Goal: Task Accomplishment & Management: Use online tool/utility

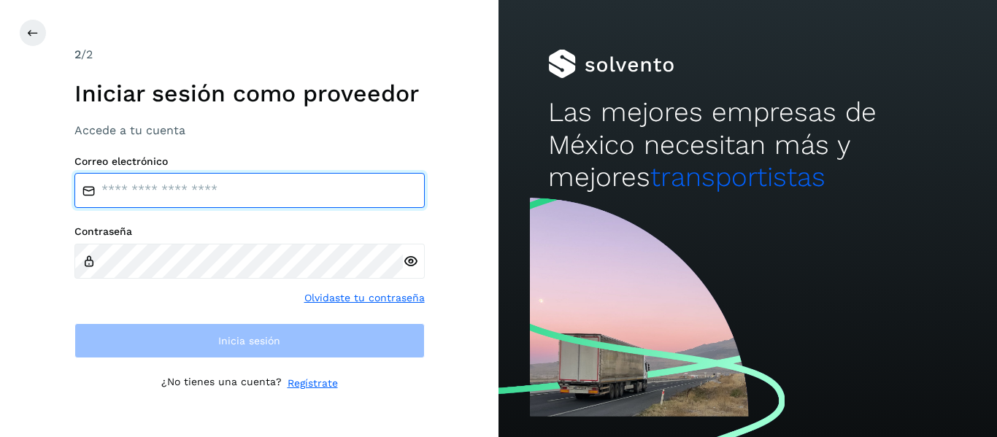
type input "**********"
drag, startPoint x: 250, startPoint y: 196, endPoint x: 225, endPoint y: 302, distance: 108.9
click at [250, 196] on input "**********" at bounding box center [249, 190] width 351 height 35
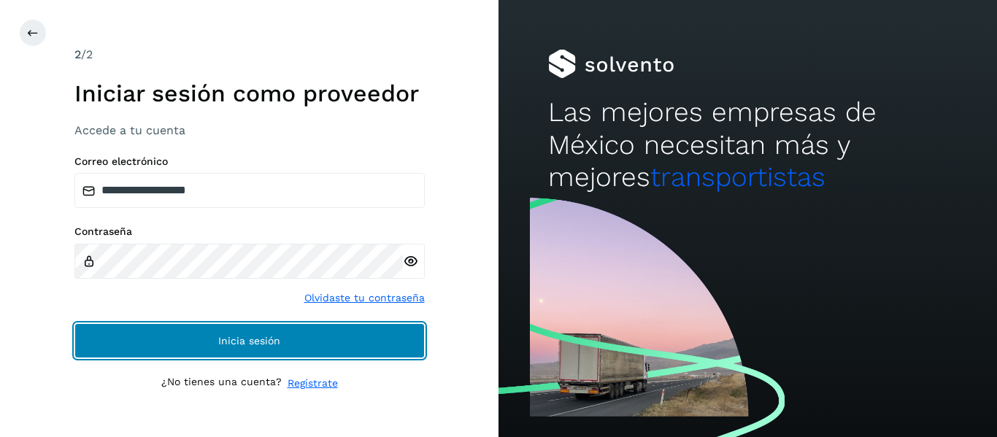
click at [223, 337] on span "Inicia sesión" at bounding box center [249, 341] width 62 height 10
click at [150, 334] on button "Inicia sesión" at bounding box center [249, 340] width 351 height 35
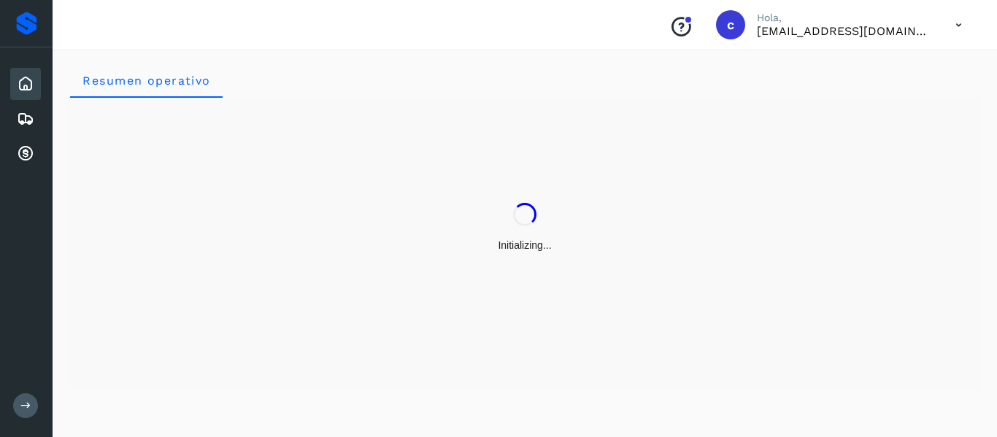
click at [195, 262] on div "Initializing..." at bounding box center [525, 228] width 910 height 260
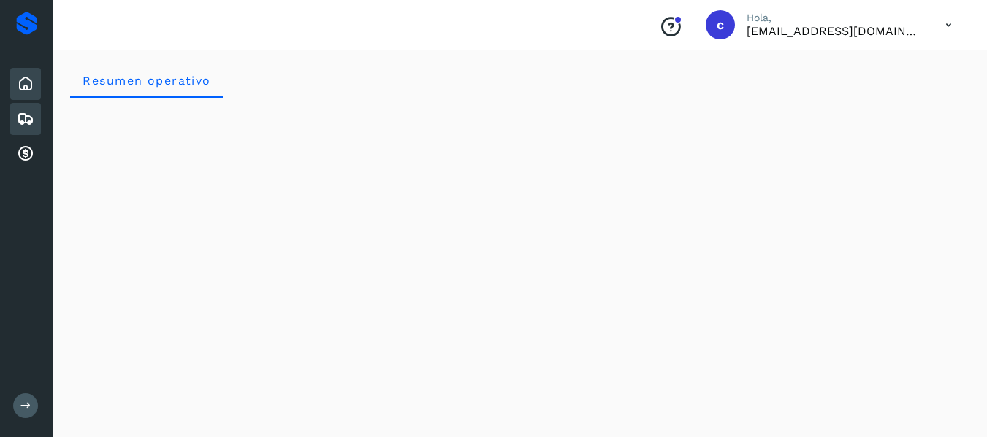
click at [35, 122] on div "Embarques" at bounding box center [25, 119] width 31 height 32
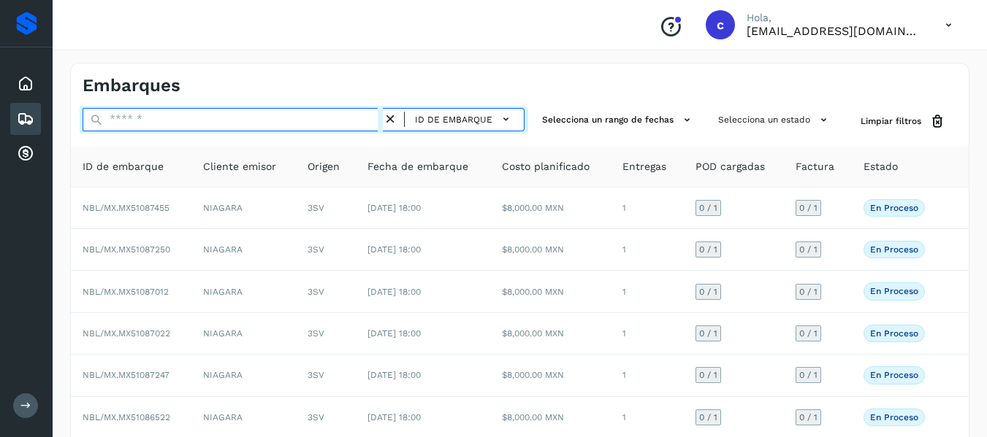
click at [164, 118] on input "text" at bounding box center [233, 119] width 300 height 23
paste input "**********"
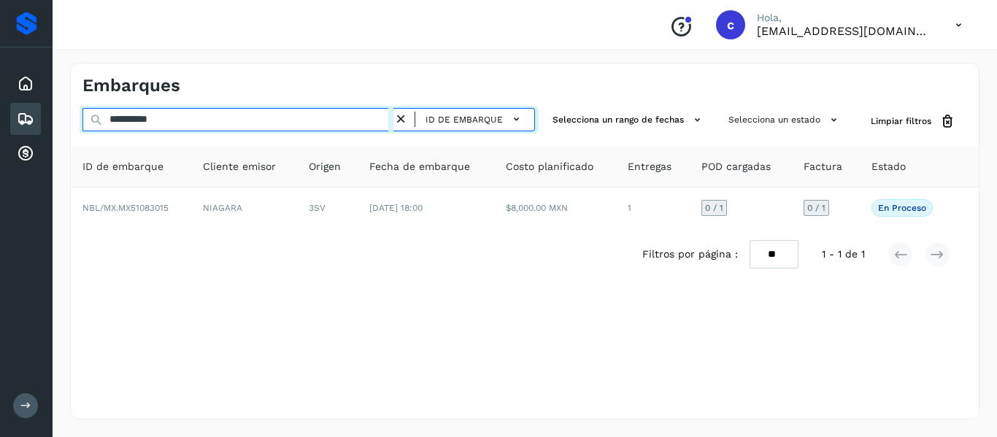
type input "**********"
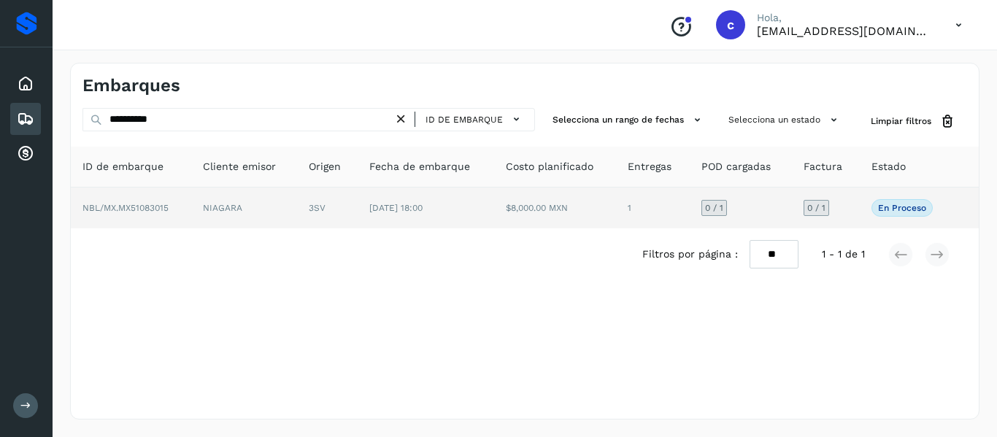
click at [484, 207] on td "[DATE] 18:00" at bounding box center [426, 208] width 137 height 41
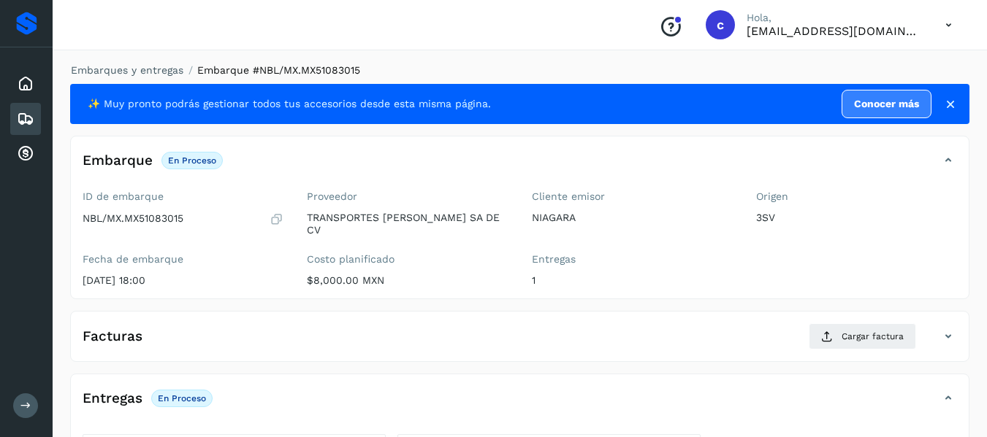
click at [392, 38] on div "Conoce nuestros beneficios c Hola, [EMAIL_ADDRESS][DOMAIN_NAME]" at bounding box center [520, 25] width 934 height 50
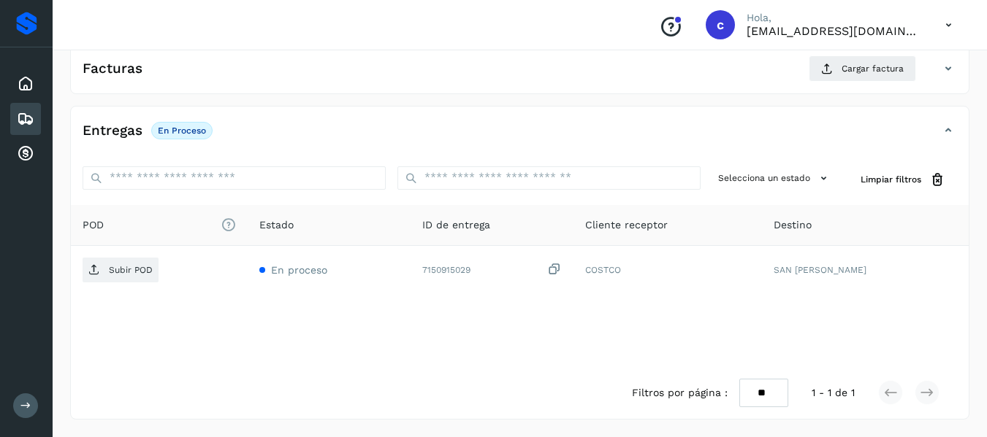
click at [339, 128] on div "Entregas En proceso" at bounding box center [505, 130] width 868 height 25
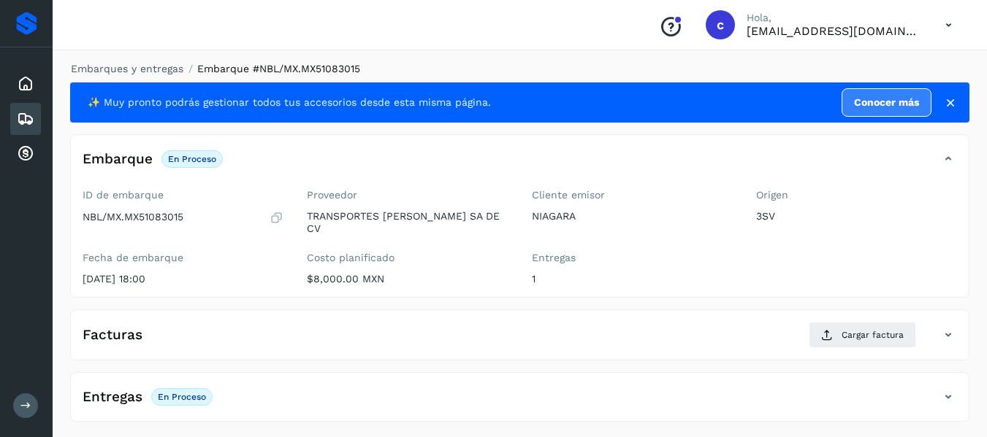
scroll to position [0, 0]
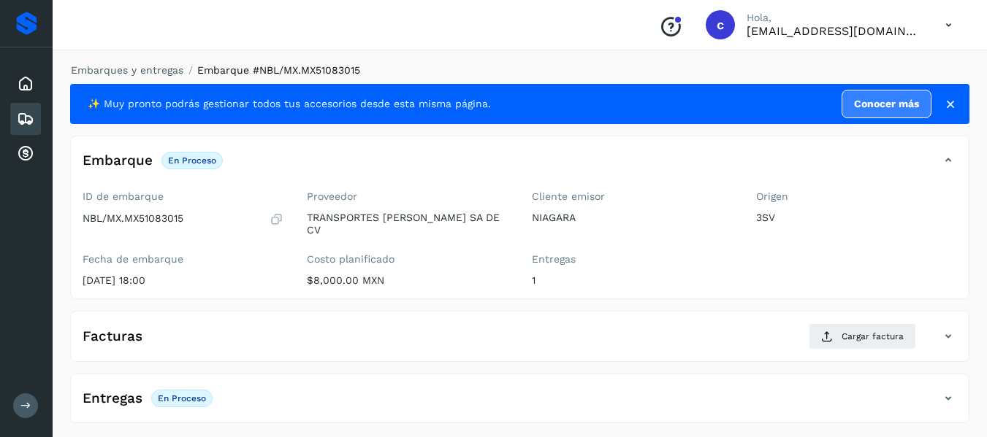
click at [203, 338] on div "Facturas Cargar factura" at bounding box center [505, 336] width 868 height 26
click at [400, 24] on div "Conoce nuestros beneficios c Hola, [EMAIL_ADDRESS][DOMAIN_NAME]" at bounding box center [520, 25] width 934 height 50
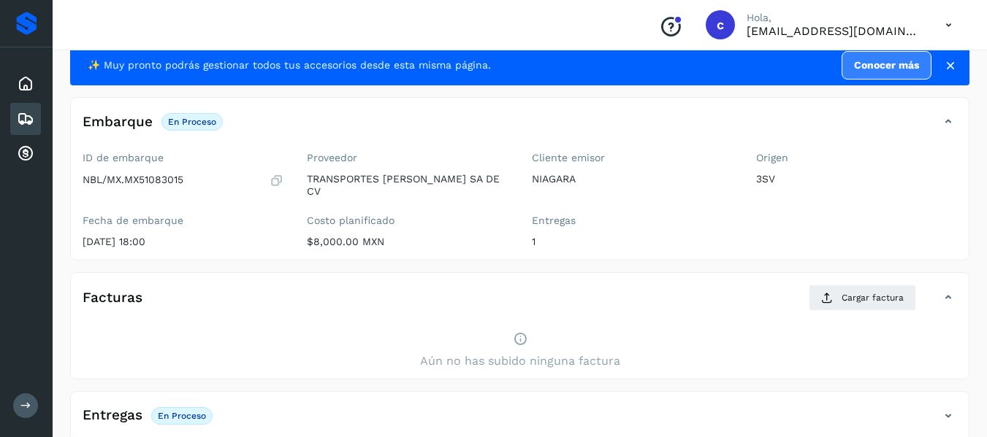
scroll to position [60, 0]
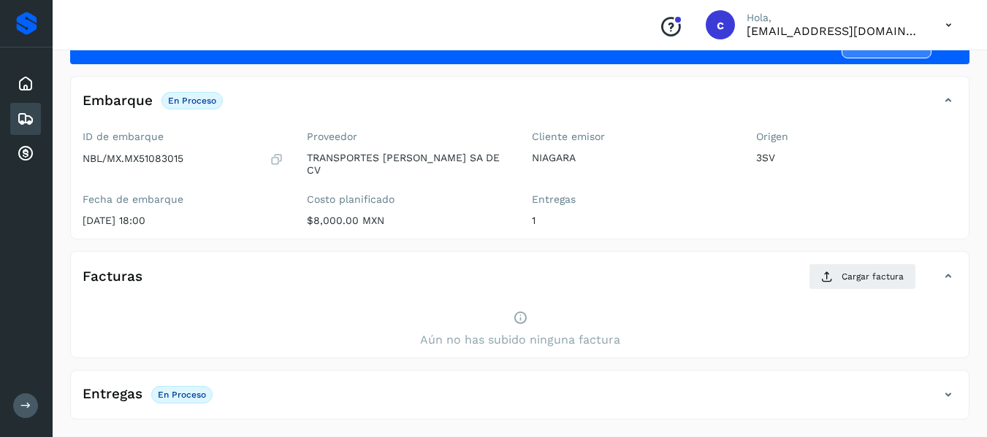
click at [218, 315] on div "Aún no has subido ninguna factura" at bounding box center [519, 330] width 897 height 56
drag, startPoint x: 74, startPoint y: 306, endPoint x: 58, endPoint y: 300, distance: 17.1
click at [65, 304] on div "Embarques y entregas Embarque #NBL/MX.MX51083015 ✨ Muy pronto podrás gestionar …" at bounding box center [520, 211] width 934 height 452
click at [112, 397] on h4 "Entregas" at bounding box center [113, 394] width 60 height 17
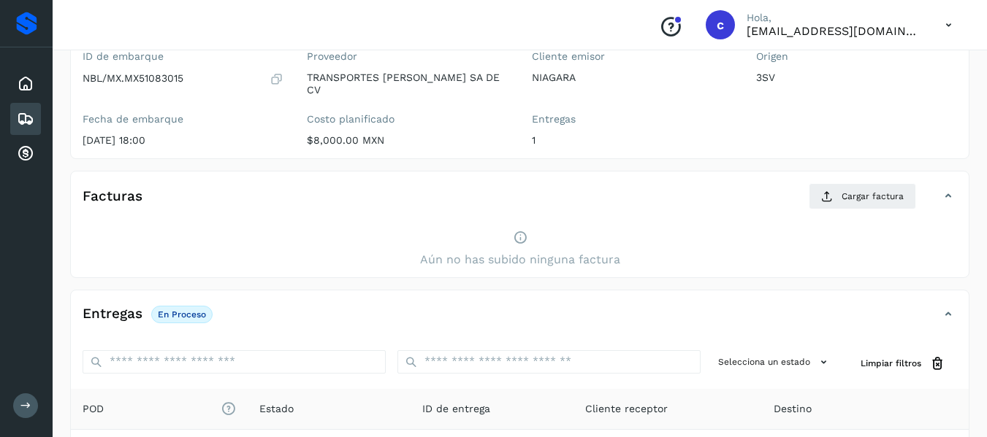
scroll to position [324, 0]
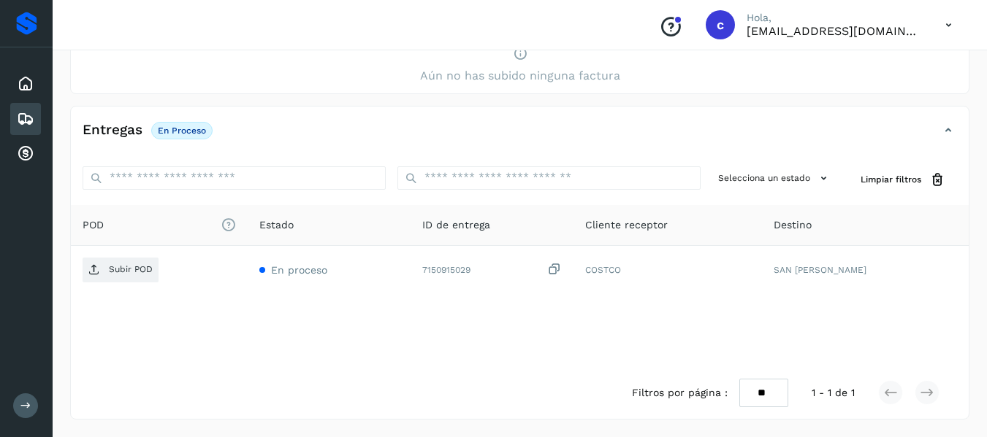
click at [98, 360] on div "POD El tamaño máximo de archivo es de 20 Mb. Estado ID de entrega Cliente recep…" at bounding box center [519, 286] width 897 height 162
click at [214, 404] on div "Filtros por página : ** ** ** 1 - 1 de 1" at bounding box center [519, 393] width 897 height 52
click at [456, 379] on div "Filtros por página : ** ** ** 1 - 1 de 1" at bounding box center [519, 393] width 897 height 52
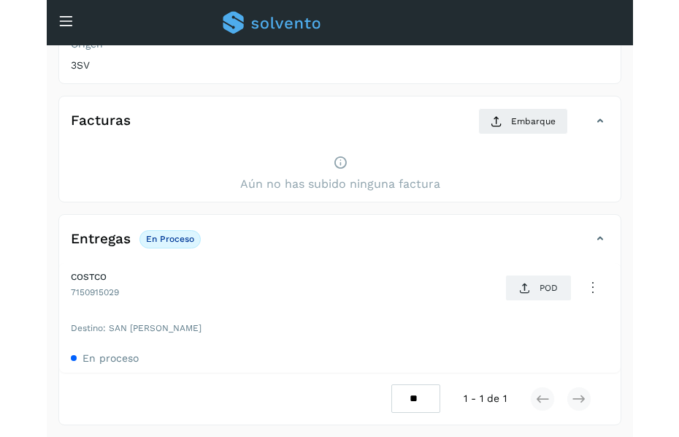
scroll to position [261, 0]
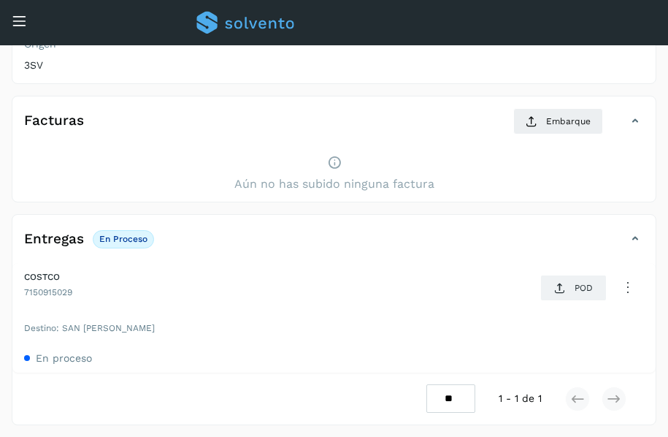
click at [601, 212] on div "✨ Muy pronto podrás gestionar todos tus accesorios desde esta misma página. Con…" at bounding box center [334, 121] width 645 height 608
click at [575, 283] on p "POD" at bounding box center [584, 288] width 18 height 10
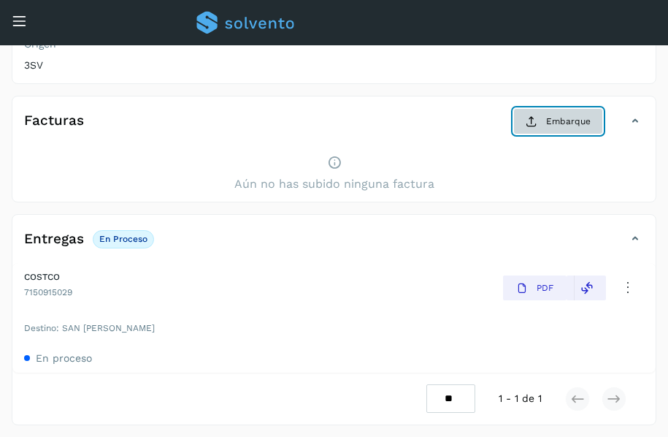
click at [545, 120] on button "Embarque" at bounding box center [558, 121] width 90 height 26
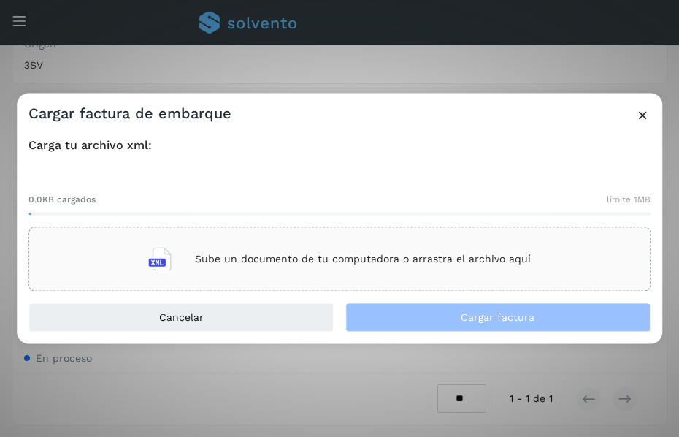
click at [204, 261] on p "Sube un documento de tu computadora o arrastra el archivo aquí" at bounding box center [363, 259] width 336 height 12
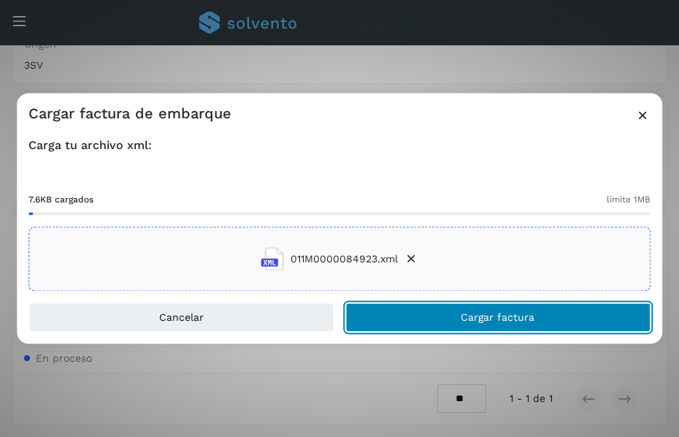
click at [399, 315] on button "Cargar factura" at bounding box center [497, 317] width 305 height 29
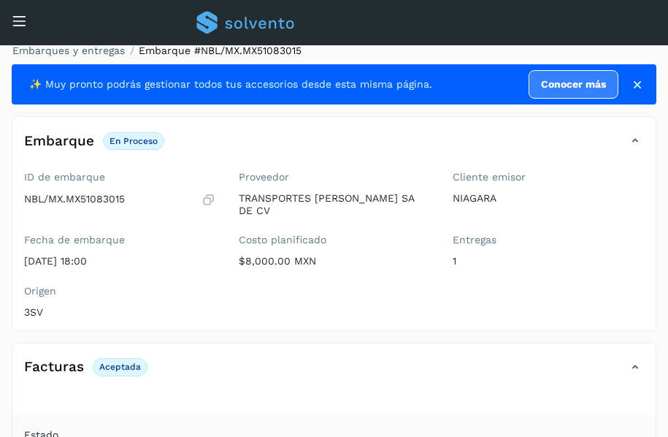
scroll to position [0, 0]
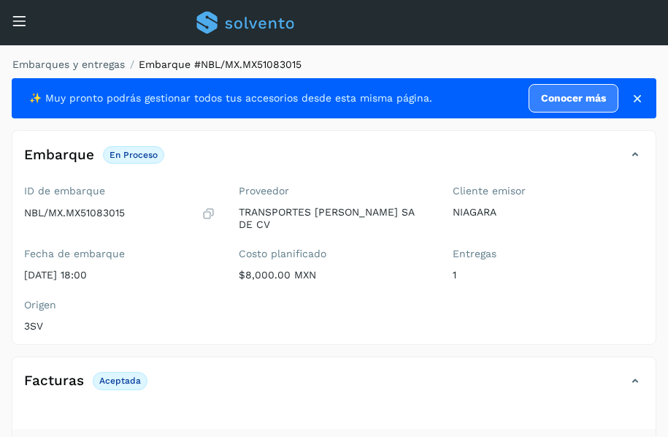
click at [427, 298] on div "ID de embarque NBL/MX.MX51083015 Fecha de embarque [DATE] 18:00 Proveedor TRANS…" at bounding box center [333, 261] width 643 height 165
click at [388, 287] on div "Proveedor TRANSPORTES [PERSON_NAME] SA DE CV Costo planificado $8,000.00 MXN" at bounding box center [334, 236] width 215 height 114
click at [28, 23] on div "Conoce nuestros beneficios c Hola, [EMAIL_ADDRESS][DOMAIN_NAME]" at bounding box center [334, 22] width 668 height 45
click at [20, 17] on icon at bounding box center [19, 20] width 15 height 15
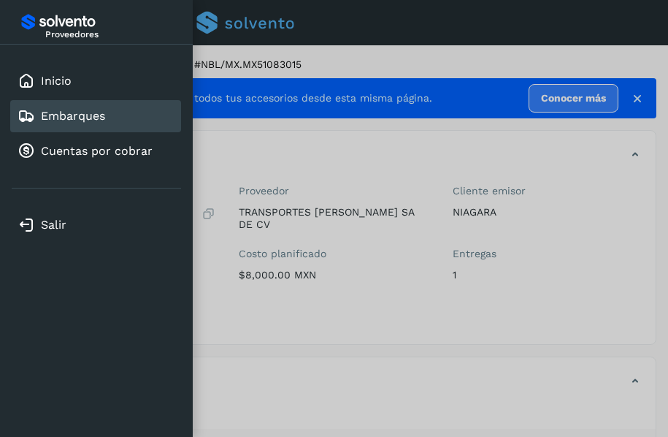
click at [95, 113] on link "Embarques" at bounding box center [73, 116] width 64 height 14
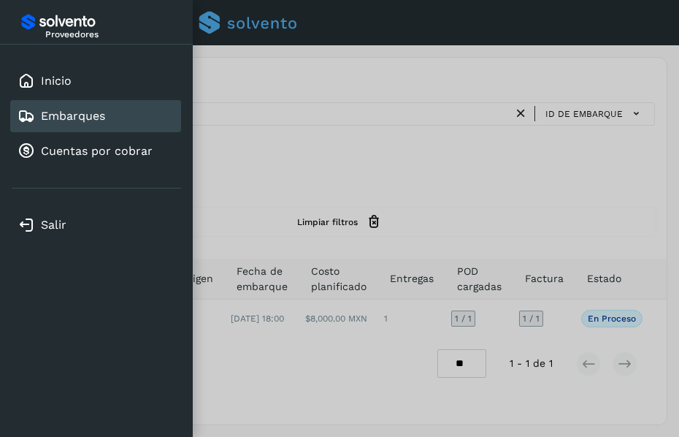
click at [402, 169] on div at bounding box center [339, 218] width 679 height 437
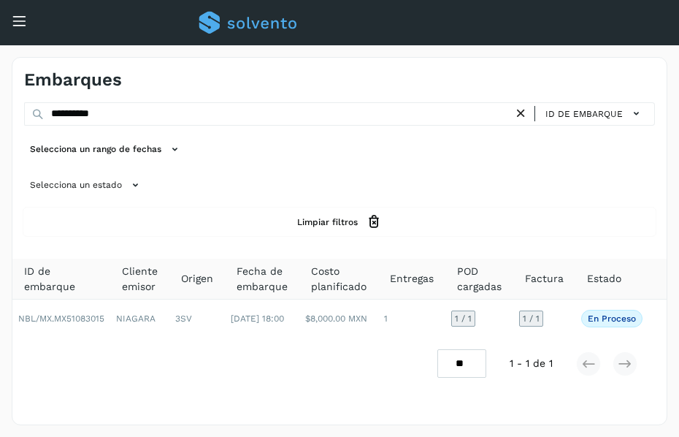
click at [526, 110] on icon at bounding box center [520, 113] width 15 height 15
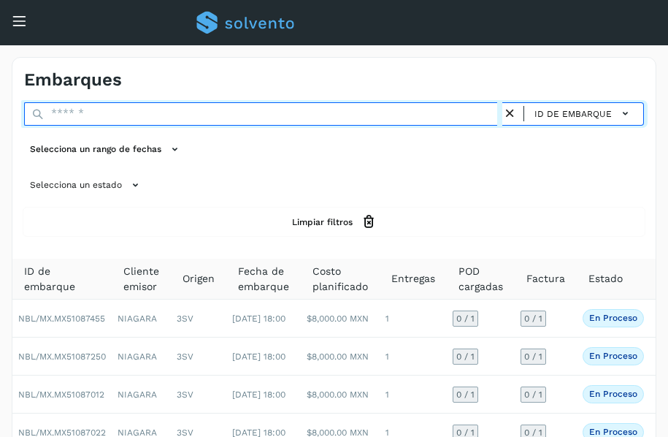
click at [315, 110] on input "text" at bounding box center [263, 113] width 478 height 23
paste input "**********"
type input "**********"
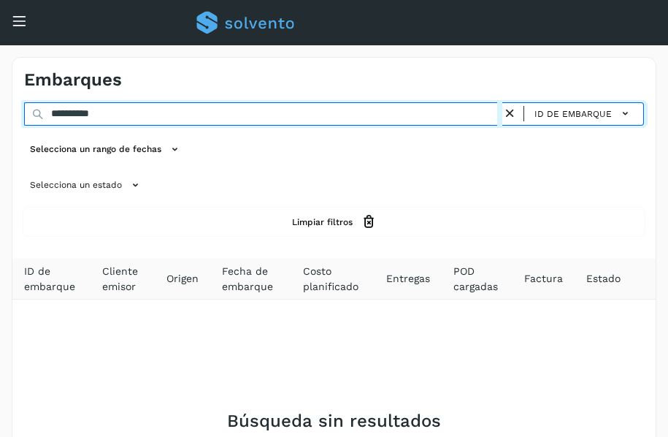
drag, startPoint x: 148, startPoint y: 113, endPoint x: -1, endPoint y: 139, distance: 151.1
click at [0, 139] on html "**********" at bounding box center [334, 316] width 668 height 632
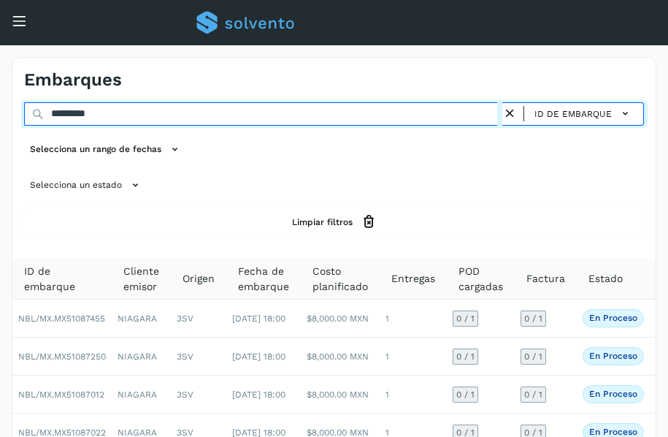
paste input "**********"
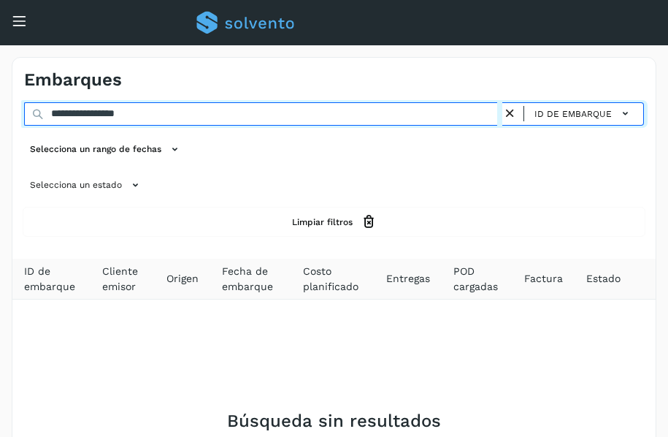
type input "**********"
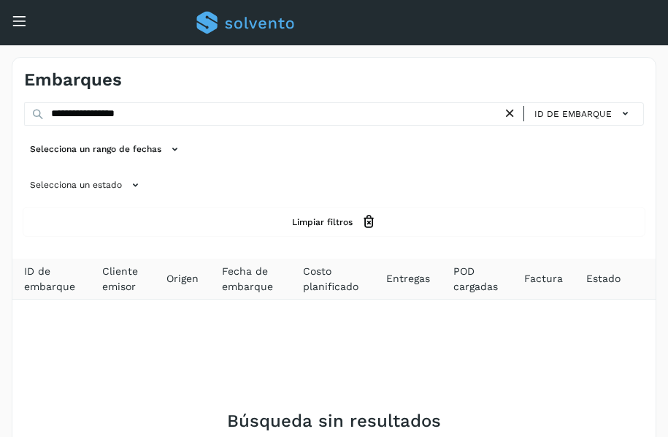
click at [513, 112] on icon at bounding box center [509, 113] width 15 height 15
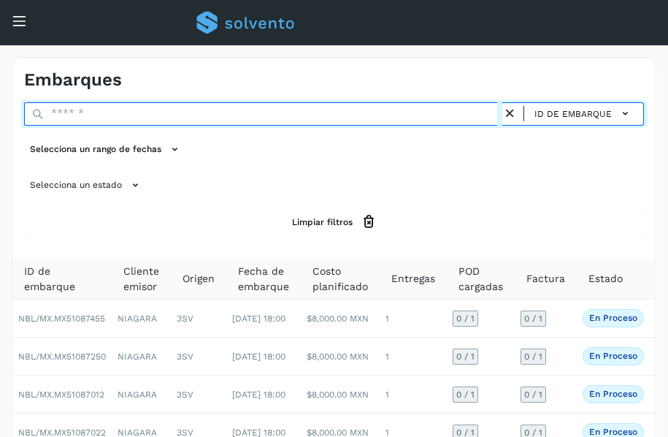
click at [364, 117] on input "text" at bounding box center [263, 113] width 478 height 23
paste input "**********"
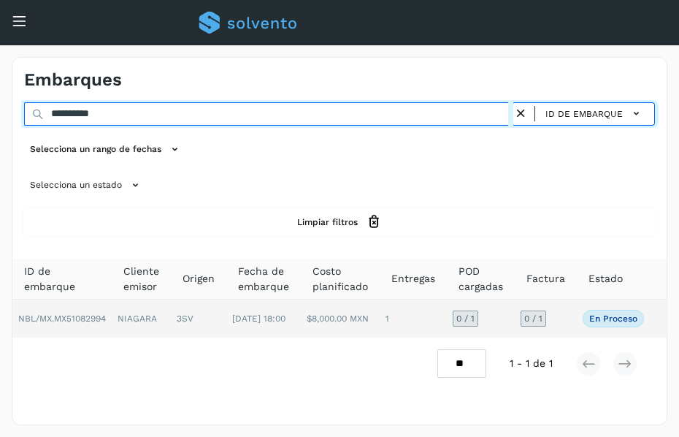
type input "**********"
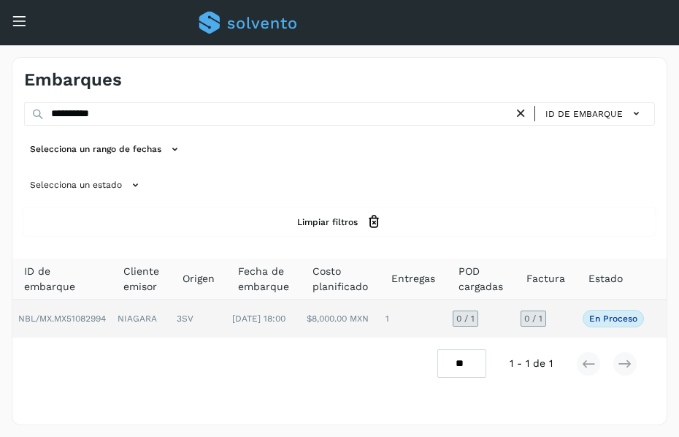
click at [199, 323] on td "3SV" at bounding box center [198, 318] width 55 height 38
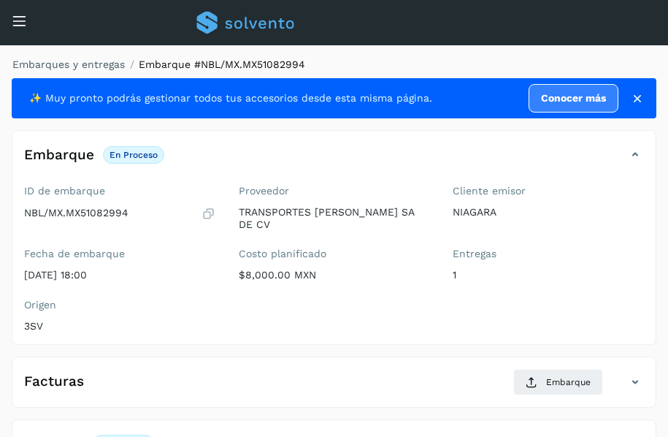
click at [310, 264] on div "Costo planificado $8,000.00 MXN" at bounding box center [334, 265] width 191 height 34
click at [249, 141] on div "Embarque En proceso Verifica el estado de la factura o entregas asociadas a est…" at bounding box center [334, 237] width 645 height 215
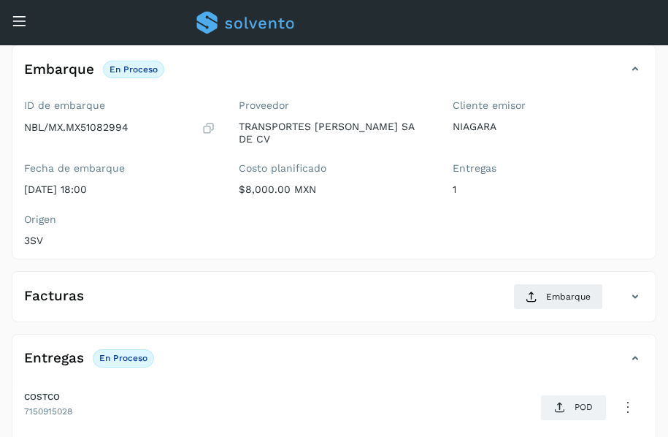
scroll to position [205, 0]
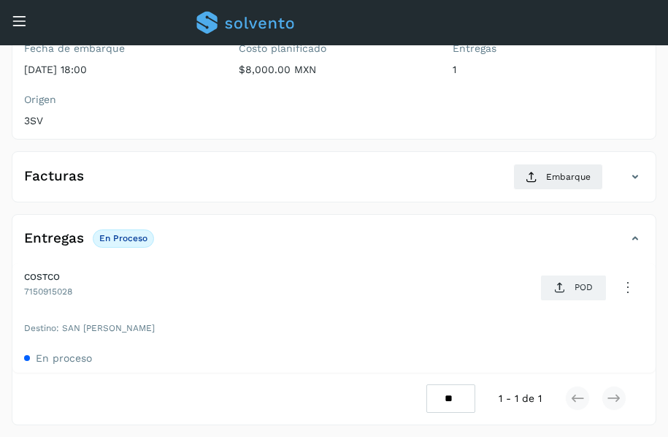
click at [372, 229] on div "Entregas En proceso" at bounding box center [319, 238] width 614 height 25
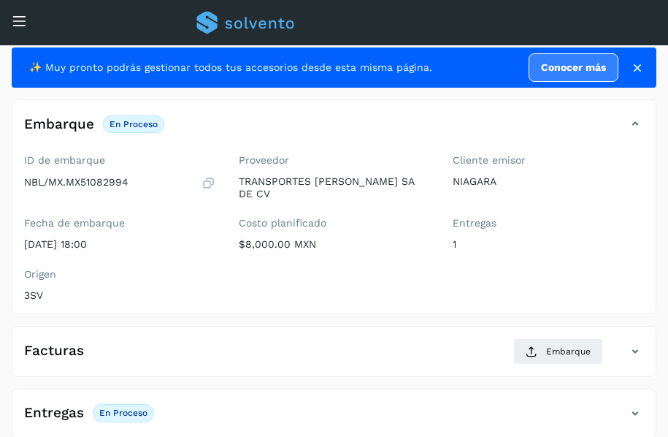
scroll to position [44, 0]
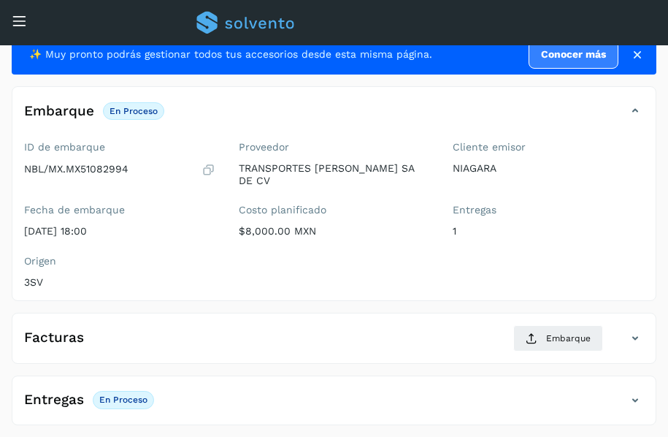
click at [42, 393] on h4 "Entregas" at bounding box center [54, 399] width 60 height 17
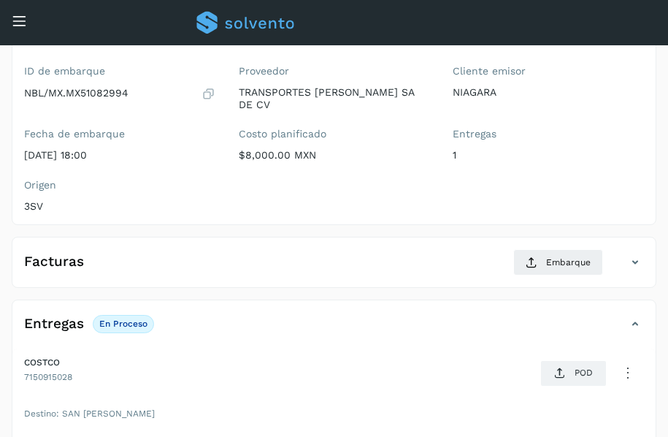
scroll to position [205, 0]
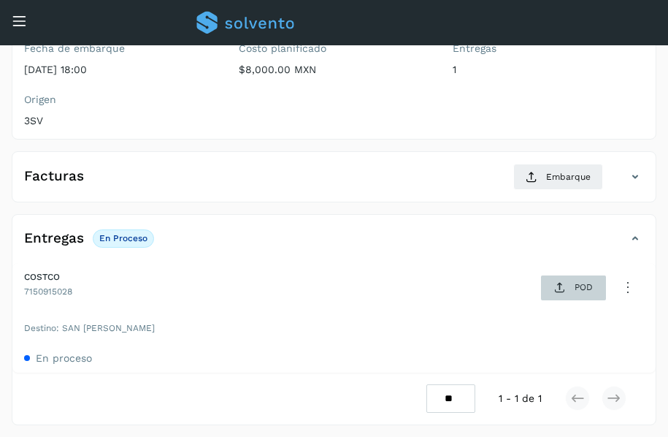
click at [573, 292] on span "POD" at bounding box center [573, 287] width 50 height 23
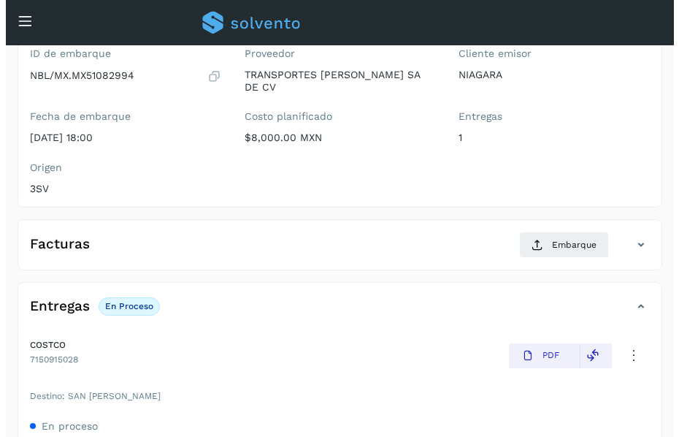
scroll to position [146, 0]
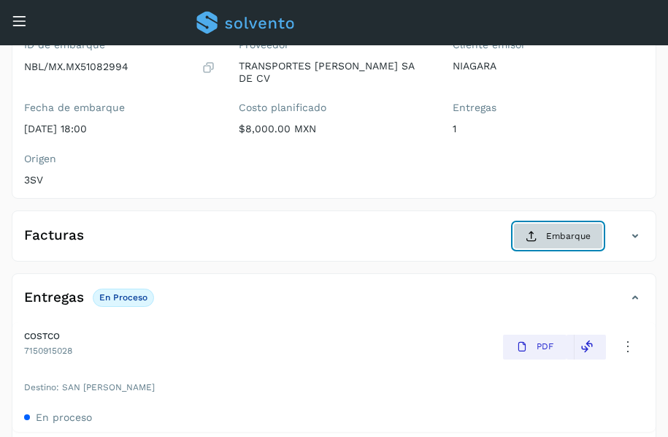
click at [543, 232] on button "Embarque" at bounding box center [558, 236] width 90 height 26
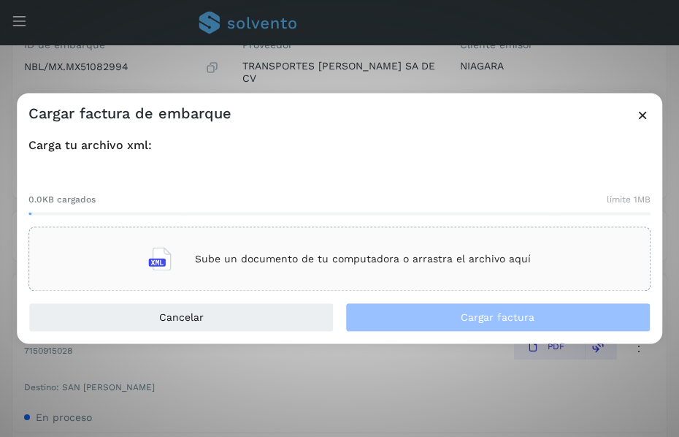
click at [290, 259] on p "Sube un documento de tu computadora o arrastra el archivo aquí" at bounding box center [363, 259] width 336 height 12
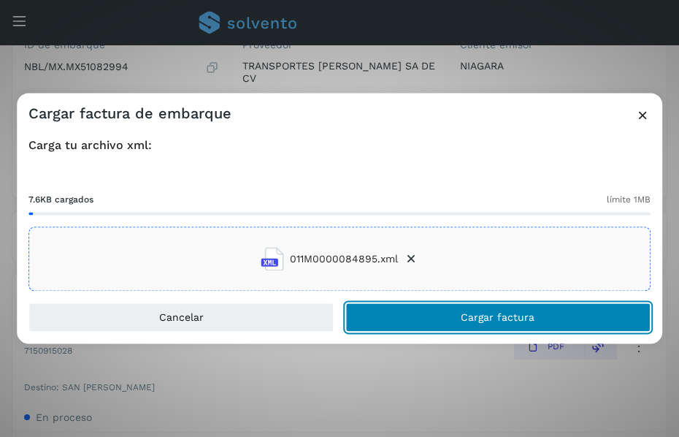
click at [448, 314] on button "Cargar factura" at bounding box center [497, 317] width 305 height 29
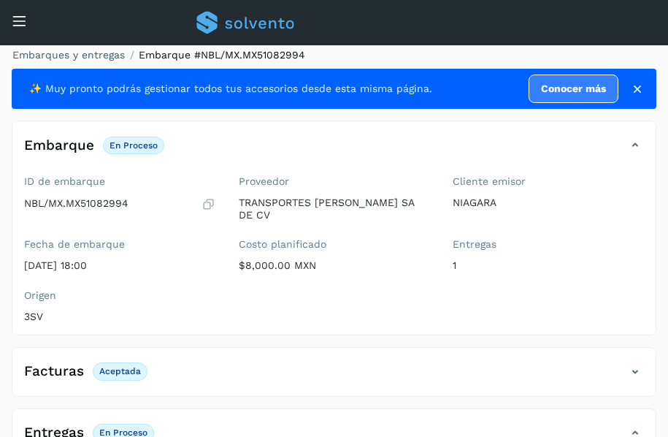
scroll to position [0, 0]
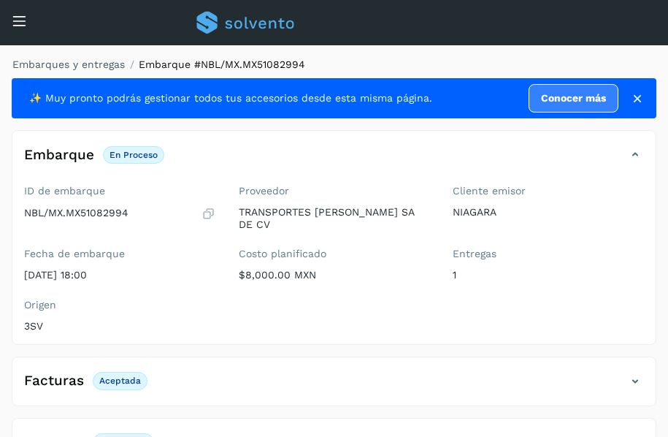
click at [24, 23] on icon at bounding box center [19, 20] width 15 height 15
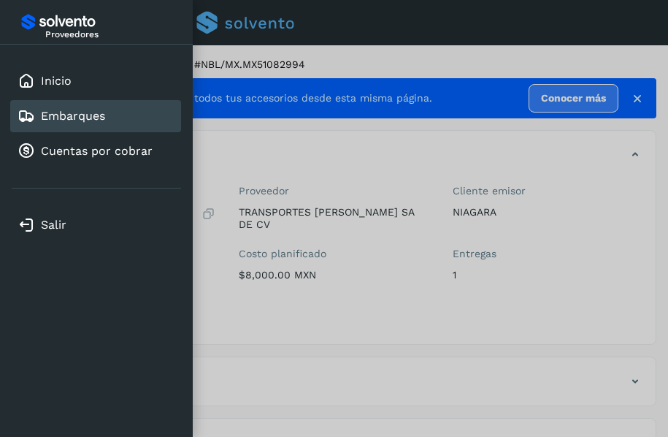
click at [93, 112] on link "Embarques" at bounding box center [73, 116] width 64 height 14
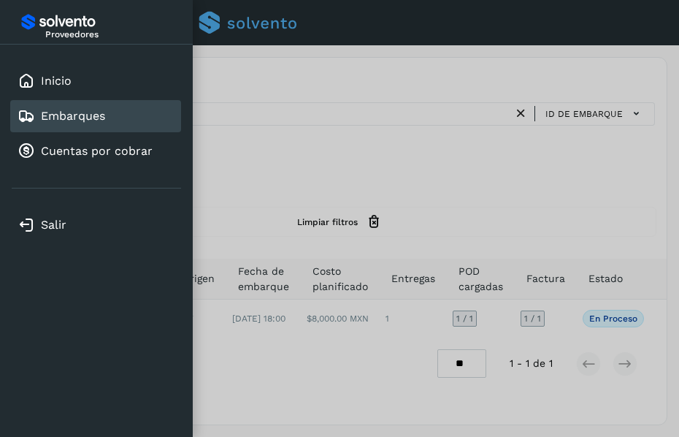
click at [237, 200] on div at bounding box center [339, 218] width 679 height 437
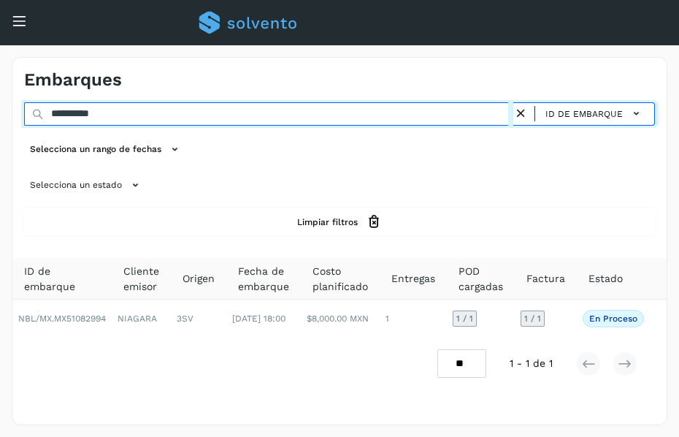
click at [172, 114] on input "**********" at bounding box center [268, 113] width 489 height 23
drag, startPoint x: 172, startPoint y: 114, endPoint x: -1, endPoint y: 102, distance: 172.7
click at [0, 102] on html "**********" at bounding box center [339, 218] width 679 height 437
paste input "text"
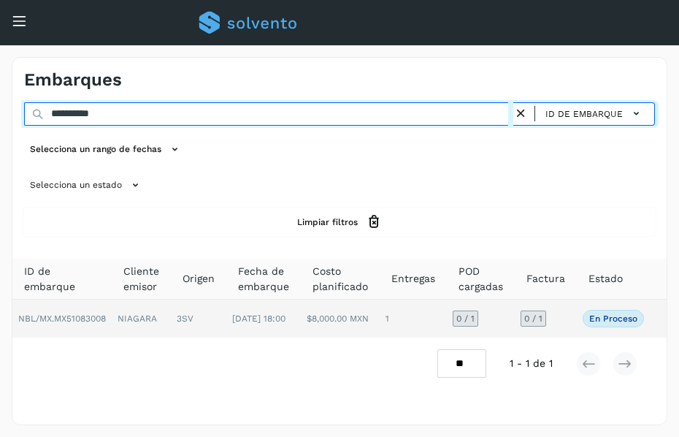
type input "**********"
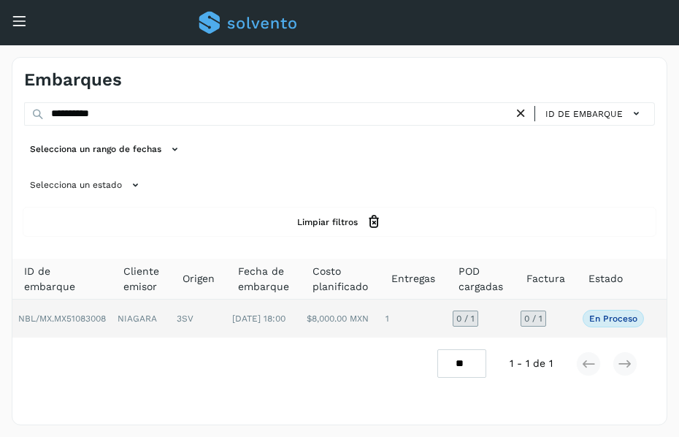
click at [149, 315] on td "NIAGARA" at bounding box center [141, 318] width 59 height 38
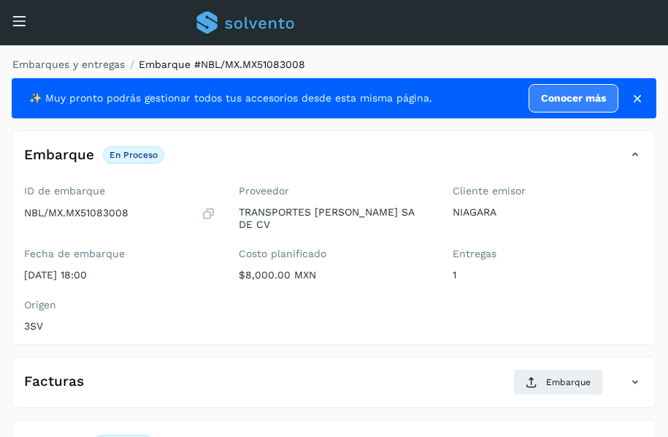
click at [478, 126] on div "✨ Muy pronto podrás gestionar todos tus accesorios desde esta misma página. Con…" at bounding box center [334, 354] width 645 height 552
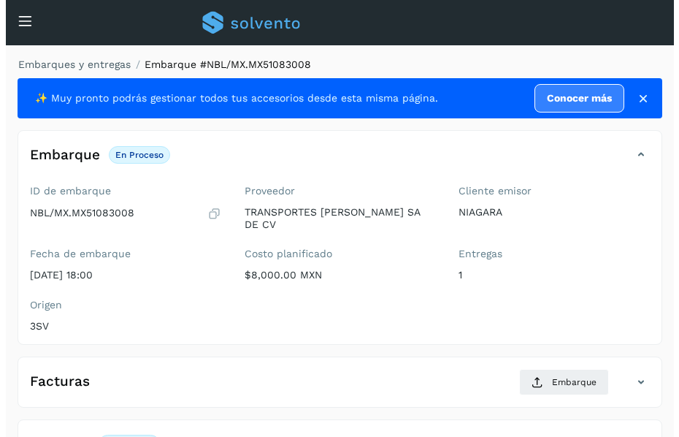
scroll to position [205, 0]
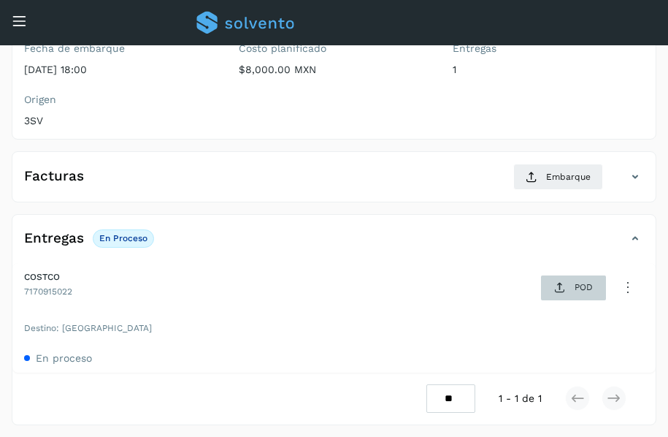
click at [578, 290] on p "POD" at bounding box center [584, 287] width 18 height 10
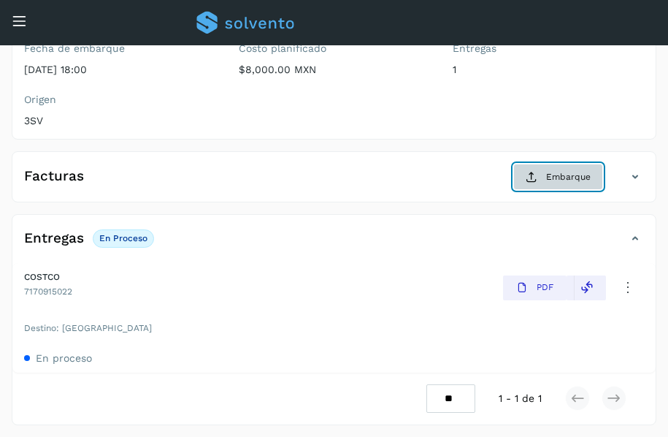
click at [537, 172] on icon at bounding box center [532, 177] width 12 height 12
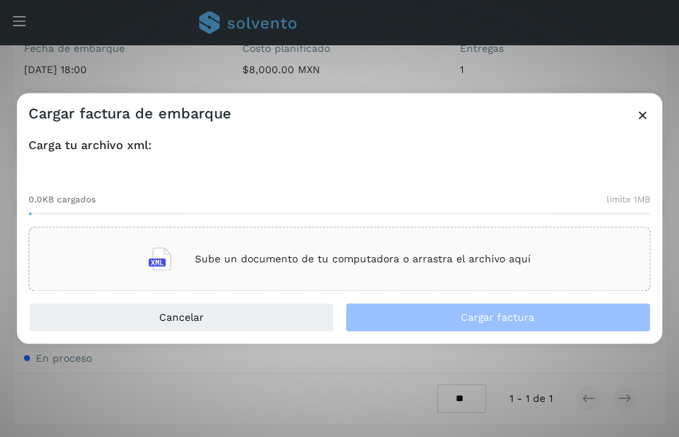
click at [293, 269] on div "Sube un documento de tu computadora o arrastra el archivo aquí" at bounding box center [339, 259] width 383 height 39
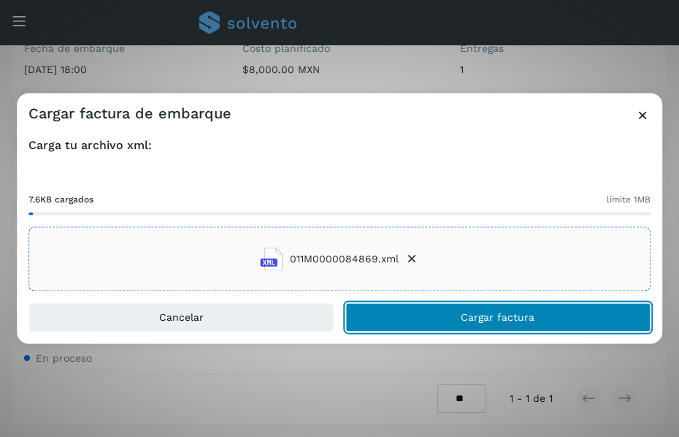
click at [478, 321] on span "Cargar factura" at bounding box center [498, 318] width 74 height 10
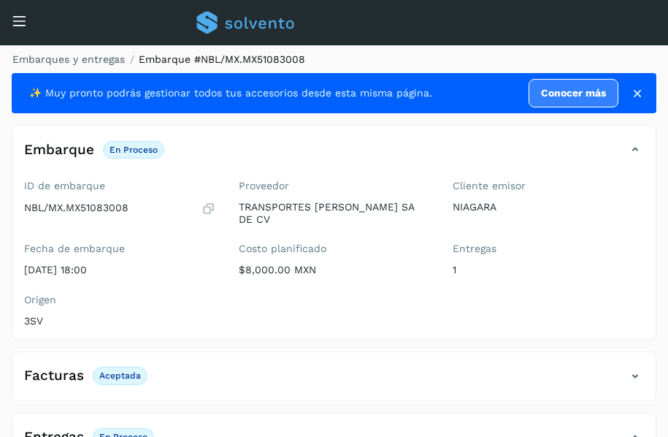
scroll to position [204, 0]
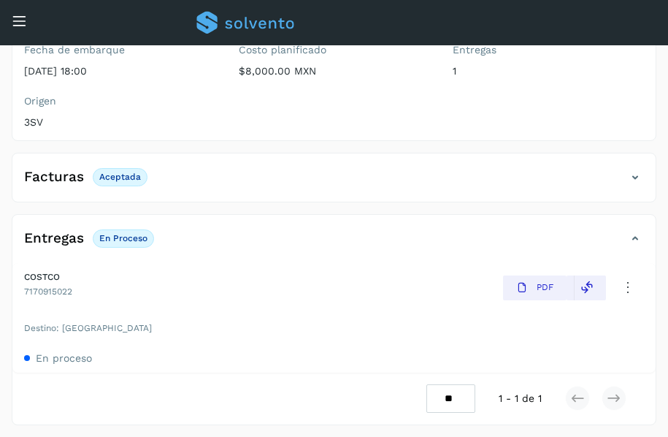
click at [26, 20] on icon at bounding box center [19, 20] width 15 height 15
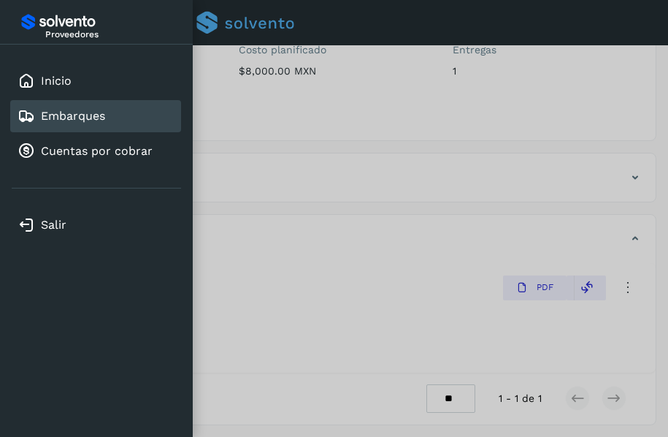
click at [81, 118] on link "Embarques" at bounding box center [73, 116] width 64 height 14
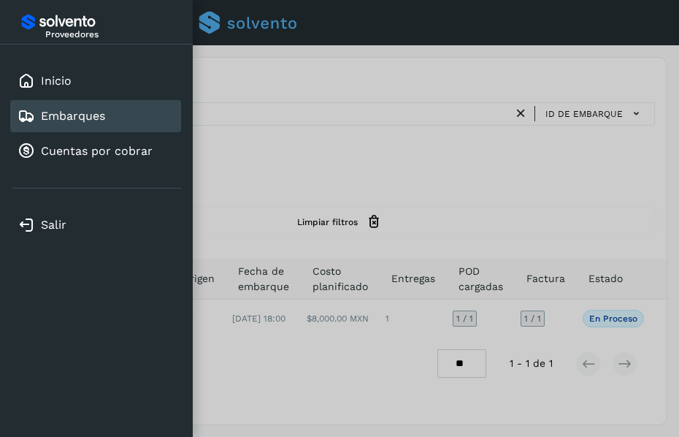
click at [254, 206] on div at bounding box center [339, 218] width 679 height 437
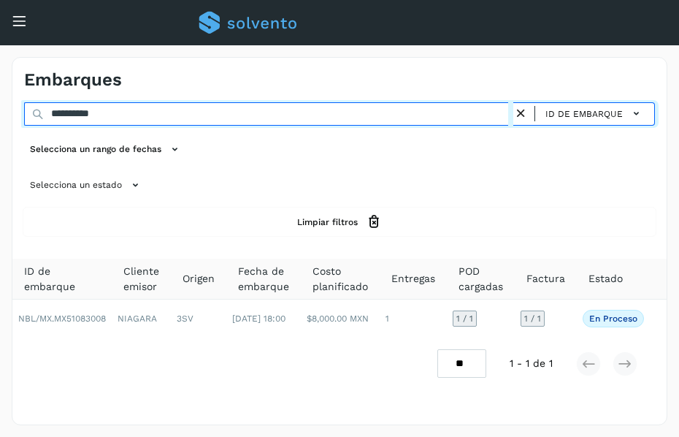
drag, startPoint x: 174, startPoint y: 112, endPoint x: -1, endPoint y: 114, distance: 174.5
click at [0, 114] on html "**********" at bounding box center [339, 218] width 679 height 437
paste input "text"
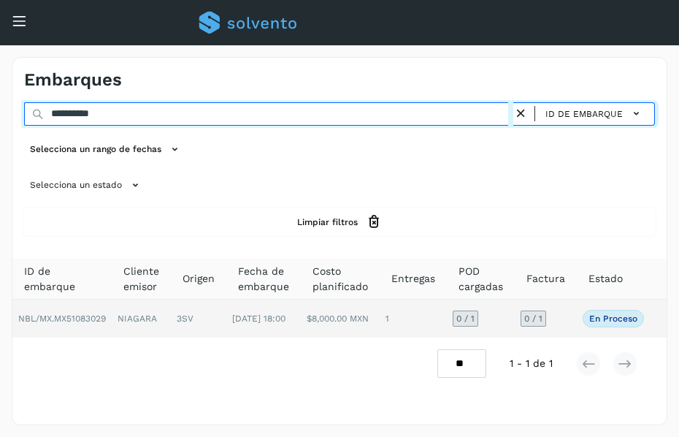
type input "**********"
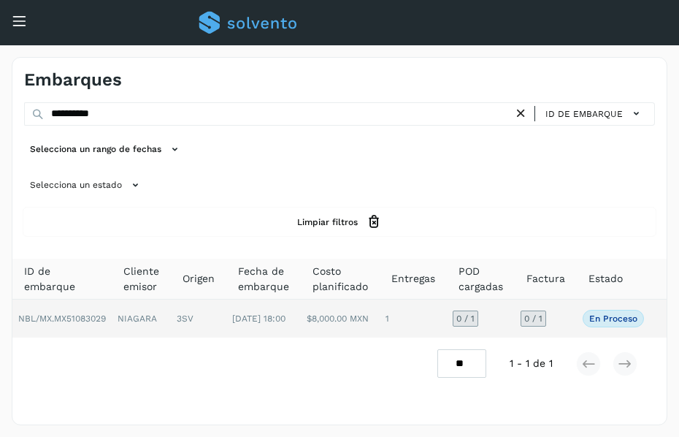
click at [128, 320] on td "NIAGARA" at bounding box center [141, 318] width 59 height 38
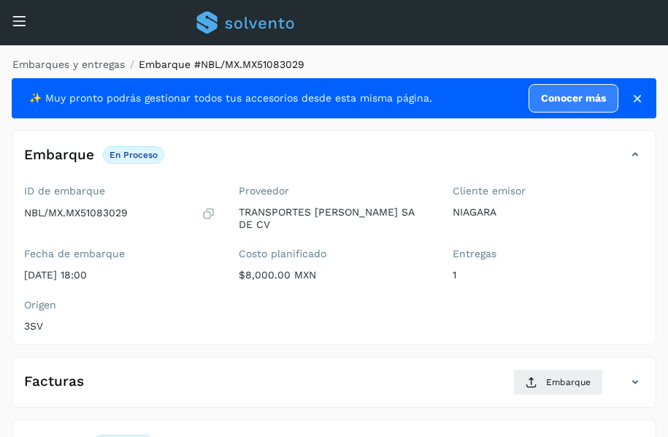
click at [462, 58] on ol "Embarques y entregas Embarque #NBL/MX.MX51083029" at bounding box center [330, 64] width 654 height 15
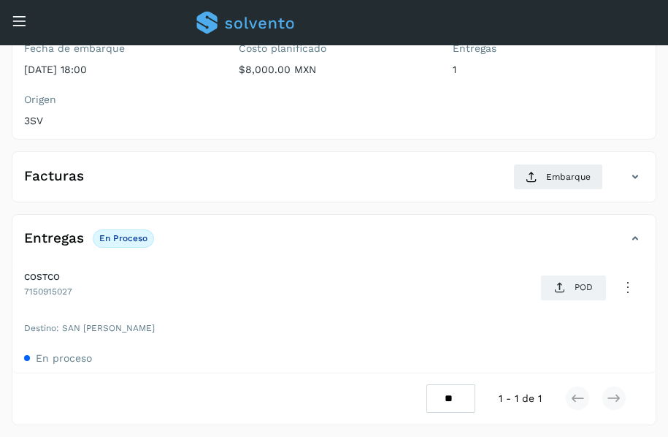
click at [489, 110] on div "ID de embarque NBL/MX.MX51083029 Fecha de embarque [DATE] 18:00 Proveedor TRANS…" at bounding box center [333, 56] width 643 height 165
click at [570, 290] on span "POD" at bounding box center [573, 287] width 50 height 23
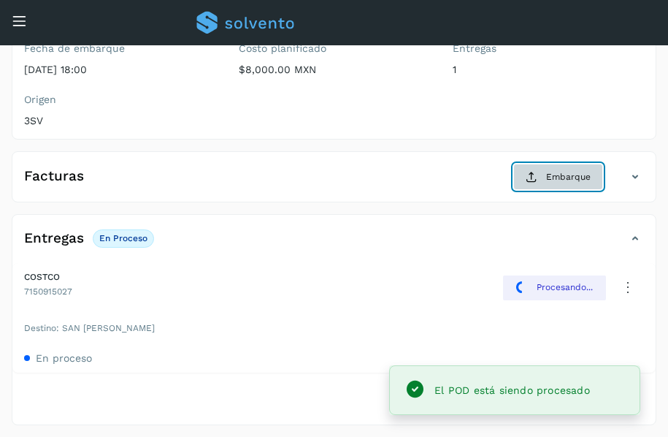
click at [541, 175] on button "Embarque" at bounding box center [558, 177] width 90 height 26
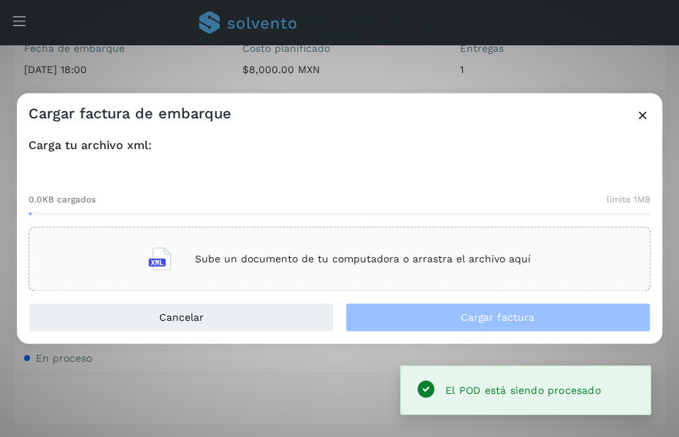
click at [356, 256] on p "Sube un documento de tu computadora o arrastra el archivo aquí" at bounding box center [363, 259] width 336 height 12
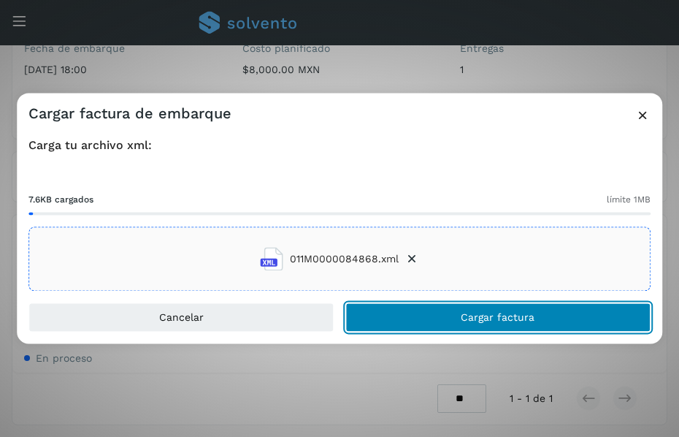
click at [432, 329] on button "Cargar factura" at bounding box center [497, 317] width 305 height 29
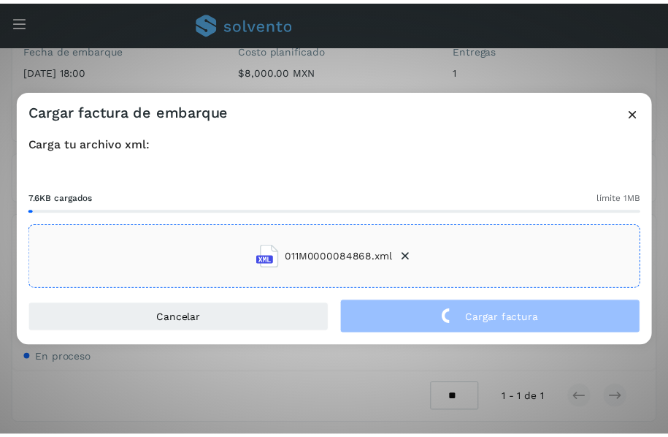
scroll to position [204, 0]
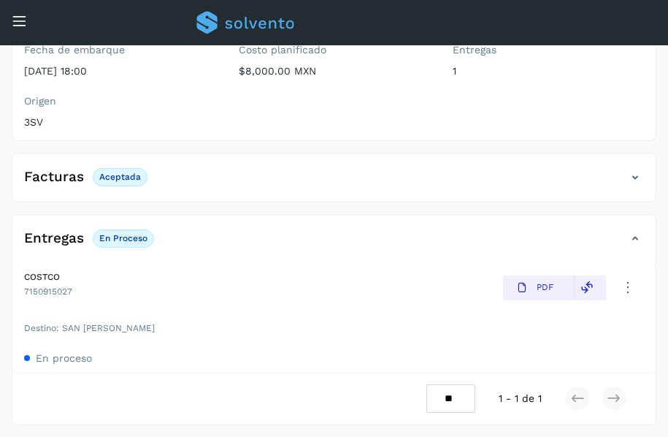
click at [11, 20] on div "Conoce nuestros beneficios c Hola, [EMAIL_ADDRESS][DOMAIN_NAME]" at bounding box center [334, 22] width 668 height 45
click at [22, 24] on icon at bounding box center [19, 20] width 15 height 15
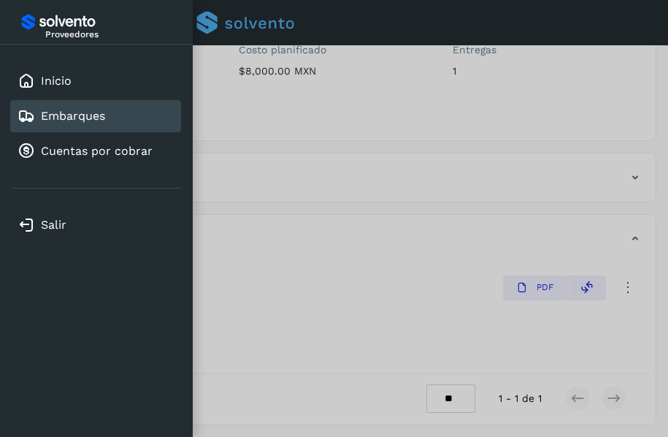
click at [91, 112] on link "Embarques" at bounding box center [73, 116] width 64 height 14
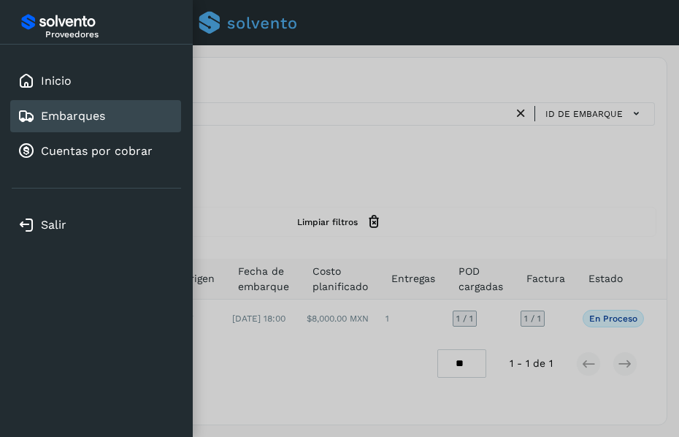
click at [311, 118] on div at bounding box center [339, 218] width 679 height 437
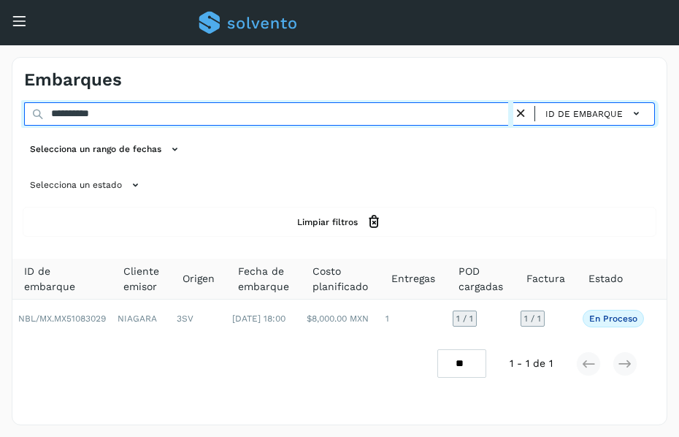
click at [308, 114] on input "**********" at bounding box center [268, 113] width 489 height 23
drag, startPoint x: 462, startPoint y: 114, endPoint x: -1, endPoint y: 69, distance: 465.1
click at [0, 69] on html "**********" at bounding box center [339, 218] width 679 height 437
paste input "text"
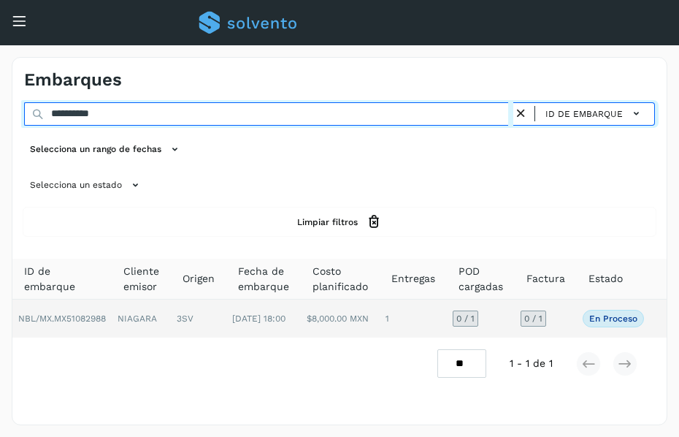
type input "**********"
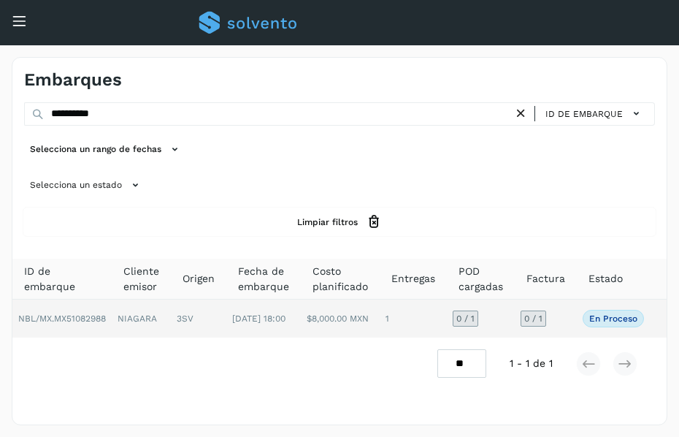
click at [148, 312] on td "NIAGARA" at bounding box center [141, 318] width 59 height 38
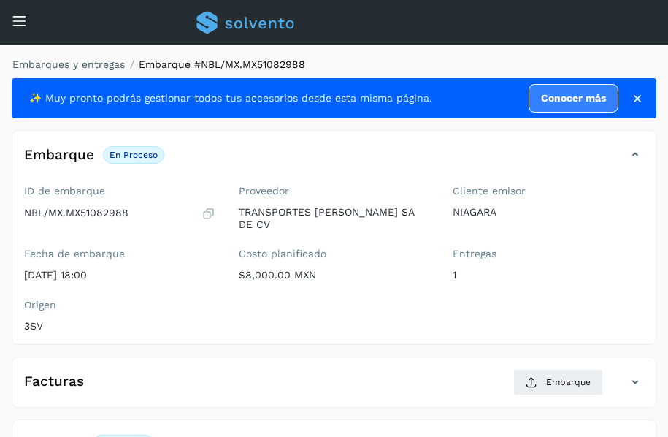
click at [473, 150] on div "Embarque En proceso Verifica el estado de la factura o entregas asociadas a est…" at bounding box center [319, 154] width 614 height 25
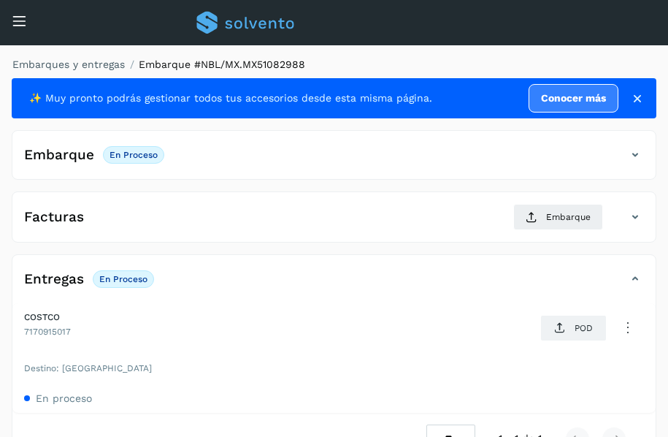
click at [473, 150] on div "Embarque En proceso Verifica el estado de la factura o entregas asociadas a est…" at bounding box center [319, 154] width 614 height 25
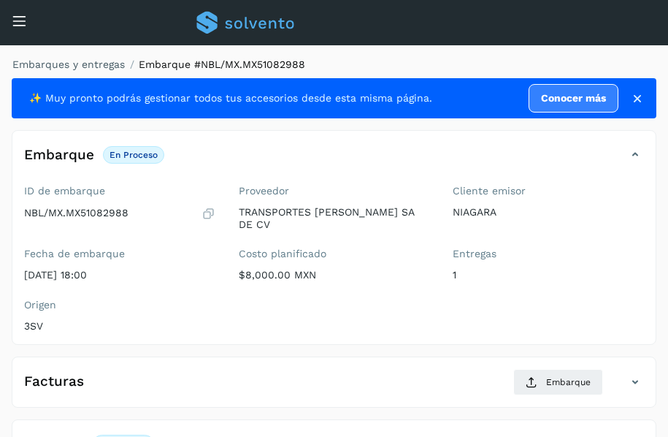
click at [470, 64] on ol "Embarques y entregas Embarque #NBL/MX.MX51082988" at bounding box center [330, 64] width 654 height 15
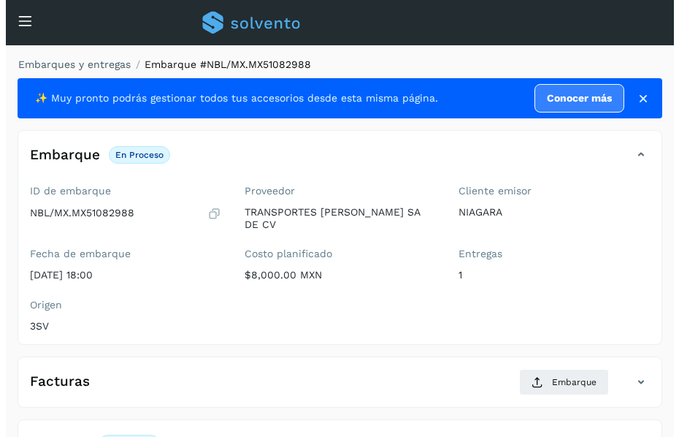
scroll to position [205, 0]
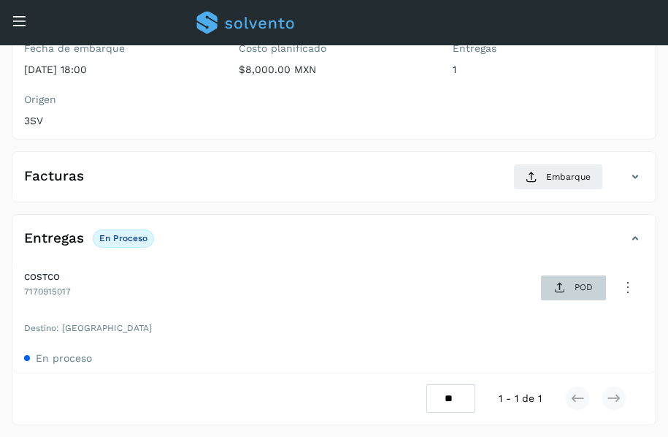
click at [562, 292] on icon at bounding box center [560, 288] width 12 height 12
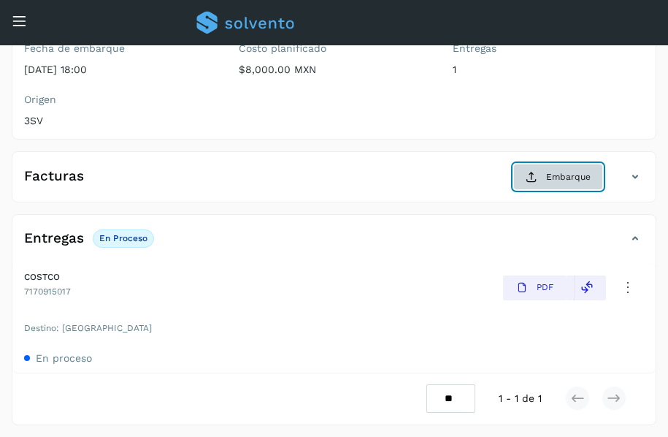
click at [560, 180] on span "Embarque" at bounding box center [568, 176] width 45 height 13
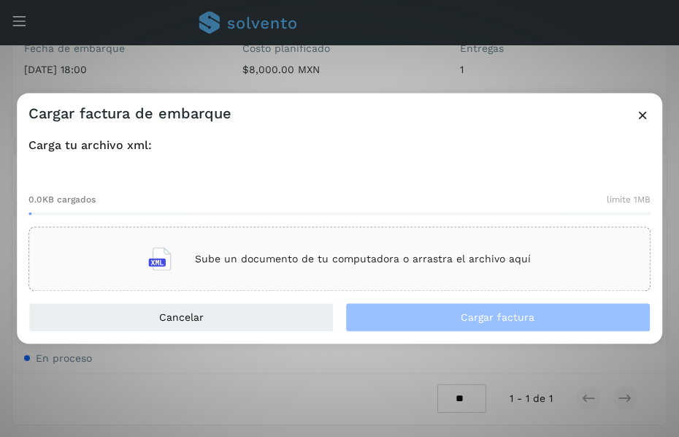
click at [288, 262] on p "Sube un documento de tu computadora o arrastra el archivo aquí" at bounding box center [363, 259] width 336 height 12
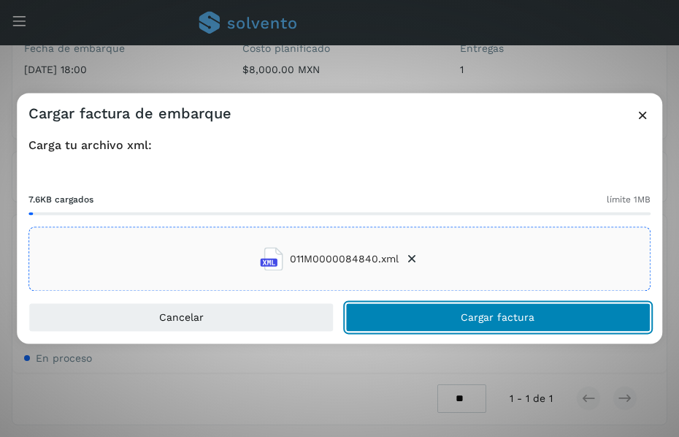
click at [394, 321] on button "Cargar factura" at bounding box center [497, 317] width 305 height 29
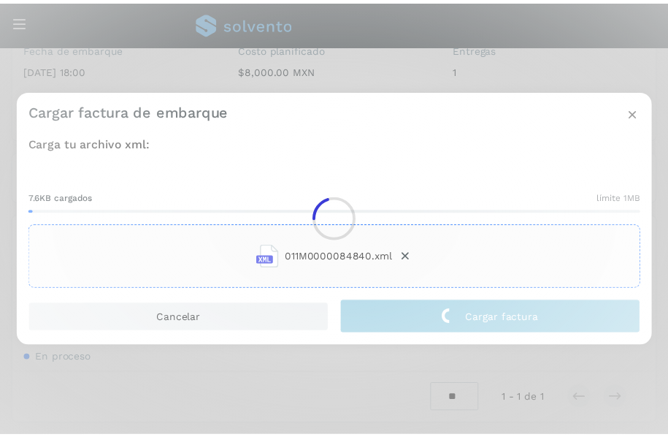
scroll to position [204, 0]
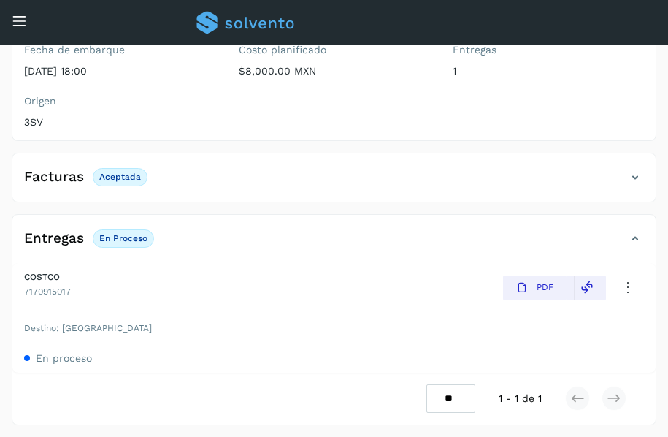
click at [12, 23] on icon at bounding box center [19, 20] width 15 height 15
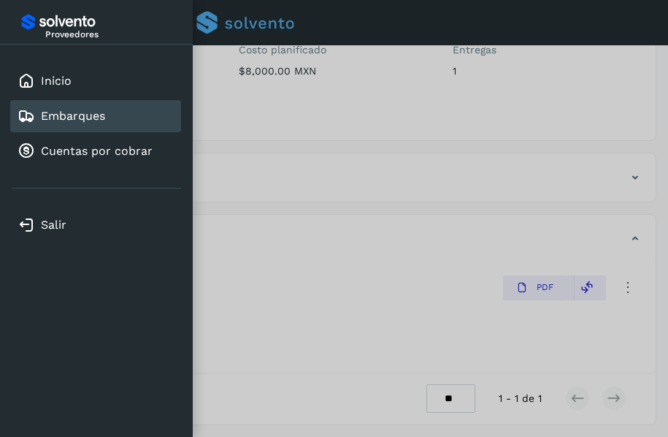
click at [60, 110] on link "Embarques" at bounding box center [73, 116] width 64 height 14
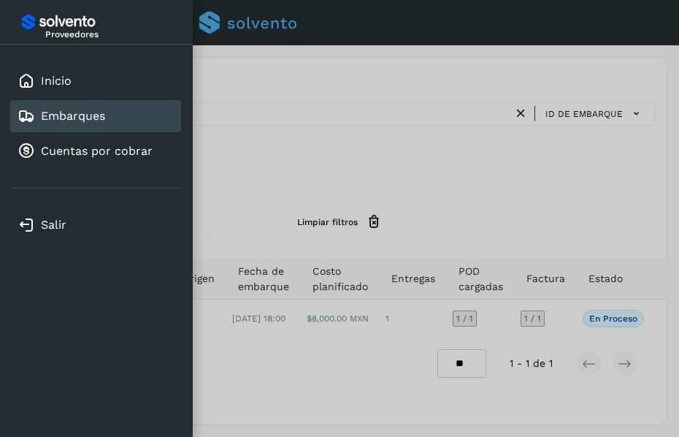
drag, startPoint x: 326, startPoint y: 195, endPoint x: 307, endPoint y: 195, distance: 19.0
click at [319, 195] on div at bounding box center [339, 218] width 679 height 437
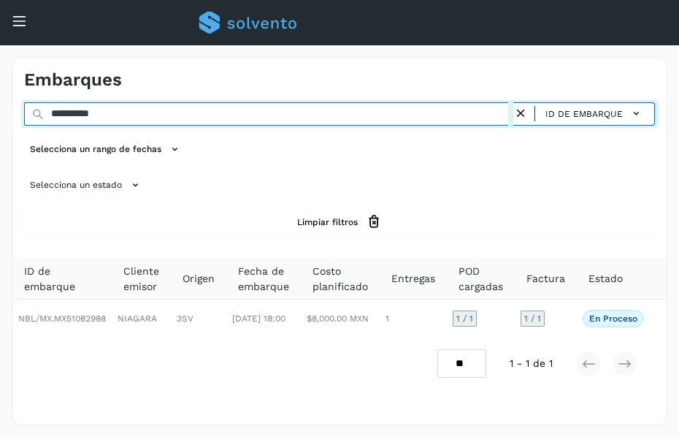
drag, startPoint x: 152, startPoint y: 112, endPoint x: 207, endPoint y: 62, distance: 73.9
click at [179, 79] on div "**********" at bounding box center [340, 241] width 656 height 368
drag, startPoint x: 151, startPoint y: 110, endPoint x: 126, endPoint y: 28, distance: 85.7
click at [126, 48] on div "**********" at bounding box center [339, 240] width 679 height 391
paste input "**********"
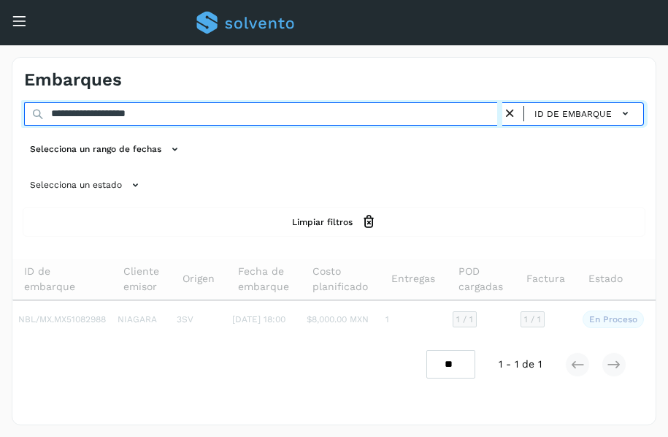
drag, startPoint x: 187, startPoint y: 118, endPoint x: -1, endPoint y: 124, distance: 187.8
click at [0, 124] on html "**********" at bounding box center [334, 218] width 668 height 437
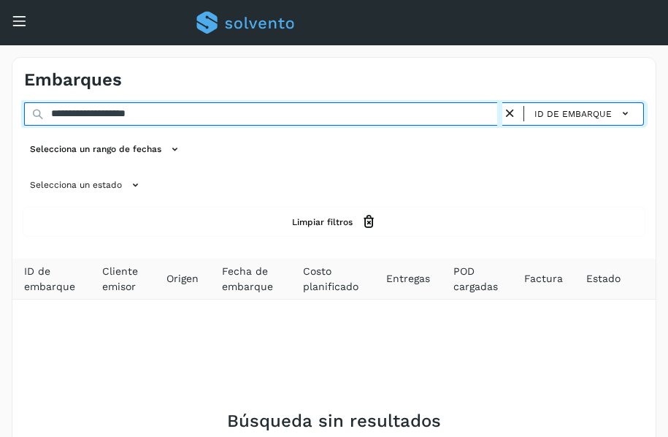
paste input "text"
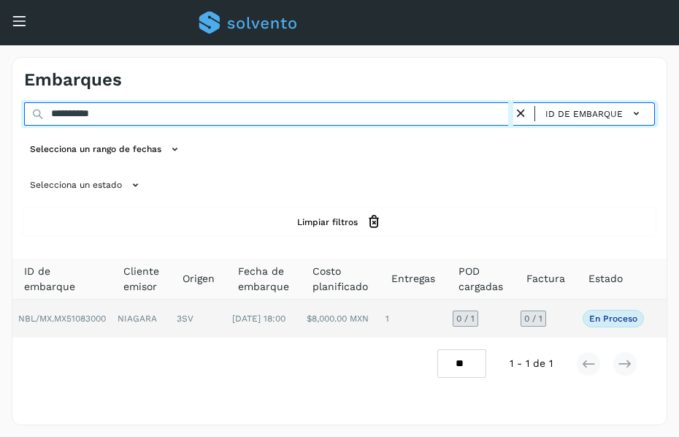
type input "**********"
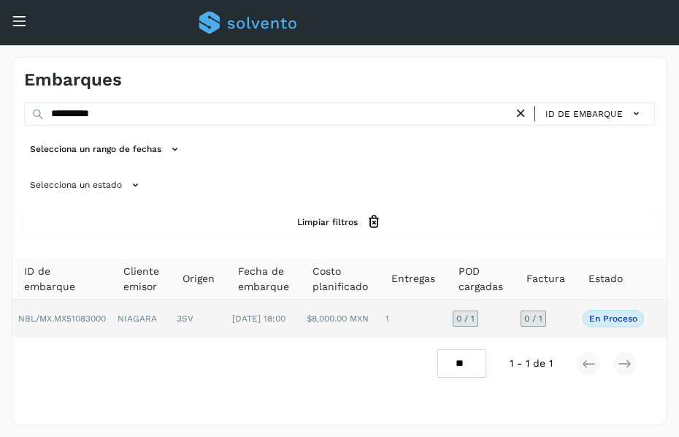
click at [259, 315] on span "[DATE] 18:00" at bounding box center [258, 318] width 53 height 10
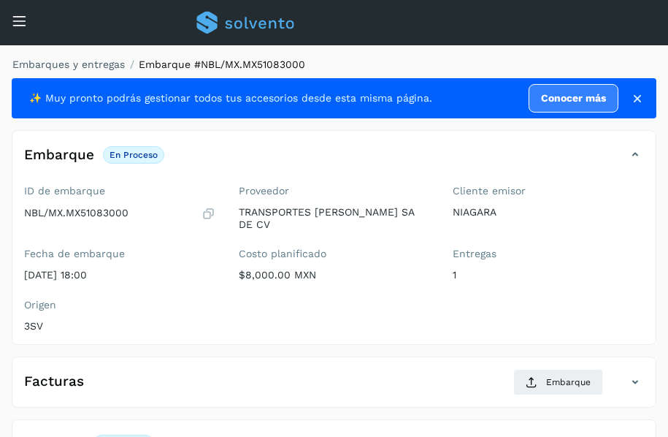
click at [500, 53] on div "Embarques y entregas Embarque #NBL/MX.MX51083000 ✨ Muy pronto podrás gestionar …" at bounding box center [334, 343] width 668 height 597
click at [447, 64] on ol "Embarques y entregas Embarque #NBL/MX.MX51083000" at bounding box center [330, 64] width 654 height 15
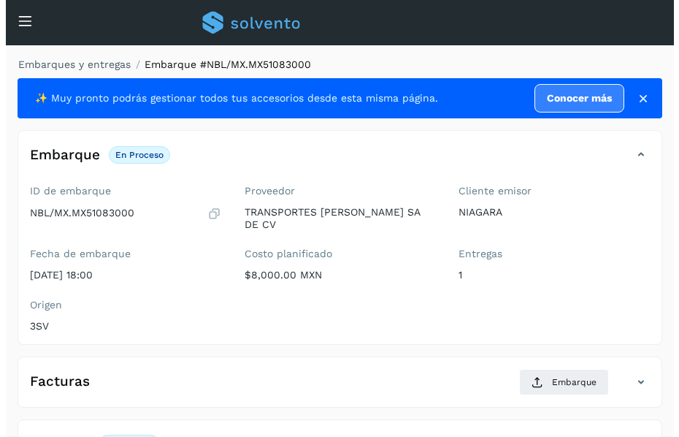
scroll to position [205, 0]
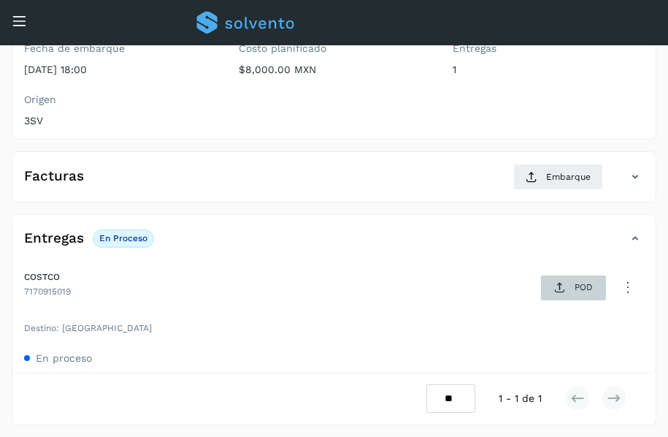
click at [569, 280] on span "POD" at bounding box center [573, 287] width 50 height 23
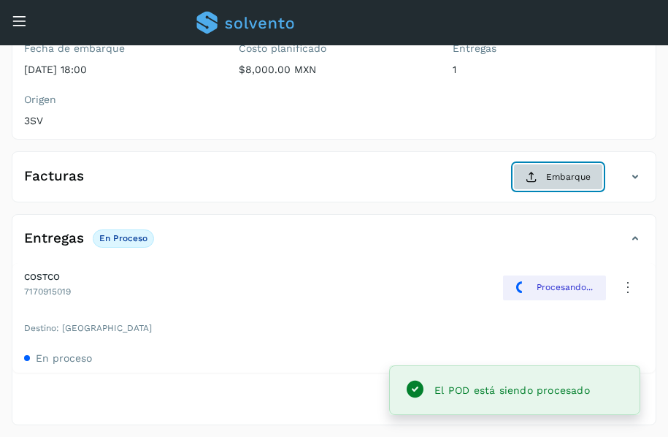
click at [542, 174] on button "Embarque" at bounding box center [558, 177] width 90 height 26
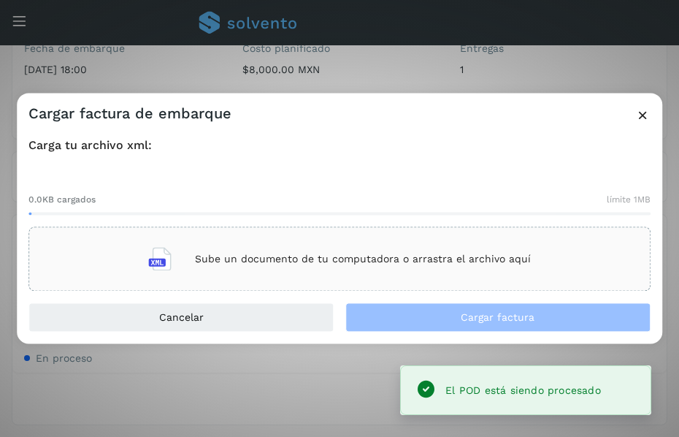
click at [341, 254] on p "Sube un documento de tu computadora o arrastra el archivo aquí" at bounding box center [363, 259] width 336 height 12
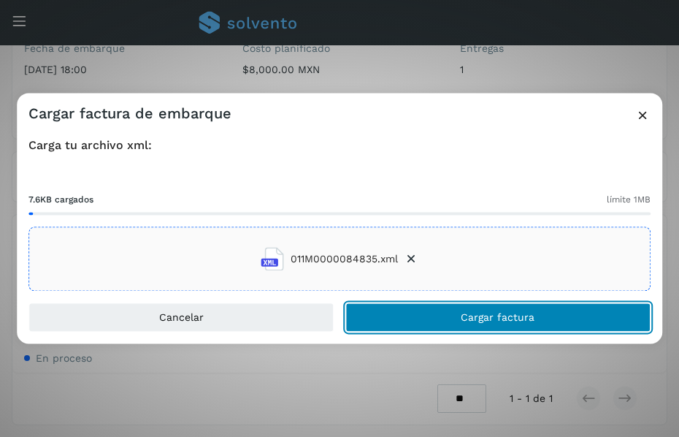
click at [446, 313] on button "Cargar factura" at bounding box center [497, 317] width 305 height 29
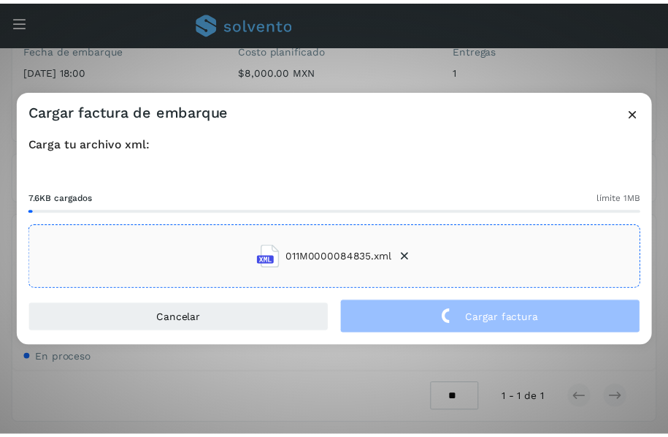
scroll to position [204, 0]
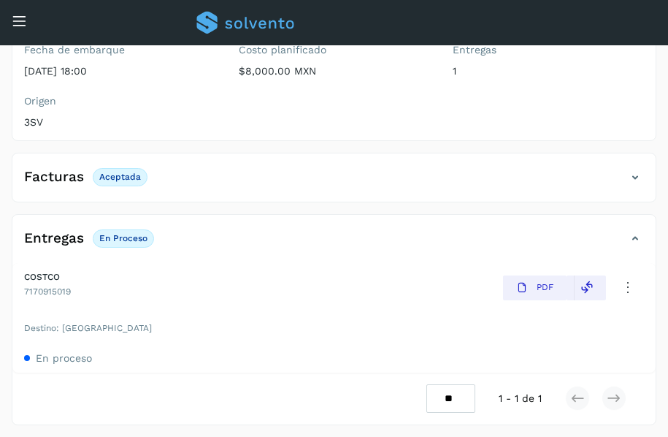
click at [12, 21] on icon at bounding box center [19, 20] width 15 height 15
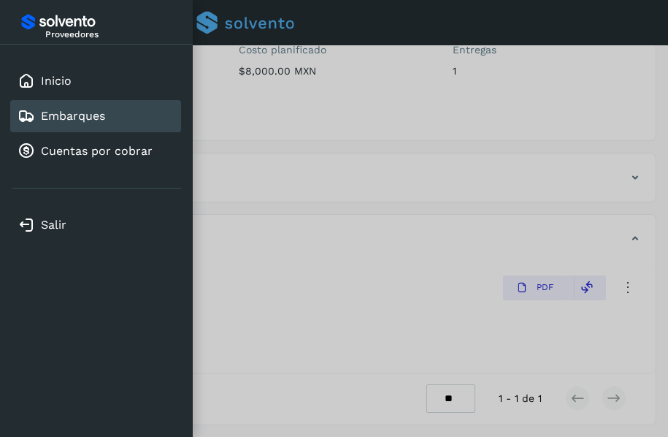
click at [85, 114] on link "Embarques" at bounding box center [73, 116] width 64 height 14
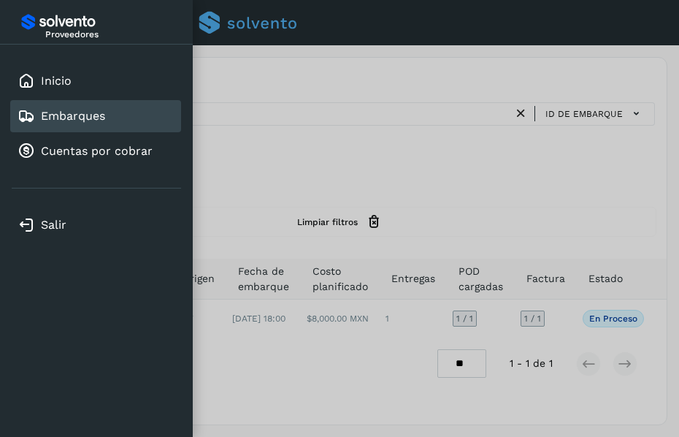
drag, startPoint x: 440, startPoint y: 187, endPoint x: 302, endPoint y: 171, distance: 138.9
click at [432, 187] on div at bounding box center [339, 218] width 679 height 437
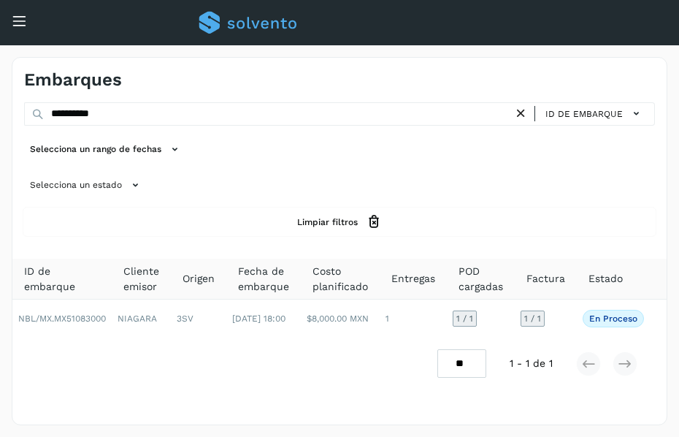
click at [521, 115] on icon at bounding box center [520, 113] width 15 height 15
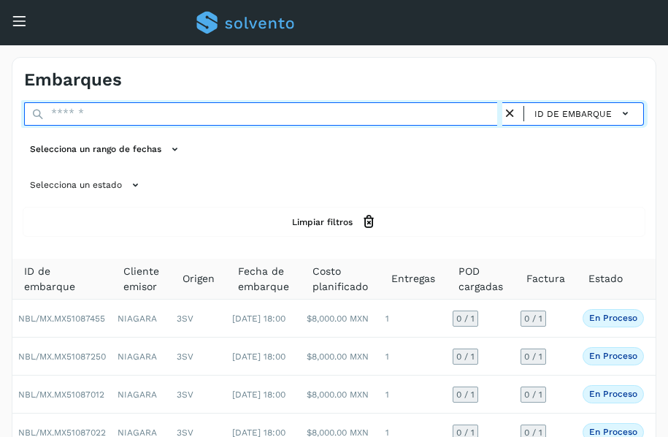
click at [282, 123] on input "text" at bounding box center [263, 113] width 478 height 23
paste input "**********"
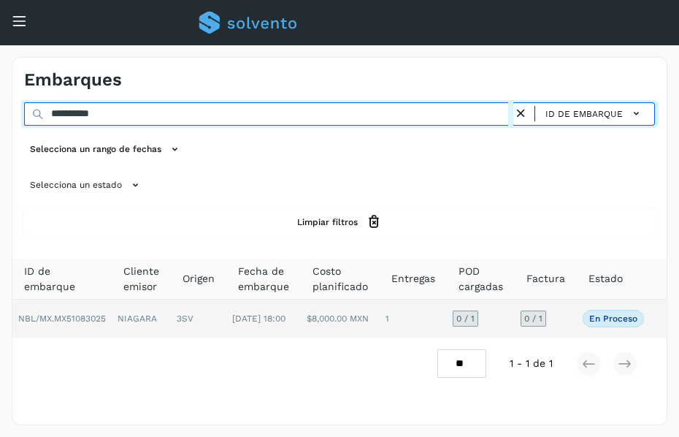
type input "**********"
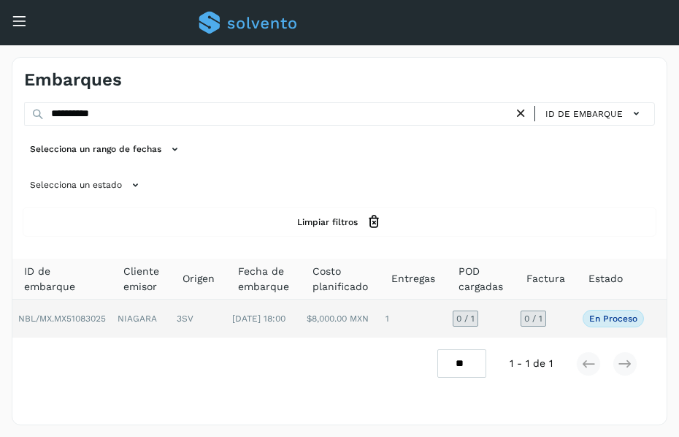
click at [103, 311] on td "NBL/MX.MX51083025" at bounding box center [61, 318] width 99 height 38
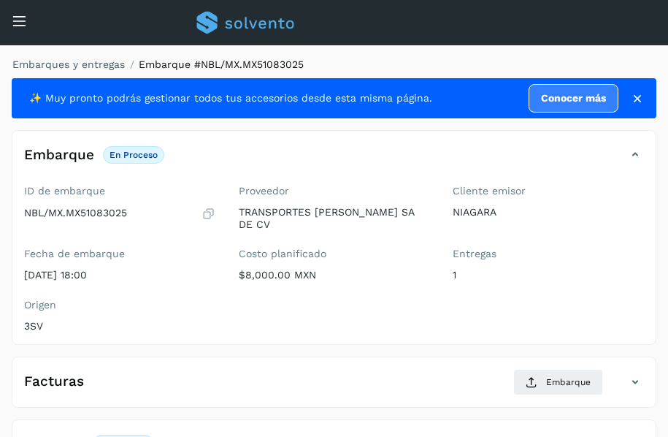
click at [498, 37] on div "Conoce nuestros beneficios c Hola, [EMAIL_ADDRESS][DOMAIN_NAME]" at bounding box center [334, 22] width 668 height 45
click at [507, 59] on ol "Embarques y entregas Embarque #NBL/MX.MX51083025" at bounding box center [330, 64] width 654 height 15
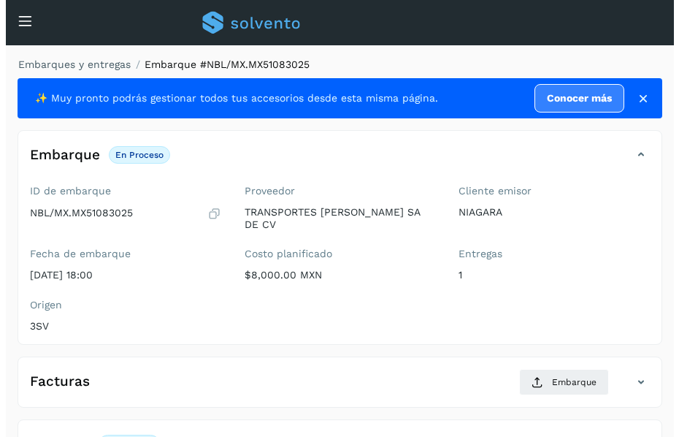
scroll to position [205, 0]
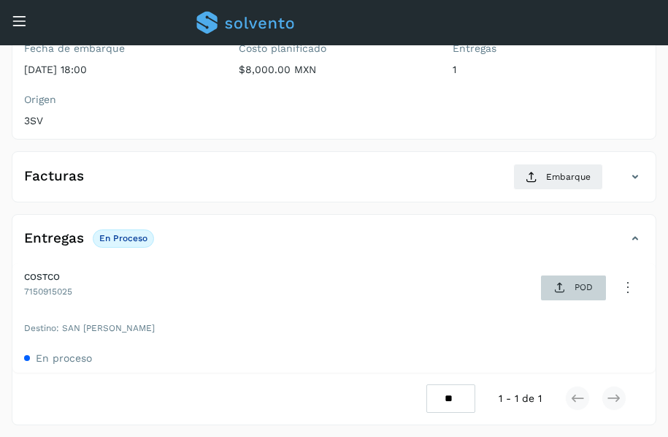
click at [571, 291] on span "POD" at bounding box center [573, 287] width 50 height 23
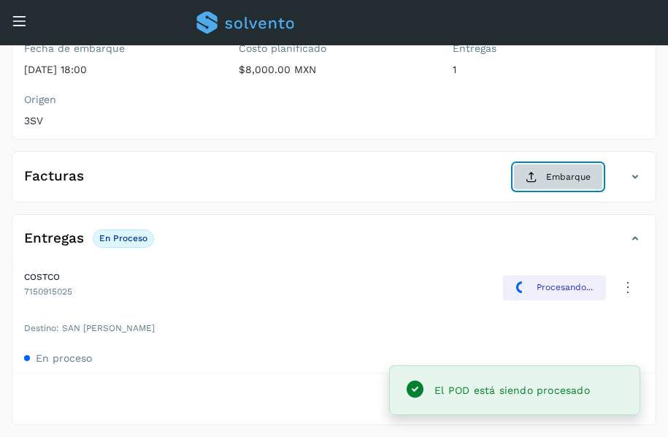
click at [544, 179] on button "Embarque" at bounding box center [558, 177] width 90 height 26
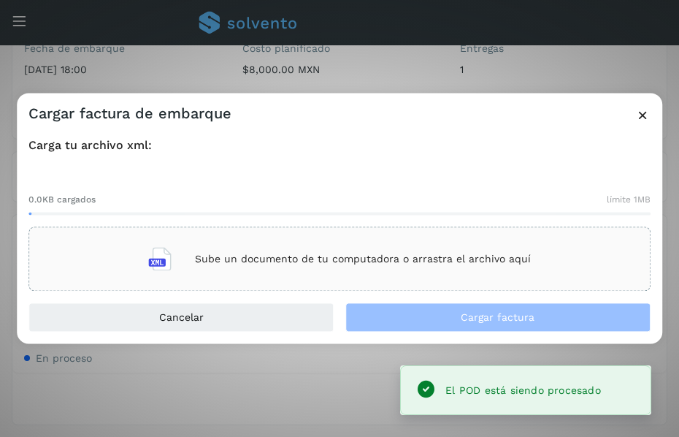
click at [318, 253] on p "Sube un documento de tu computadora o arrastra el archivo aquí" at bounding box center [363, 259] width 336 height 12
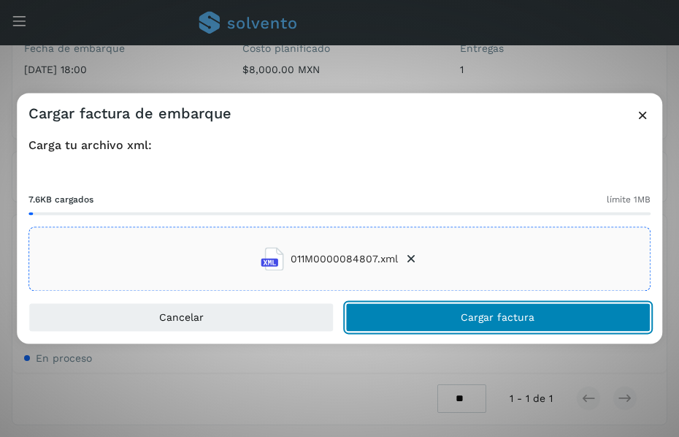
click at [437, 313] on button "Cargar factura" at bounding box center [497, 317] width 305 height 29
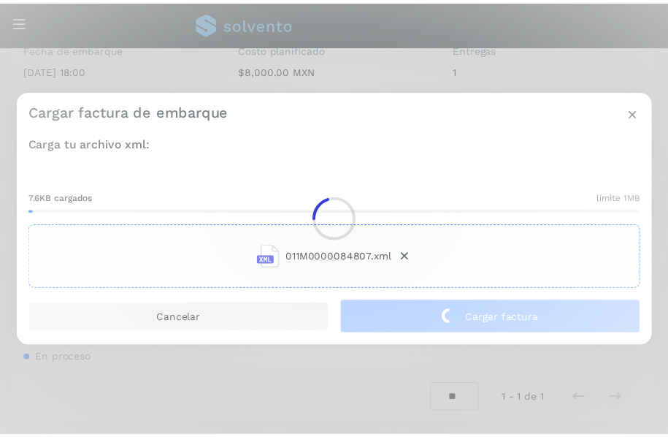
scroll to position [204, 0]
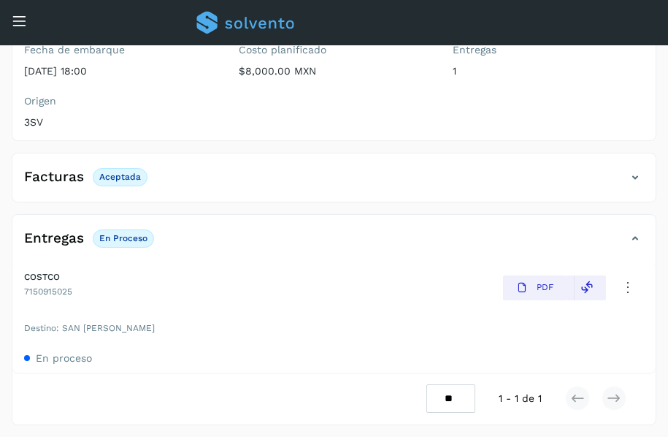
click at [14, 17] on icon at bounding box center [19, 20] width 15 height 15
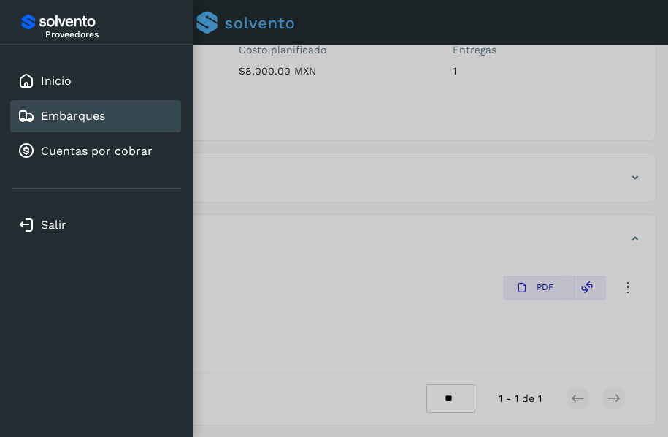
click at [85, 107] on div "Embarques" at bounding box center [95, 116] width 171 height 32
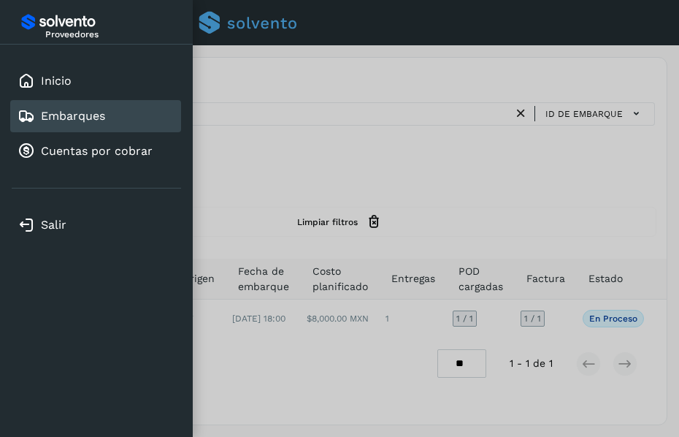
click at [318, 183] on div at bounding box center [339, 218] width 679 height 437
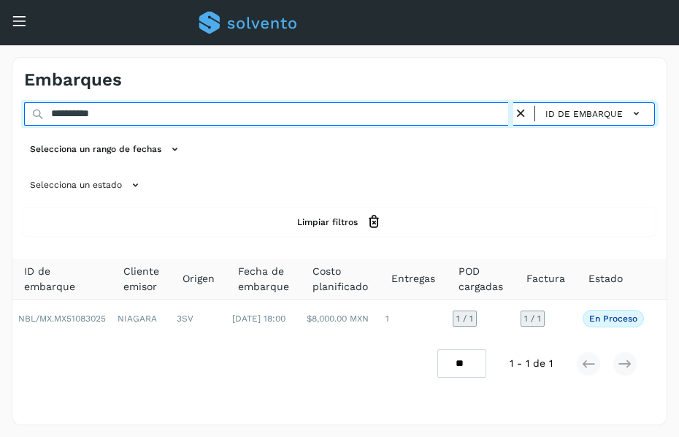
drag, startPoint x: 251, startPoint y: 112, endPoint x: 235, endPoint y: 67, distance: 47.4
click at [240, 80] on div "**********" at bounding box center [340, 241] width 656 height 368
drag, startPoint x: 140, startPoint y: 115, endPoint x: -1, endPoint y: 156, distance: 147.0
click at [0, 156] on html "**********" at bounding box center [339, 218] width 679 height 437
paste input "text"
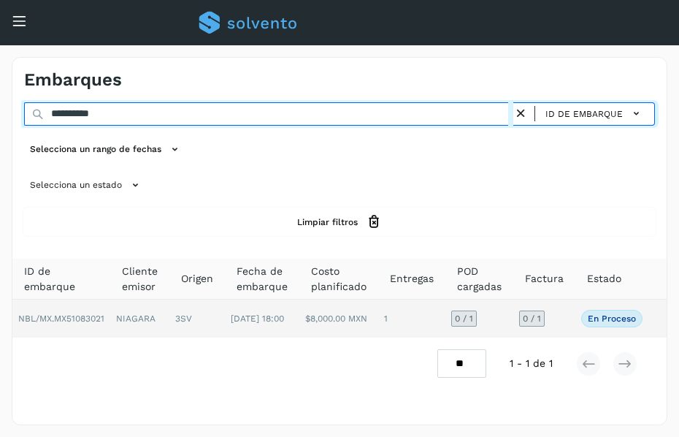
type input "**********"
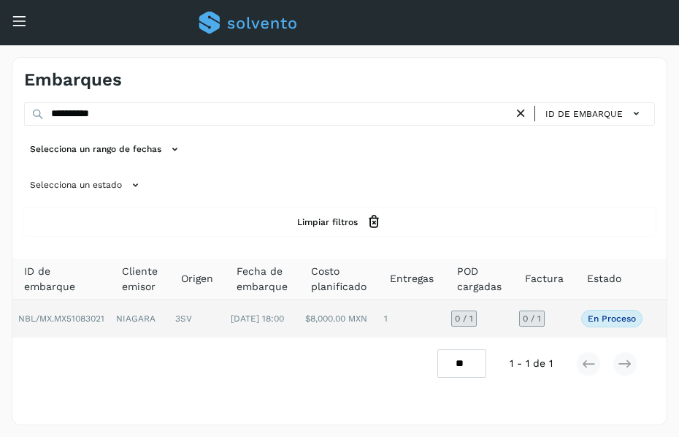
click at [194, 320] on td "3SV" at bounding box center [196, 318] width 55 height 38
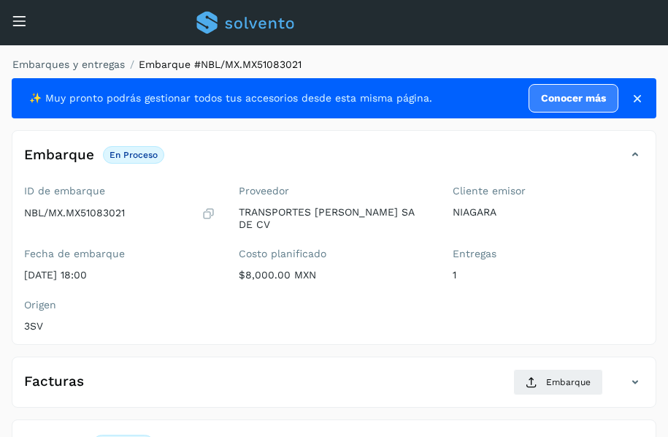
click at [529, 47] on div "Embarques y entregas Embarque #NBL/MX.MX51083021 ✨ Muy pronto podrás gestionar …" at bounding box center [334, 343] width 668 height 597
click at [461, 63] on ol "Embarques y entregas Embarque #NBL/MX.MX51083021" at bounding box center [330, 64] width 654 height 15
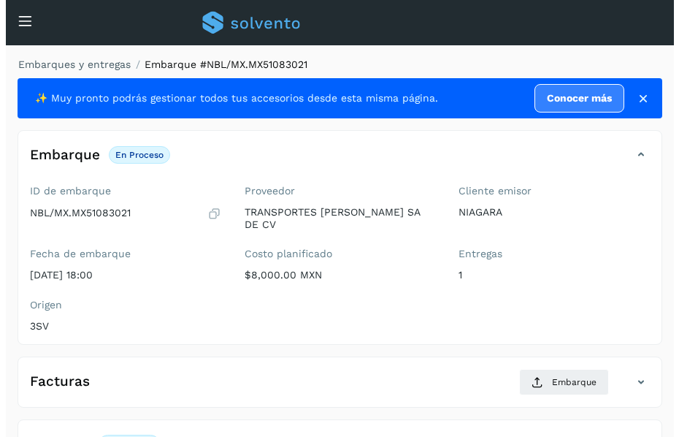
scroll to position [205, 0]
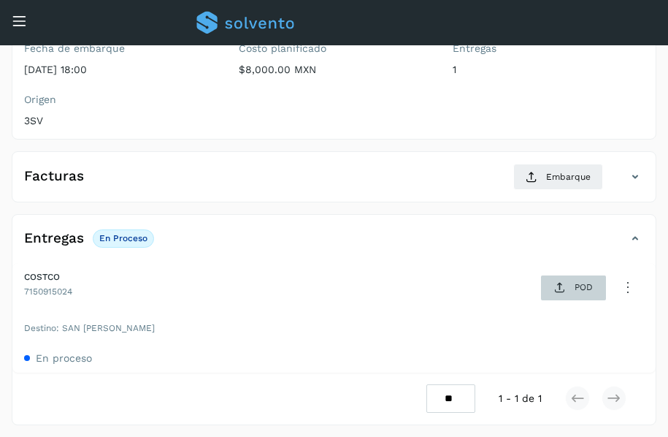
click at [576, 286] on p "POD" at bounding box center [584, 287] width 18 height 10
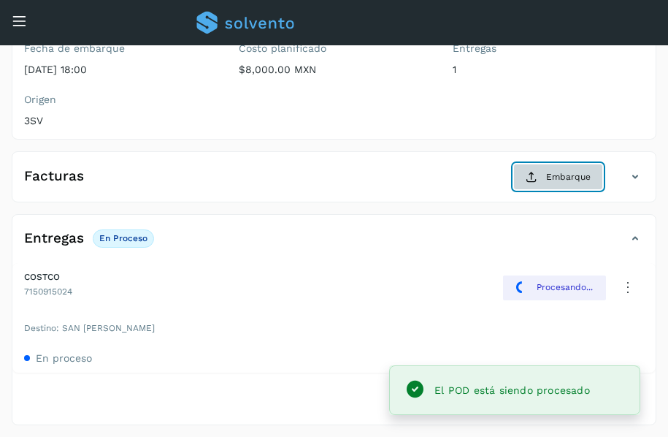
click at [559, 180] on span "Embarque" at bounding box center [568, 176] width 45 height 13
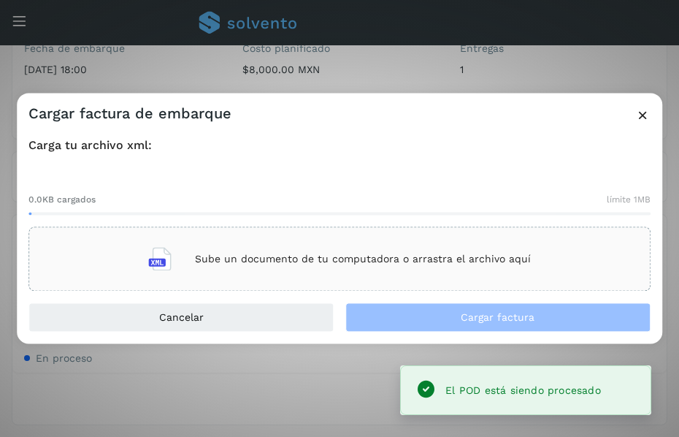
click at [311, 258] on p "Sube un documento de tu computadora o arrastra el archivo aquí" at bounding box center [363, 259] width 336 height 12
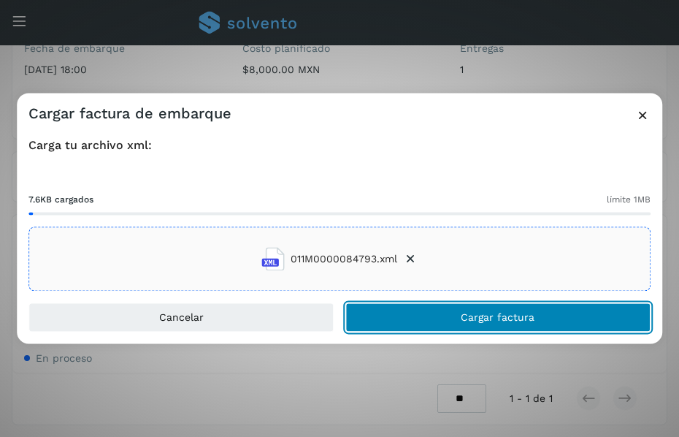
click at [424, 316] on button "Cargar factura" at bounding box center [497, 317] width 305 height 29
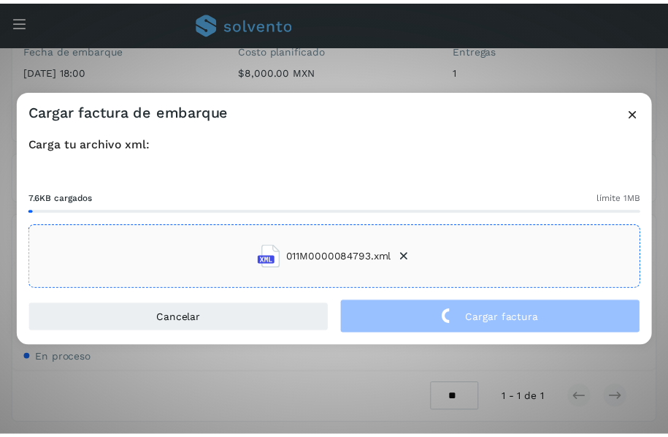
scroll to position [204, 0]
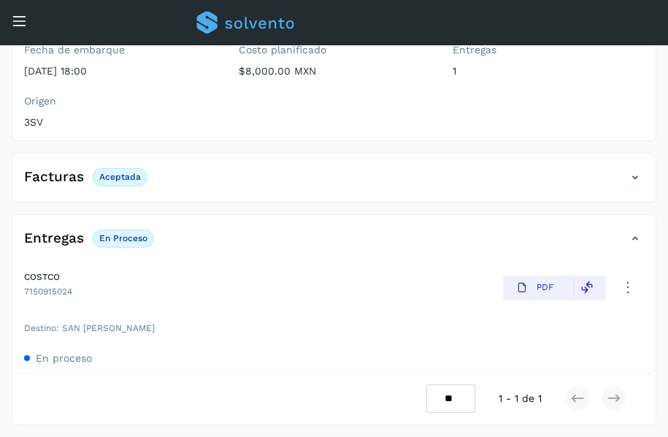
click at [19, 11] on div "Conoce nuestros beneficios c Hola, [EMAIL_ADDRESS][DOMAIN_NAME]" at bounding box center [334, 22] width 668 height 45
click at [14, 31] on div "Inicio Embarques Cuentas por cobrar" at bounding box center [11, 41] width 22 height 35
click at [19, 21] on icon at bounding box center [19, 20] width 15 height 15
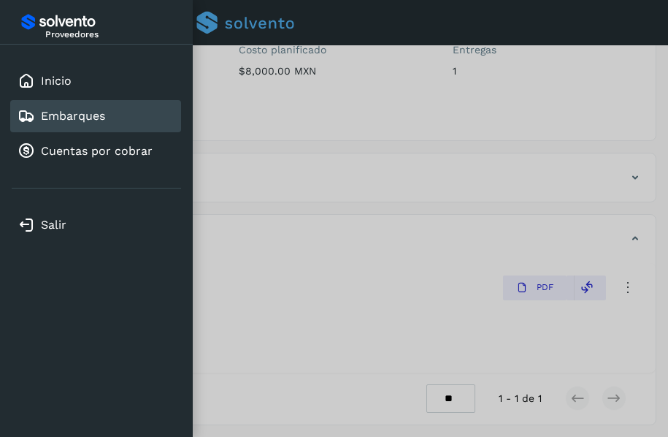
click at [94, 114] on link "Embarques" at bounding box center [73, 116] width 64 height 14
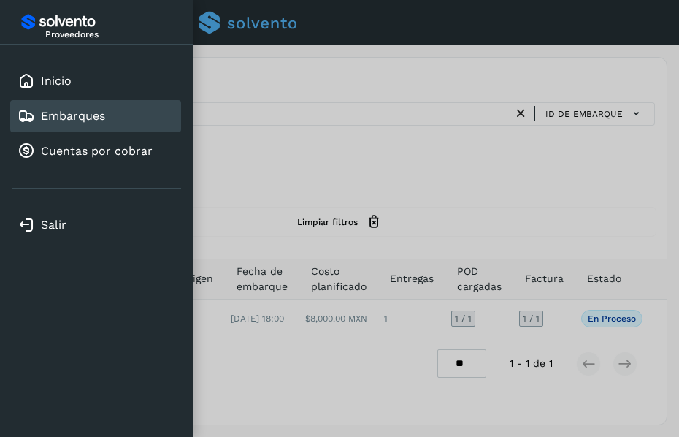
click at [306, 193] on div at bounding box center [339, 218] width 679 height 437
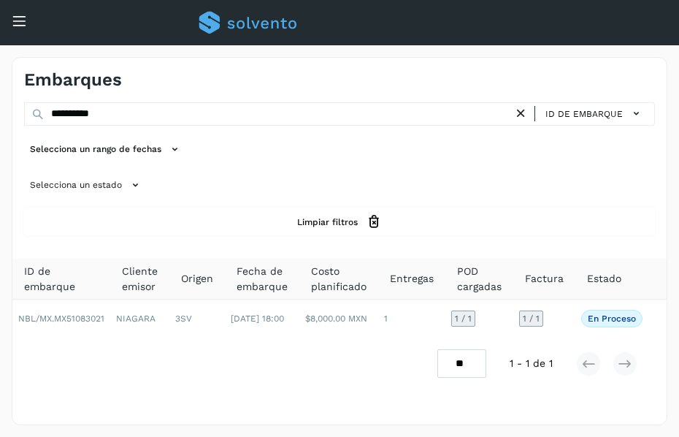
click at [523, 115] on icon at bounding box center [520, 113] width 15 height 15
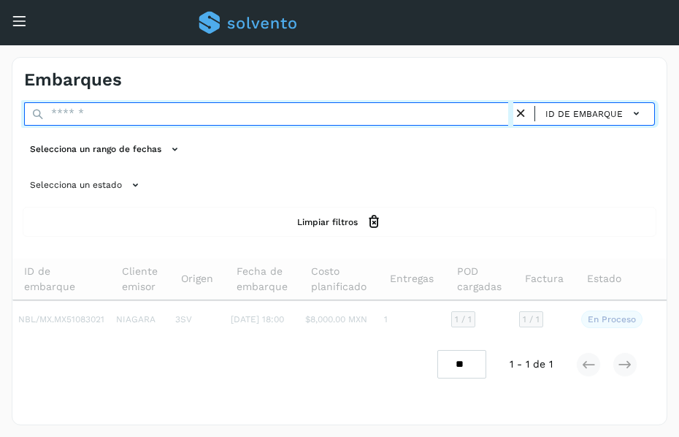
click at [196, 115] on input "text" at bounding box center [268, 113] width 489 height 23
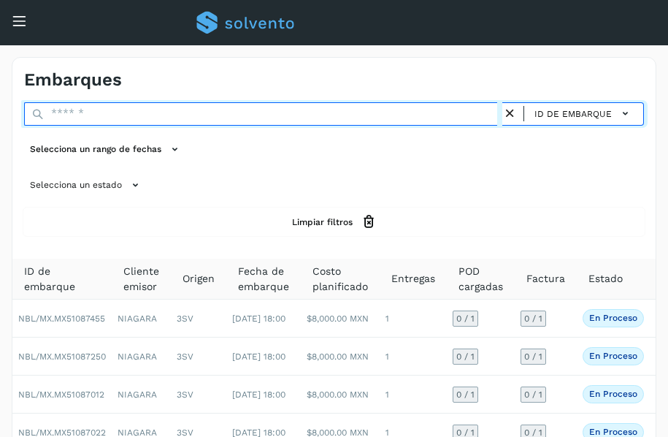
click at [313, 111] on input "text" at bounding box center [263, 113] width 478 height 23
paste input "**********"
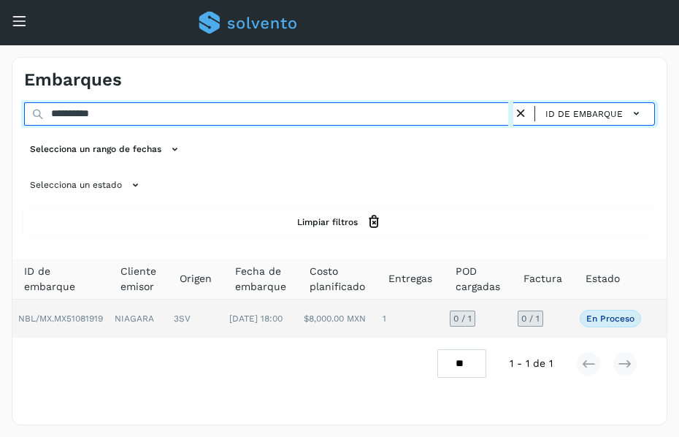
type input "**********"
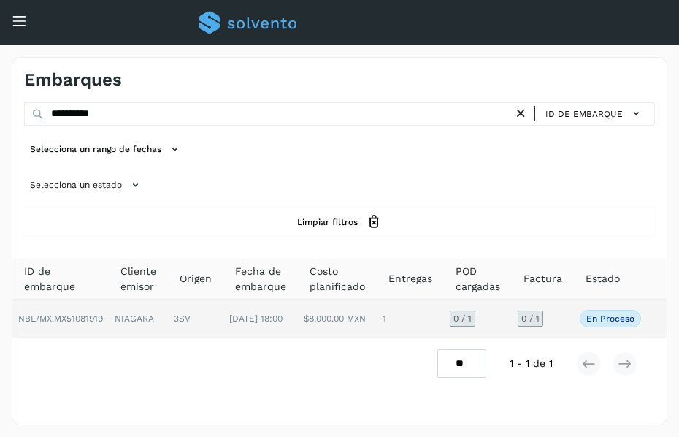
click at [195, 302] on td "3SV" at bounding box center [195, 318] width 55 height 38
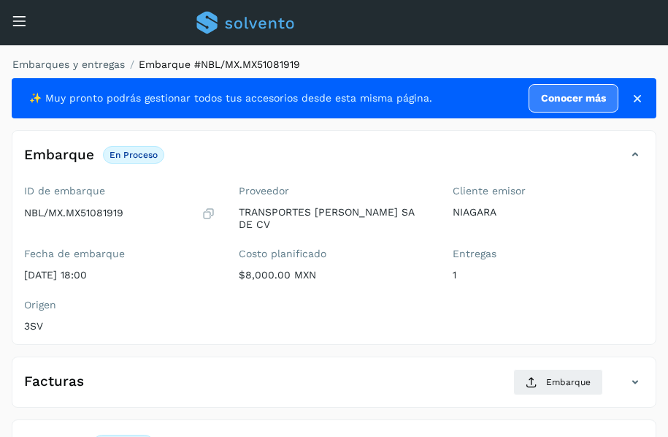
click at [489, 62] on ol "Embarques y entregas Embarque #NBL/MX.MX51081919" at bounding box center [330, 64] width 654 height 15
click at [437, 66] on ol "Embarques y entregas Embarque #NBL/MX.MX51081919" at bounding box center [330, 64] width 654 height 15
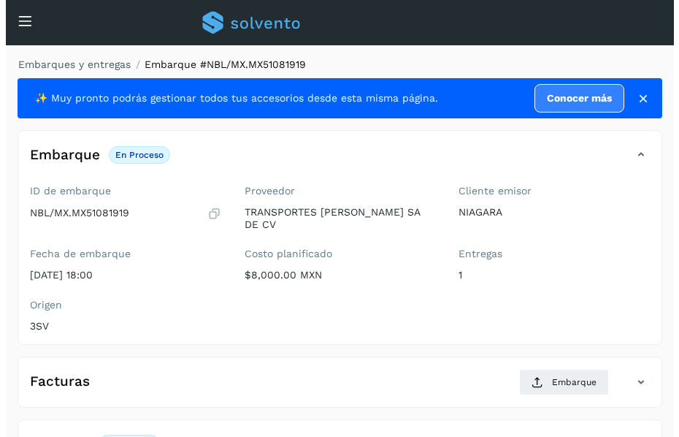
scroll to position [205, 0]
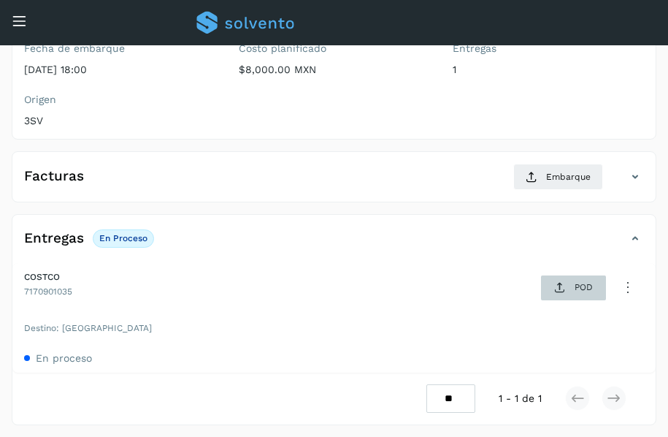
click at [556, 287] on icon at bounding box center [560, 288] width 12 height 12
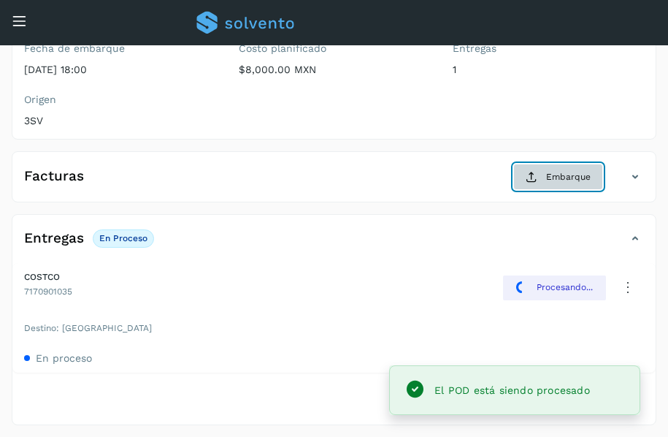
click at [543, 180] on button "Embarque" at bounding box center [558, 177] width 90 height 26
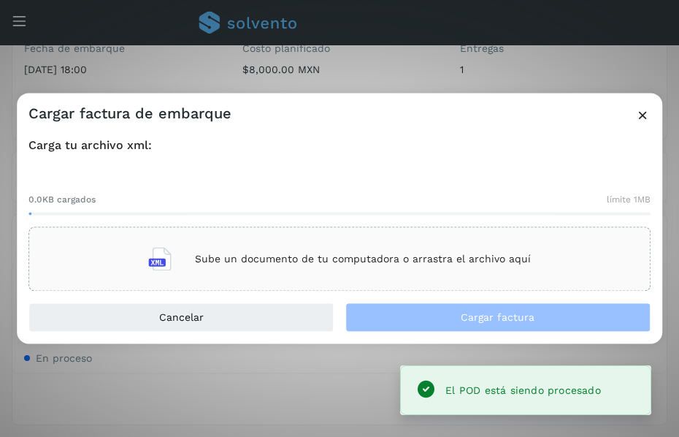
click at [299, 256] on p "Sube un documento de tu computadora o arrastra el archivo aquí" at bounding box center [363, 259] width 336 height 12
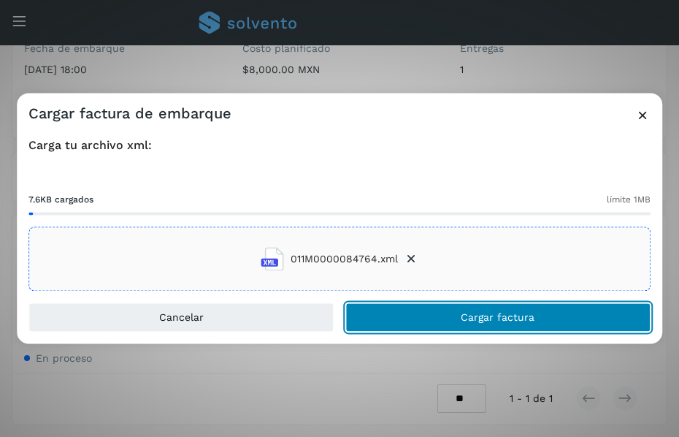
click at [474, 318] on span "Cargar factura" at bounding box center [498, 318] width 74 height 10
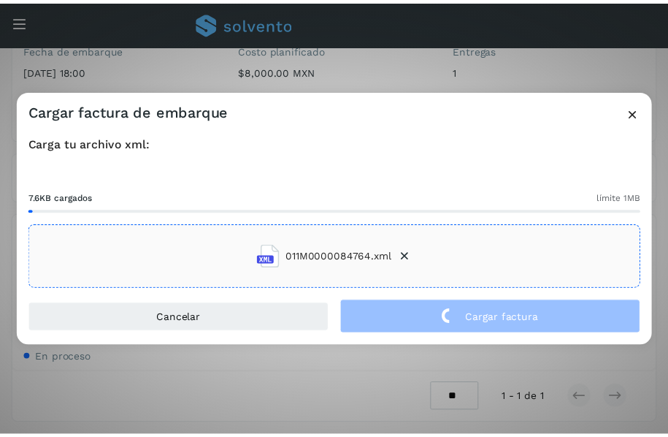
scroll to position [204, 0]
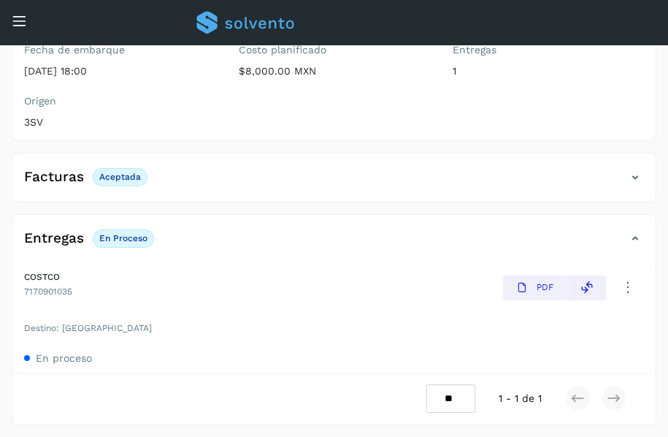
click at [17, 13] on icon at bounding box center [19, 20] width 15 height 15
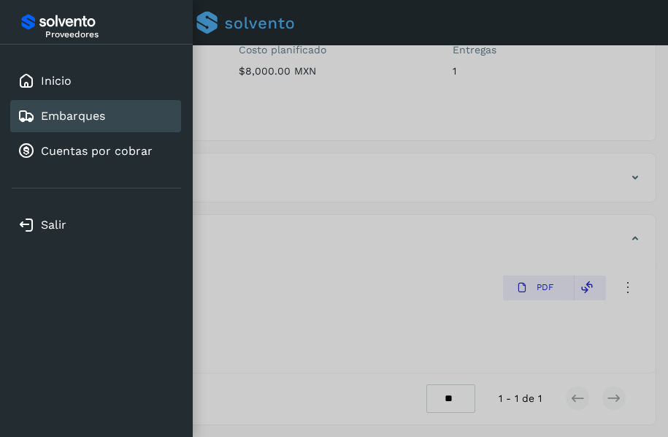
click at [104, 112] on link "Embarques" at bounding box center [73, 116] width 64 height 14
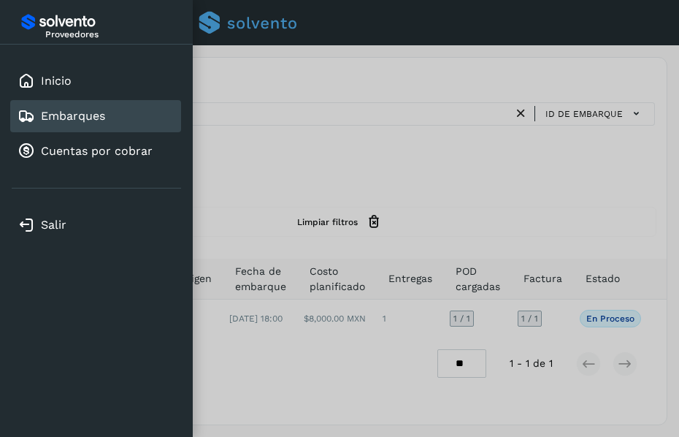
click at [434, 119] on div at bounding box center [339, 218] width 679 height 437
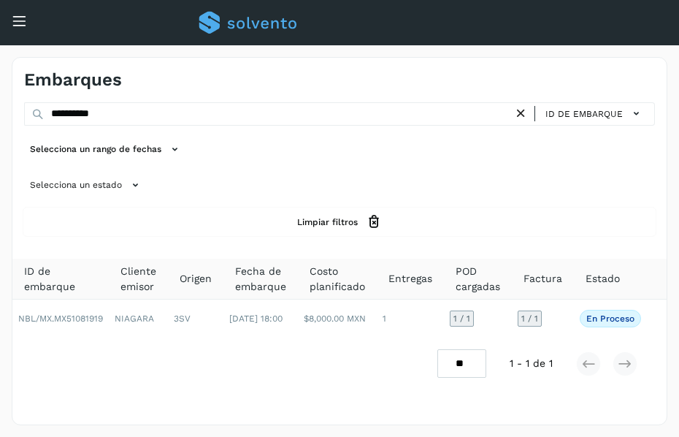
click at [526, 113] on icon at bounding box center [520, 113] width 15 height 15
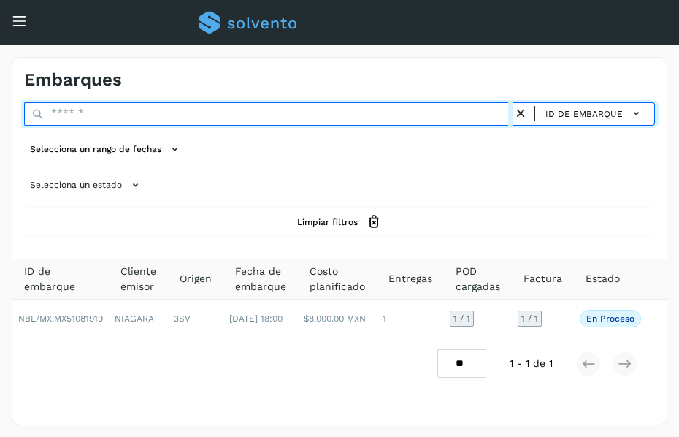
click at [318, 110] on input "text" at bounding box center [268, 113] width 489 height 23
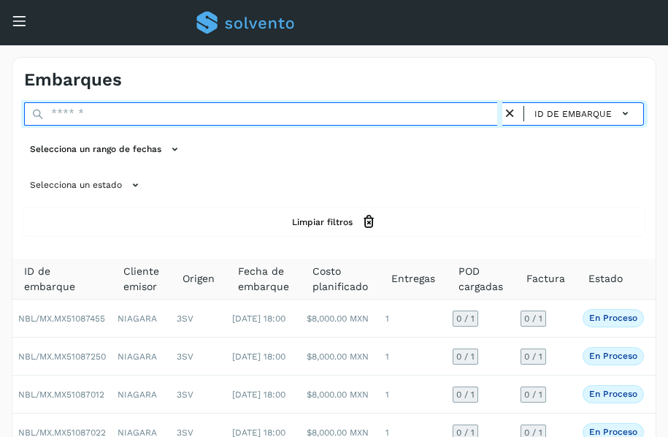
paste input "**********"
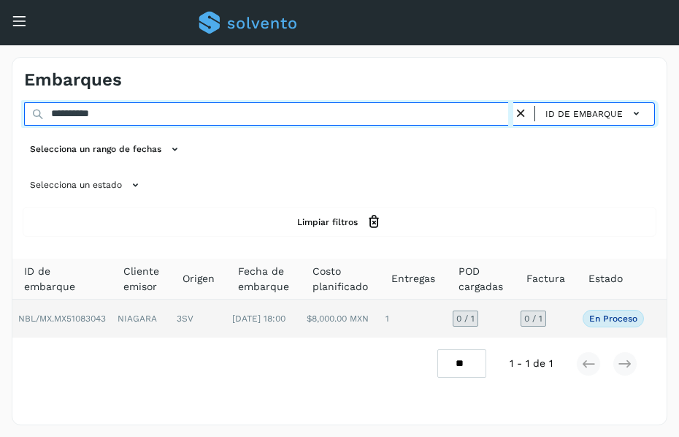
type input "**********"
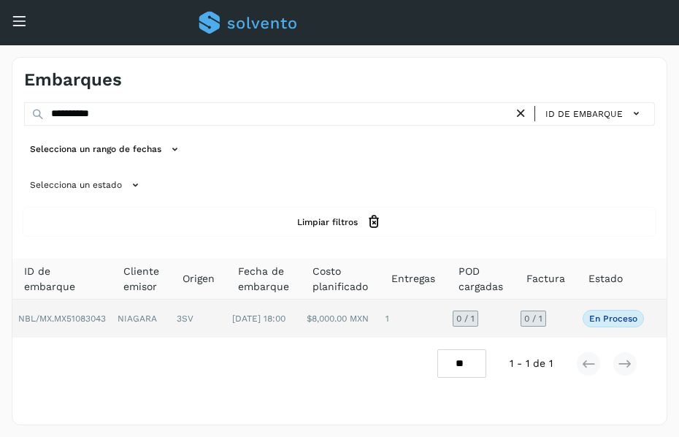
click at [199, 310] on td "3SV" at bounding box center [198, 318] width 55 height 38
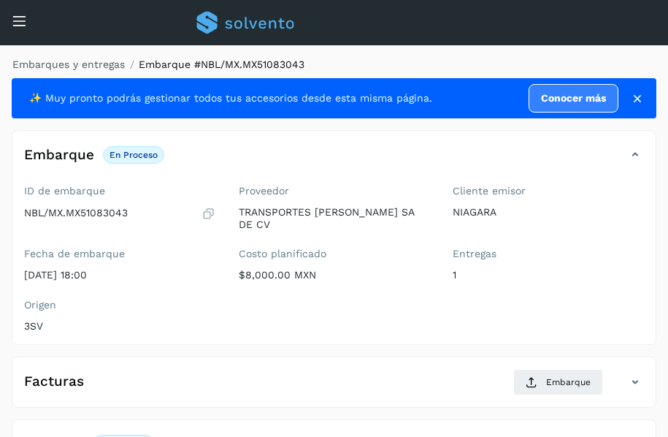
click at [501, 63] on ol "Embarques y entregas Embarque #NBL/MX.MX51083043" at bounding box center [330, 64] width 654 height 15
click at [470, 64] on ol "Embarques y entregas Embarque #NBL/MX.MX51083043" at bounding box center [330, 64] width 654 height 15
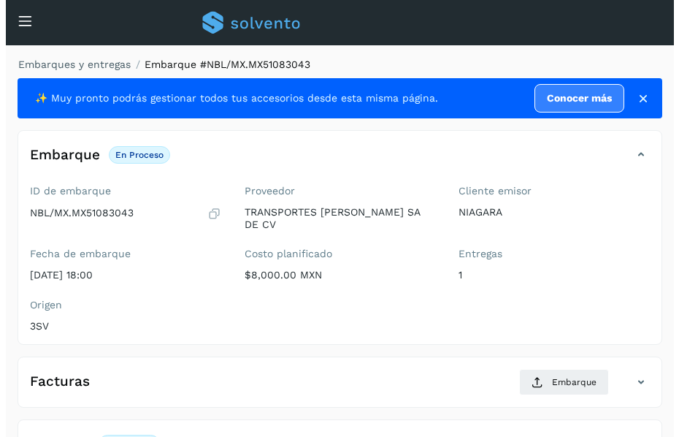
scroll to position [205, 0]
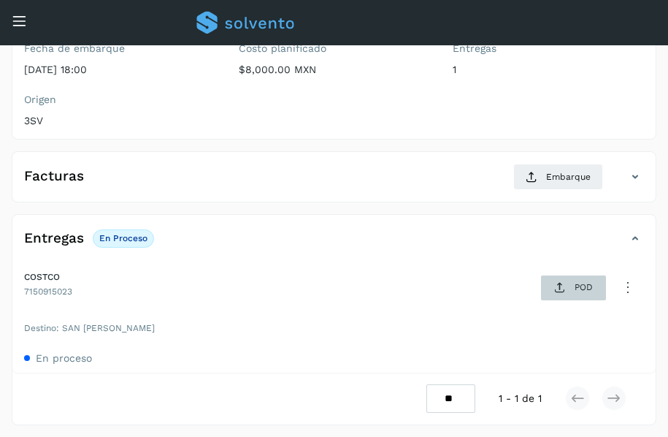
click at [562, 282] on icon at bounding box center [560, 288] width 12 height 12
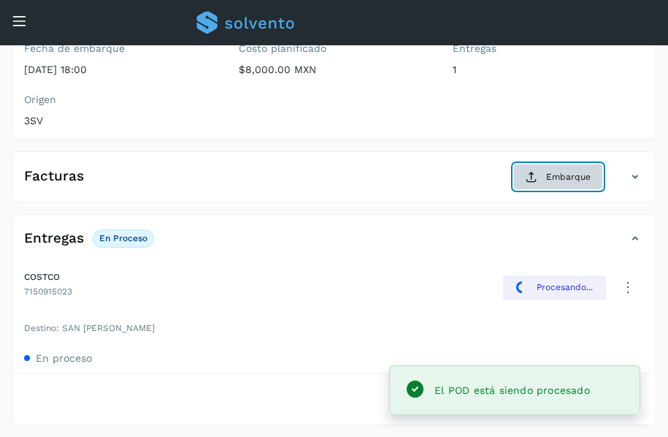
click at [559, 174] on span "Embarque" at bounding box center [568, 176] width 45 height 13
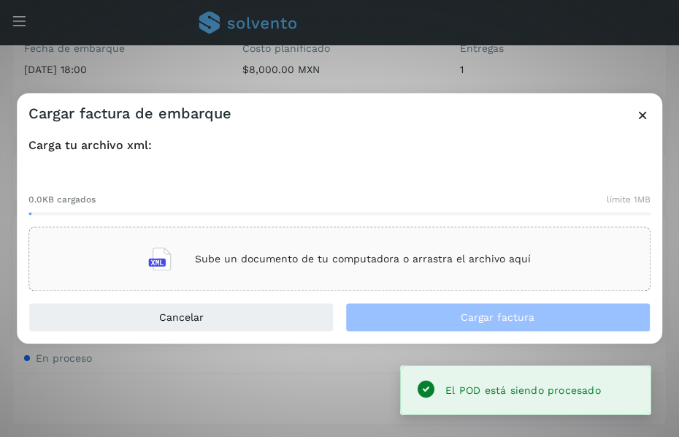
click at [413, 261] on p "Sube un documento de tu computadora o arrastra el archivo aquí" at bounding box center [363, 259] width 336 height 12
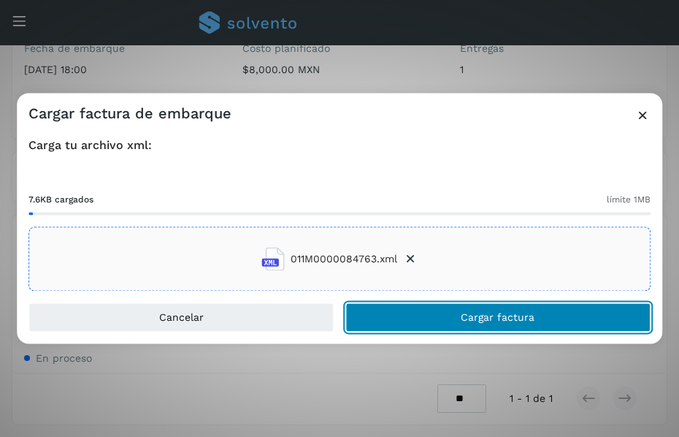
click at [483, 309] on button "Cargar factura" at bounding box center [497, 317] width 305 height 29
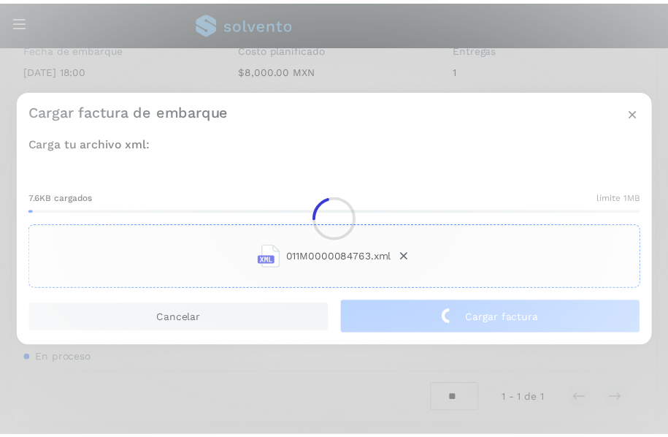
scroll to position [204, 0]
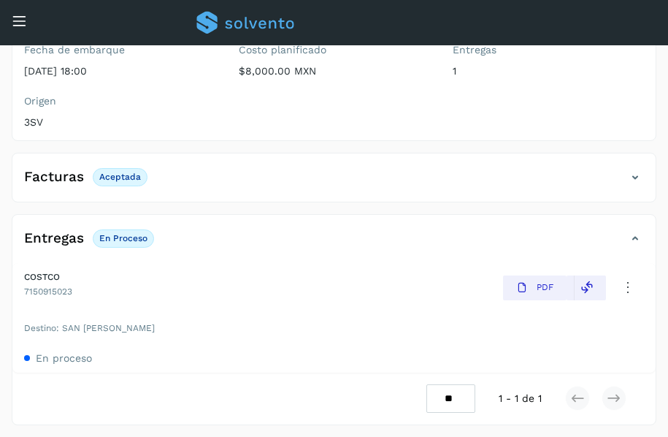
click at [19, 28] on div "Inicio Embarques Cuentas por cobrar" at bounding box center [11, 41] width 22 height 35
click at [19, 22] on icon at bounding box center [19, 20] width 15 height 15
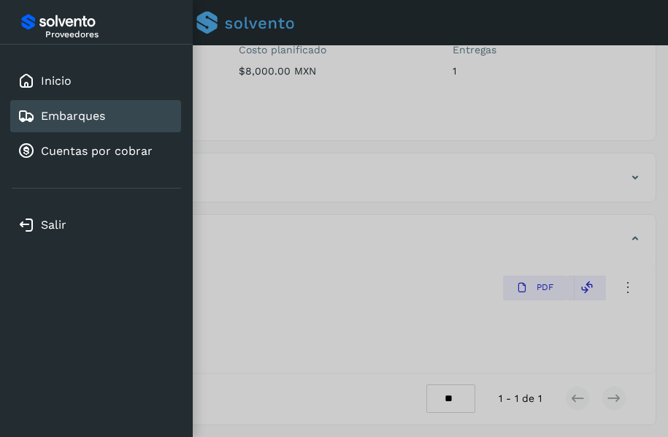
click at [105, 118] on link "Embarques" at bounding box center [73, 116] width 64 height 14
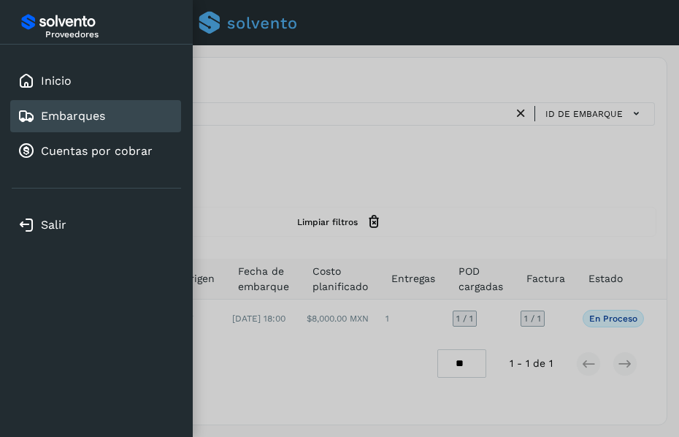
click at [351, 194] on div at bounding box center [339, 218] width 679 height 437
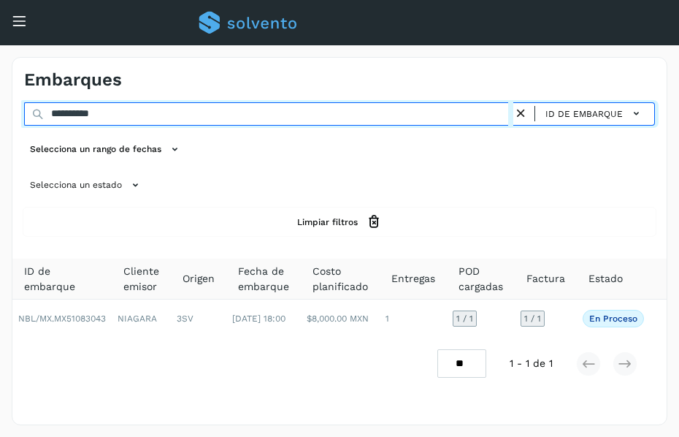
drag, startPoint x: 164, startPoint y: 116, endPoint x: -1, endPoint y: 129, distance: 164.8
click at [0, 129] on html "**********" at bounding box center [339, 218] width 679 height 437
paste input "text"
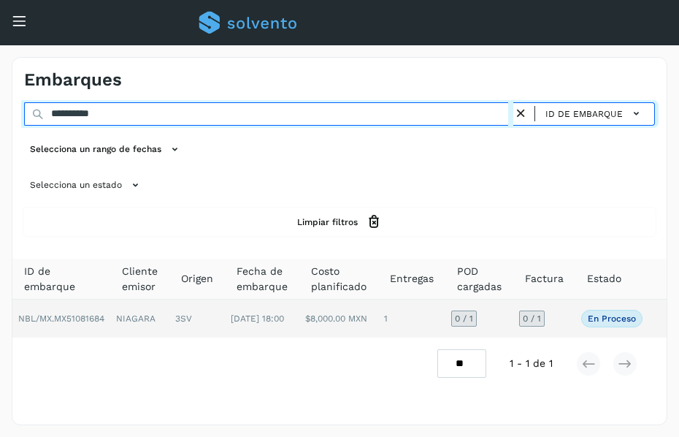
type input "**********"
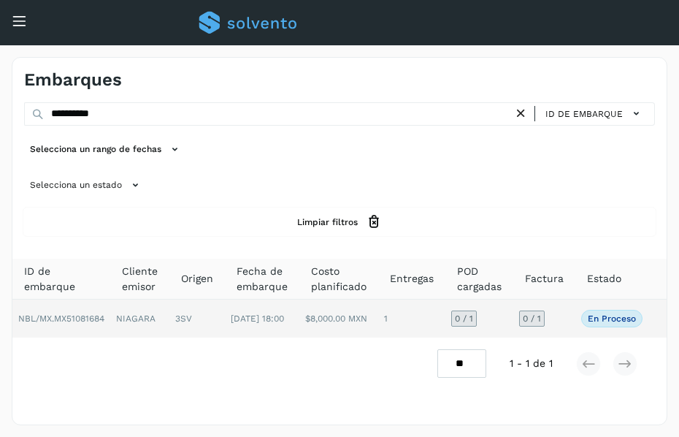
click at [200, 321] on td "3SV" at bounding box center [196, 318] width 55 height 38
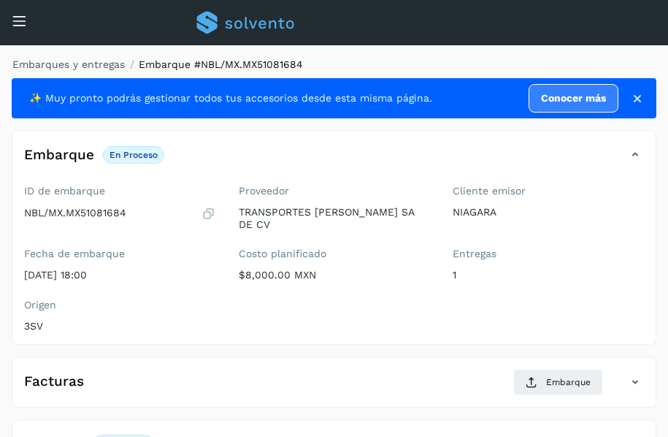
click at [499, 61] on ol "Embarques y entregas Embarque #NBL/MX.MX51081684" at bounding box center [330, 64] width 654 height 15
click at [483, 60] on ol "Embarques y entregas Embarque #NBL/MX.MX51081684" at bounding box center [330, 64] width 654 height 15
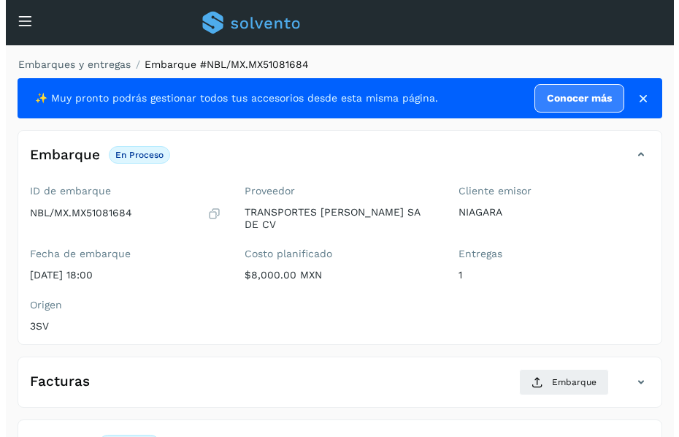
scroll to position [205, 0]
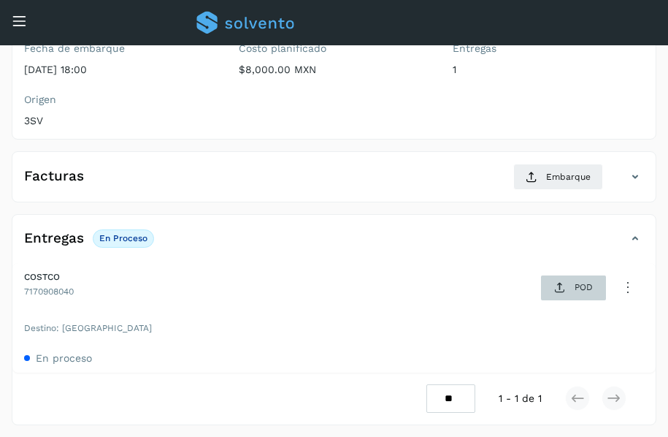
click at [576, 281] on span "POD" at bounding box center [573, 287] width 50 height 23
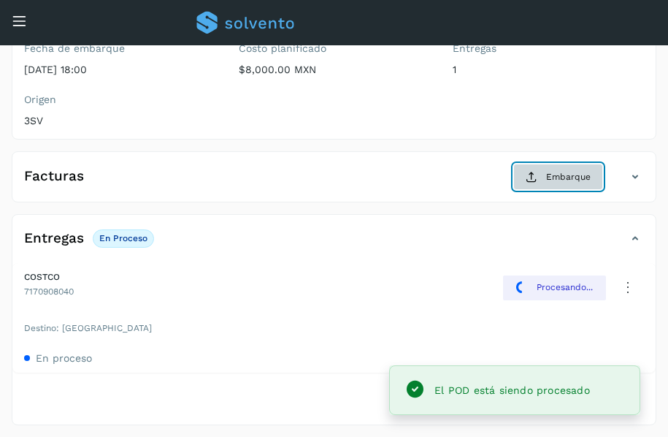
click at [554, 181] on span "Embarque" at bounding box center [568, 176] width 45 height 13
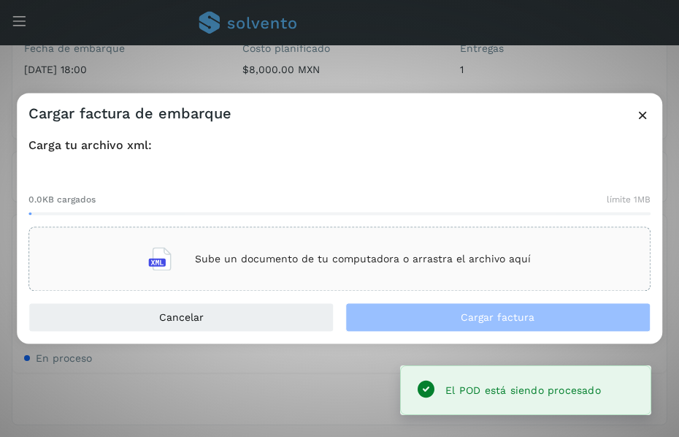
click at [415, 259] on p "Sube un documento de tu computadora o arrastra el archivo aquí" at bounding box center [363, 259] width 336 height 12
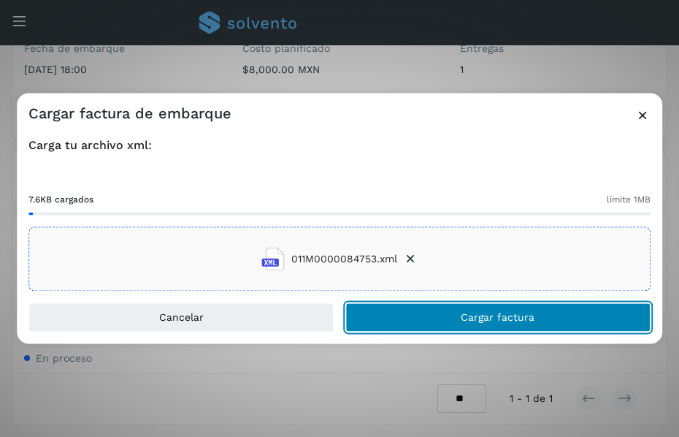
click at [394, 310] on button "Cargar factura" at bounding box center [497, 317] width 305 height 29
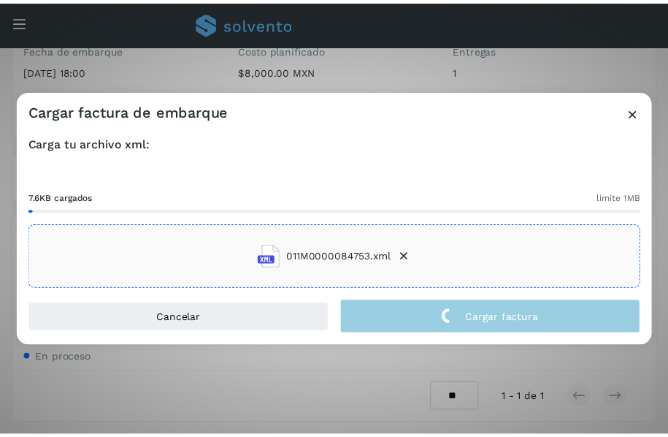
scroll to position [204, 0]
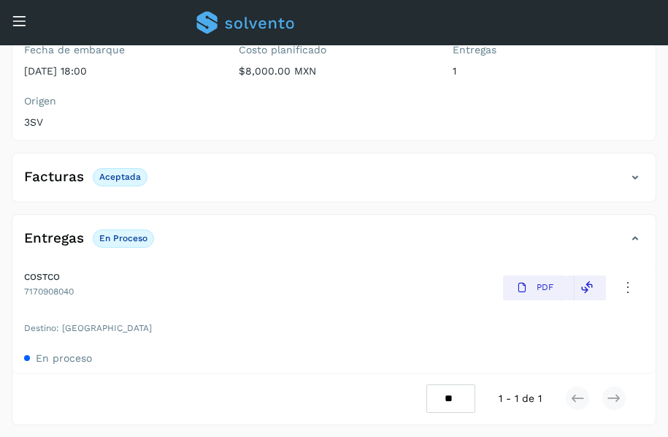
click at [15, 26] on div "Inicio Embarques Cuentas por cobrar" at bounding box center [11, 41] width 22 height 35
click at [23, 22] on icon at bounding box center [19, 20] width 15 height 15
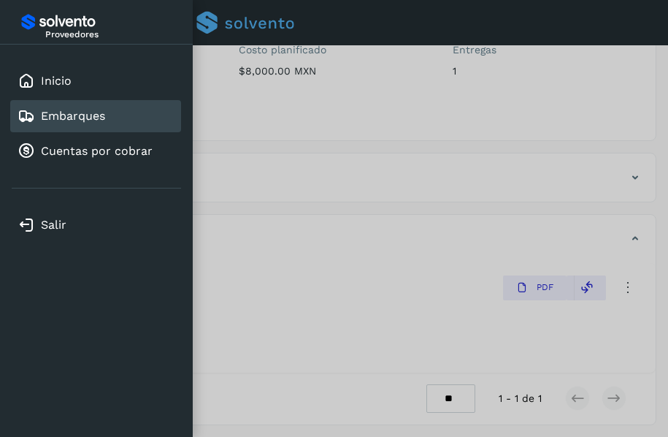
click at [23, 22] on div "Proveedores" at bounding box center [97, 21] width 158 height 23
click at [277, 117] on div at bounding box center [334, 218] width 668 height 437
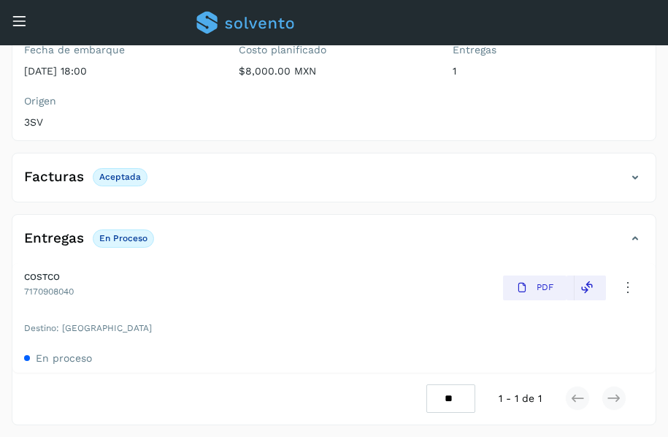
click at [21, 26] on div "Inicio Embarques Cuentas por cobrar" at bounding box center [11, 41] width 22 height 35
click at [25, 22] on icon at bounding box center [19, 20] width 15 height 15
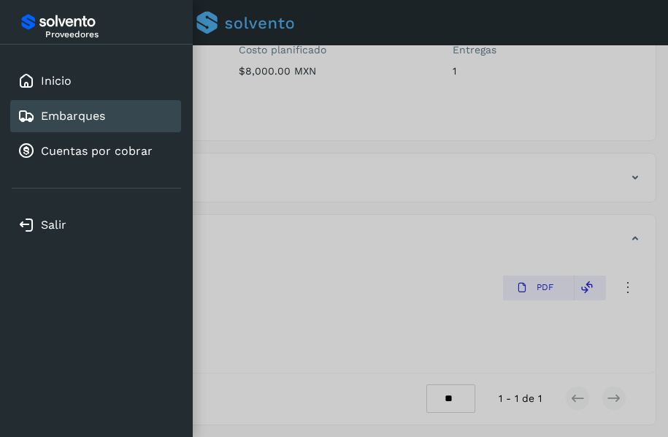
click at [57, 115] on link "Embarques" at bounding box center [73, 116] width 64 height 14
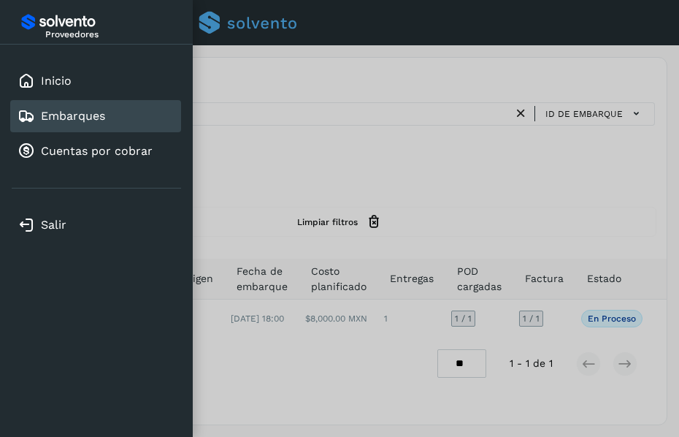
click at [307, 144] on div at bounding box center [339, 218] width 679 height 437
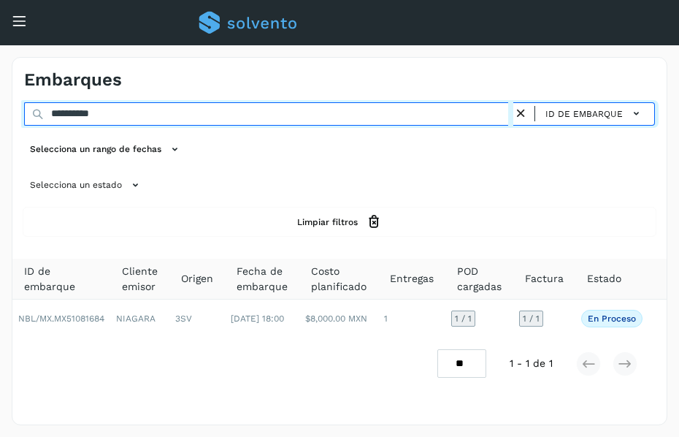
drag, startPoint x: 290, startPoint y: 112, endPoint x: 9, endPoint y: 23, distance: 294.0
click at [171, 74] on div "**********" at bounding box center [340, 241] width 656 height 368
drag, startPoint x: 143, startPoint y: 111, endPoint x: -1, endPoint y: 101, distance: 144.2
click at [0, 101] on html "**********" at bounding box center [339, 218] width 679 height 437
paste input "text"
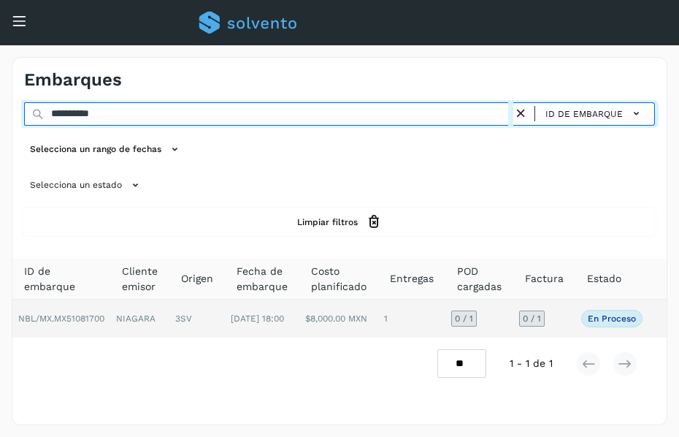
type input "**********"
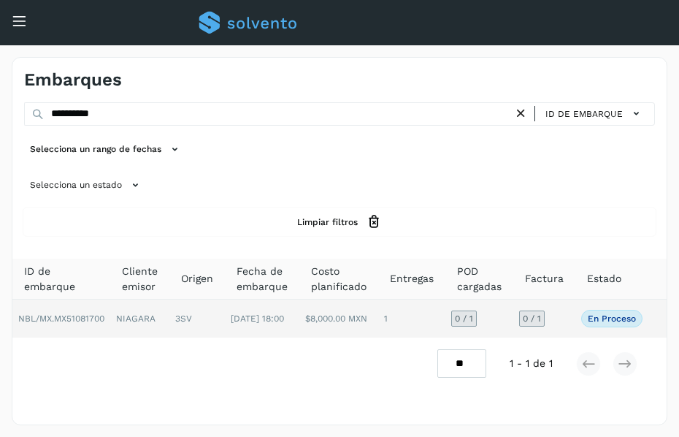
click at [211, 319] on td "3SV" at bounding box center [196, 318] width 55 height 38
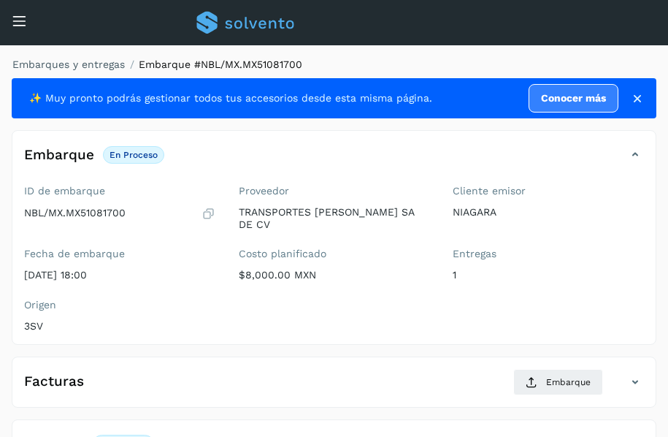
click at [440, 60] on ol "Embarques y entregas Embarque #NBL/MX.MX51081700" at bounding box center [330, 64] width 654 height 15
click at [519, 60] on ol "Embarques y entregas Embarque #NBL/MX.MX51081700" at bounding box center [330, 64] width 654 height 15
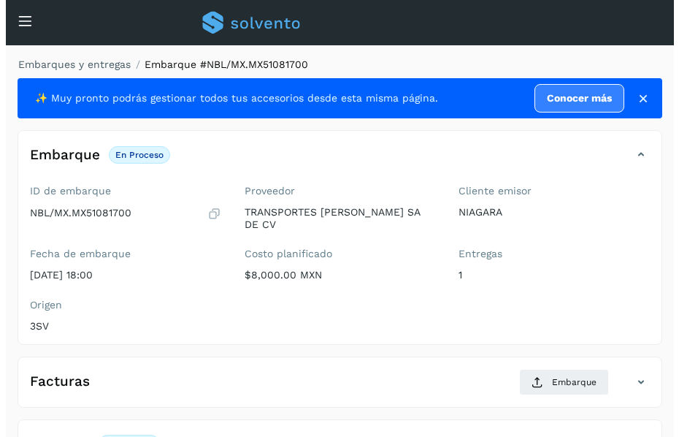
scroll to position [205, 0]
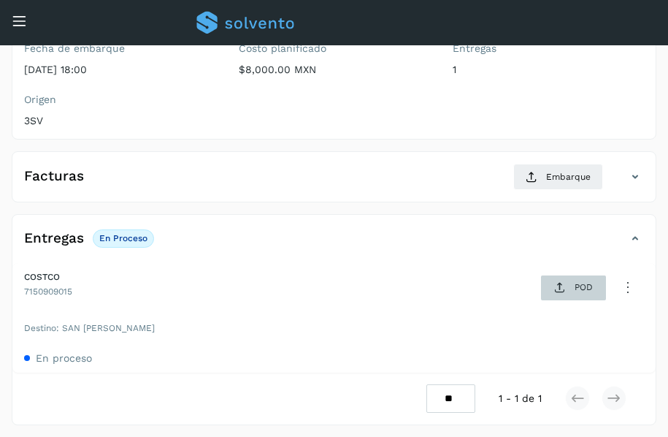
click at [567, 291] on span "POD" at bounding box center [573, 287] width 50 height 23
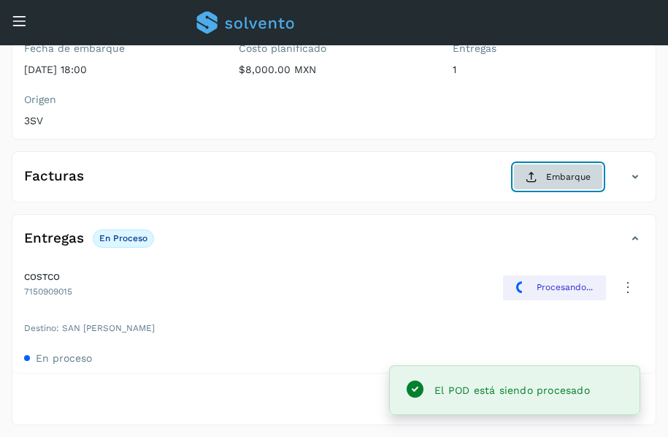
click at [554, 179] on span "Embarque" at bounding box center [568, 176] width 45 height 13
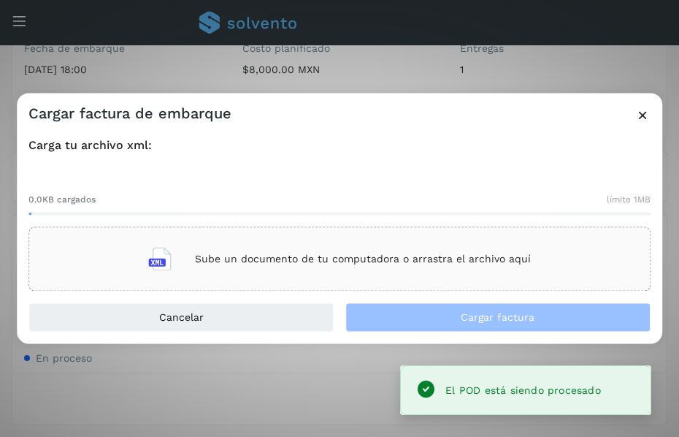
click at [368, 256] on p "Sube un documento de tu computadora o arrastra el archivo aquí" at bounding box center [363, 259] width 336 height 12
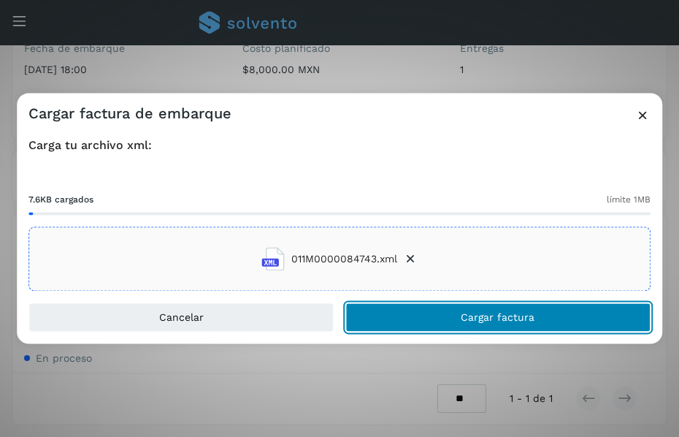
click at [452, 316] on button "Cargar factura" at bounding box center [497, 317] width 305 height 29
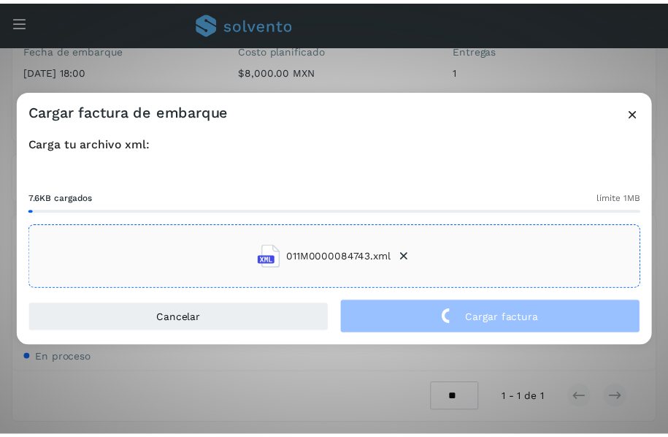
scroll to position [204, 0]
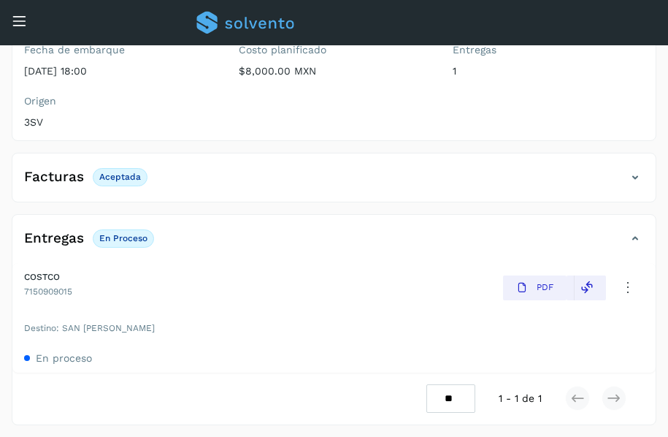
click at [15, 17] on icon at bounding box center [19, 20] width 15 height 15
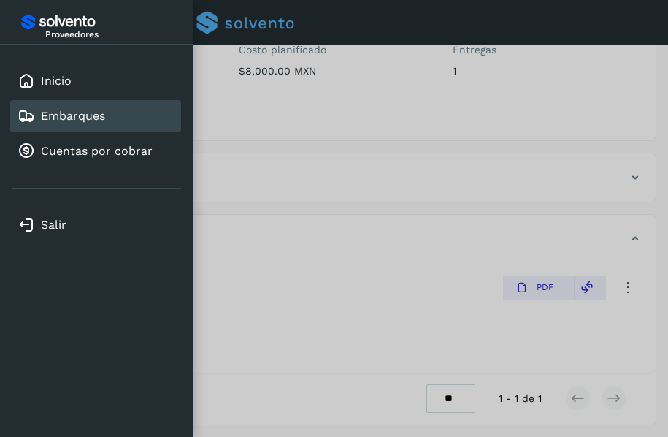
click at [85, 112] on link "Embarques" at bounding box center [73, 116] width 64 height 14
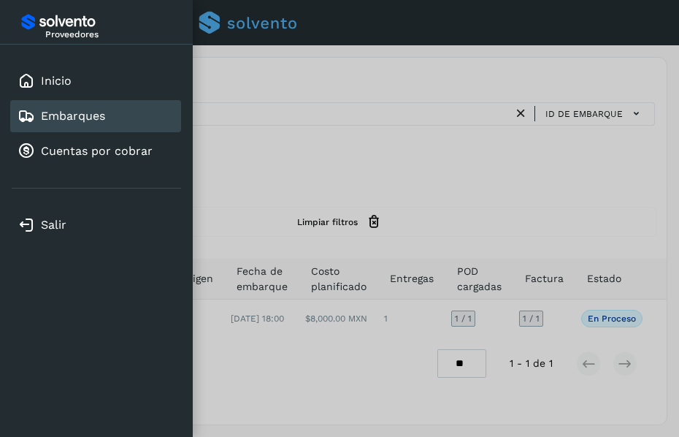
click at [355, 157] on div at bounding box center [339, 218] width 679 height 437
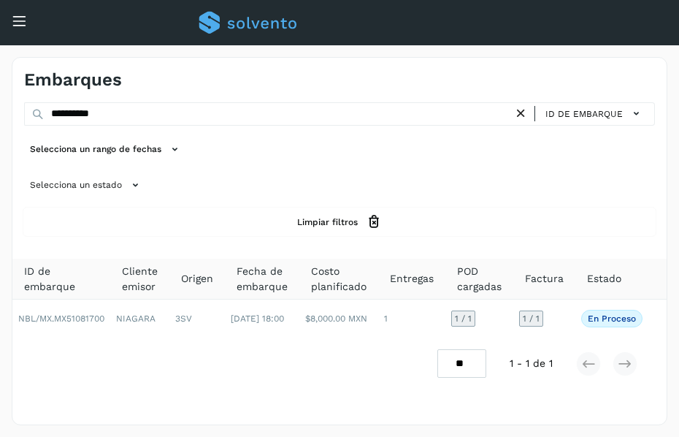
click at [525, 114] on icon at bounding box center [520, 113] width 15 height 15
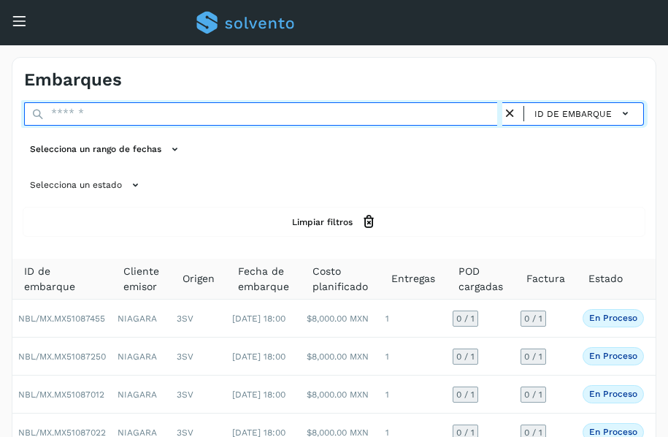
click at [164, 117] on input "text" at bounding box center [263, 113] width 478 height 23
paste input "**********"
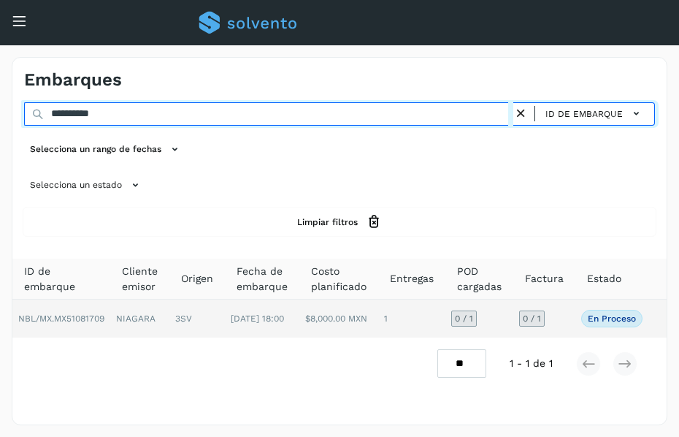
type input "**********"
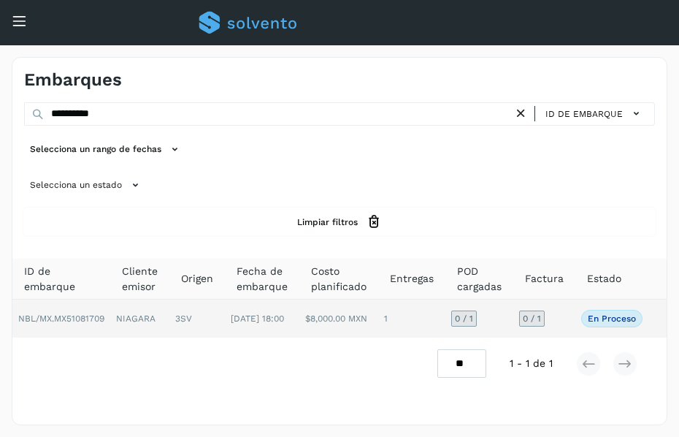
click at [164, 309] on td "NIAGARA" at bounding box center [139, 318] width 59 height 38
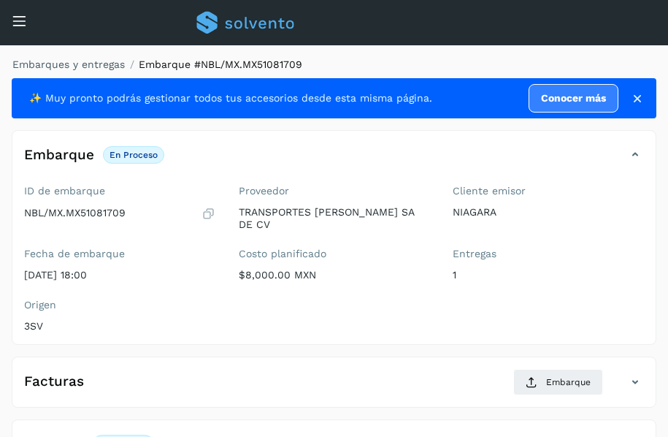
click at [433, 51] on div "Embarques y entregas Embarque #NBL/MX.MX51081709 ✨ Muy pronto podrás gestionar …" at bounding box center [334, 343] width 668 height 597
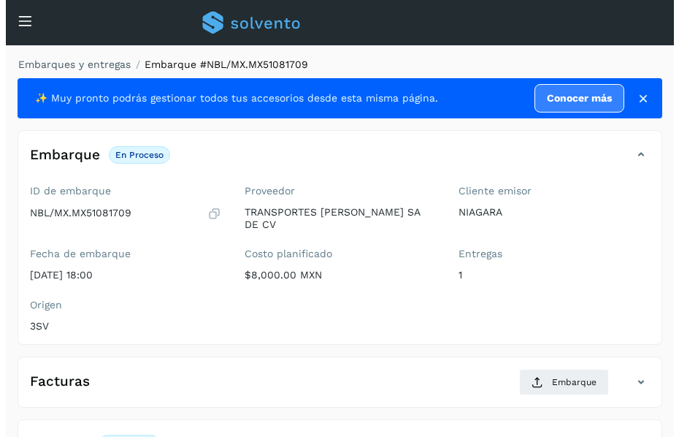
scroll to position [205, 0]
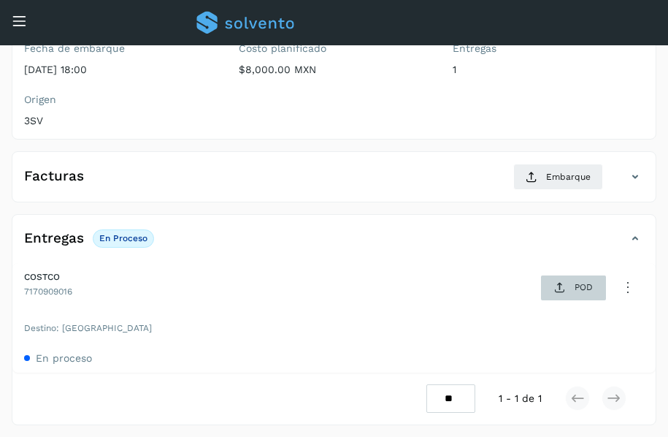
click at [562, 282] on icon at bounding box center [560, 288] width 12 height 12
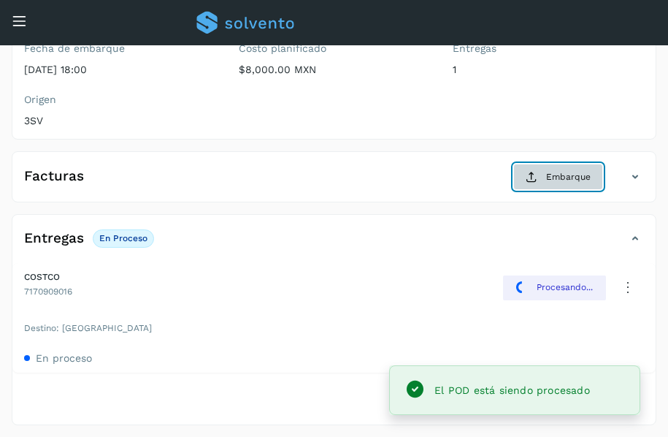
click at [566, 174] on span "Embarque" at bounding box center [568, 176] width 45 height 13
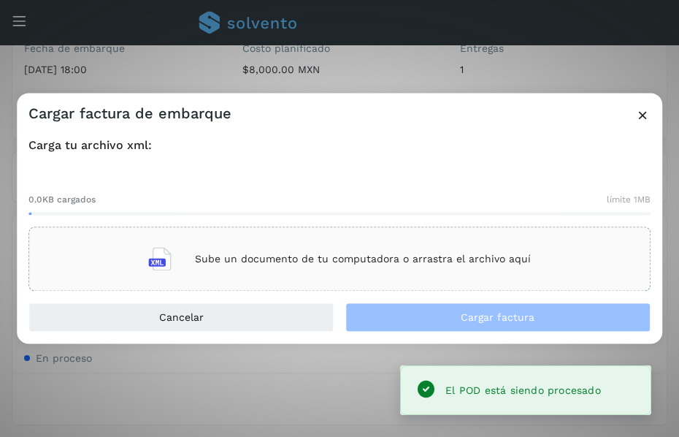
click at [342, 257] on p "Sube un documento de tu computadora o arrastra el archivo aquí" at bounding box center [363, 259] width 336 height 12
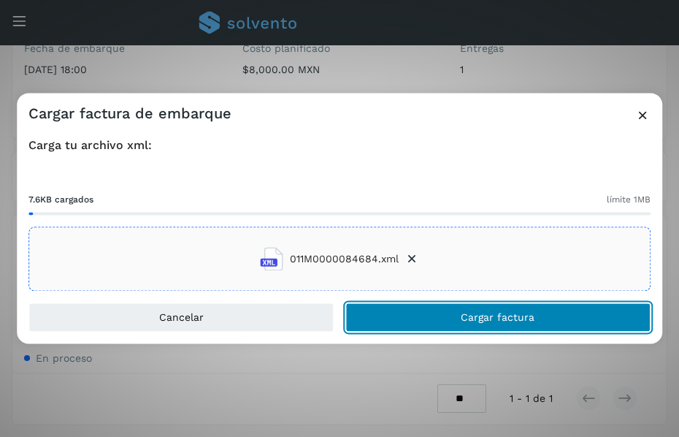
click at [468, 315] on span "Cargar factura" at bounding box center [498, 318] width 74 height 10
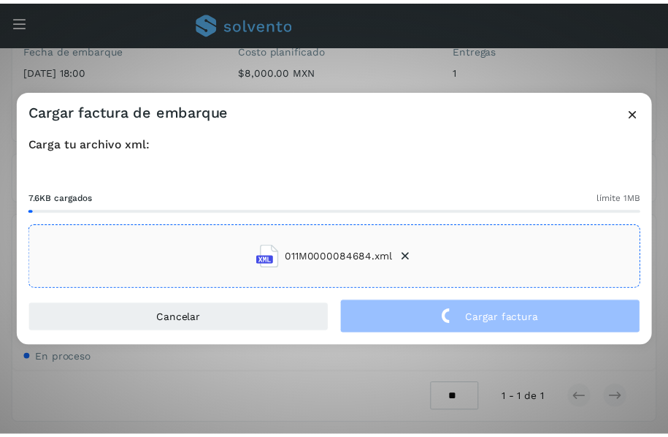
scroll to position [204, 0]
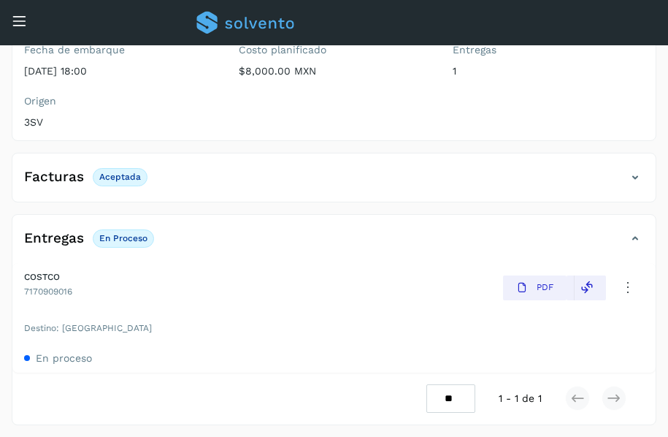
click at [7, 18] on div "Conoce nuestros beneficios c Hola, [EMAIL_ADDRESS][DOMAIN_NAME]" at bounding box center [334, 22] width 668 height 45
click at [16, 20] on icon at bounding box center [19, 20] width 15 height 15
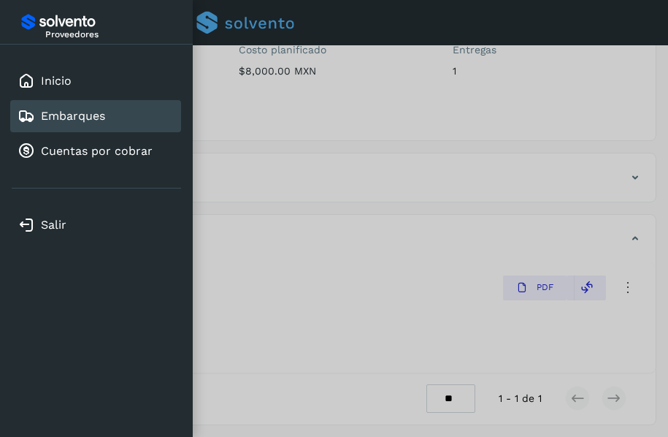
click at [99, 110] on link "Embarques" at bounding box center [73, 116] width 64 height 14
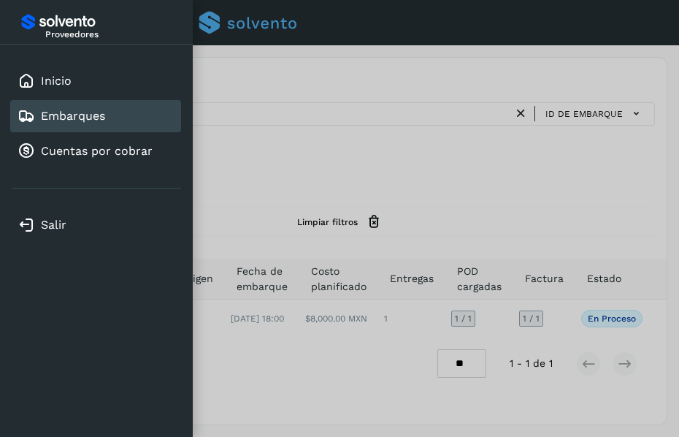
click at [424, 152] on div at bounding box center [339, 218] width 679 height 437
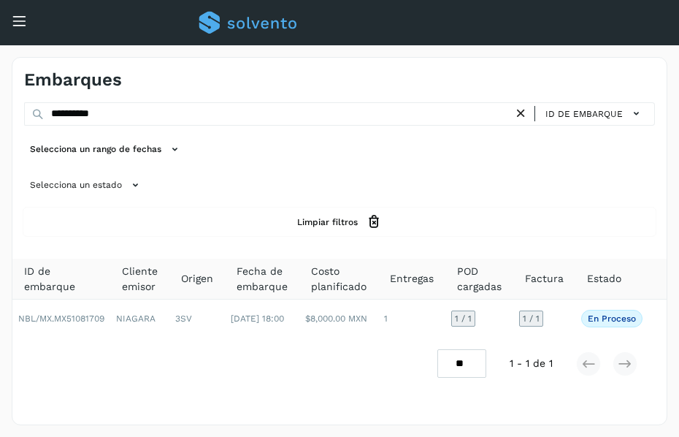
click at [524, 117] on icon at bounding box center [520, 113] width 15 height 15
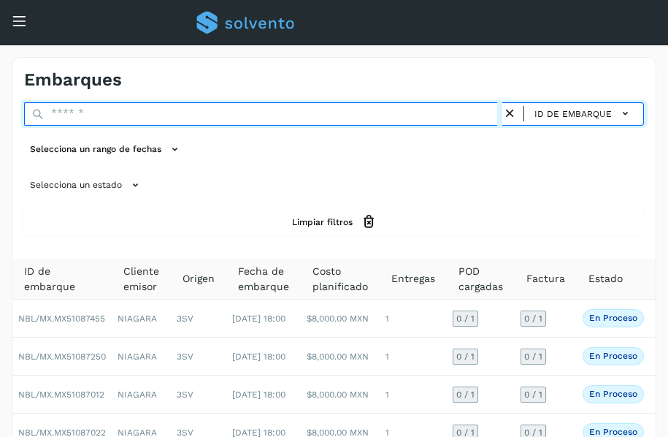
click at [279, 116] on input "text" at bounding box center [263, 113] width 478 height 23
paste input "**********"
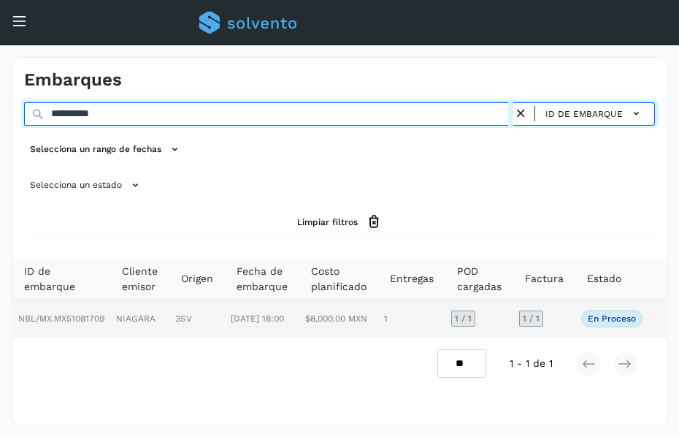
type input "**********"
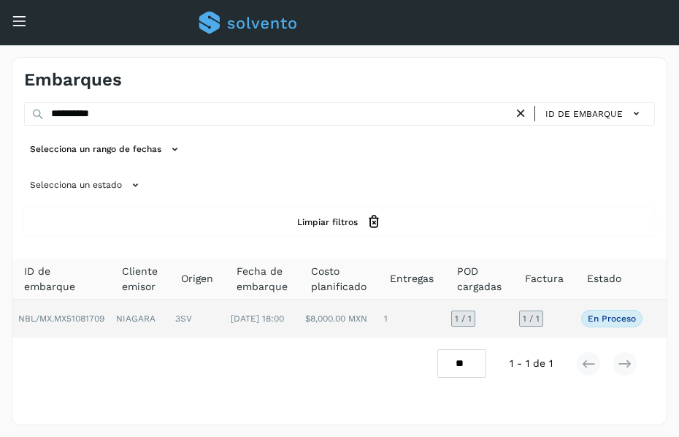
click at [174, 324] on td "3SV" at bounding box center [196, 318] width 55 height 38
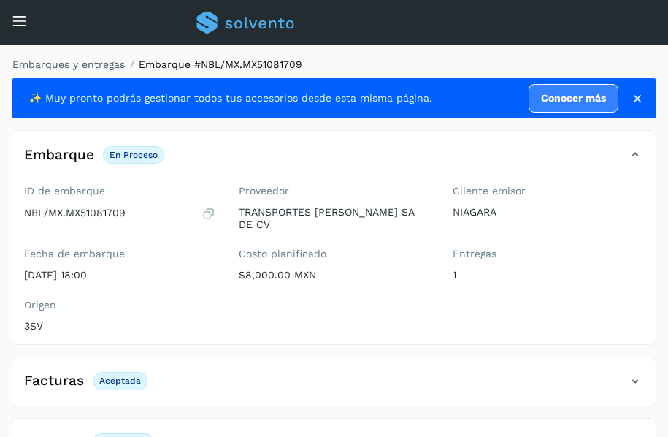
click at [18, 18] on icon at bounding box center [19, 20] width 15 height 15
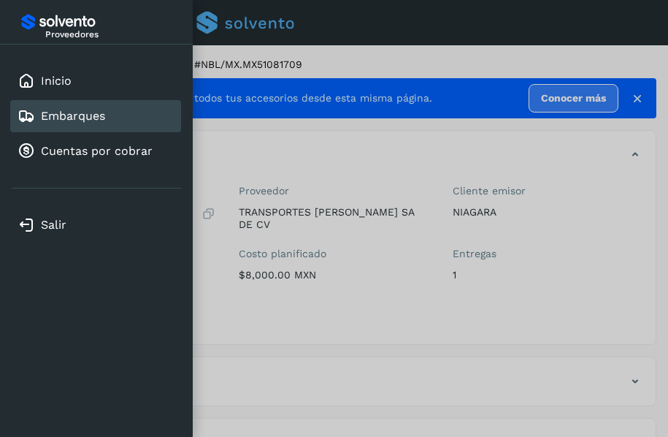
click at [69, 118] on link "Embarques" at bounding box center [73, 116] width 64 height 14
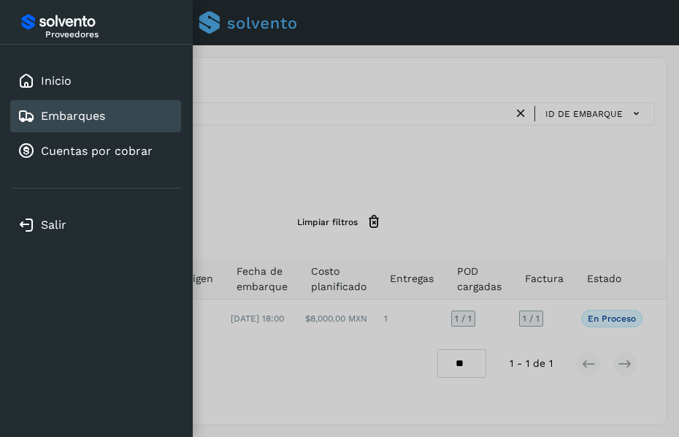
click at [351, 66] on div at bounding box center [339, 218] width 679 height 437
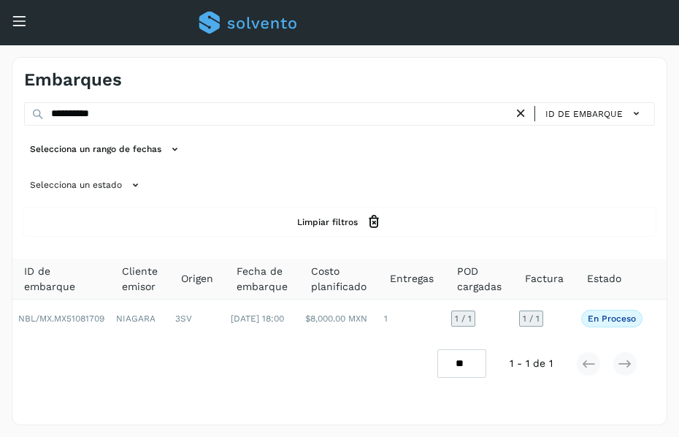
click at [519, 112] on icon at bounding box center [520, 113] width 15 height 15
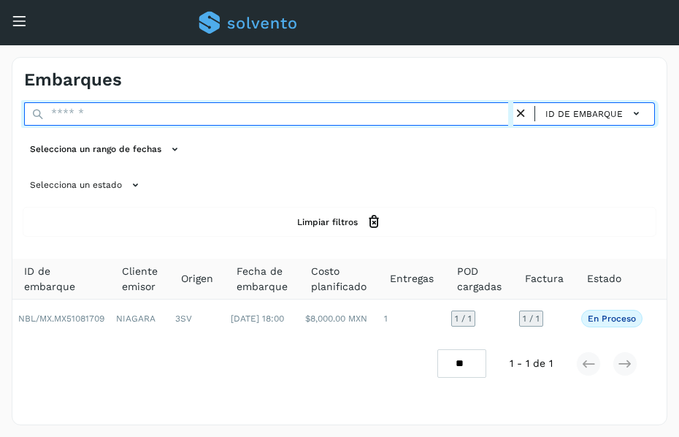
click at [212, 115] on input "text" at bounding box center [268, 113] width 489 height 23
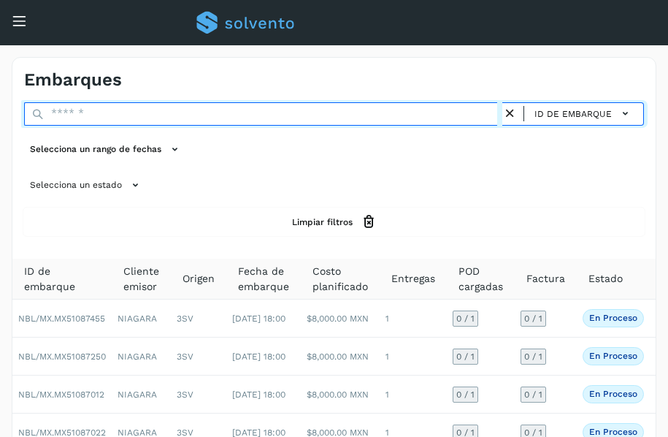
paste input "**********"
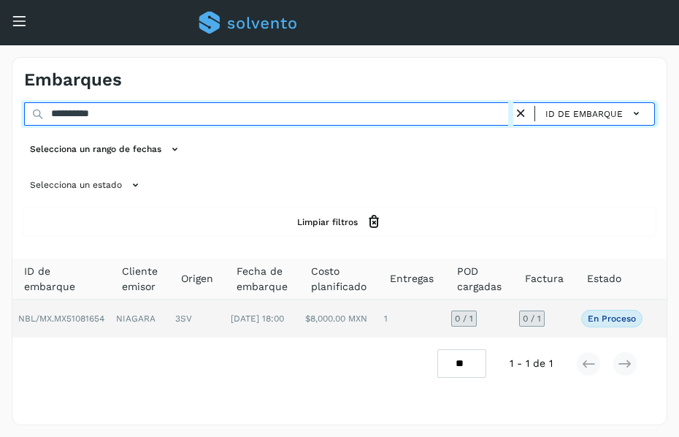
type input "**********"
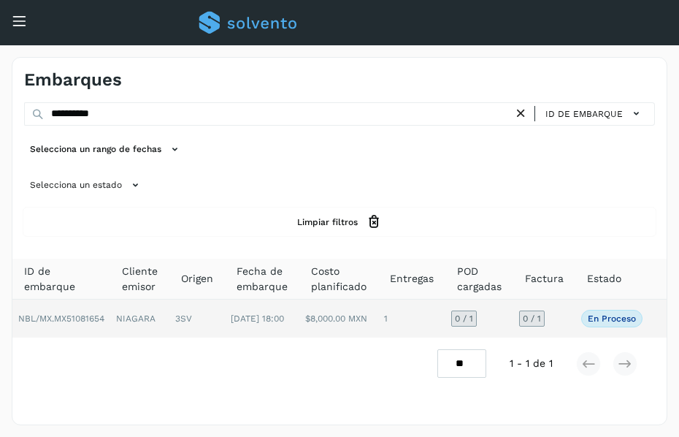
click at [194, 311] on td "3SV" at bounding box center [196, 318] width 55 height 38
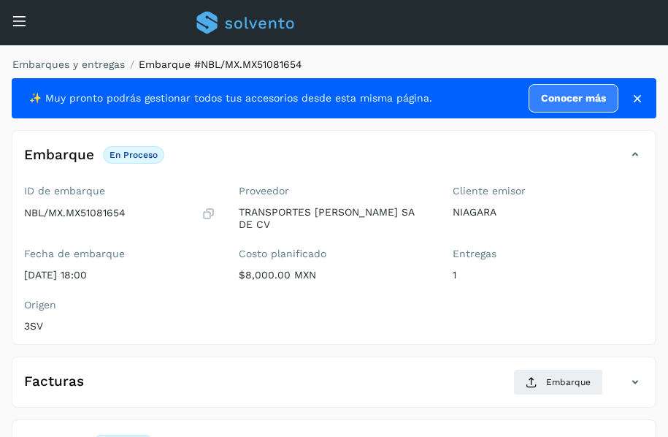
click at [457, 55] on div "Embarques y entregas Embarque #NBL/MX.MX51081654 ✨ Muy pronto podrás gestionar …" at bounding box center [334, 343] width 668 height 597
click at [426, 61] on ol "Embarques y entregas Embarque #NBL/MX.MX51081654" at bounding box center [330, 64] width 654 height 15
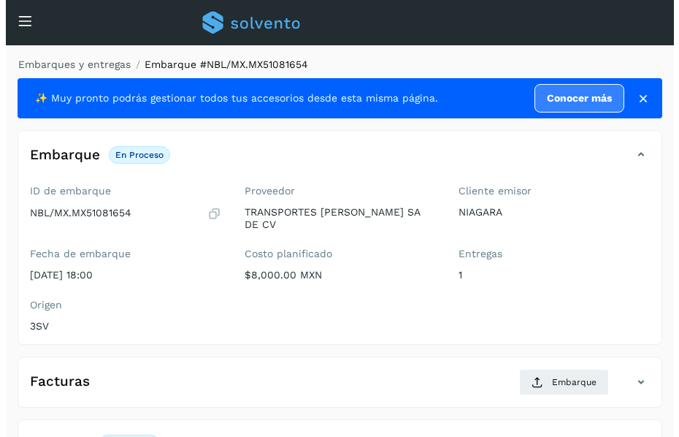
scroll to position [205, 0]
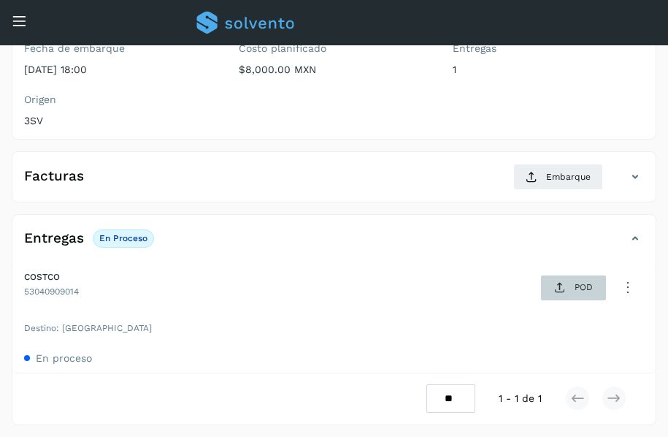
click at [567, 288] on span "POD" at bounding box center [573, 287] width 50 height 23
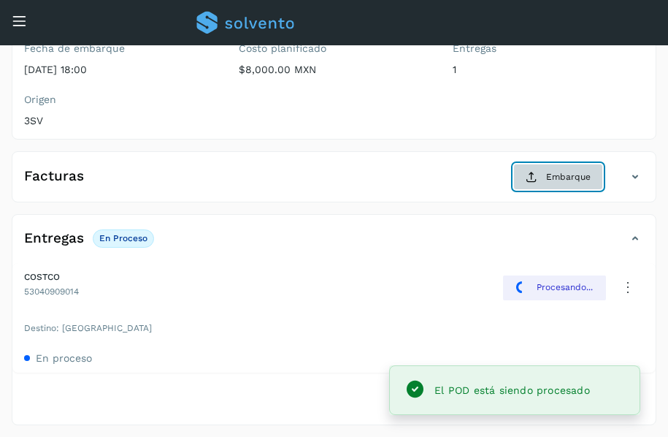
click at [554, 180] on span "Embarque" at bounding box center [568, 176] width 45 height 13
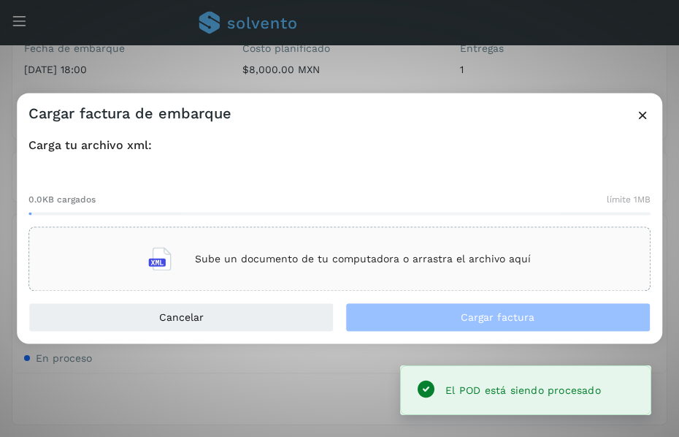
click at [344, 253] on p "Sube un documento de tu computadora o arrastra el archivo aquí" at bounding box center [363, 259] width 336 height 12
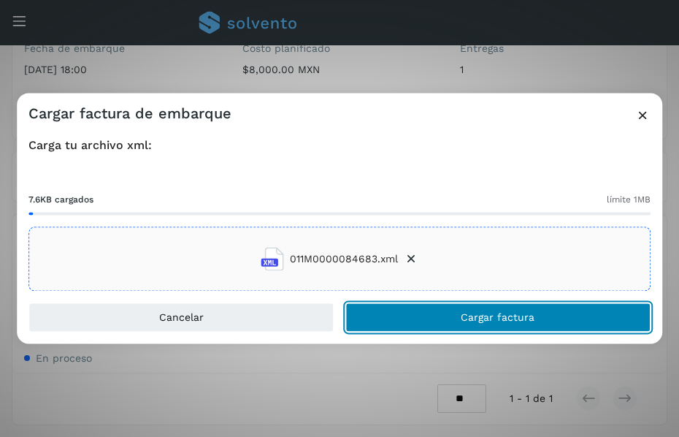
click at [462, 314] on span "Cargar factura" at bounding box center [498, 318] width 74 height 10
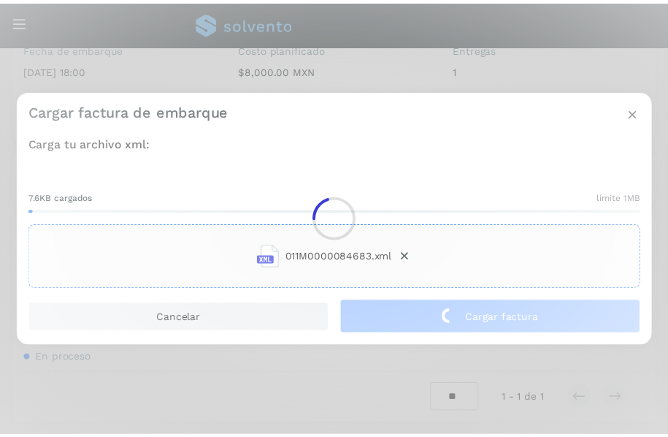
scroll to position [204, 0]
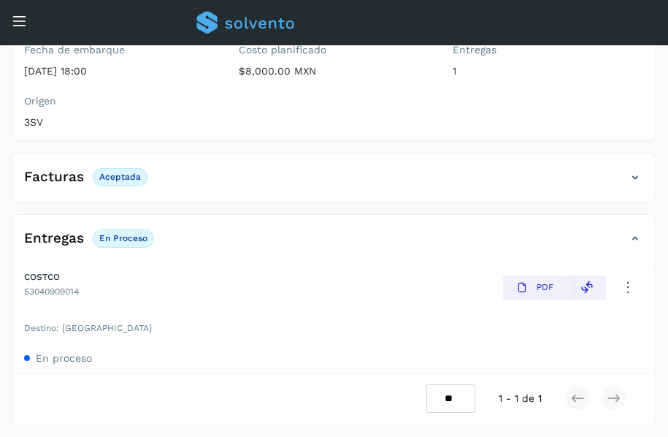
click at [23, 18] on icon at bounding box center [19, 20] width 15 height 15
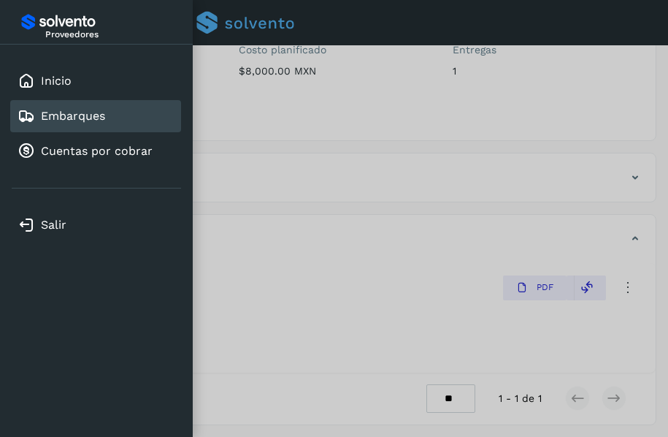
click at [83, 115] on link "Embarques" at bounding box center [73, 116] width 64 height 14
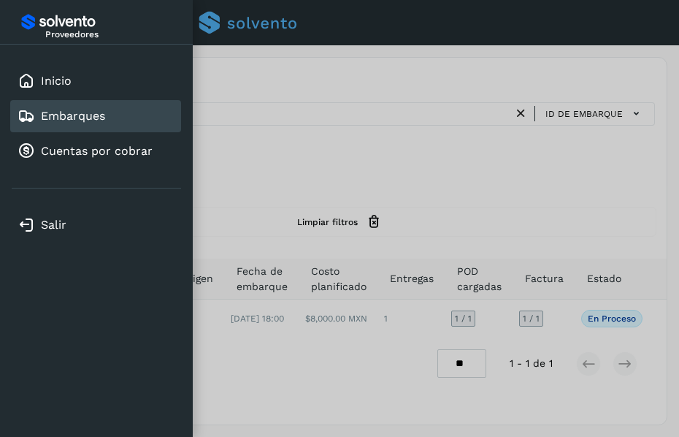
click at [348, 158] on div at bounding box center [339, 218] width 679 height 437
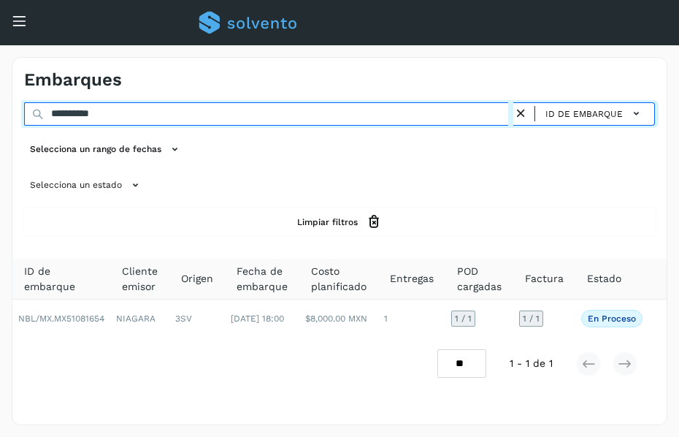
drag, startPoint x: 147, startPoint y: 113, endPoint x: -1, endPoint y: 83, distance: 150.7
click at [0, 83] on html "**********" at bounding box center [339, 218] width 679 height 437
paste input "text"
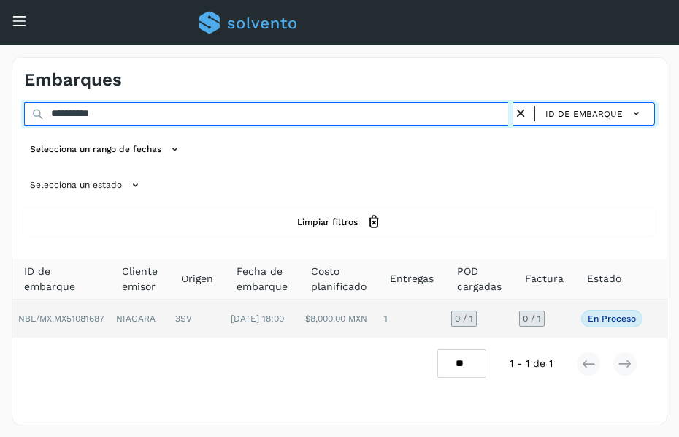
type input "**********"
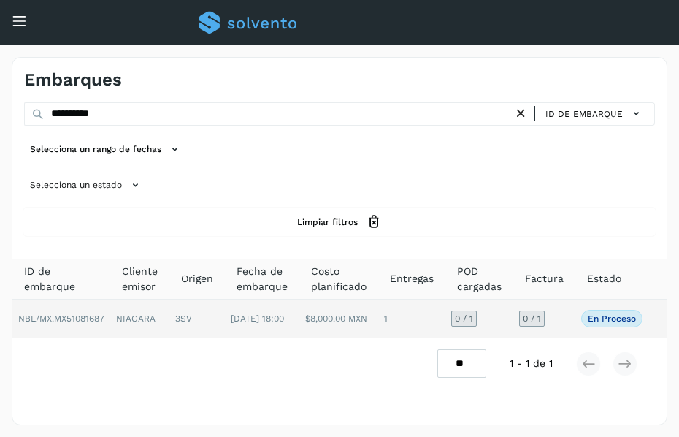
click at [132, 324] on td "NIAGARA" at bounding box center [139, 318] width 59 height 38
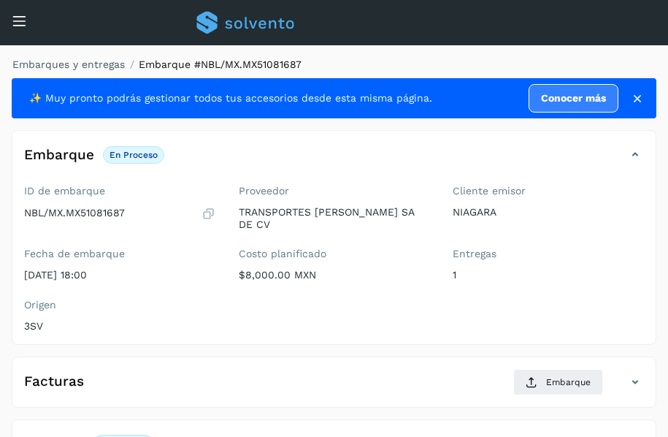
click at [547, 51] on div "Embarques y entregas Embarque #NBL/MX.MX51081687 ✨ Muy pronto podrás gestionar …" at bounding box center [334, 343] width 668 height 597
click at [528, 64] on ol "Embarques y entregas Embarque #NBL/MX.MX51081687" at bounding box center [330, 64] width 654 height 15
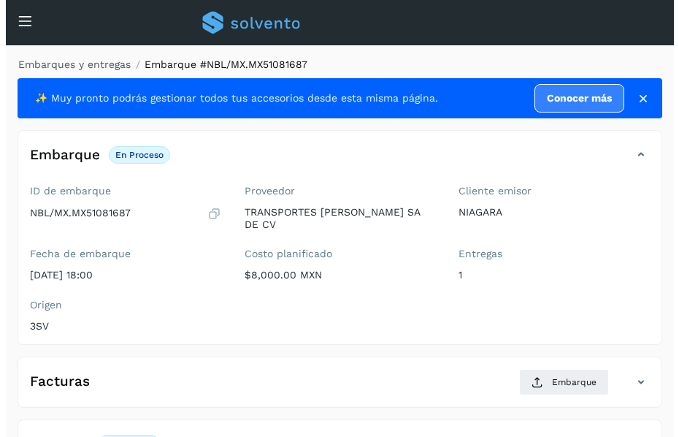
scroll to position [205, 0]
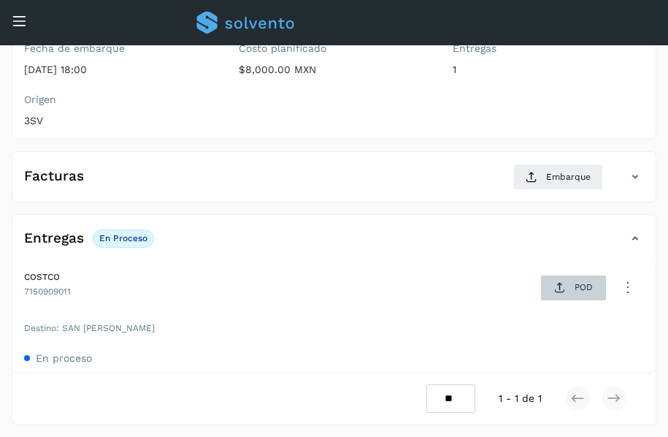
click at [560, 287] on icon at bounding box center [560, 288] width 12 height 12
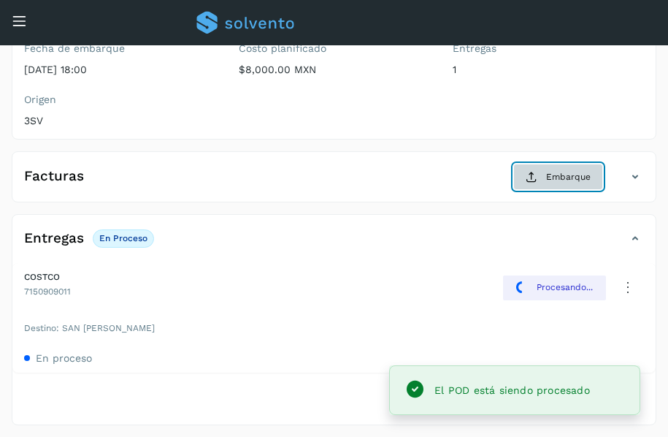
click at [535, 175] on icon at bounding box center [532, 177] width 12 height 12
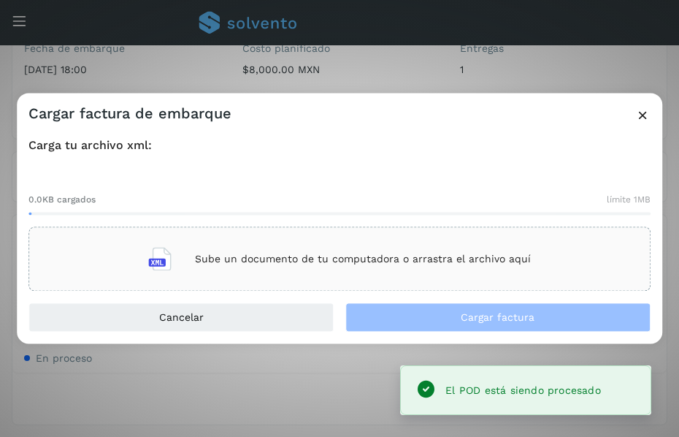
click at [352, 268] on div "Sube un documento de tu computadora o arrastra el archivo aquí" at bounding box center [339, 259] width 383 height 39
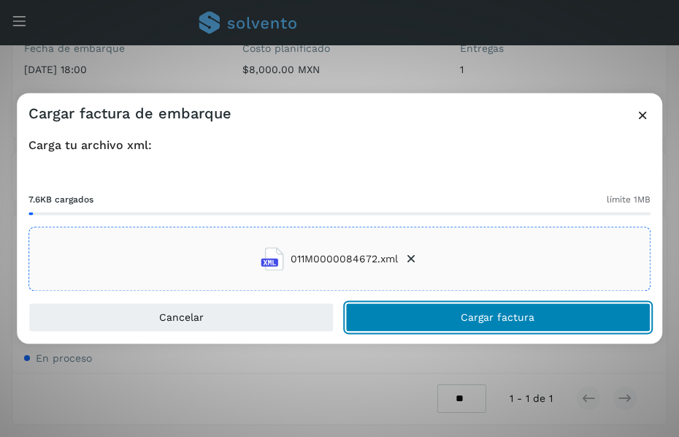
click at [486, 317] on span "Cargar factura" at bounding box center [498, 318] width 74 height 10
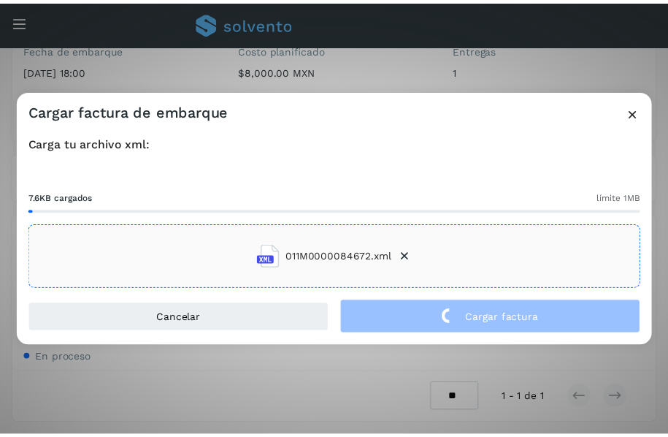
scroll to position [204, 0]
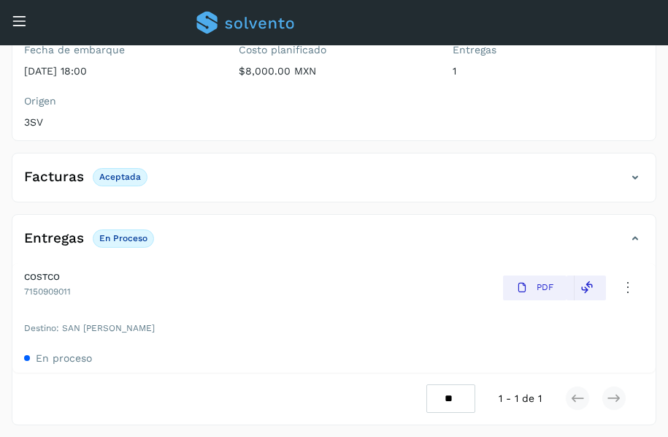
click at [20, 15] on icon at bounding box center [19, 20] width 15 height 15
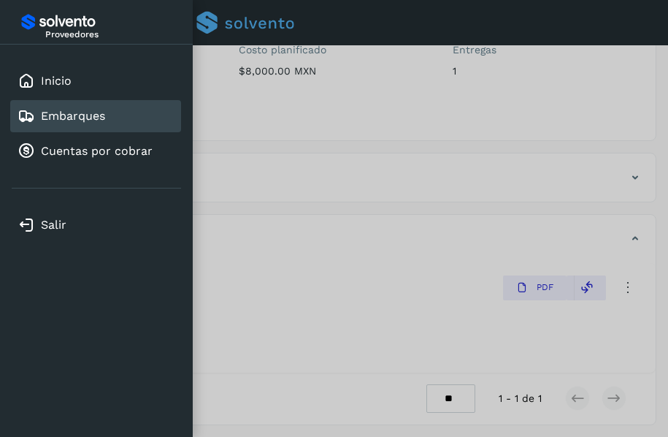
click at [89, 115] on link "Embarques" at bounding box center [73, 116] width 64 height 14
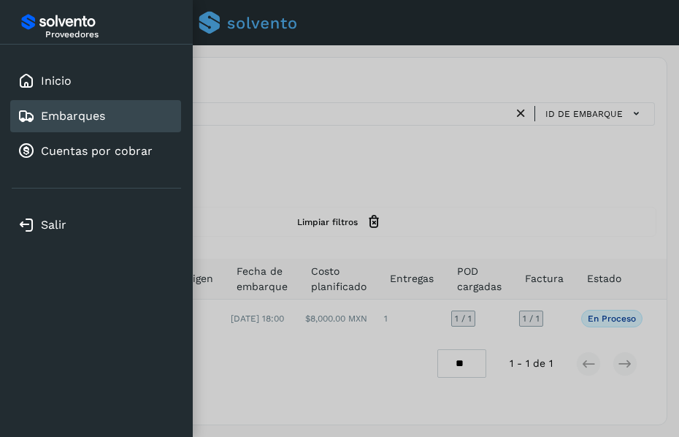
click at [332, 165] on div at bounding box center [339, 218] width 679 height 437
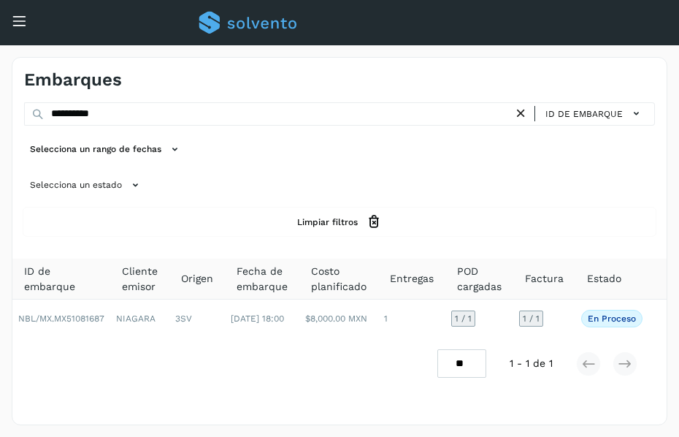
click at [518, 116] on icon at bounding box center [520, 113] width 15 height 15
click at [358, 196] on div "Selecciona un estado" at bounding box center [339, 185] width 631 height 24
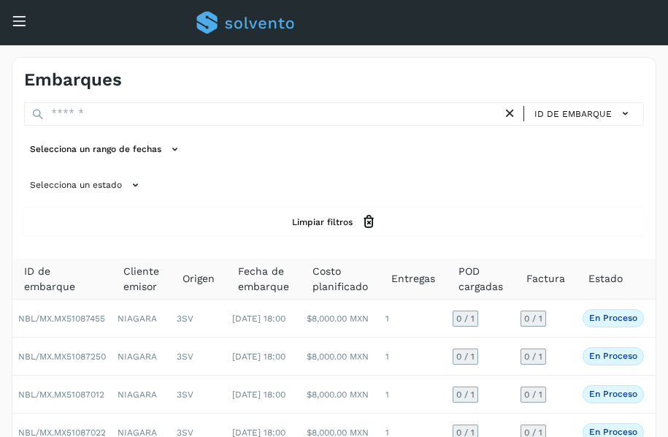
click at [337, 179] on div "Selecciona un estado" at bounding box center [334, 185] width 620 height 24
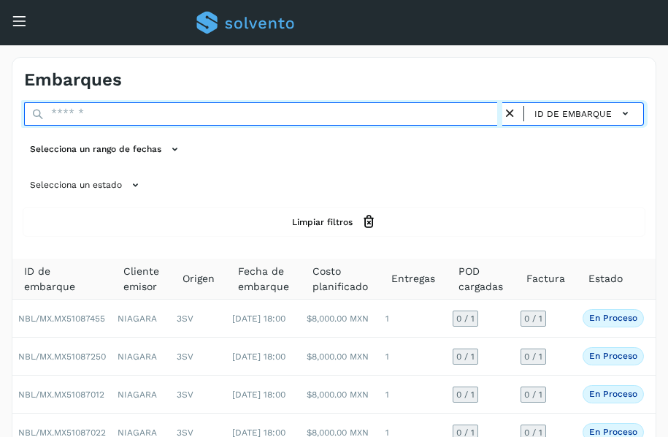
click at [159, 115] on input "text" at bounding box center [263, 113] width 478 height 23
paste input "**********"
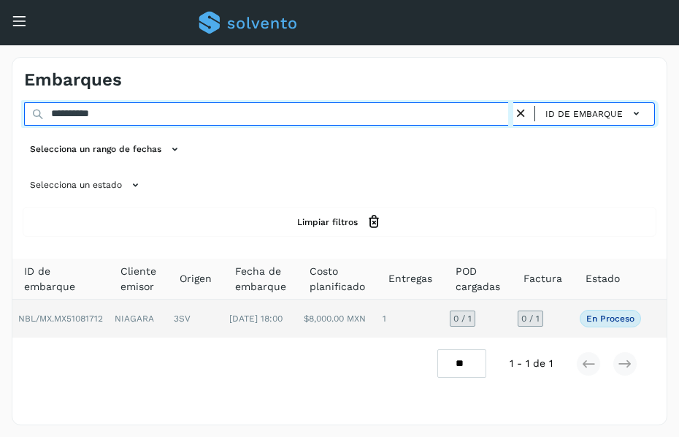
type input "**********"
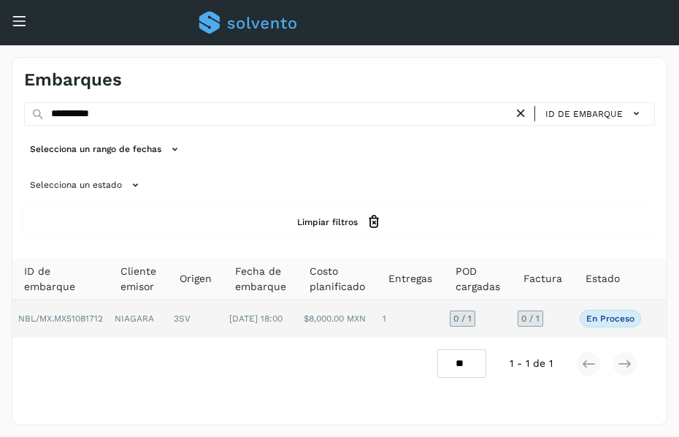
click at [162, 315] on td "NIAGARA" at bounding box center [138, 318] width 59 height 38
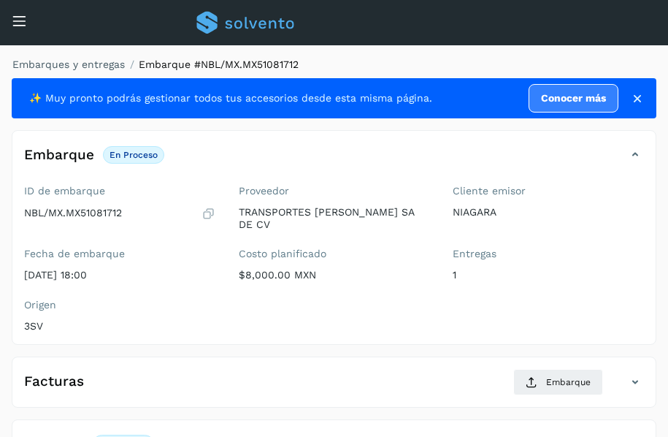
click at [521, 47] on div "Embarques y entregas Embarque #NBL/MX.MX51081712 ✨ Muy pronto podrás gestionar …" at bounding box center [334, 343] width 668 height 597
click at [516, 51] on div "Embarques y entregas Embarque #NBL/MX.MX51081712 ✨ Muy pronto podrás gestionar …" at bounding box center [334, 343] width 668 height 597
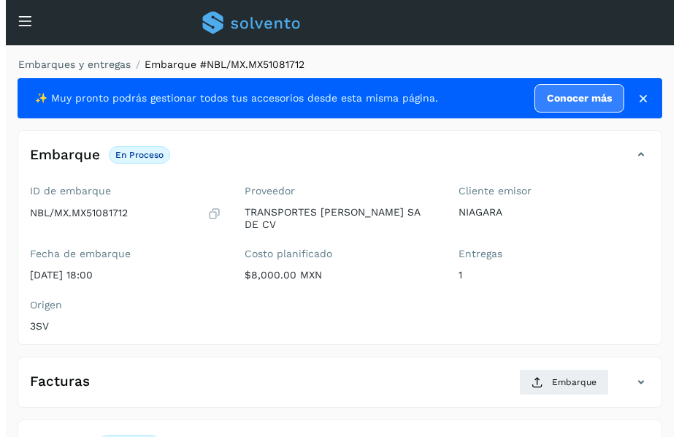
scroll to position [205, 0]
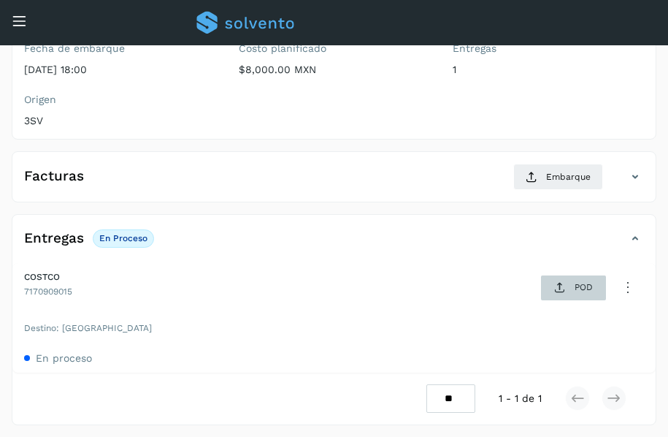
click at [594, 280] on span "POD" at bounding box center [573, 287] width 50 height 23
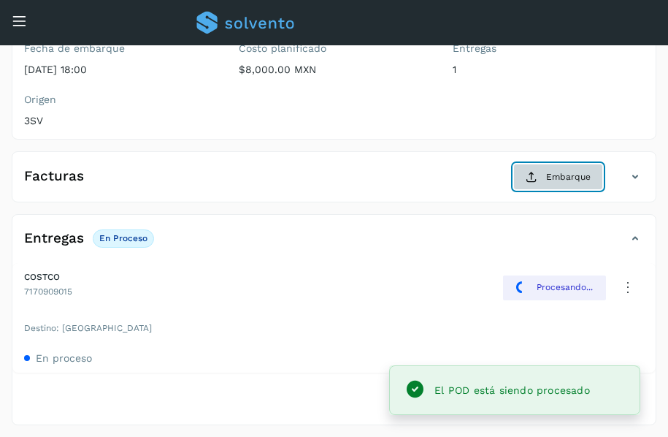
click at [571, 174] on span "Embarque" at bounding box center [568, 176] width 45 height 13
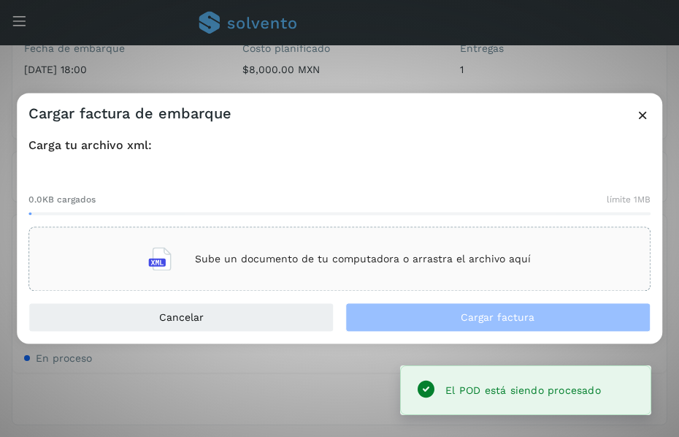
click at [410, 258] on p "Sube un documento de tu computadora o arrastra el archivo aquí" at bounding box center [363, 259] width 336 height 12
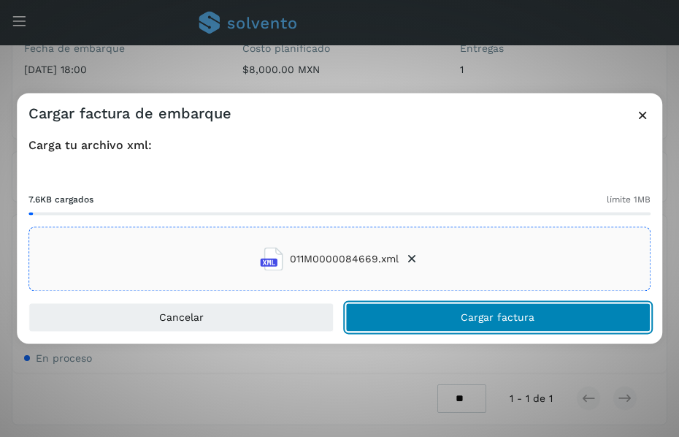
click at [447, 311] on button "Cargar factura" at bounding box center [497, 317] width 305 height 29
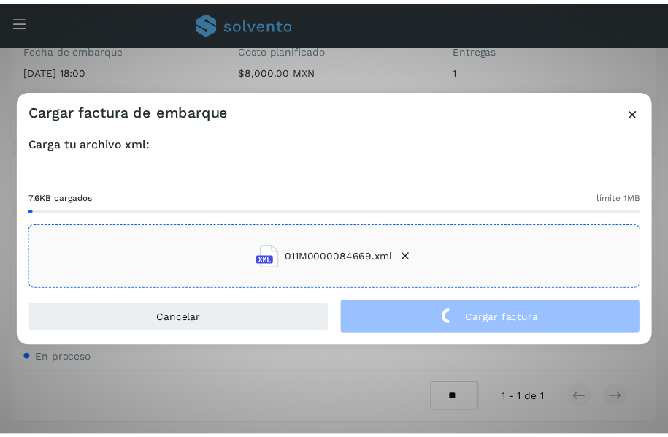
scroll to position [204, 0]
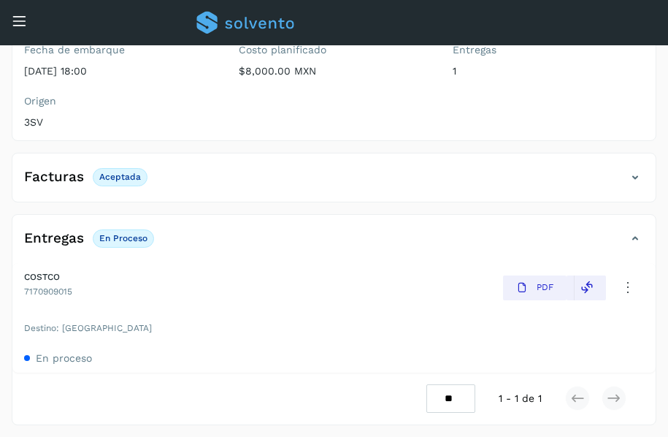
click at [26, 21] on icon at bounding box center [19, 20] width 15 height 15
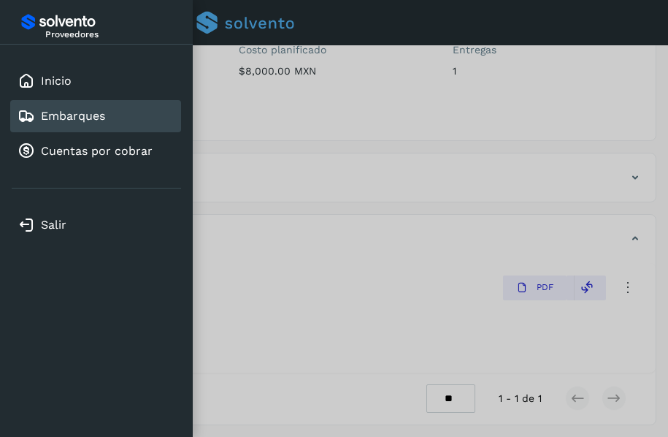
click at [92, 116] on link "Embarques" at bounding box center [73, 116] width 64 height 14
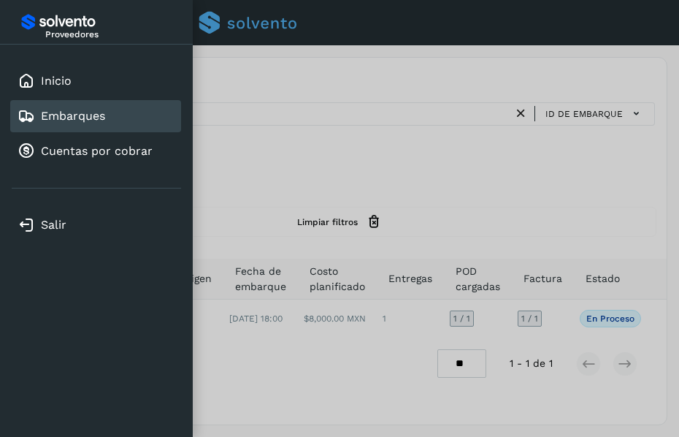
click at [283, 150] on div at bounding box center [339, 218] width 679 height 437
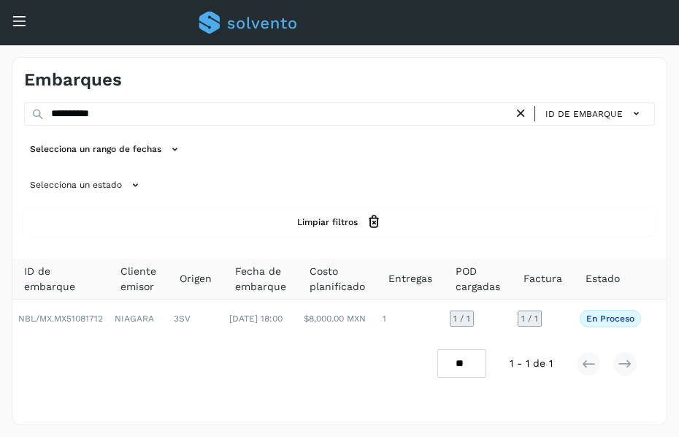
click at [521, 112] on icon at bounding box center [520, 113] width 15 height 15
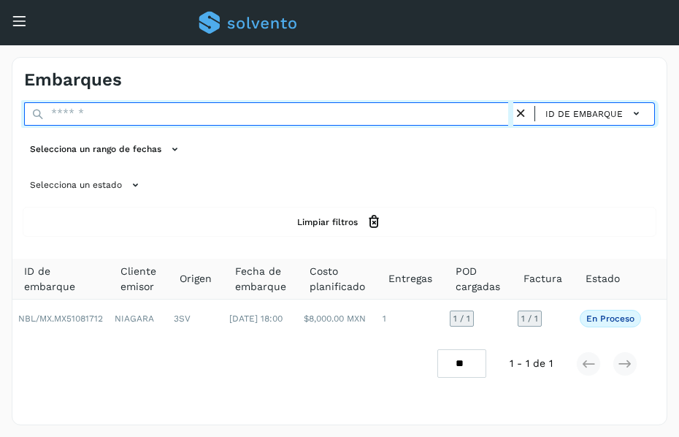
click at [356, 115] on input "text" at bounding box center [268, 113] width 489 height 23
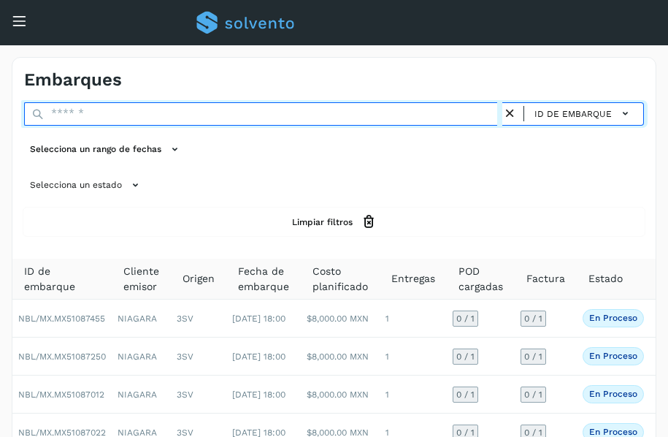
paste input "**********"
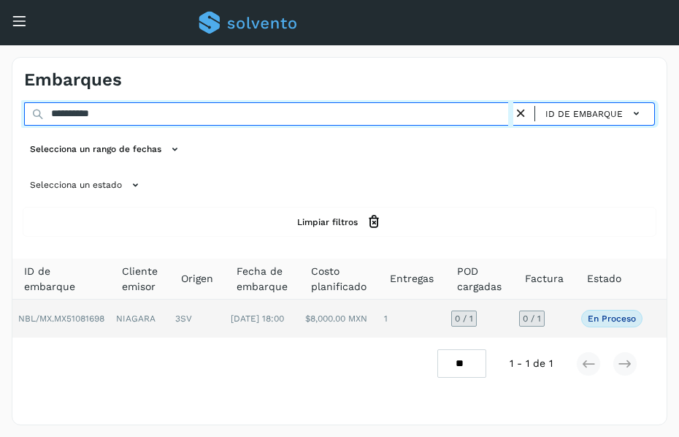
type input "**********"
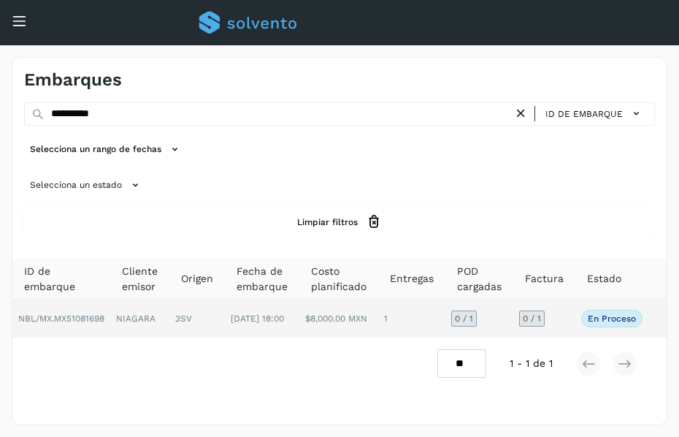
click at [158, 321] on td "NIAGARA" at bounding box center [139, 318] width 59 height 38
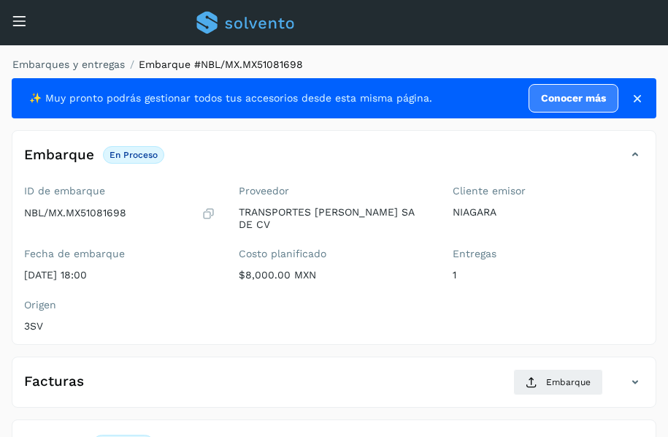
click at [461, 49] on div "Embarques y entregas Embarque #NBL/MX.MX51081698 ✨ Muy pronto podrás gestionar …" at bounding box center [334, 343] width 668 height 597
click at [478, 61] on ol "Embarques y entregas Embarque #NBL/MX.MX51081698" at bounding box center [330, 64] width 654 height 15
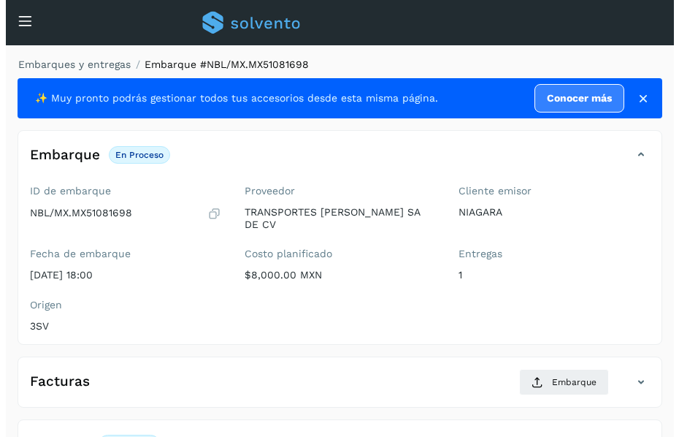
scroll to position [205, 0]
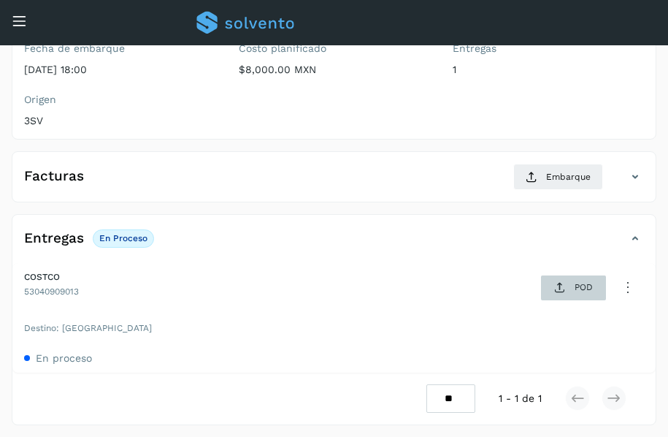
click at [571, 288] on span "POD" at bounding box center [573, 287] width 50 height 23
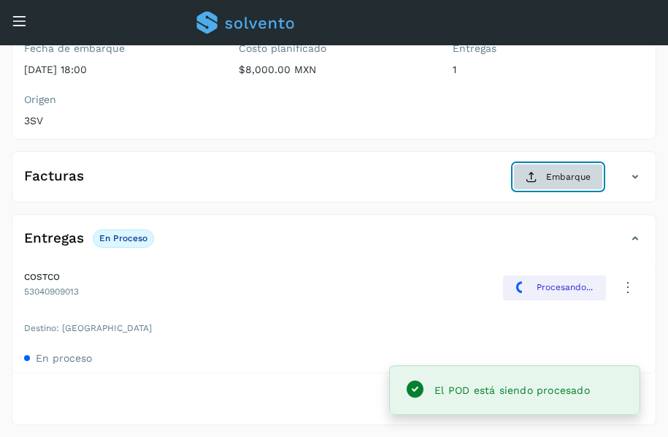
click at [552, 180] on span "Embarque" at bounding box center [568, 176] width 45 height 13
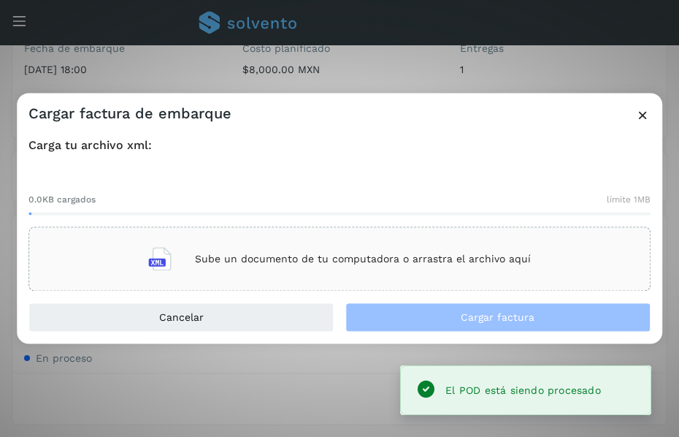
click at [377, 261] on p "Sube un documento de tu computadora o arrastra el archivo aquí" at bounding box center [363, 259] width 336 height 12
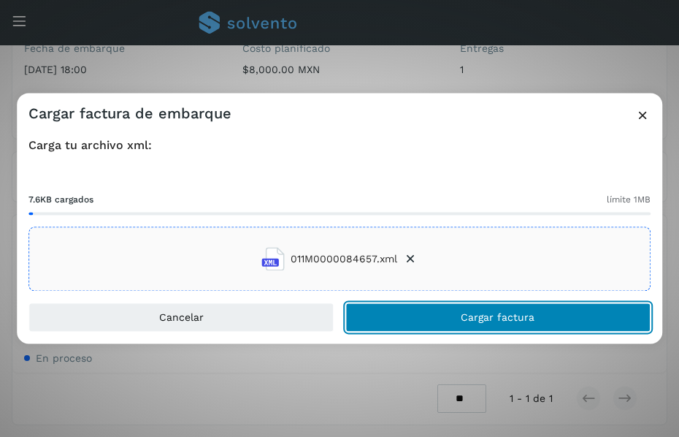
click at [475, 315] on span "Cargar factura" at bounding box center [498, 318] width 74 height 10
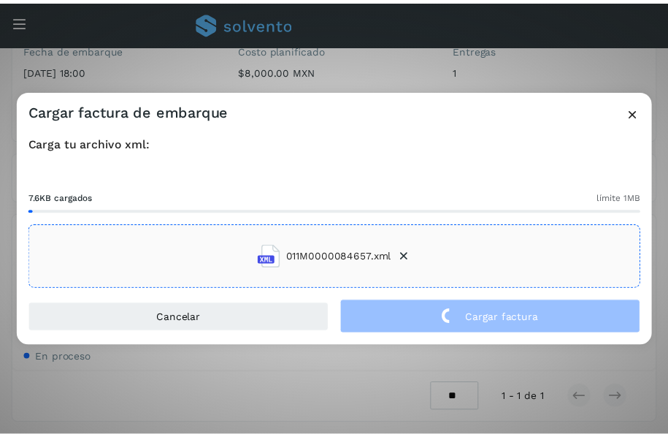
scroll to position [204, 0]
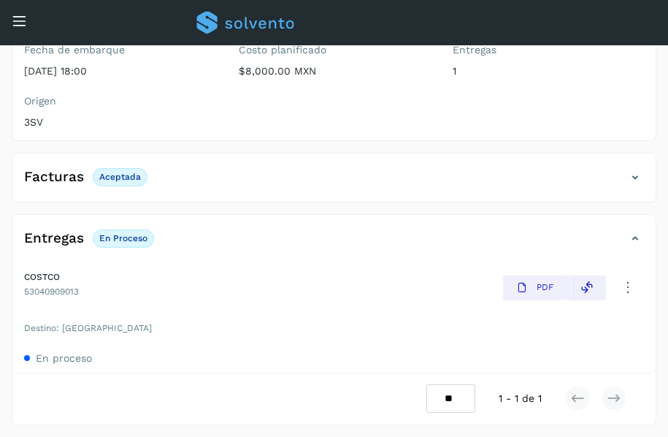
click at [15, 20] on icon at bounding box center [19, 20] width 15 height 15
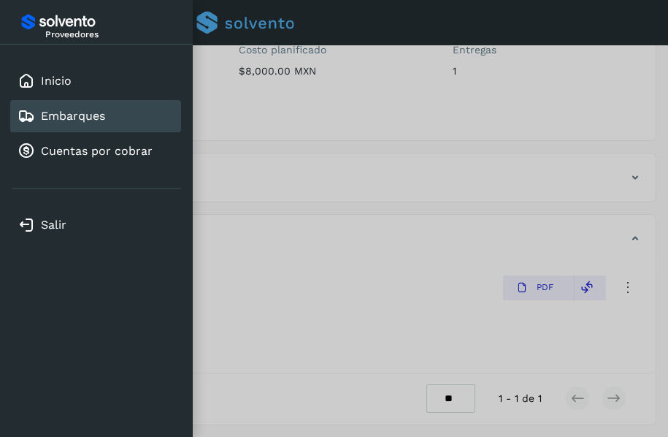
click at [89, 115] on link "Embarques" at bounding box center [73, 116] width 64 height 14
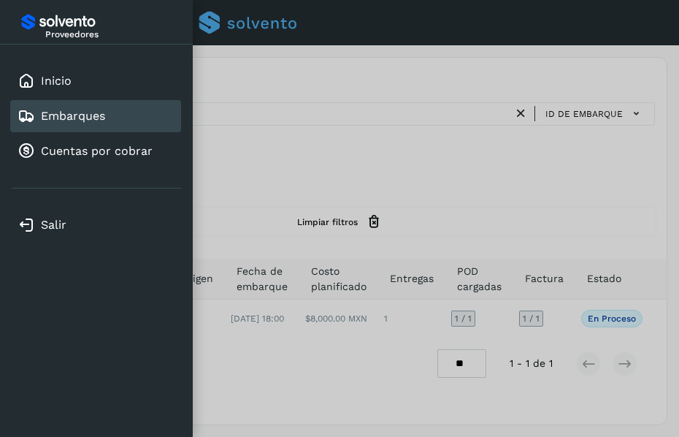
click at [298, 153] on div at bounding box center [339, 218] width 679 height 437
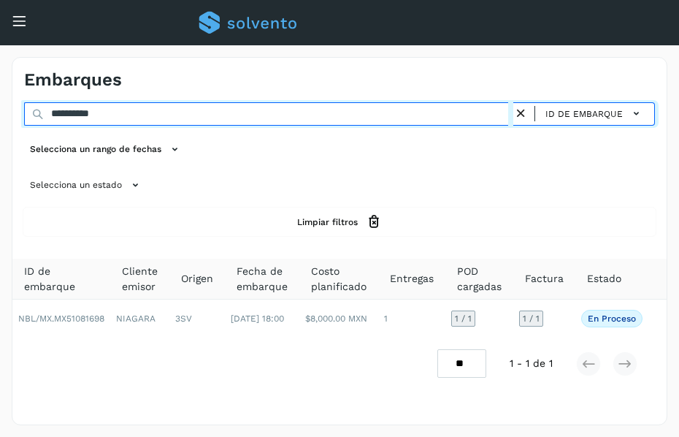
drag, startPoint x: 26, startPoint y: 93, endPoint x: -1, endPoint y: 101, distance: 28.0
click at [0, 101] on html "**********" at bounding box center [339, 218] width 679 height 437
paste input "text"
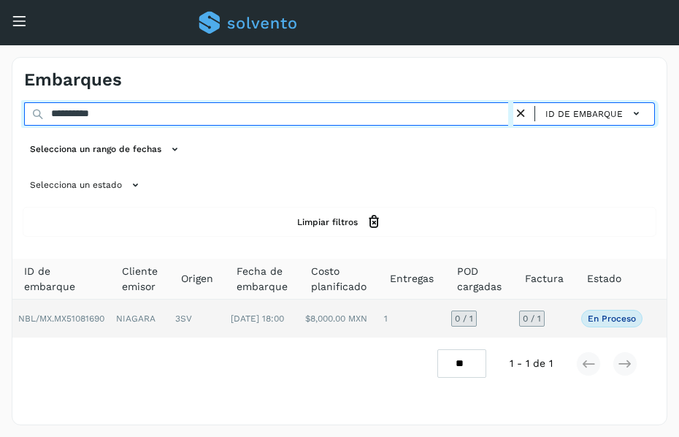
type input "**********"
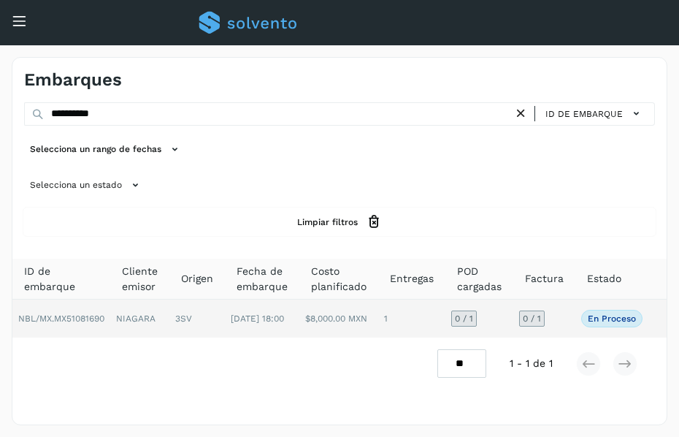
click at [138, 312] on td "NIAGARA" at bounding box center [139, 318] width 59 height 38
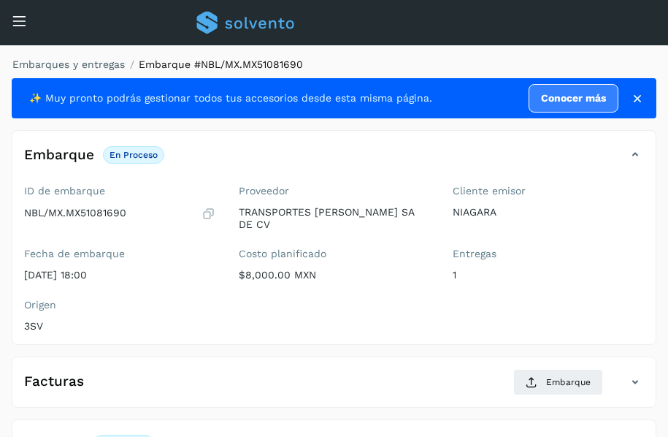
click at [518, 53] on div "Embarques y entregas Embarque #NBL/MX.MX51081690 ✨ Muy pronto podrás gestionar …" at bounding box center [334, 343] width 668 height 597
click at [410, 66] on ol "Embarques y entregas Embarque #NBL/MX.MX51081690" at bounding box center [330, 64] width 654 height 15
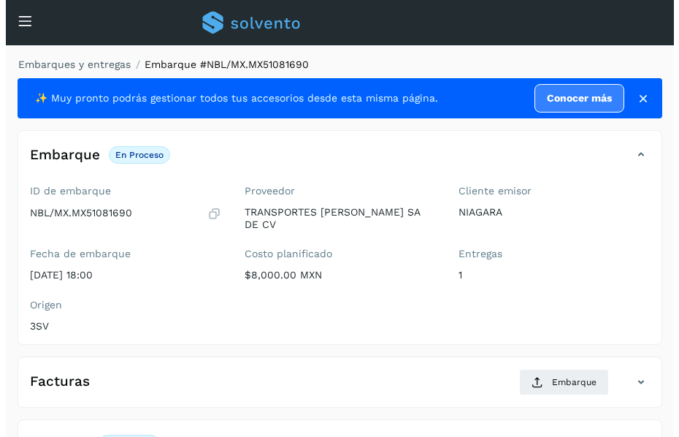
scroll to position [205, 0]
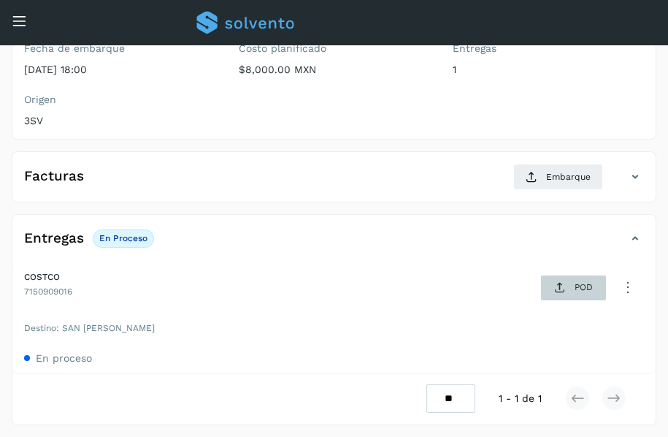
click at [578, 290] on p "POD" at bounding box center [584, 287] width 18 height 10
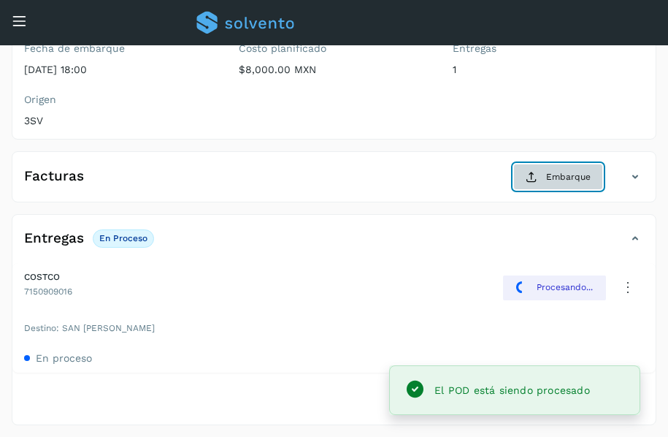
click at [562, 178] on span "Embarque" at bounding box center [568, 176] width 45 height 13
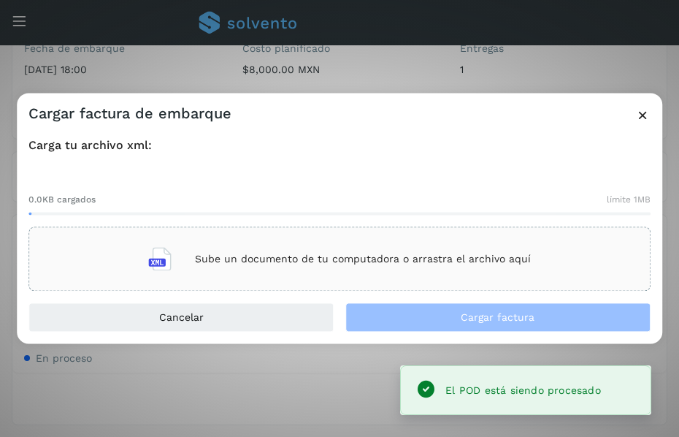
click at [445, 253] on p "Sube un documento de tu computadora o arrastra el archivo aquí" at bounding box center [363, 259] width 336 height 12
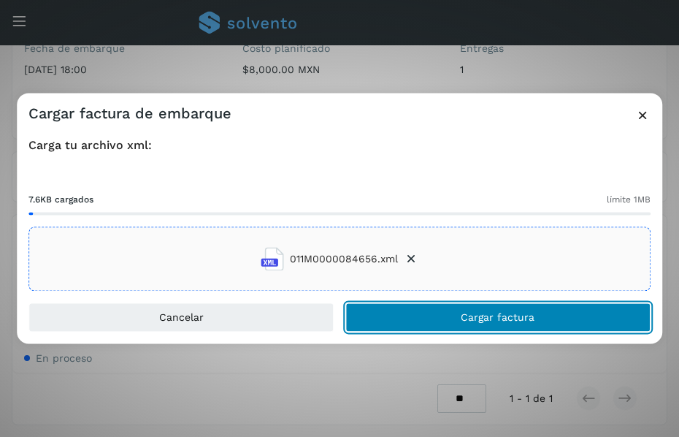
click at [453, 315] on button "Cargar factura" at bounding box center [497, 317] width 305 height 29
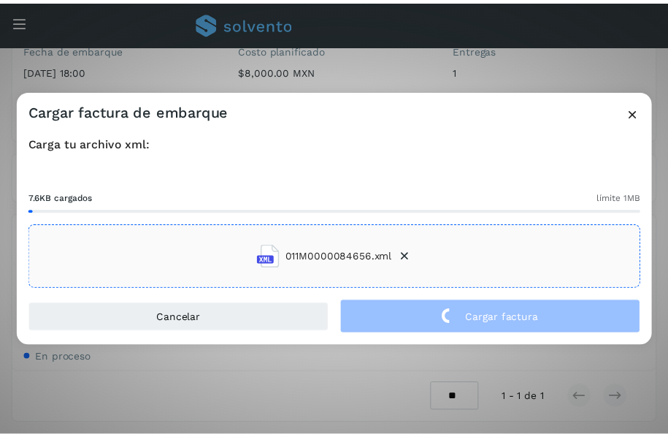
scroll to position [204, 0]
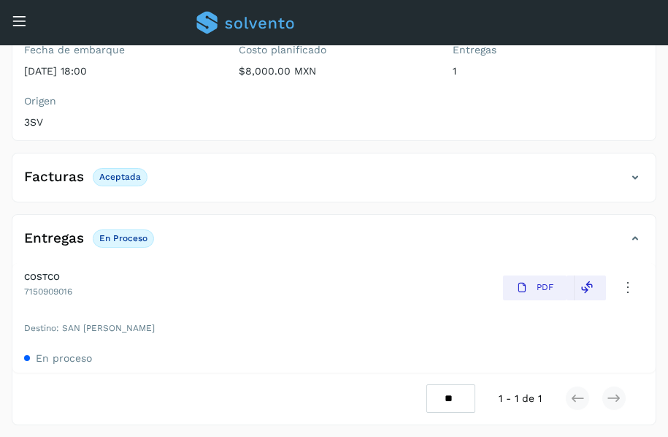
click at [20, 18] on icon at bounding box center [19, 20] width 15 height 15
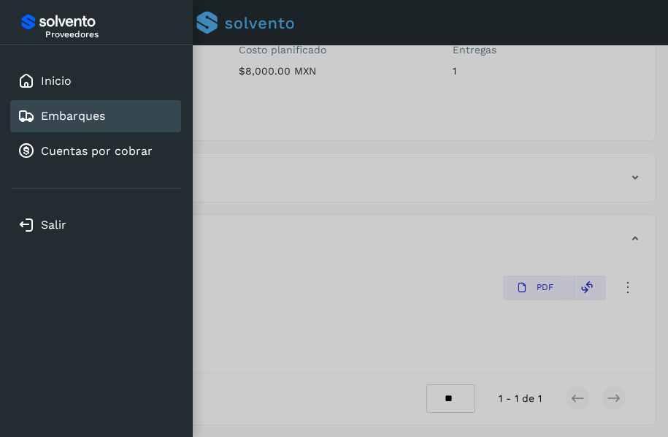
click at [415, 218] on div at bounding box center [334, 218] width 668 height 437
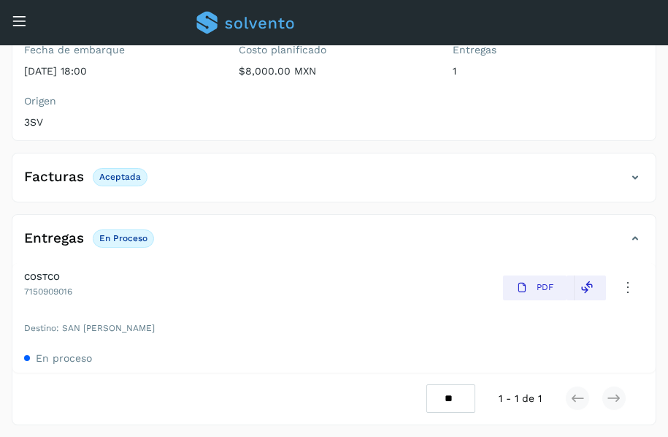
click at [22, 21] on icon at bounding box center [19, 20] width 15 height 15
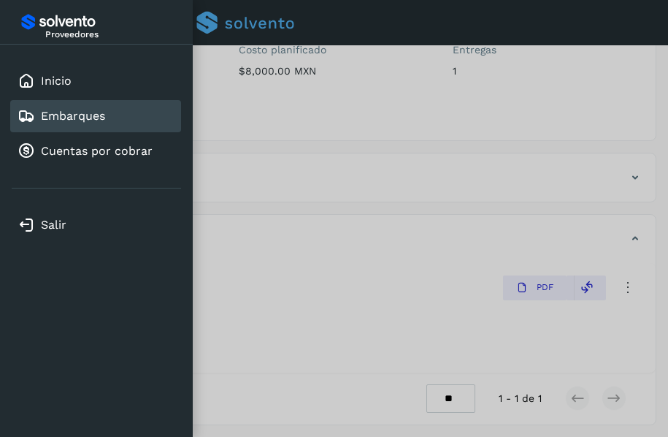
click at [92, 118] on link "Embarques" at bounding box center [73, 116] width 64 height 14
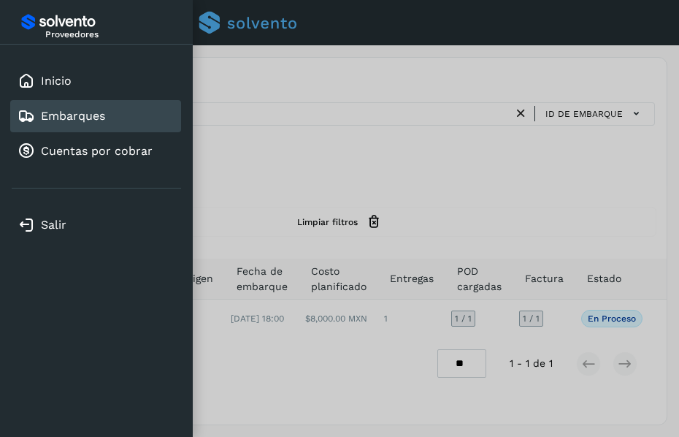
click at [378, 107] on div at bounding box center [339, 218] width 679 height 437
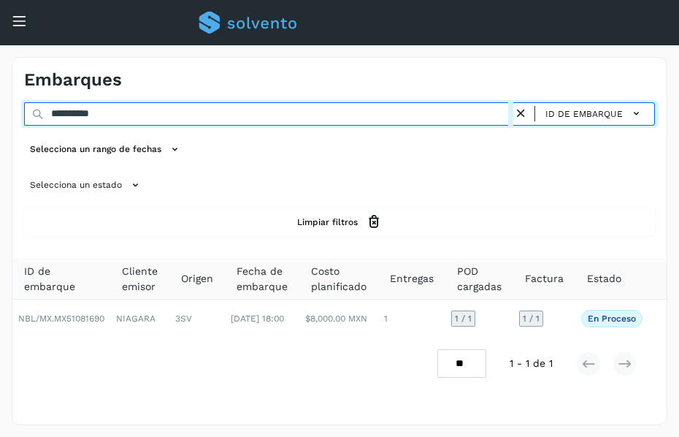
drag, startPoint x: 340, startPoint y: 115, endPoint x: 323, endPoint y: 26, distance: 90.7
click at [322, 31] on div "**********" at bounding box center [339, 218] width 679 height 437
drag, startPoint x: 179, startPoint y: 114, endPoint x: -1, endPoint y: 83, distance: 182.2
click at [0, 83] on html "**********" at bounding box center [339, 218] width 679 height 437
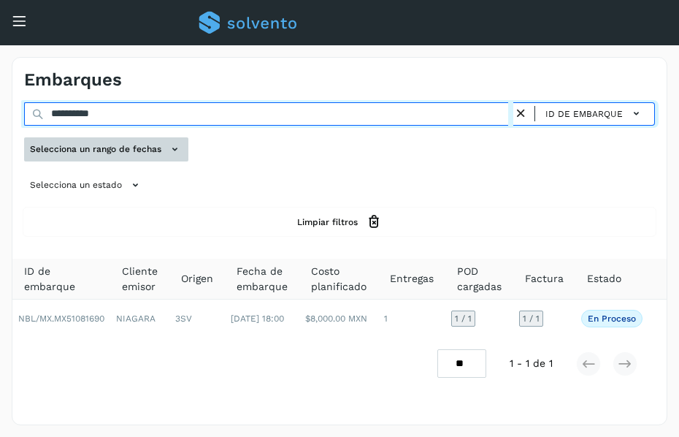
paste input "text"
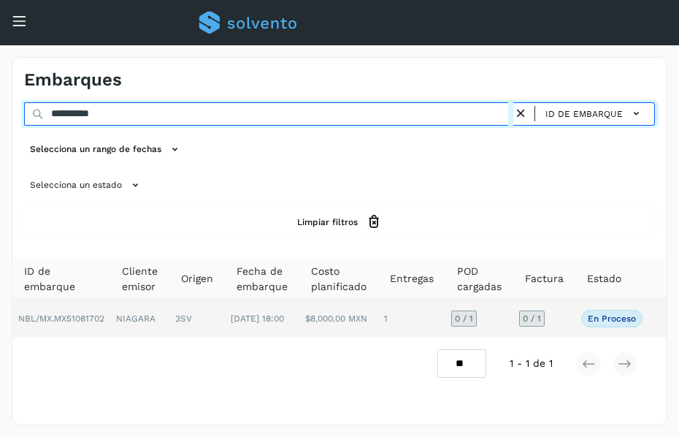
type input "**********"
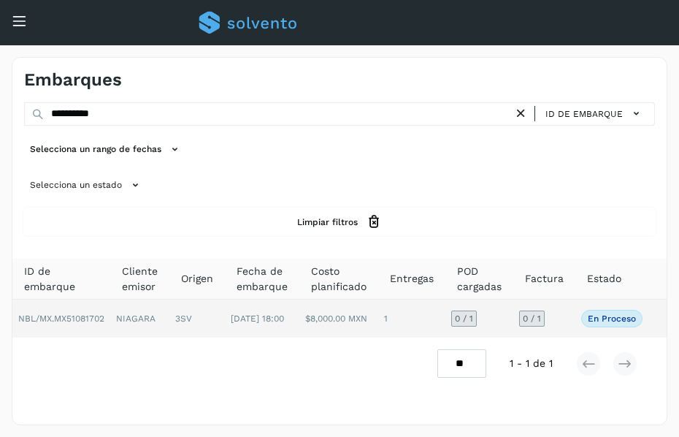
click at [211, 314] on td "3SV" at bounding box center [196, 318] width 55 height 38
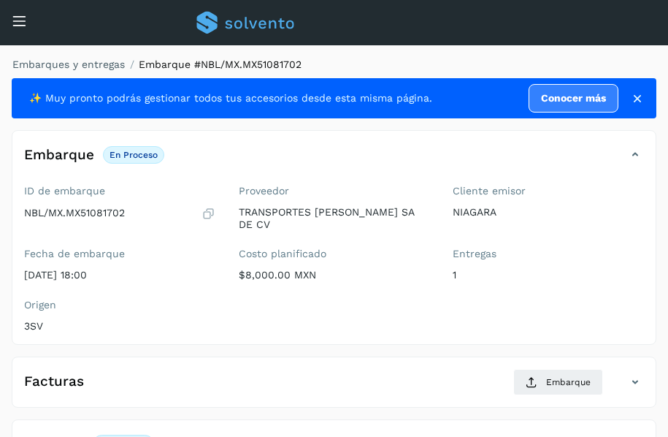
click at [556, 49] on div "Embarques y entregas Embarque #NBL/MX.MX51081702 ✨ Muy pronto podrás gestionar …" at bounding box center [334, 343] width 668 height 597
click at [500, 61] on ol "Embarques y entregas Embarque #NBL/MX.MX51081702" at bounding box center [330, 64] width 654 height 15
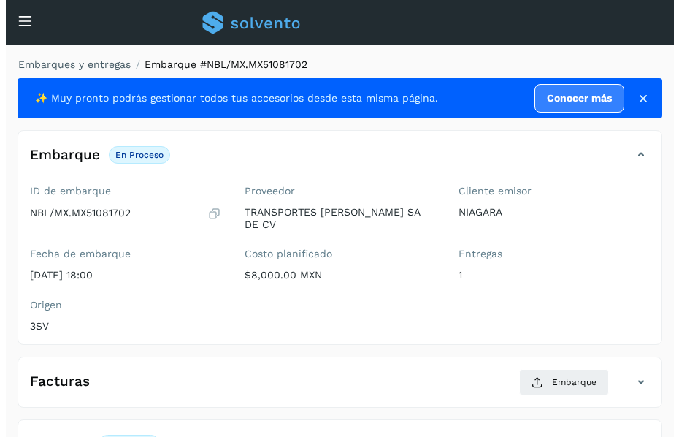
scroll to position [205, 0]
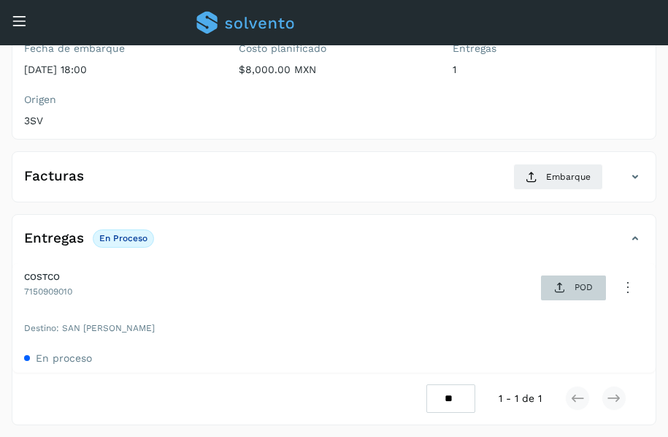
click at [570, 294] on span "POD" at bounding box center [573, 287] width 50 height 23
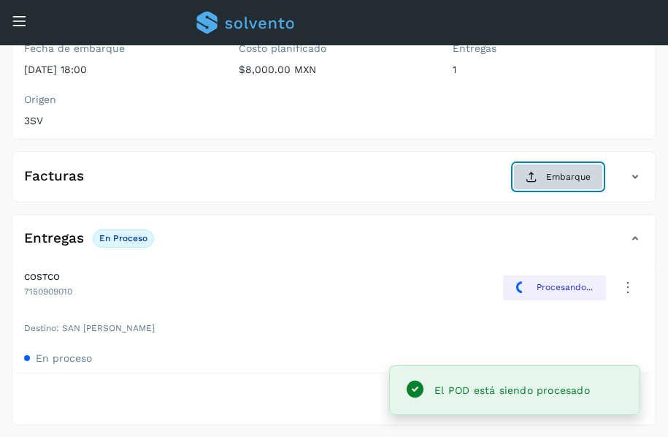
click at [560, 179] on span "Embarque" at bounding box center [568, 176] width 45 height 13
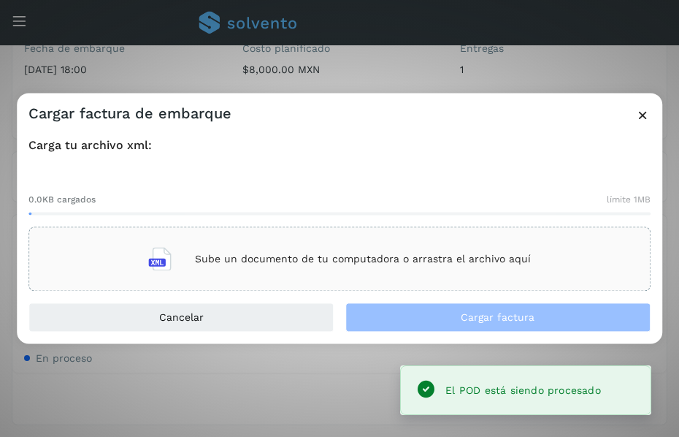
click at [377, 255] on p "Sube un documento de tu computadora o arrastra el archivo aquí" at bounding box center [363, 259] width 336 height 12
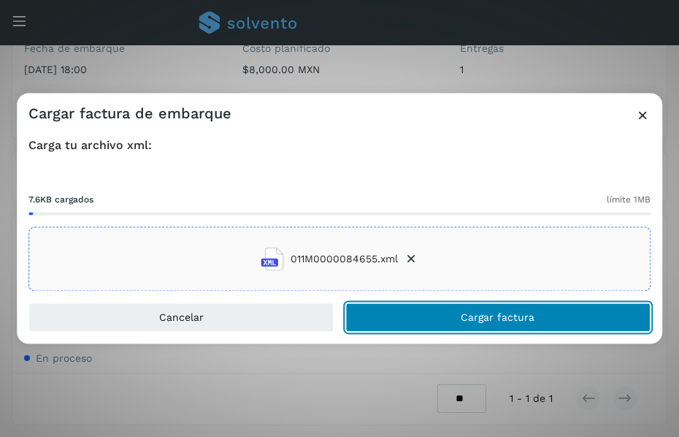
click at [421, 313] on button "Cargar factura" at bounding box center [497, 317] width 305 height 29
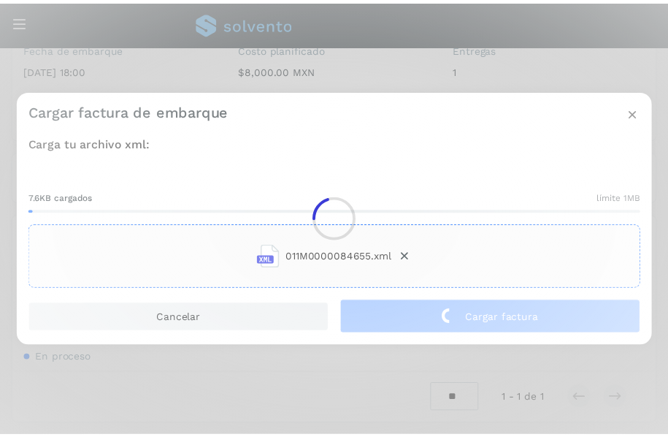
scroll to position [204, 0]
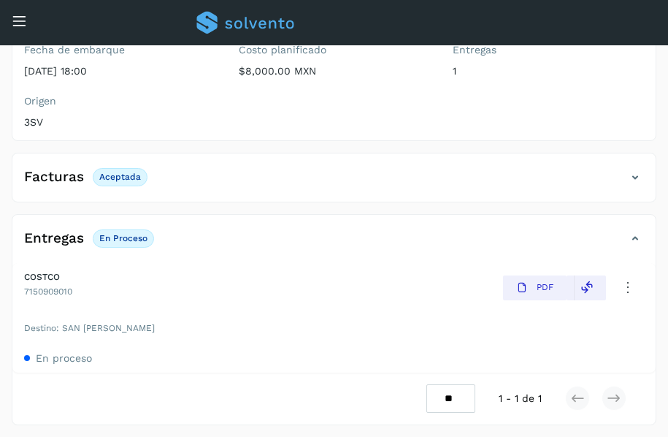
click at [23, 23] on icon at bounding box center [19, 20] width 15 height 15
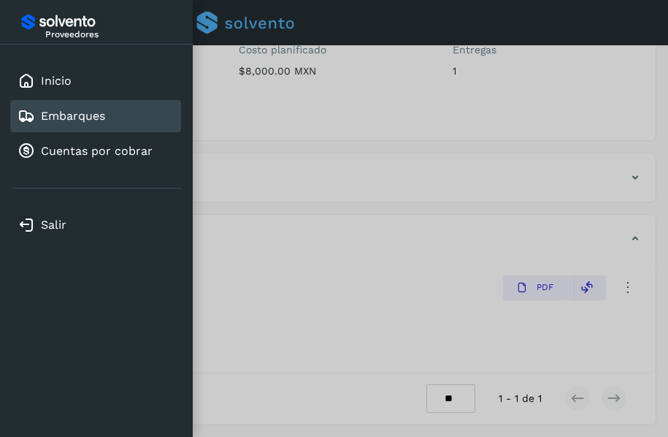
click at [82, 115] on link "Embarques" at bounding box center [73, 116] width 64 height 14
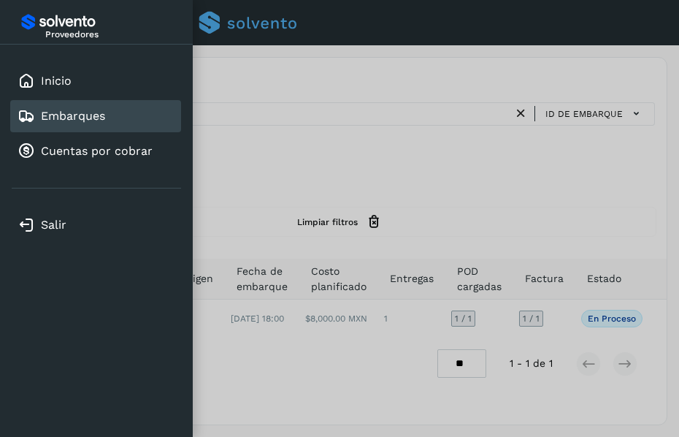
click at [388, 120] on div at bounding box center [339, 218] width 679 height 437
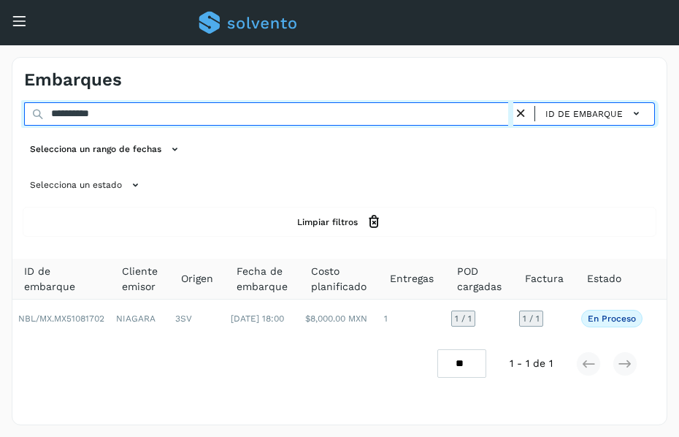
drag, startPoint x: 380, startPoint y: 118, endPoint x: 372, endPoint y: 6, distance: 112.0
click at [372, 6] on div "**********" at bounding box center [339, 218] width 679 height 437
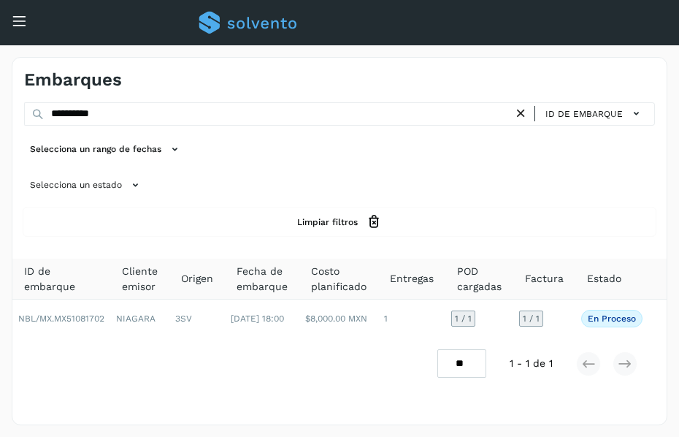
drag, startPoint x: 231, startPoint y: 96, endPoint x: 112, endPoint y: 61, distance: 124.3
click at [178, 61] on div "**********" at bounding box center [340, 241] width 656 height 368
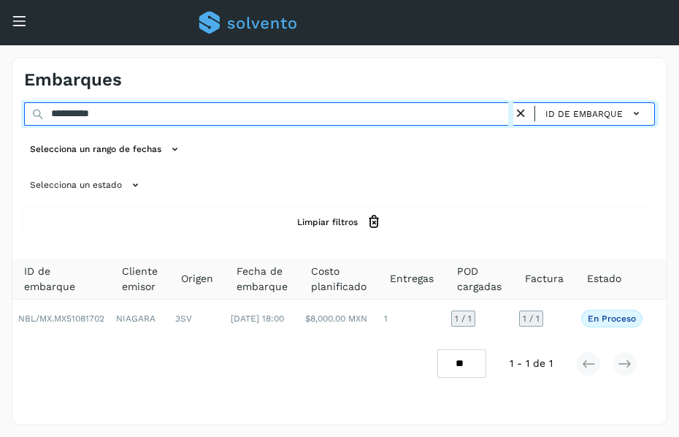
drag, startPoint x: -1, startPoint y: 115, endPoint x: -1, endPoint y: 142, distance: 27.0
click at [0, 142] on html "**********" at bounding box center [339, 218] width 679 height 437
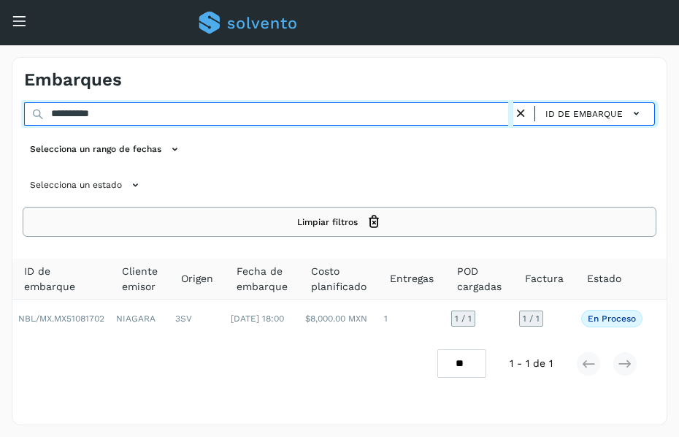
paste input "text"
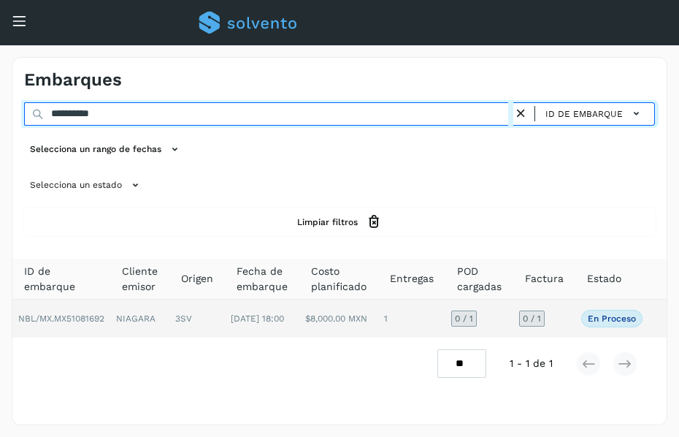
type input "**********"
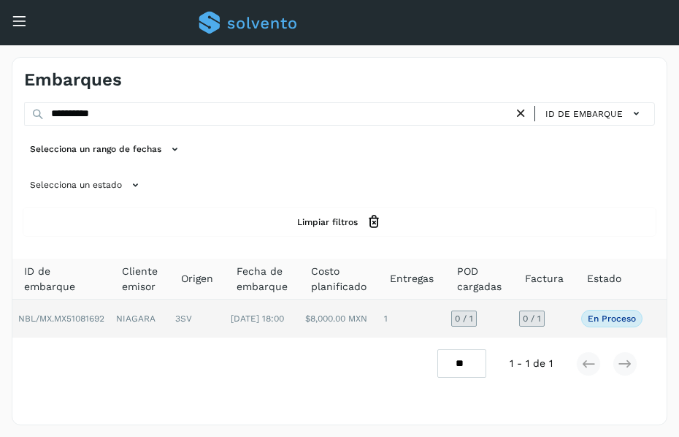
click at [238, 323] on span "[DATE] 18:00" at bounding box center [257, 318] width 53 height 10
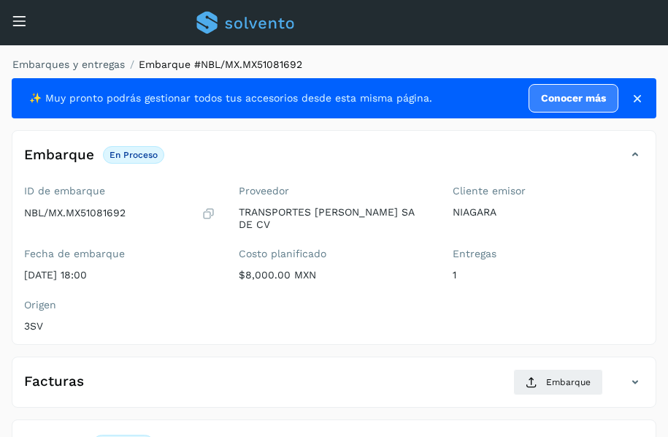
click at [478, 50] on div "Embarques y entregas Embarque #NBL/MX.MX51081692 ✨ Muy pronto podrás gestionar …" at bounding box center [334, 343] width 668 height 597
click at [532, 50] on div "Embarques y entregas Embarque #NBL/MX.MX51081692 ✨ Muy pronto podrás gestionar …" at bounding box center [334, 343] width 668 height 597
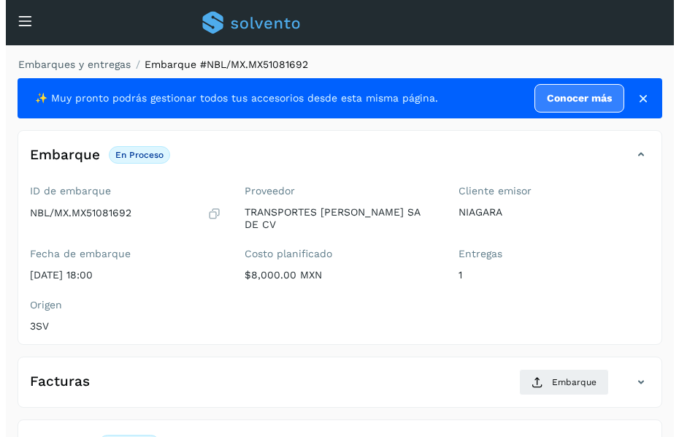
scroll to position [205, 0]
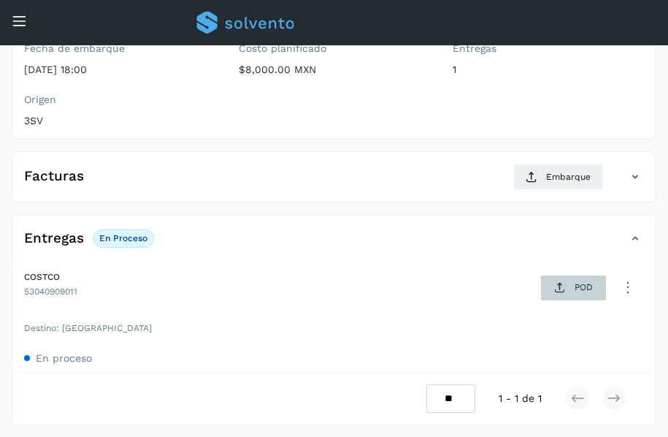
click at [567, 296] on span "POD" at bounding box center [573, 287] width 50 height 23
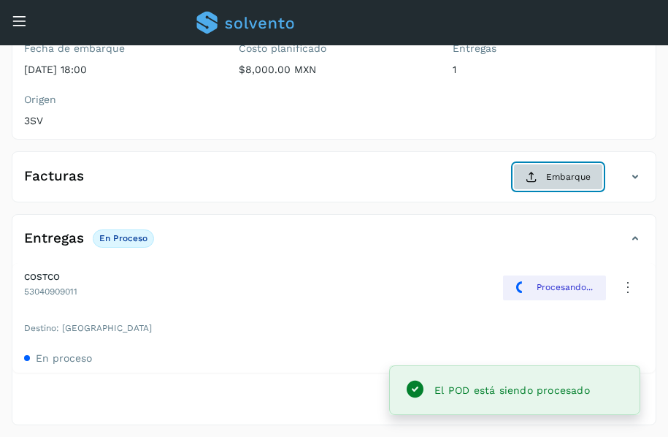
click at [556, 180] on span "Embarque" at bounding box center [568, 176] width 45 height 13
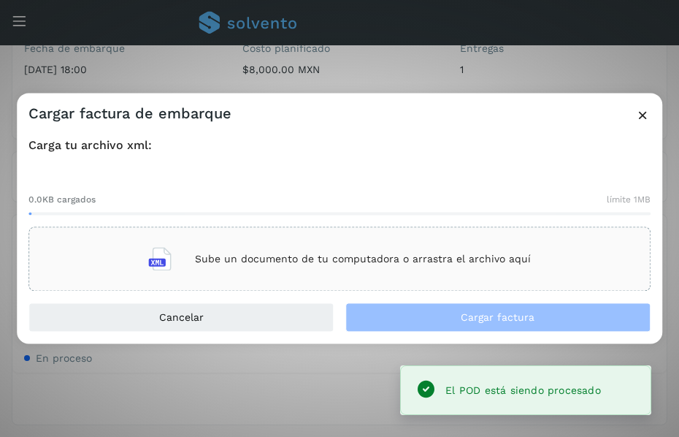
click at [481, 243] on div "Sube un documento de tu computadora o arrastra el archivo aquí" at bounding box center [339, 259] width 383 height 39
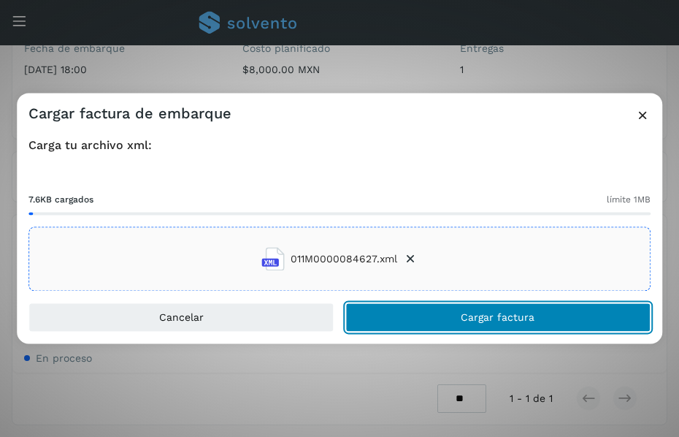
click at [450, 319] on button "Cargar factura" at bounding box center [497, 317] width 305 height 29
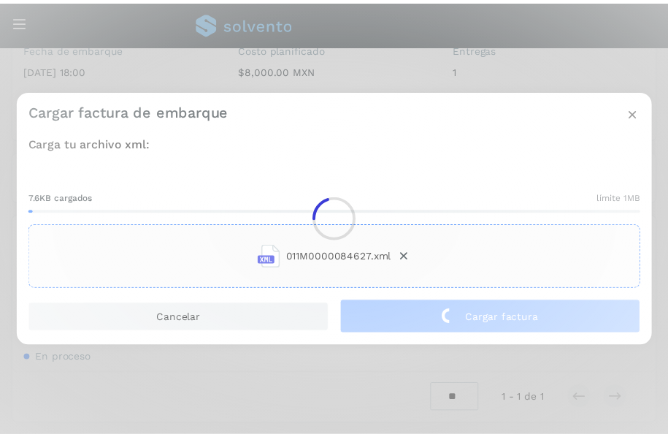
scroll to position [204, 0]
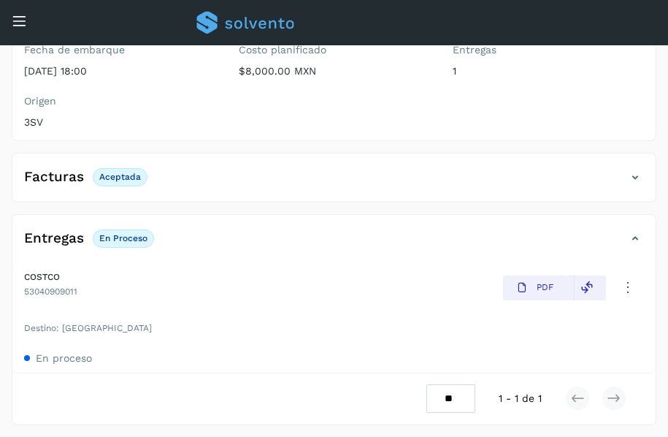
click at [15, 26] on div "Inicio Embarques Cuentas por cobrar" at bounding box center [11, 41] width 22 height 35
click at [15, 19] on icon at bounding box center [19, 20] width 15 height 15
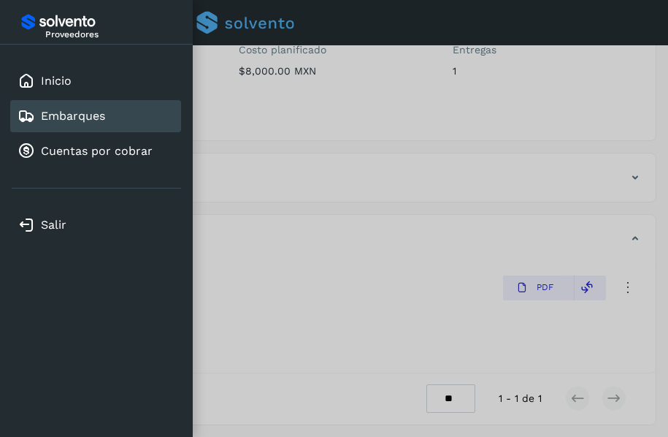
click at [78, 106] on div "Embarques" at bounding box center [95, 116] width 171 height 32
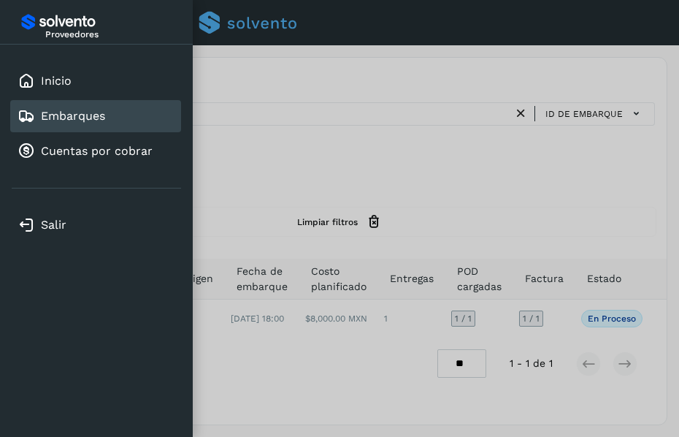
click at [361, 185] on div at bounding box center [339, 218] width 679 height 437
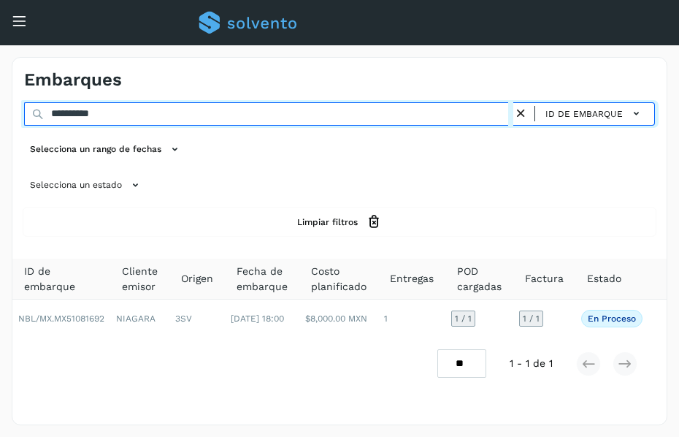
drag, startPoint x: 142, startPoint y: 110, endPoint x: 171, endPoint y: 61, distance: 56.6
click at [148, 86] on div "**********" at bounding box center [340, 241] width 656 height 368
drag, startPoint x: 149, startPoint y: 106, endPoint x: 0, endPoint y: 172, distance: 163.1
click at [0, 165] on html "**********" at bounding box center [339, 218] width 679 height 437
paste input "text"
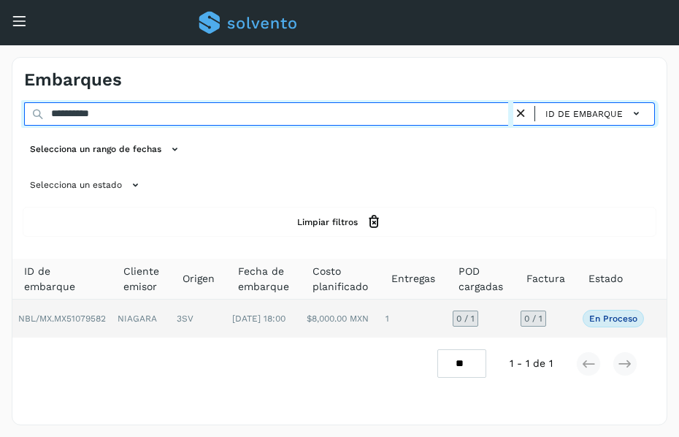
type input "**********"
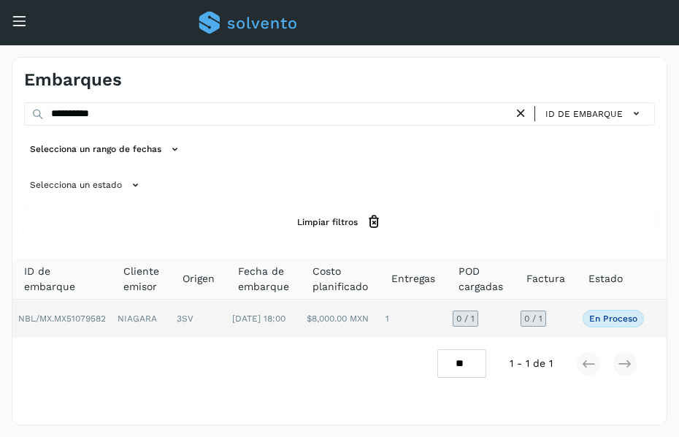
click at [123, 321] on td "NIAGARA" at bounding box center [141, 318] width 59 height 38
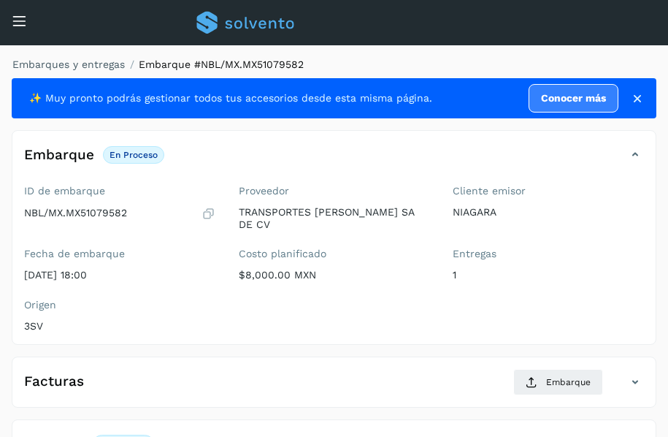
click at [566, 63] on ol "Embarques y entregas Embarque #NBL/MX.MX51079582" at bounding box center [330, 64] width 654 height 15
click at [459, 57] on ol "Embarques y entregas Embarque #NBL/MX.MX51079582" at bounding box center [330, 64] width 654 height 15
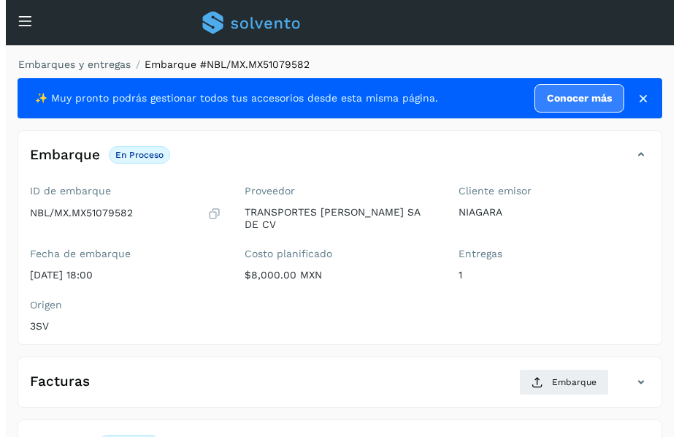
scroll to position [205, 0]
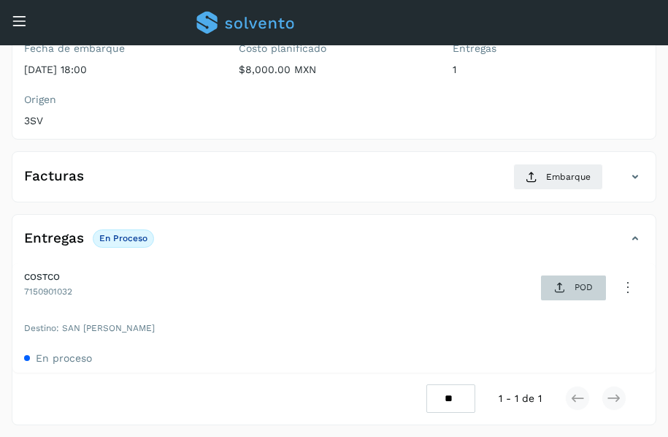
click at [574, 292] on span "POD" at bounding box center [573, 287] width 50 height 23
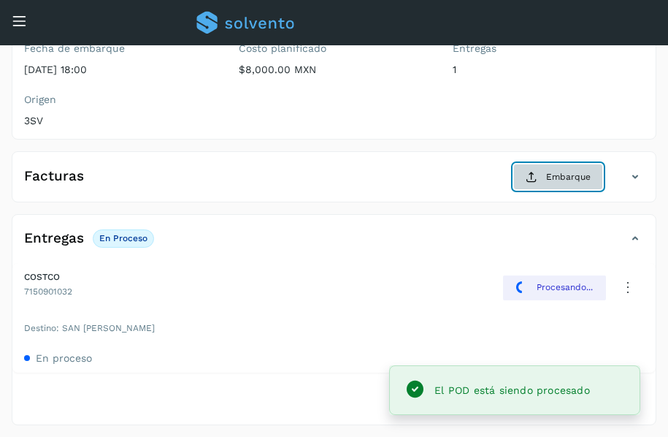
click at [545, 173] on button "Embarque" at bounding box center [558, 177] width 90 height 26
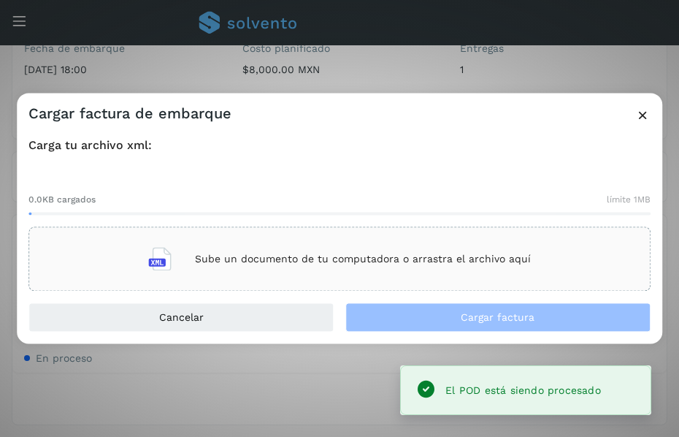
click at [346, 267] on div "Sube un documento de tu computadora o arrastra el archivo aquí" at bounding box center [339, 259] width 383 height 39
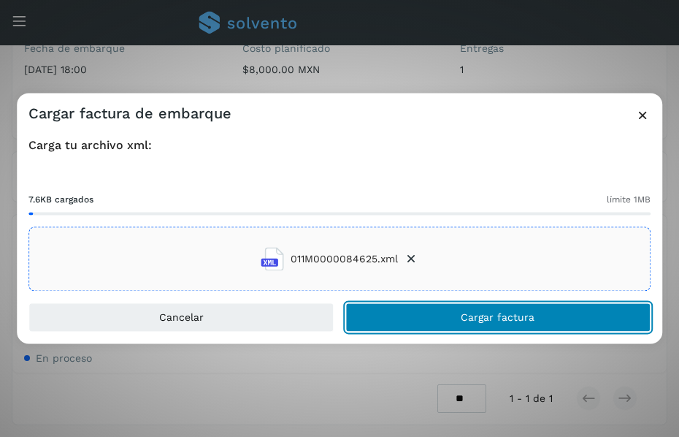
click at [503, 313] on span "Cargar factura" at bounding box center [498, 318] width 74 height 10
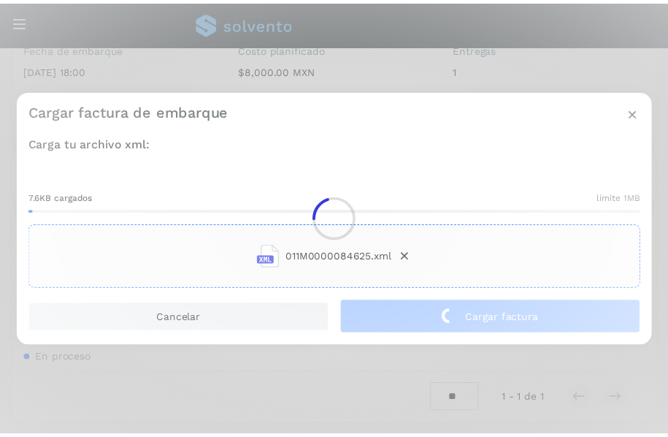
scroll to position [204, 0]
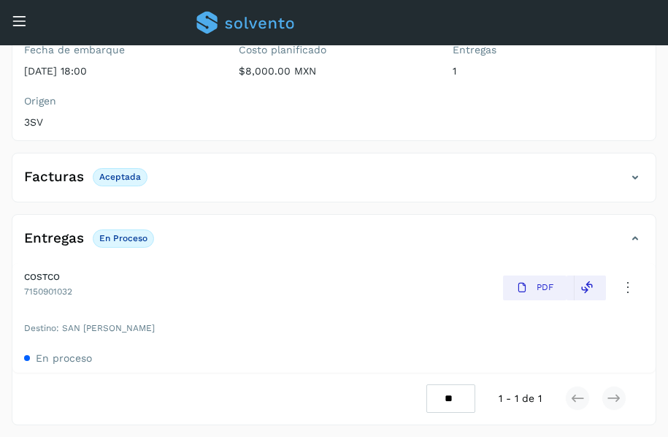
click at [20, 20] on icon at bounding box center [19, 20] width 15 height 15
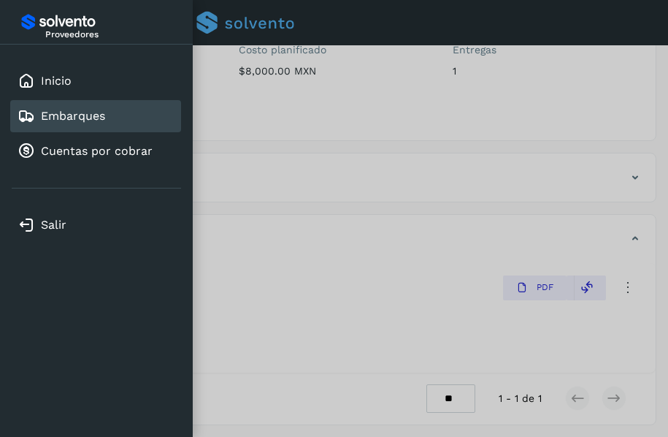
click at [95, 118] on link "Embarques" at bounding box center [73, 116] width 64 height 14
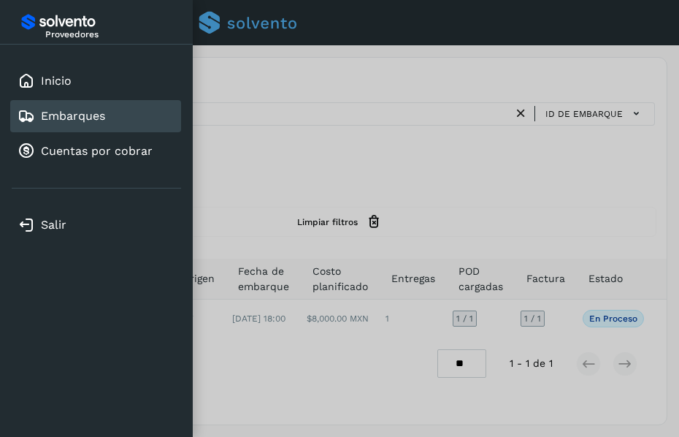
click at [411, 175] on div at bounding box center [339, 218] width 679 height 437
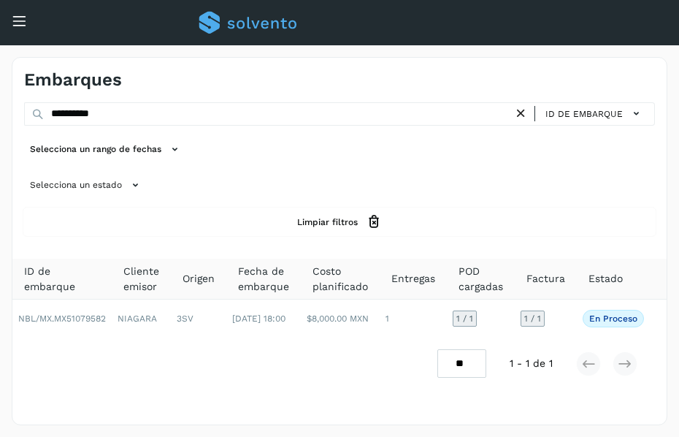
drag, startPoint x: 523, startPoint y: 114, endPoint x: 494, endPoint y: 117, distance: 28.6
click at [521, 115] on icon at bounding box center [520, 113] width 15 height 15
click at [255, 132] on div "ID de embarque Selecciona un rango de fechas Selecciona un estado Limpiar filtr…" at bounding box center [339, 168] width 654 height 133
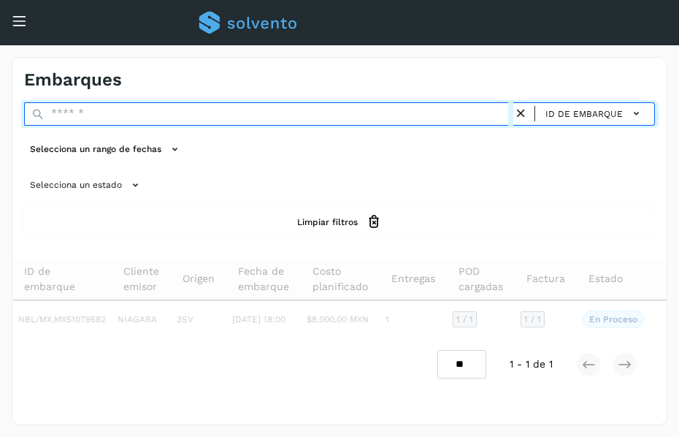
click at [258, 116] on input "text" at bounding box center [268, 113] width 489 height 23
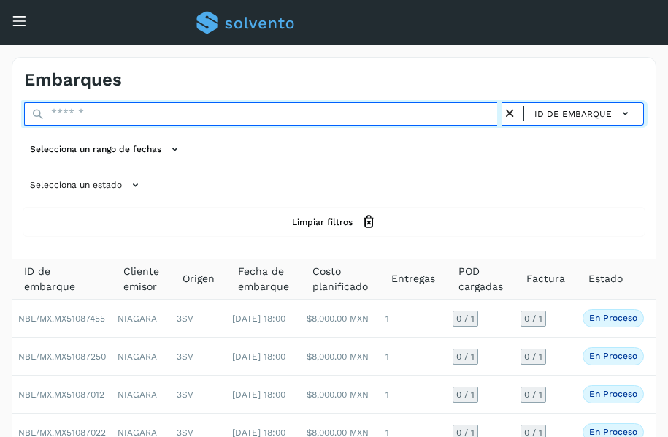
paste input "**********"
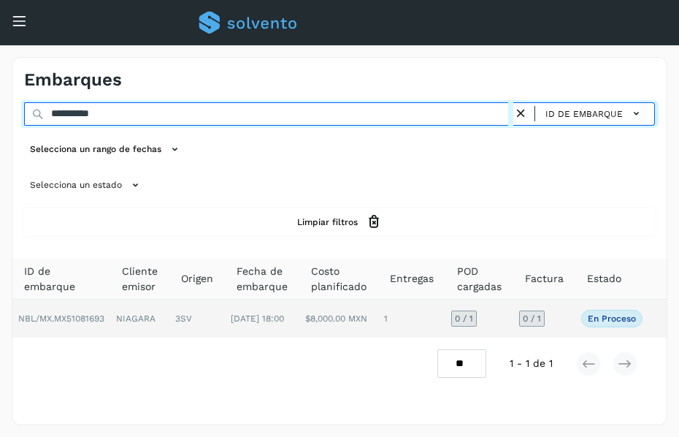
type input "**********"
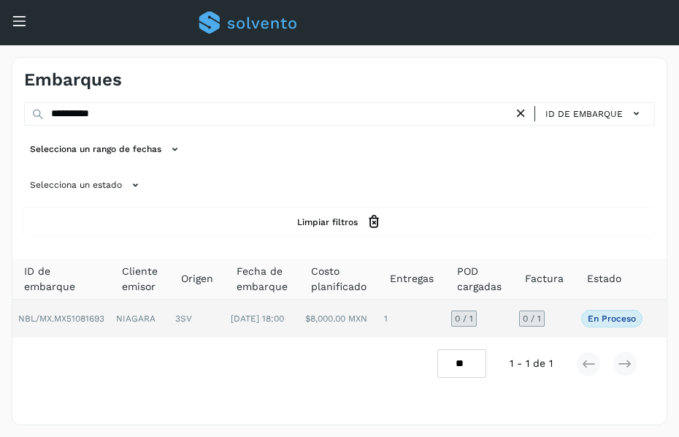
click at [178, 305] on td "3SV" at bounding box center [196, 318] width 55 height 38
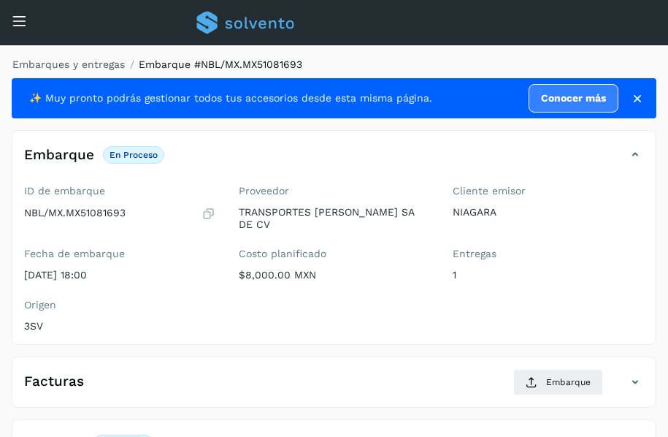
click at [547, 56] on div "Embarques y entregas Embarque #NBL/MX.MX51081693 ✨ Muy pronto podrás gestionar …" at bounding box center [334, 343] width 668 height 597
click at [397, 36] on div "Conoce nuestros beneficios c Hola, [EMAIL_ADDRESS][DOMAIN_NAME]" at bounding box center [334, 22] width 668 height 45
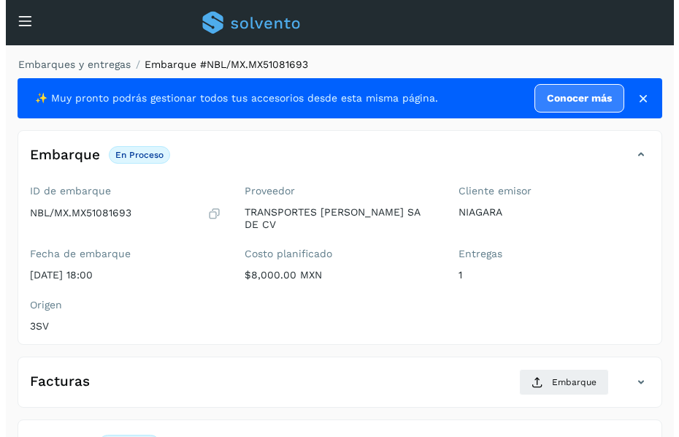
scroll to position [205, 0]
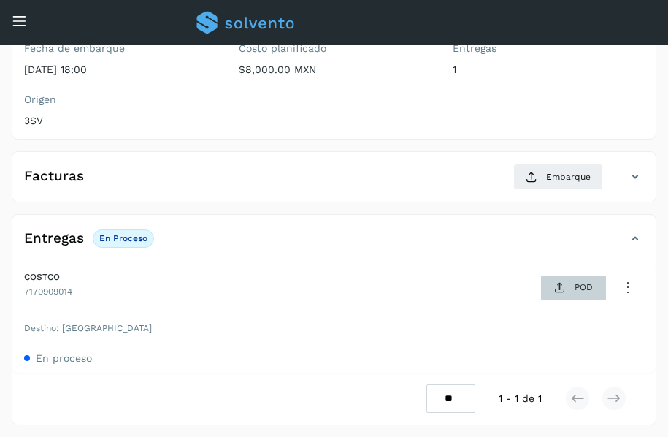
click at [574, 294] on span "POD" at bounding box center [573, 287] width 50 height 23
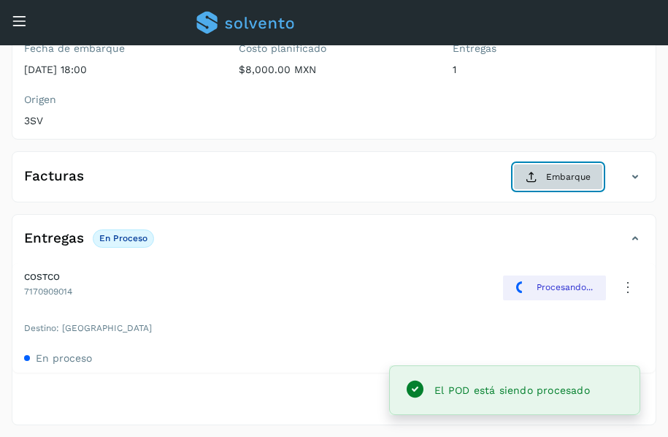
click at [555, 185] on button "Embarque" at bounding box center [558, 177] width 90 height 26
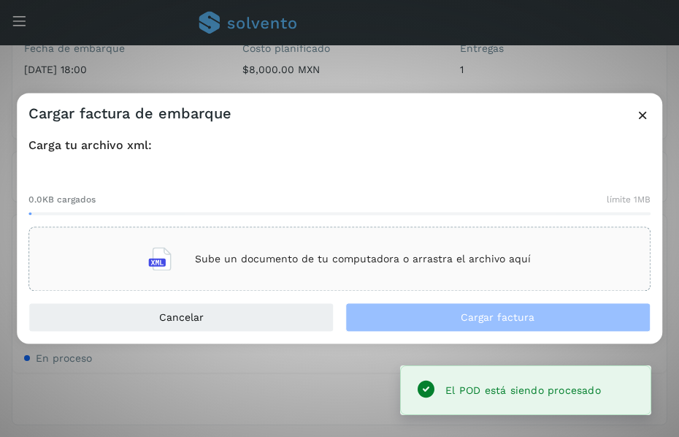
click at [373, 257] on p "Sube un documento de tu computadora o arrastra el archivo aquí" at bounding box center [363, 259] width 336 height 12
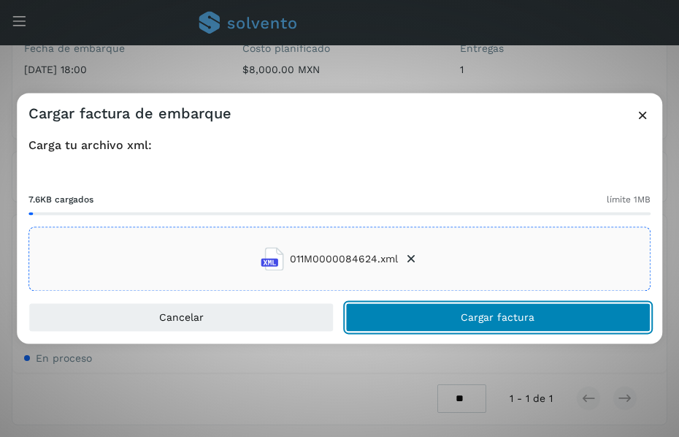
click at [468, 313] on span "Cargar factura" at bounding box center [498, 318] width 74 height 10
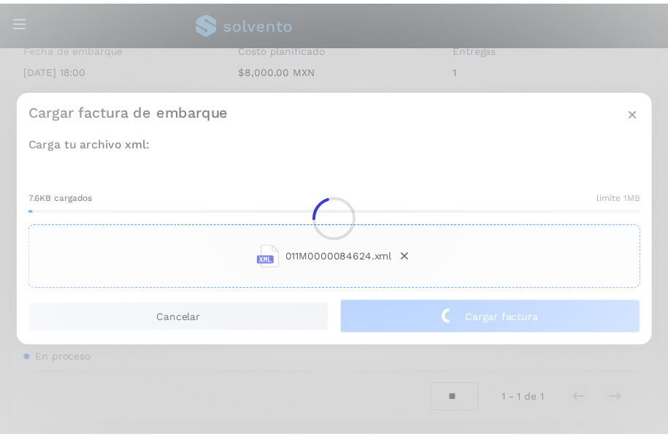
scroll to position [204, 0]
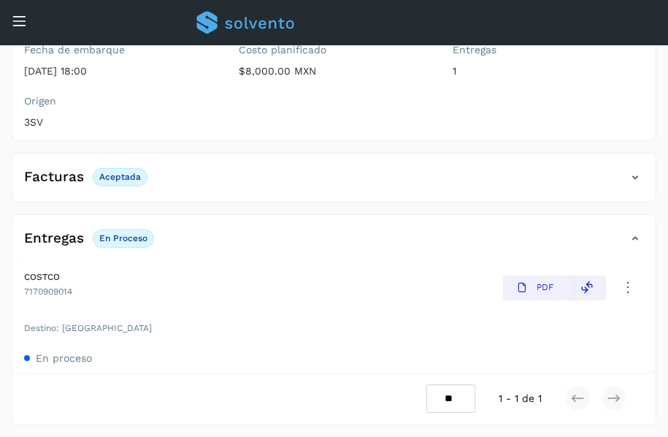
click at [19, 17] on icon at bounding box center [19, 20] width 15 height 15
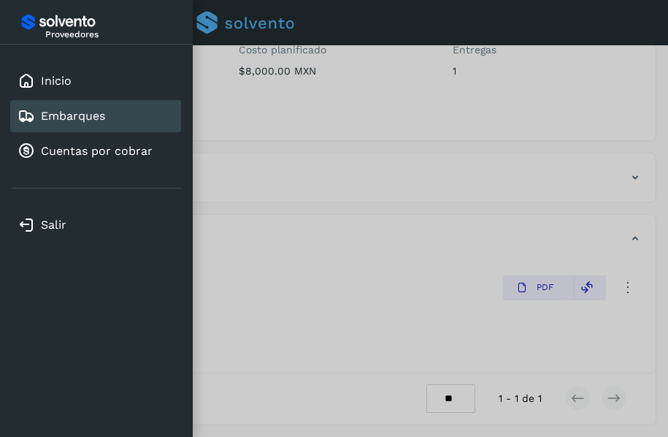
click at [72, 117] on link "Embarques" at bounding box center [73, 116] width 64 height 14
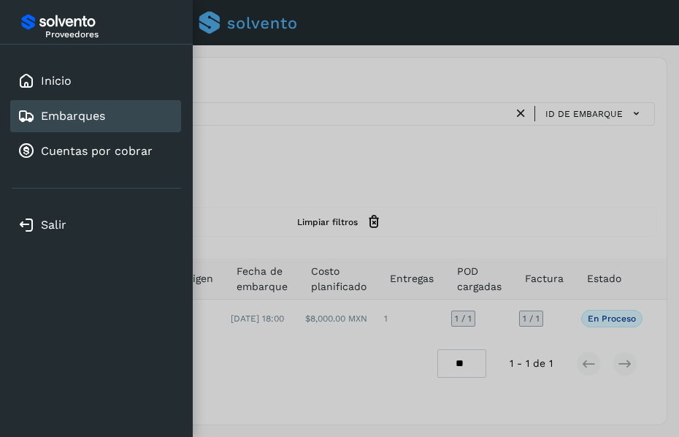
click at [315, 156] on div at bounding box center [339, 218] width 679 height 437
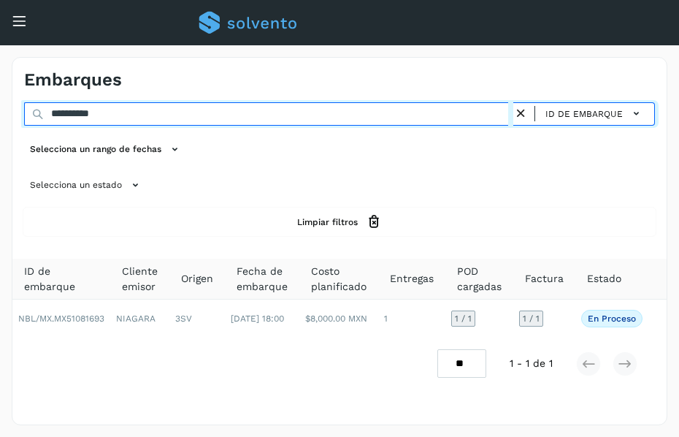
drag, startPoint x: 232, startPoint y: 121, endPoint x: -1, endPoint y: 123, distance: 233.0
click at [0, 123] on html "**********" at bounding box center [339, 218] width 679 height 437
paste input "text"
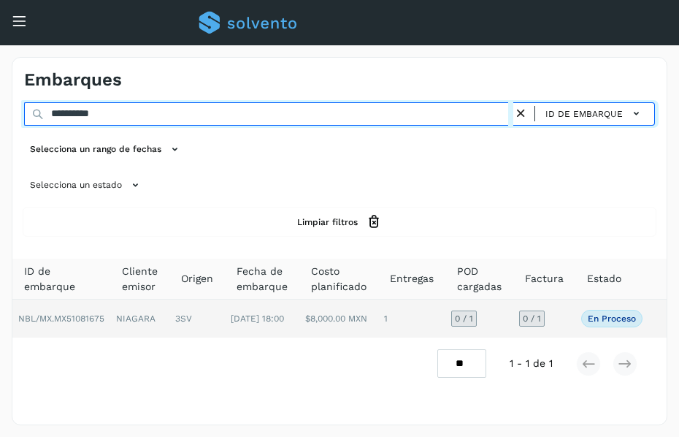
type input "**********"
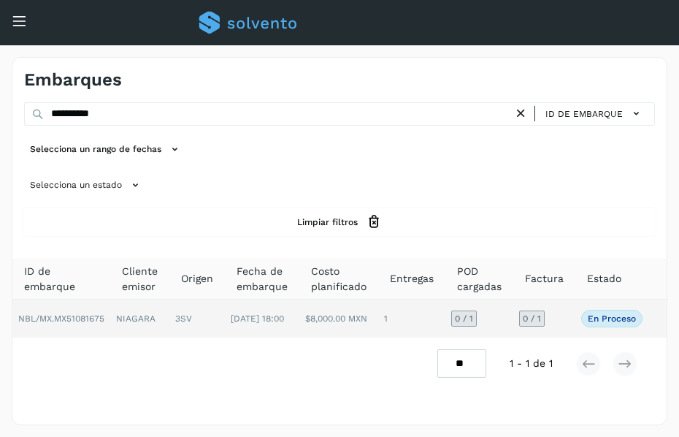
click at [222, 322] on td "3SV" at bounding box center [196, 318] width 55 height 38
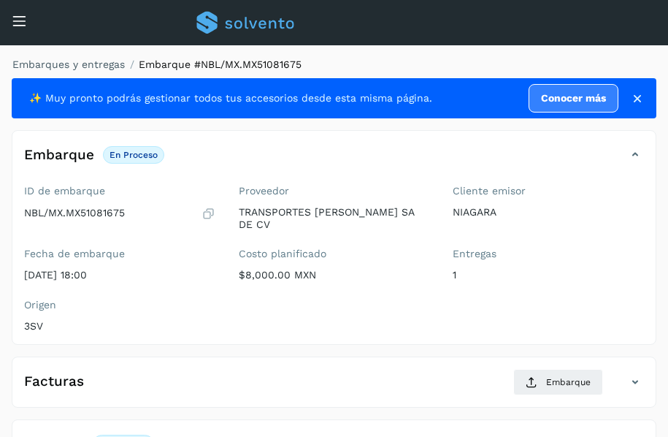
click at [473, 65] on ol "Embarques y entregas Embarque #NBL/MX.MX51081675" at bounding box center [330, 64] width 654 height 15
click at [529, 64] on ol "Embarques y entregas Embarque #NBL/MX.MX51081675" at bounding box center [330, 64] width 654 height 15
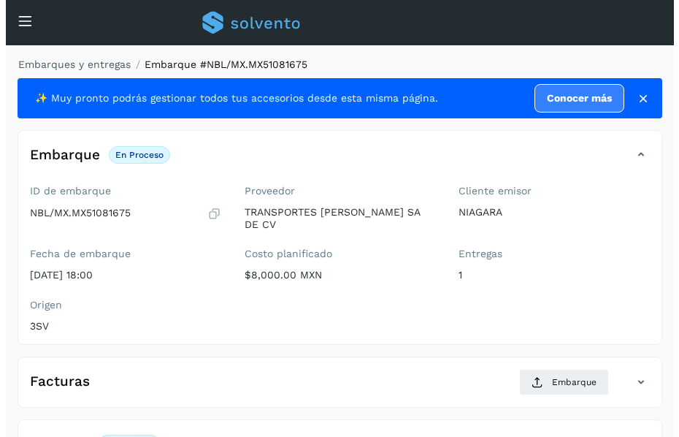
scroll to position [205, 0]
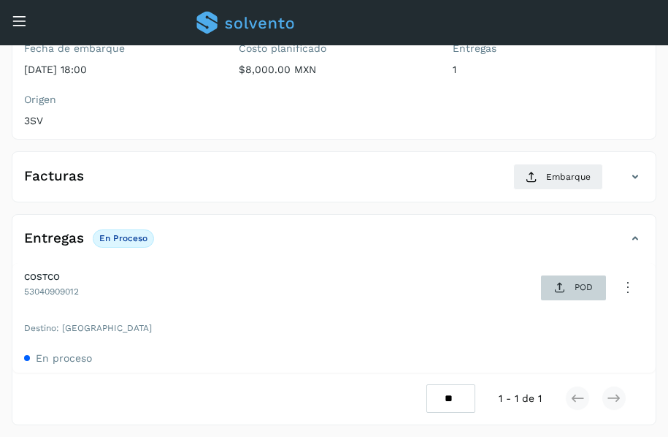
click at [573, 290] on span "POD" at bounding box center [573, 287] width 50 height 23
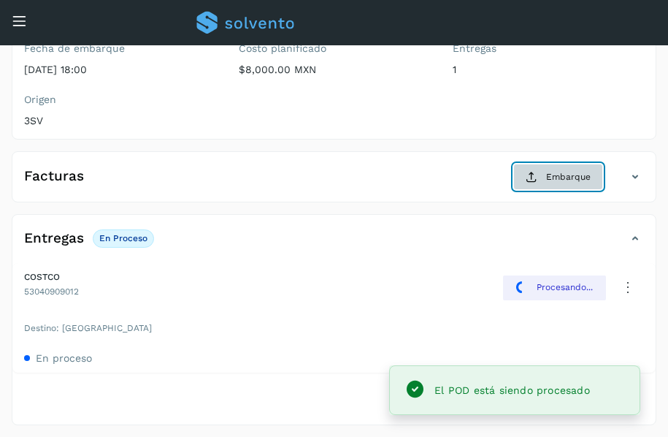
click at [567, 179] on span "Embarque" at bounding box center [568, 176] width 45 height 13
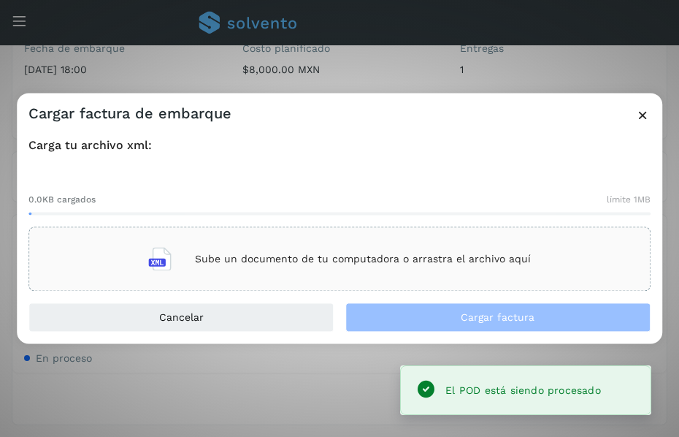
click at [238, 267] on div "Sube un documento de tu computadora o arrastra el archivo aquí" at bounding box center [339, 259] width 383 height 39
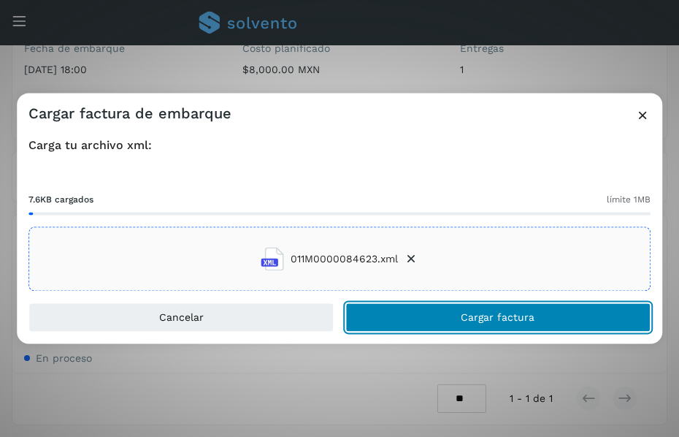
click at [459, 311] on button "Cargar factura" at bounding box center [497, 317] width 305 height 29
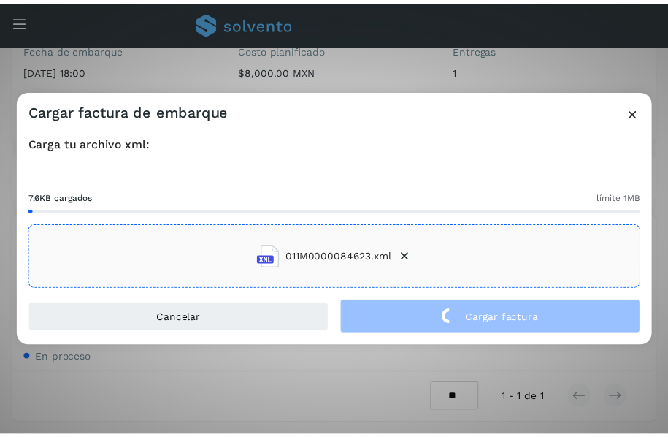
scroll to position [204, 0]
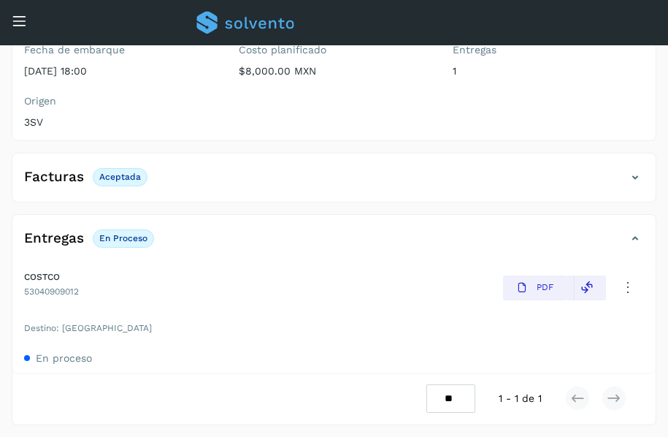
click at [17, 21] on icon at bounding box center [19, 20] width 15 height 15
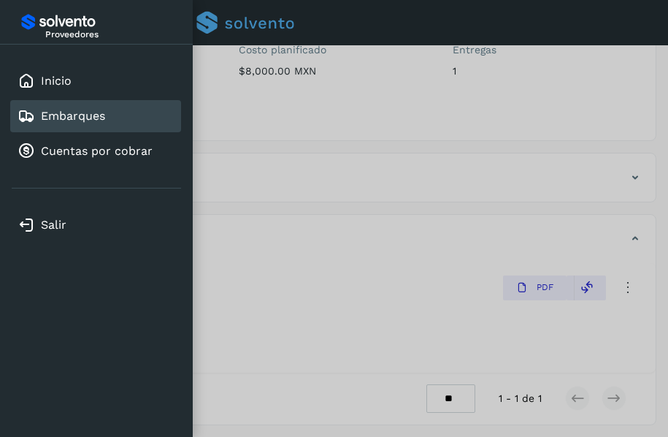
click at [87, 122] on link "Embarques" at bounding box center [73, 116] width 64 height 14
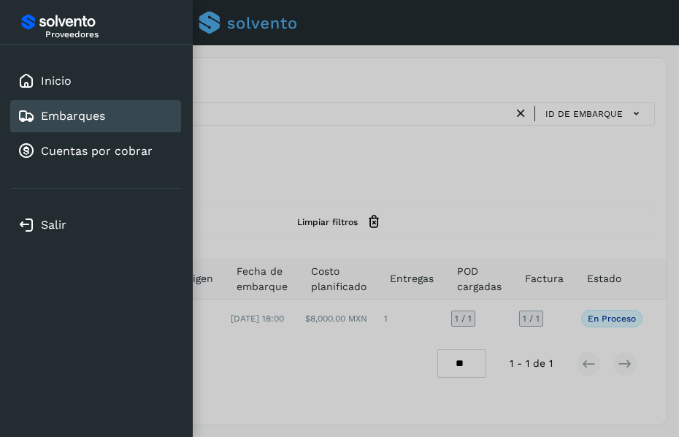
click at [434, 155] on div at bounding box center [339, 218] width 679 height 437
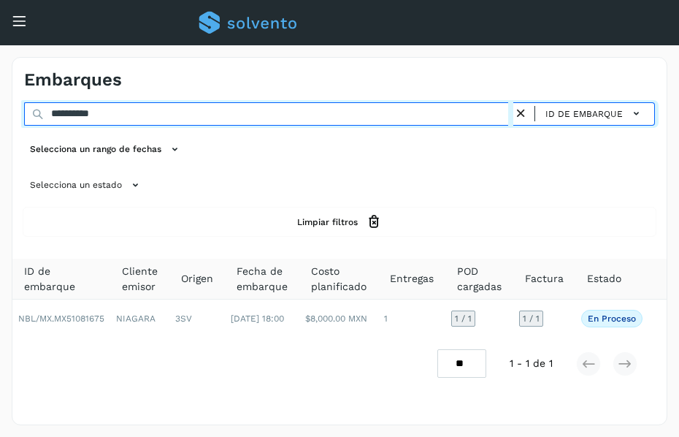
drag, startPoint x: 177, startPoint y: 118, endPoint x: 1, endPoint y: 171, distance: 183.9
click at [0, 145] on html "**********" at bounding box center [339, 218] width 679 height 437
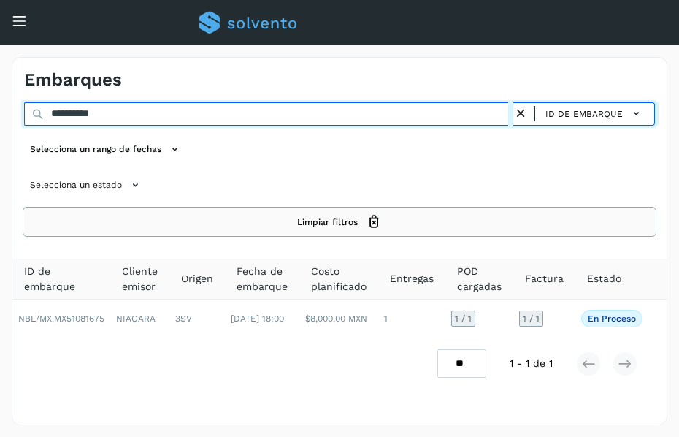
paste input "text"
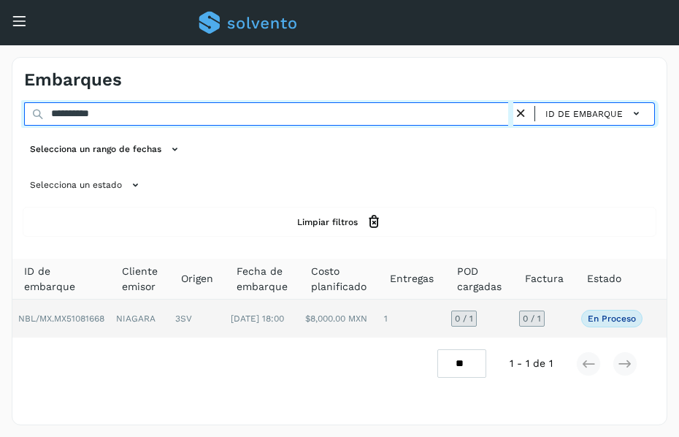
type input "**********"
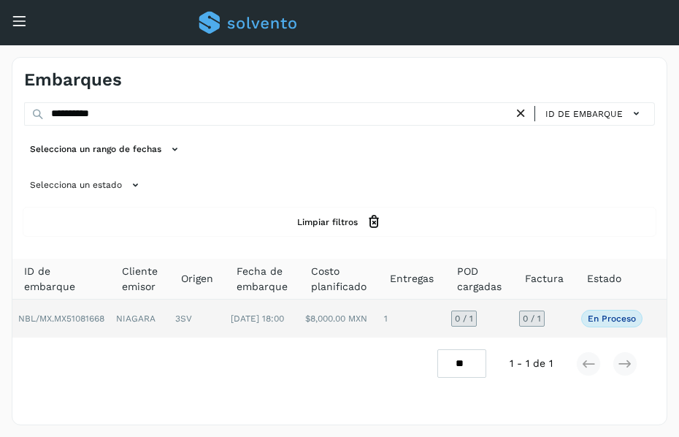
click at [264, 319] on td "[DATE] 18:00" at bounding box center [262, 318] width 74 height 38
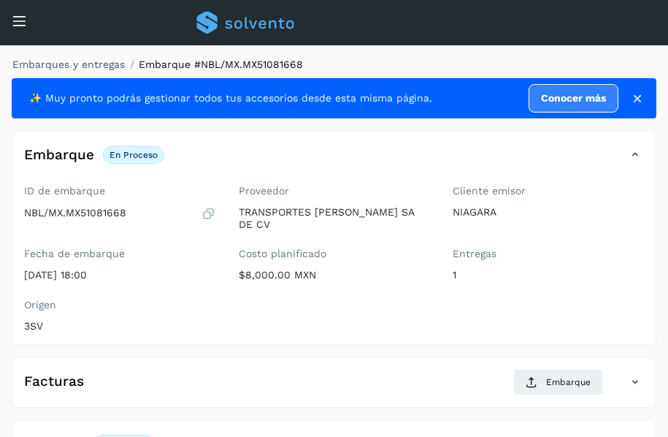
click at [386, 61] on ol "Embarques y entregas Embarque #NBL/MX.MX51081668" at bounding box center [330, 64] width 654 height 15
click at [422, 64] on ol "Embarques y entregas Embarque #NBL/MX.MX51081668" at bounding box center [330, 64] width 654 height 15
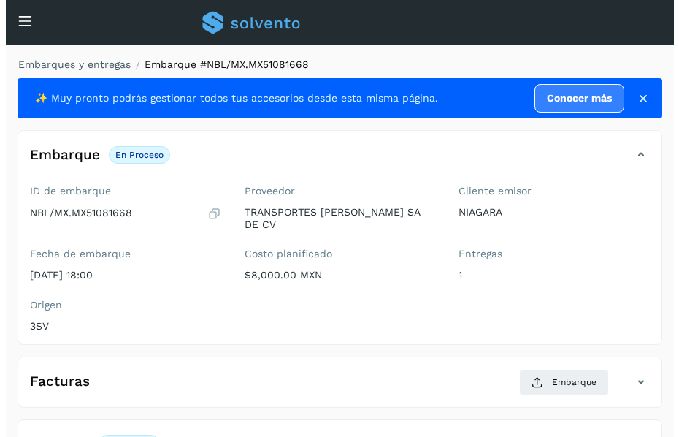
scroll to position [205, 0]
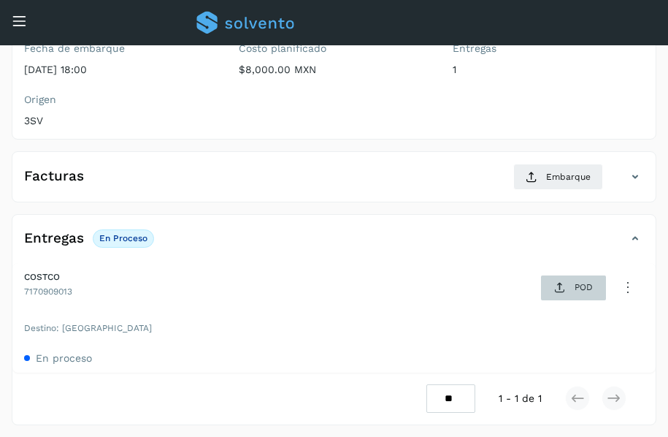
click at [564, 294] on span "POD" at bounding box center [573, 287] width 50 height 23
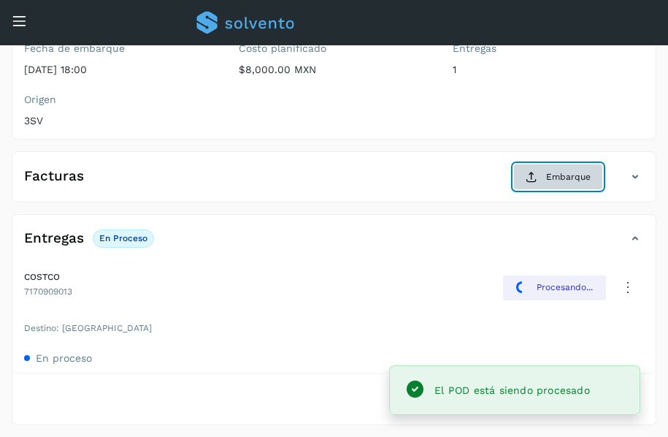
click at [544, 183] on button "Embarque" at bounding box center [558, 177] width 90 height 26
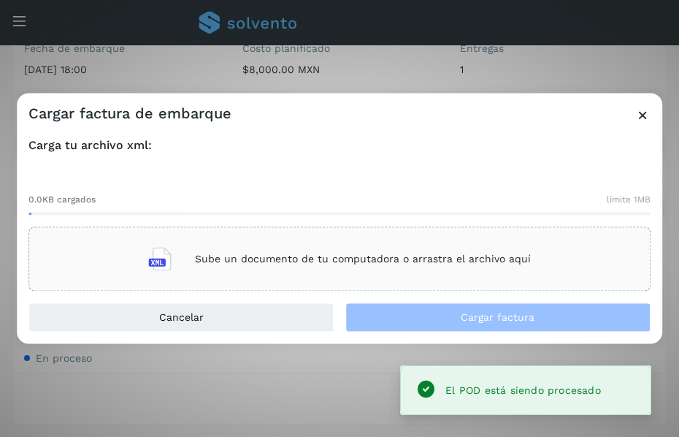
click at [356, 248] on div "Sube un documento de tu computadora o arrastra el archivo aquí" at bounding box center [339, 259] width 383 height 39
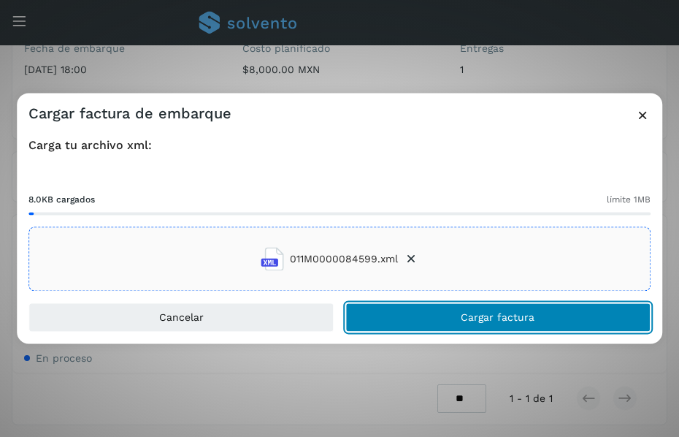
click at [419, 314] on button "Cargar factura" at bounding box center [497, 317] width 305 height 29
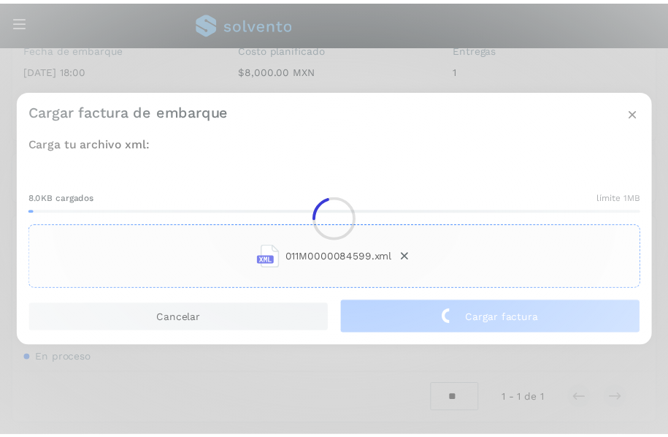
scroll to position [204, 0]
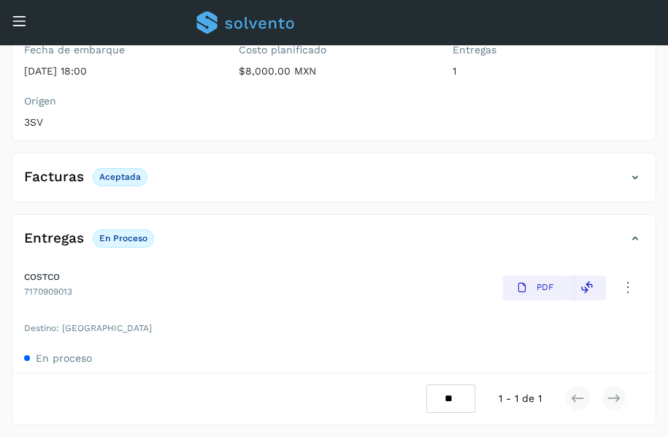
click at [25, 20] on icon at bounding box center [19, 20] width 15 height 15
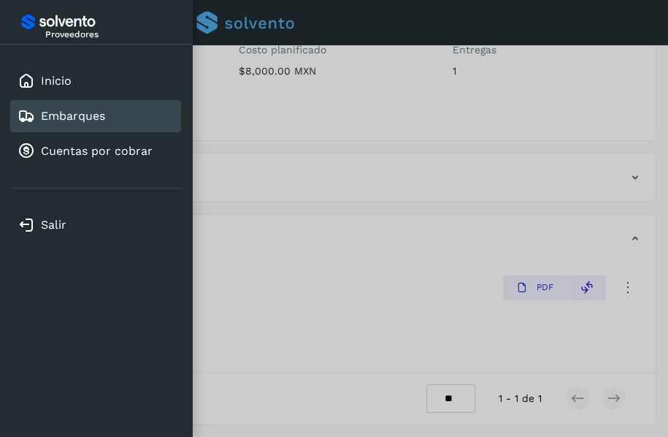
click at [79, 114] on link "Embarques" at bounding box center [73, 116] width 64 height 14
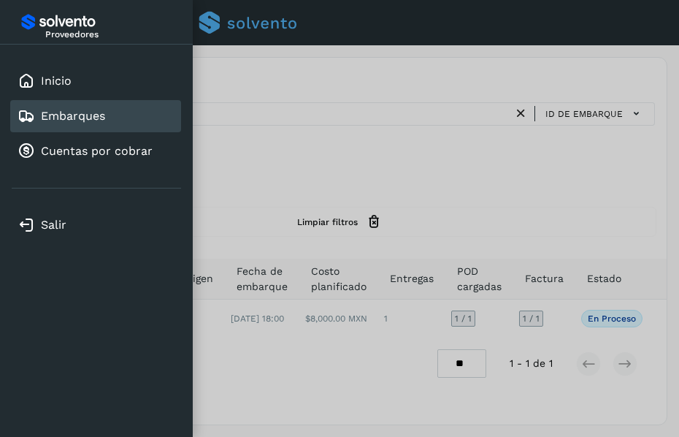
drag, startPoint x: 398, startPoint y: 172, endPoint x: 424, endPoint y: 126, distance: 53.0
click at [396, 164] on div at bounding box center [339, 218] width 679 height 437
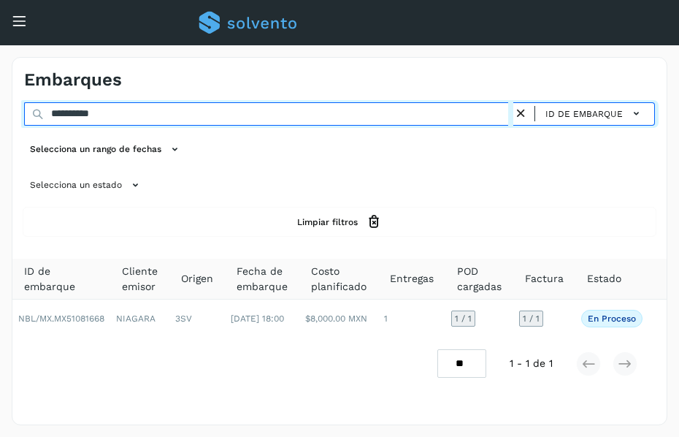
drag, startPoint x: 336, startPoint y: 116, endPoint x: 1, endPoint y: 118, distance: 334.4
click at [0, 111] on html "**********" at bounding box center [339, 218] width 679 height 437
paste input "text"
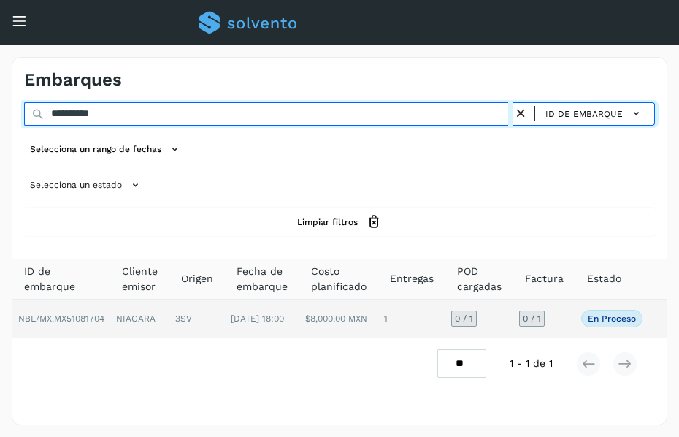
type input "**********"
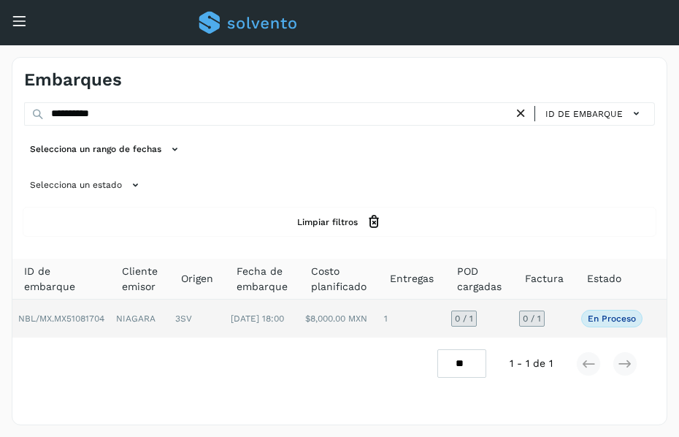
click at [183, 311] on td "3SV" at bounding box center [196, 318] width 55 height 38
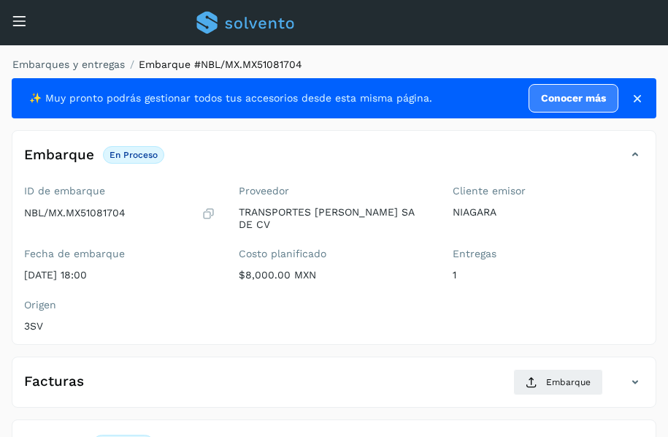
click at [555, 54] on div "Embarques y entregas Embarque #NBL/MX.MX51081704 ✨ Muy pronto podrás gestionar …" at bounding box center [334, 343] width 668 height 597
click at [529, 50] on div "Embarques y entregas Embarque #NBL/MX.MX51081704 ✨ Muy pronto podrás gestionar …" at bounding box center [334, 343] width 668 height 597
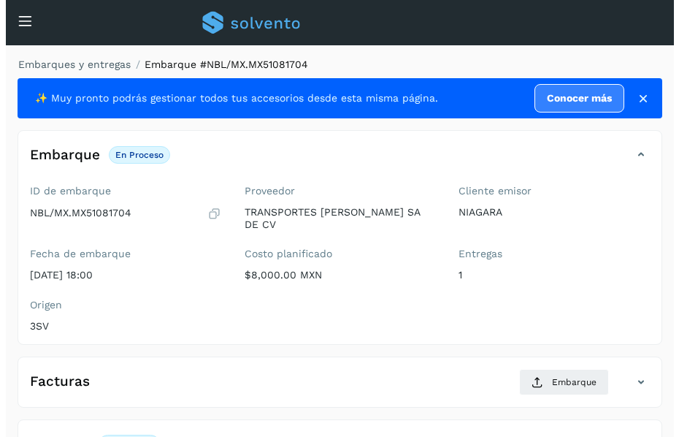
scroll to position [205, 0]
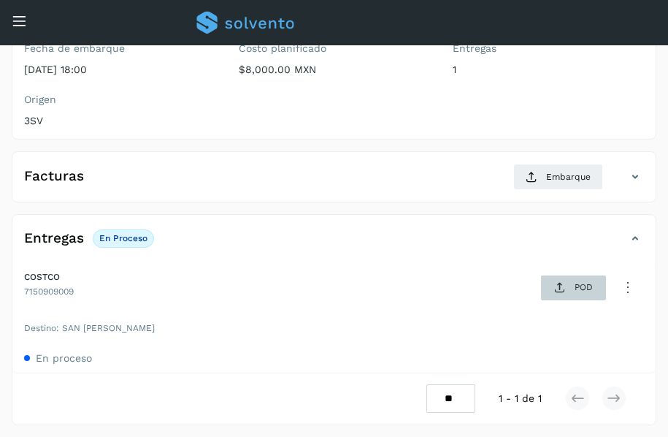
click at [567, 286] on span "POD" at bounding box center [573, 287] width 50 height 23
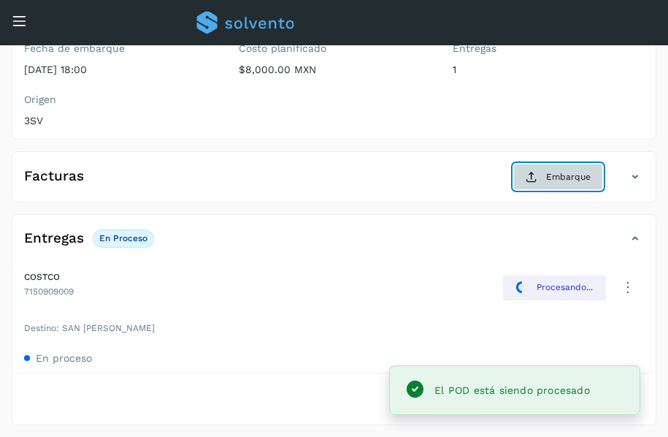
click at [564, 171] on span "Embarque" at bounding box center [568, 176] width 45 height 13
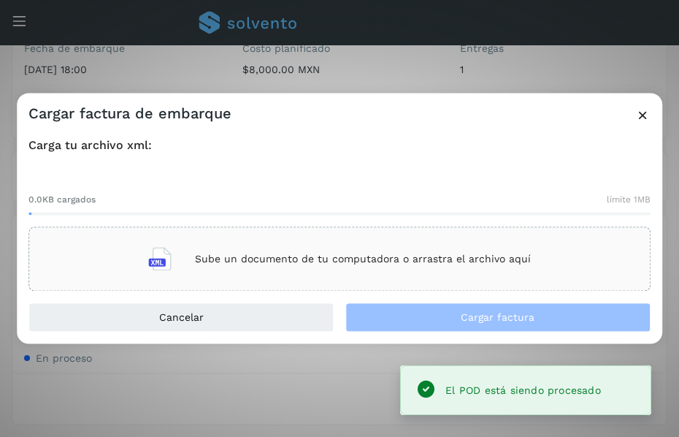
click at [405, 255] on p "Sube un documento de tu computadora o arrastra el archivo aquí" at bounding box center [363, 259] width 336 height 12
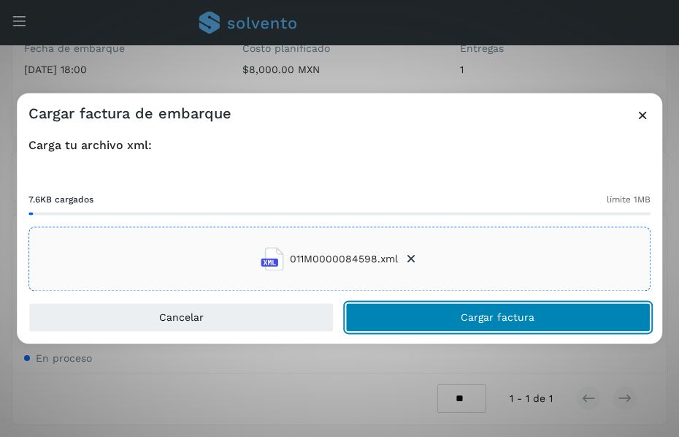
click at [418, 316] on button "Cargar factura" at bounding box center [497, 317] width 305 height 29
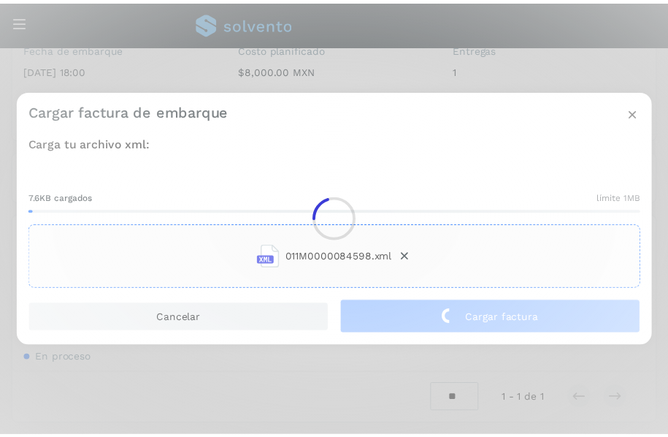
scroll to position [204, 0]
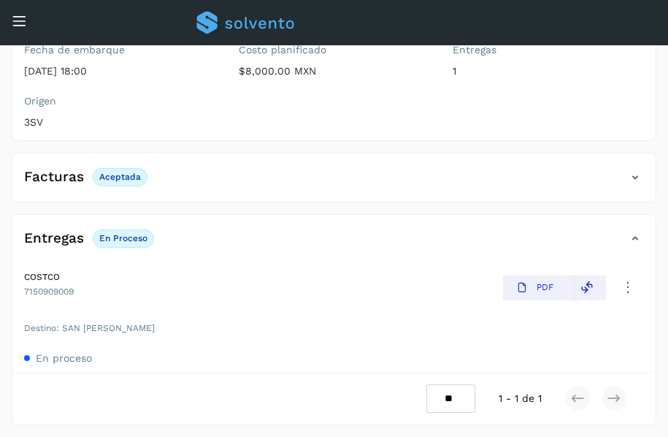
click at [12, 18] on icon at bounding box center [19, 20] width 15 height 15
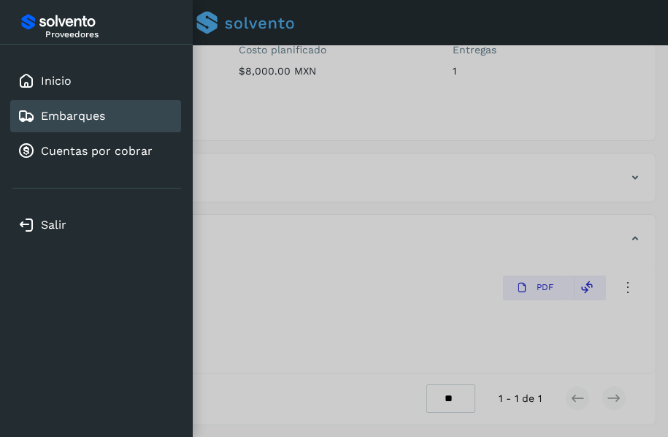
click at [80, 115] on link "Embarques" at bounding box center [73, 116] width 64 height 14
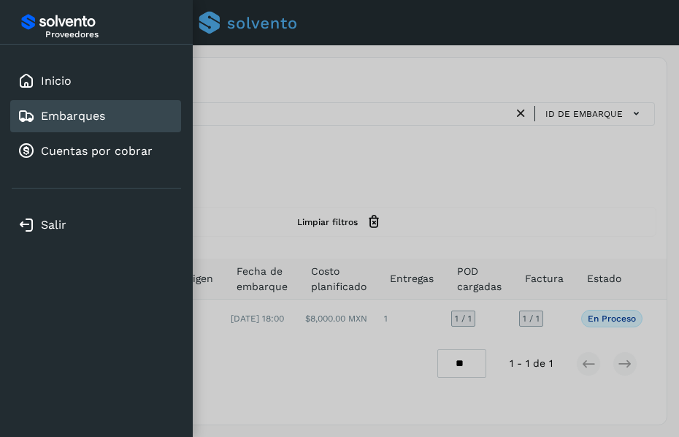
click at [349, 110] on div at bounding box center [339, 218] width 679 height 437
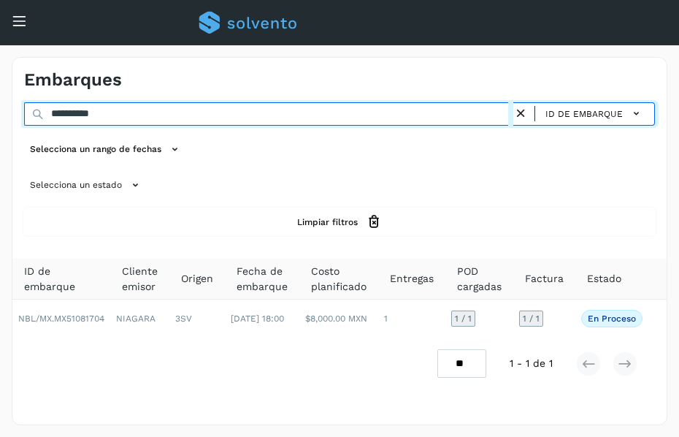
drag, startPoint x: 252, startPoint y: 117, endPoint x: 0, endPoint y: 130, distance: 252.3
click at [0, 112] on html "**********" at bounding box center [339, 218] width 679 height 437
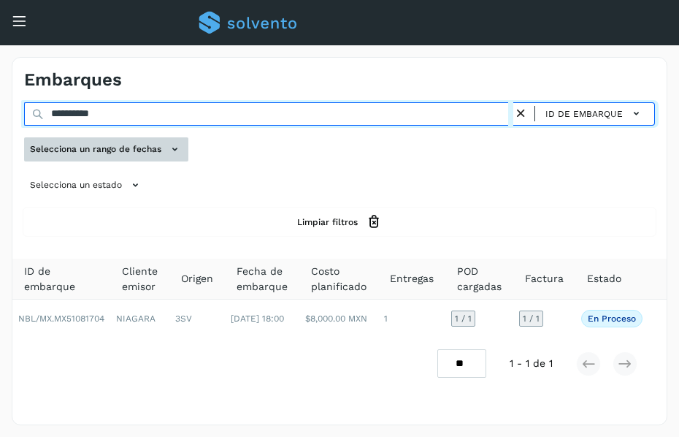
paste input "text"
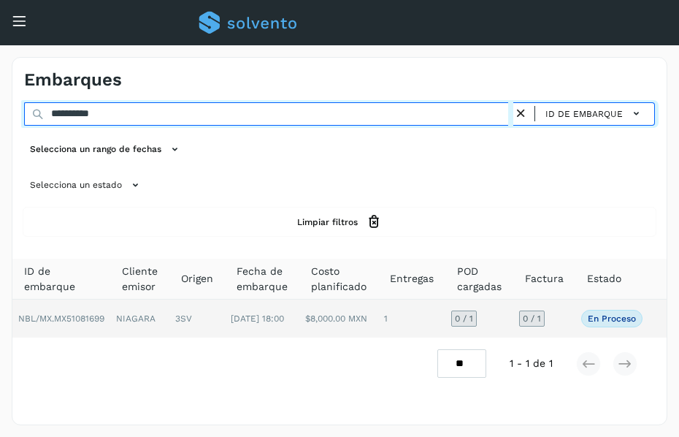
type input "**********"
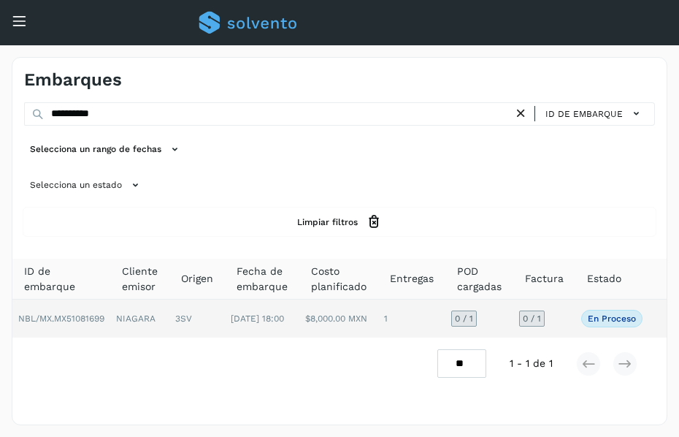
click at [217, 322] on td "3SV" at bounding box center [196, 318] width 55 height 38
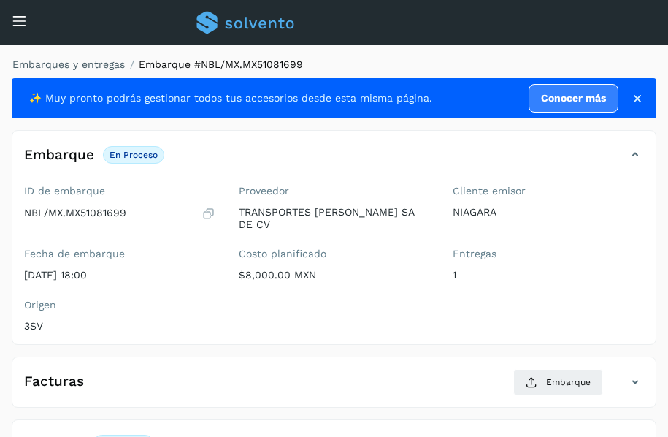
click at [445, 60] on ol "Embarques y entregas Embarque #NBL/MX.MX51081699" at bounding box center [330, 64] width 654 height 15
click at [479, 49] on div "Embarques y entregas Embarque #NBL/MX.MX51081699 ✨ Muy pronto podrás gestionar …" at bounding box center [334, 343] width 668 height 597
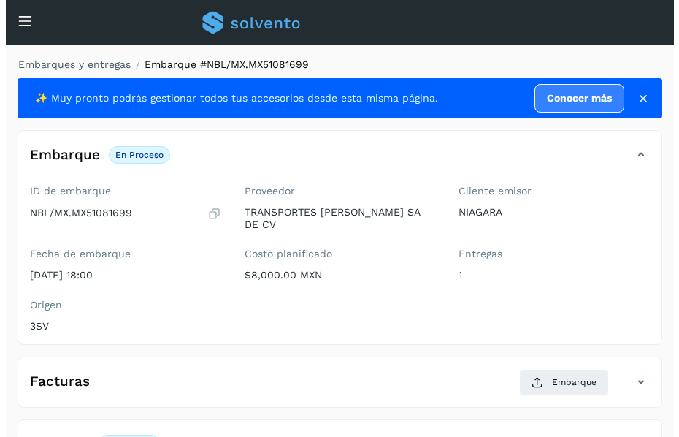
scroll to position [205, 0]
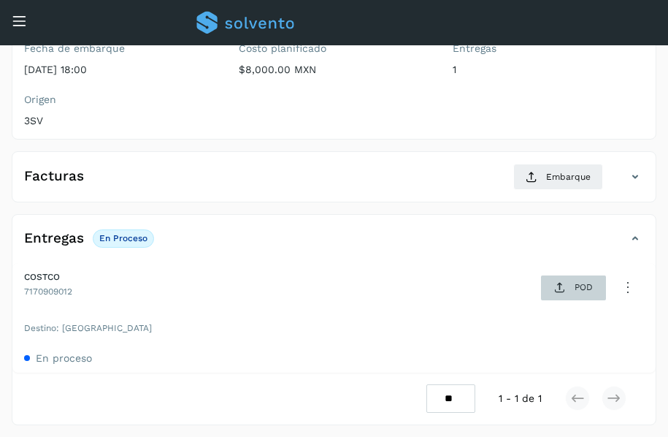
click at [556, 288] on icon at bounding box center [560, 288] width 12 height 12
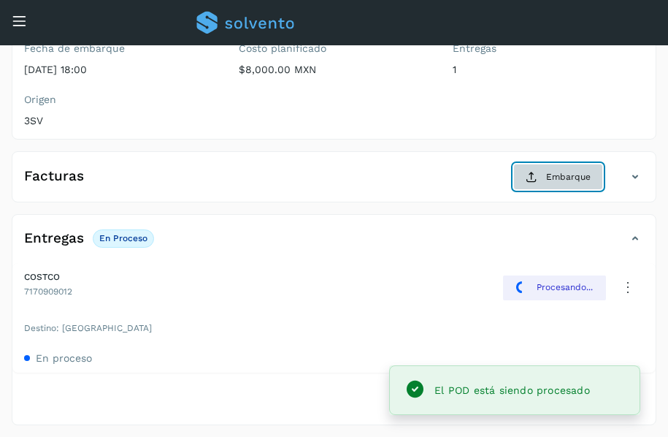
click at [558, 179] on span "Embarque" at bounding box center [568, 176] width 45 height 13
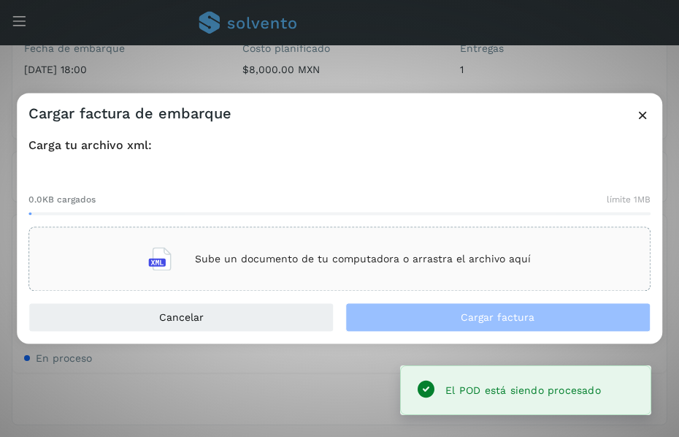
click at [359, 258] on p "Sube un documento de tu computadora o arrastra el archivo aquí" at bounding box center [363, 259] width 336 height 12
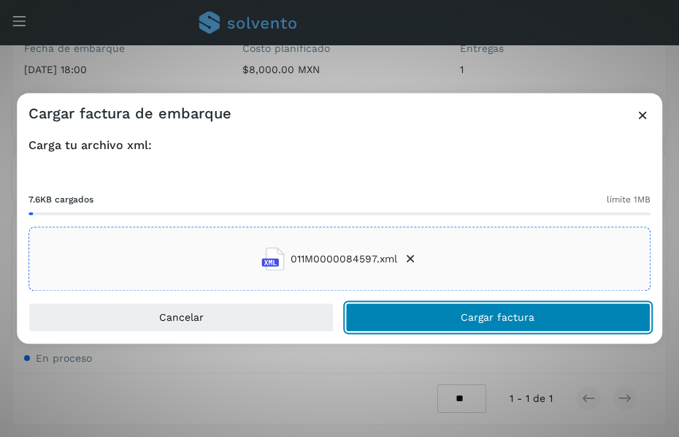
click at [485, 303] on button "Cargar factura" at bounding box center [497, 317] width 305 height 29
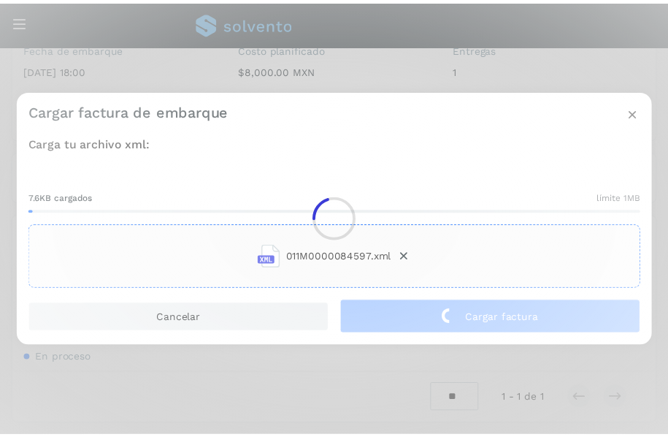
scroll to position [204, 0]
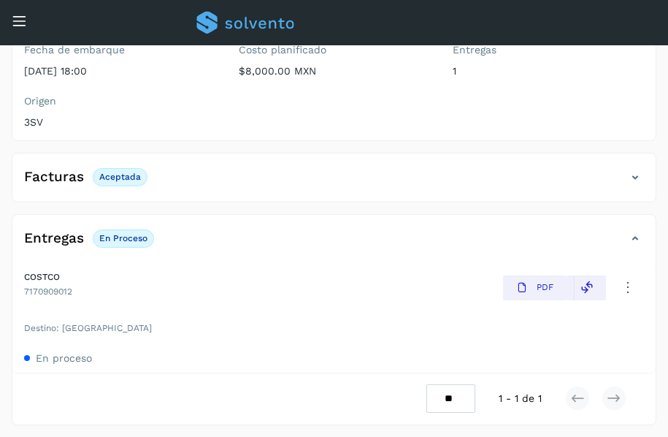
click at [24, 22] on icon at bounding box center [19, 20] width 15 height 15
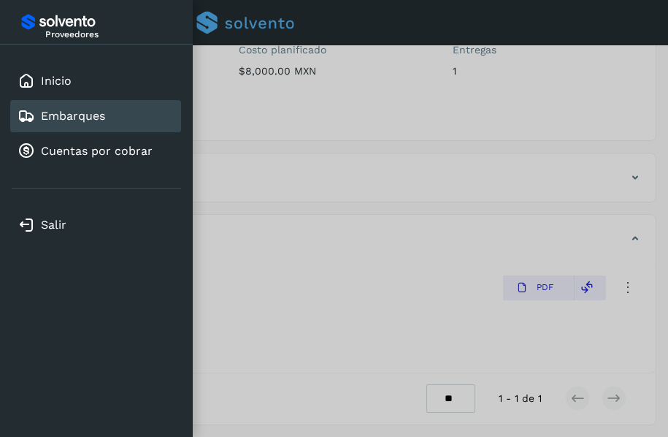
click at [93, 118] on link "Embarques" at bounding box center [73, 116] width 64 height 14
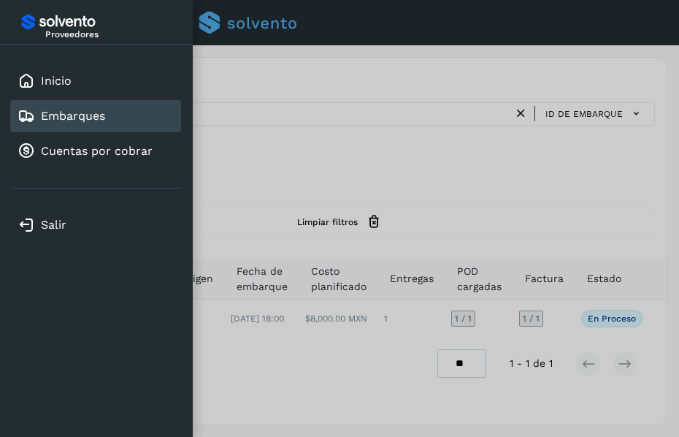
click at [667, 207] on div at bounding box center [339, 218] width 679 height 437
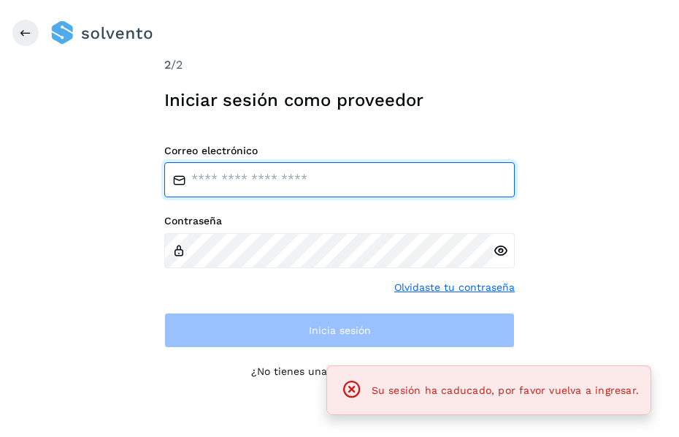
type input "**********"
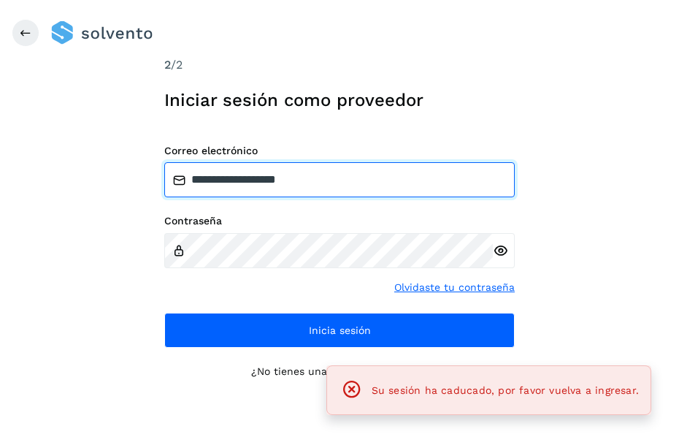
click at [365, 173] on input "**********" at bounding box center [339, 179] width 351 height 35
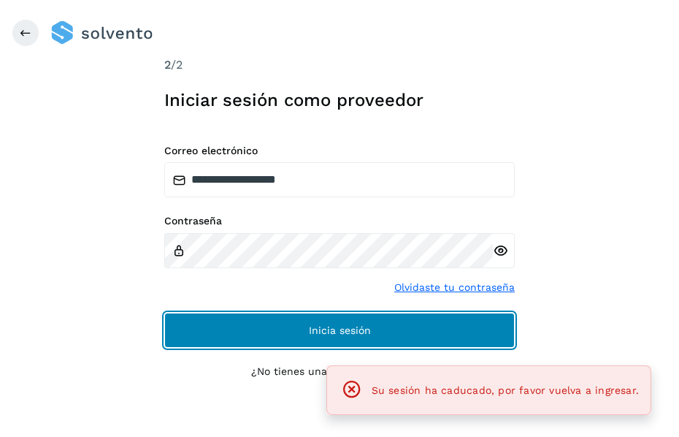
click at [244, 339] on button "Inicia sesión" at bounding box center [339, 330] width 351 height 35
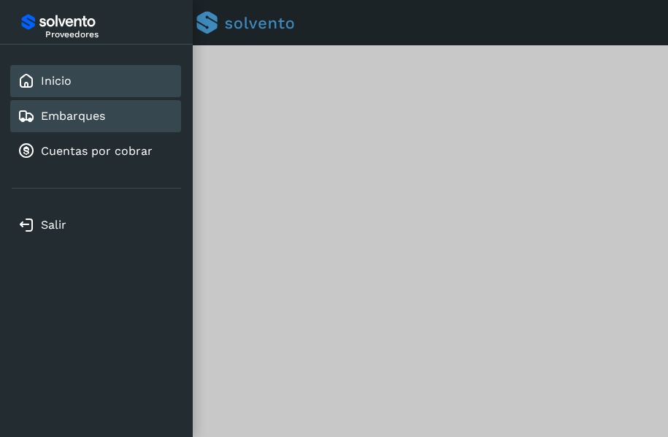
click at [75, 113] on link "Embarques" at bounding box center [73, 116] width 64 height 14
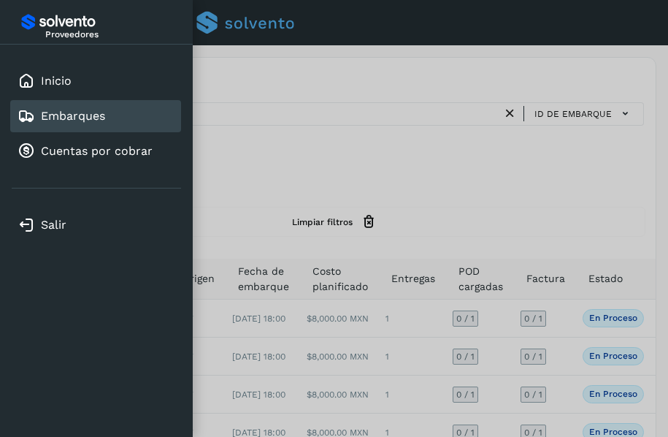
click at [289, 167] on div at bounding box center [334, 218] width 668 height 437
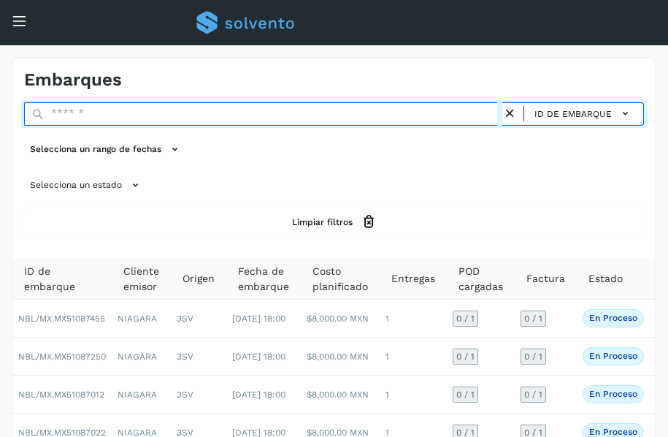
click at [164, 111] on input "text" at bounding box center [263, 113] width 478 height 23
paste input "**********"
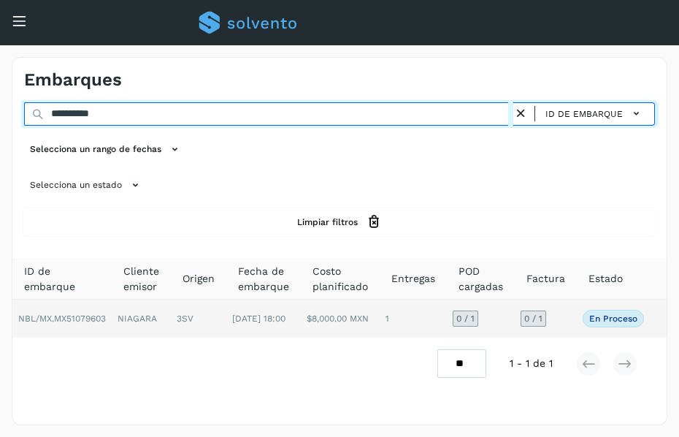
type input "**********"
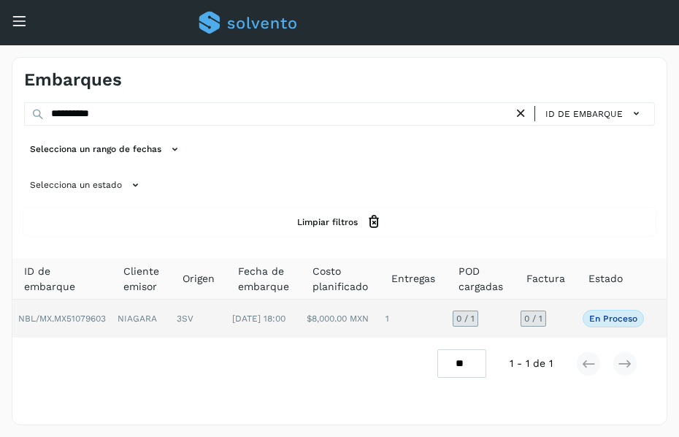
click at [197, 318] on td "3SV" at bounding box center [198, 318] width 55 height 38
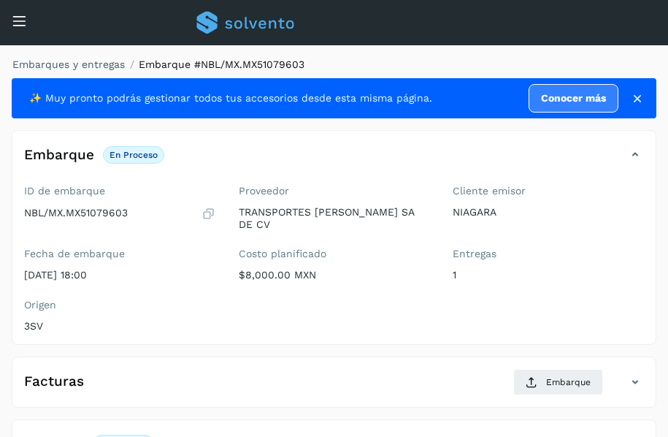
click at [440, 60] on ol "Embarques y entregas Embarque #NBL/MX.MX51079603" at bounding box center [330, 64] width 654 height 15
click at [398, 61] on ol "Embarques y entregas Embarque #NBL/MX.MX51079603" at bounding box center [330, 64] width 654 height 15
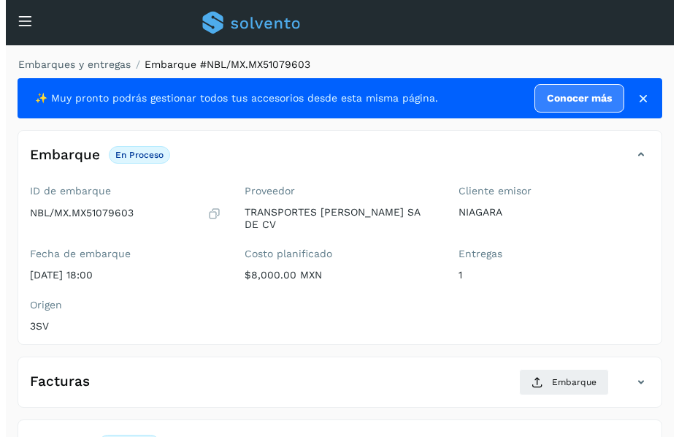
scroll to position [205, 0]
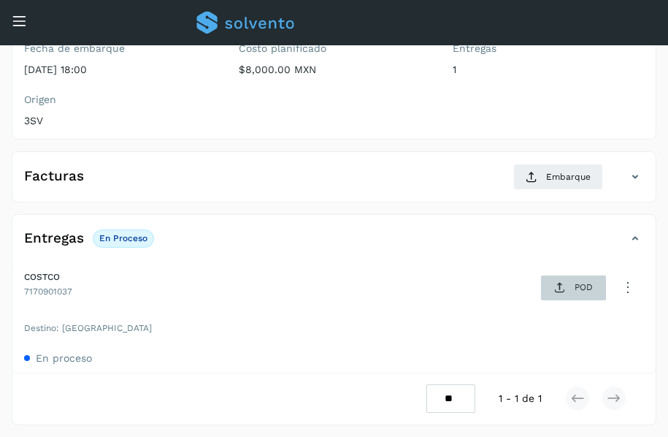
click at [567, 288] on span "POD" at bounding box center [573, 287] width 50 height 23
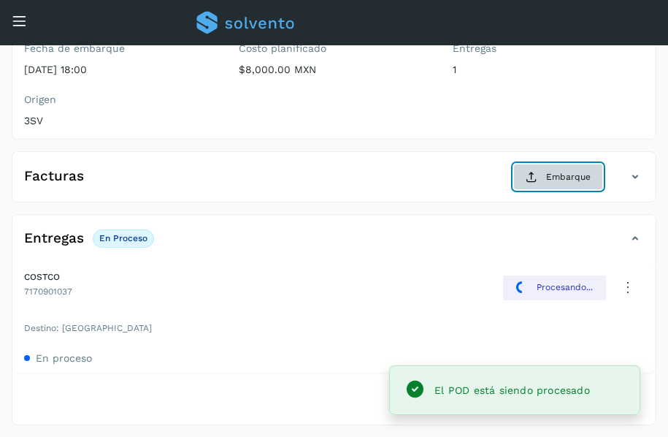
click at [537, 178] on icon at bounding box center [532, 177] width 12 height 12
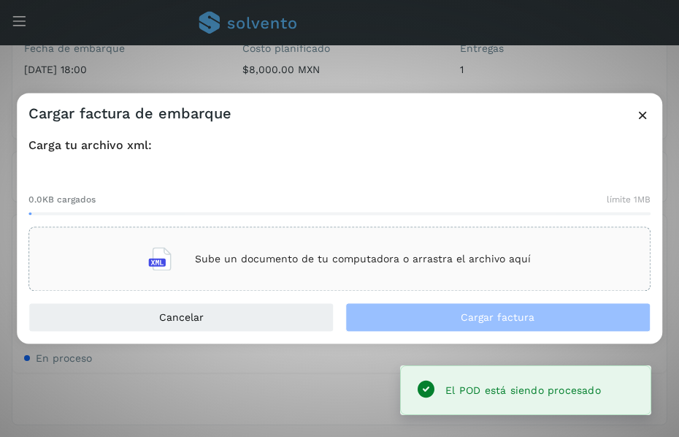
click at [341, 261] on p "Sube un documento de tu computadora o arrastra el archivo aquí" at bounding box center [363, 259] width 336 height 12
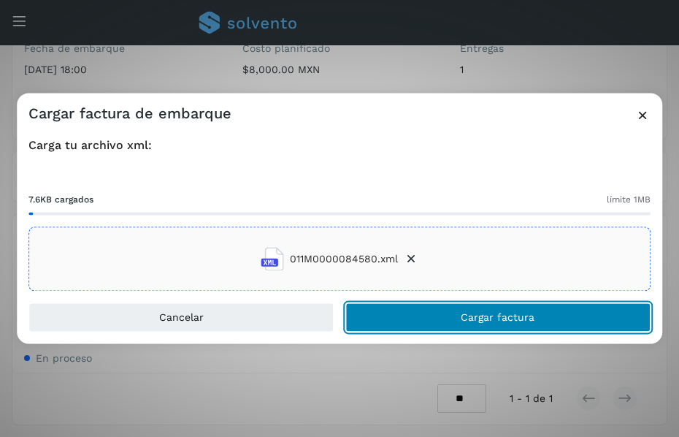
click at [466, 320] on span "Cargar factura" at bounding box center [498, 318] width 74 height 10
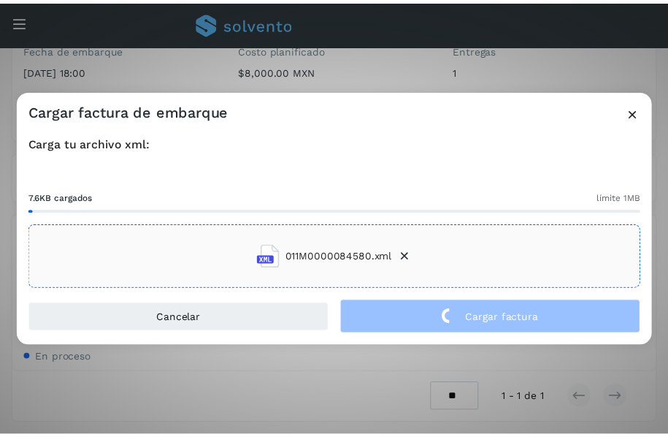
scroll to position [204, 0]
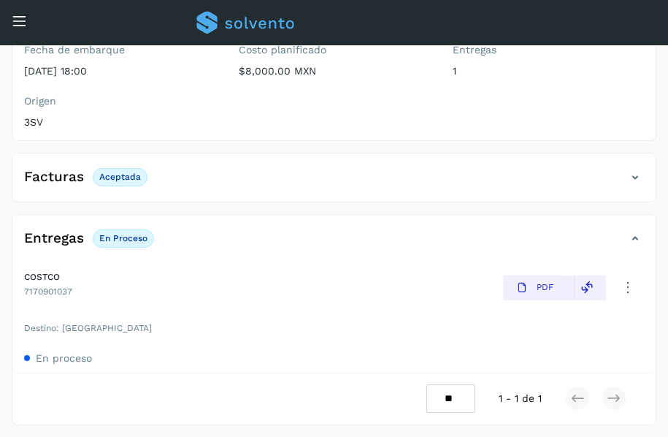
click at [13, 24] on div "Inicio Embarques Cuentas por cobrar" at bounding box center [11, 41] width 22 height 35
click at [23, 19] on icon at bounding box center [19, 20] width 15 height 15
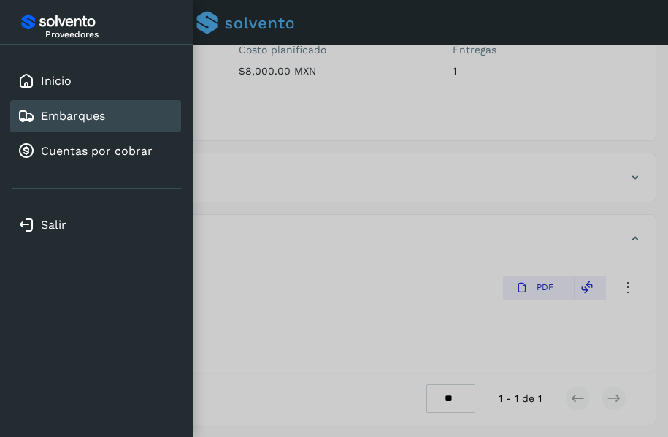
click at [74, 117] on link "Embarques" at bounding box center [73, 116] width 64 height 14
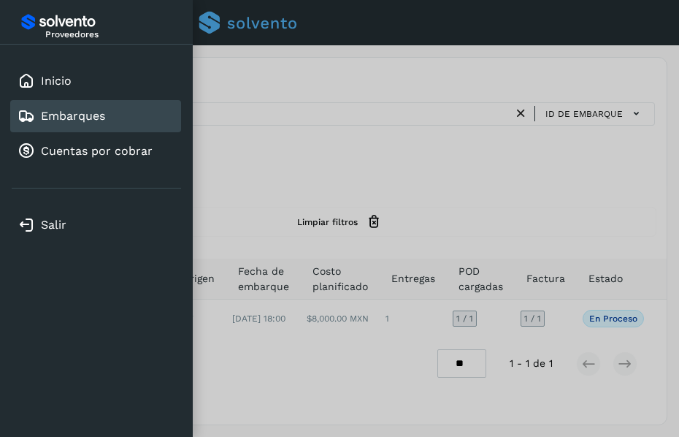
drag, startPoint x: 327, startPoint y: 161, endPoint x: 316, endPoint y: 127, distance: 35.3
click at [328, 158] on div at bounding box center [339, 218] width 679 height 437
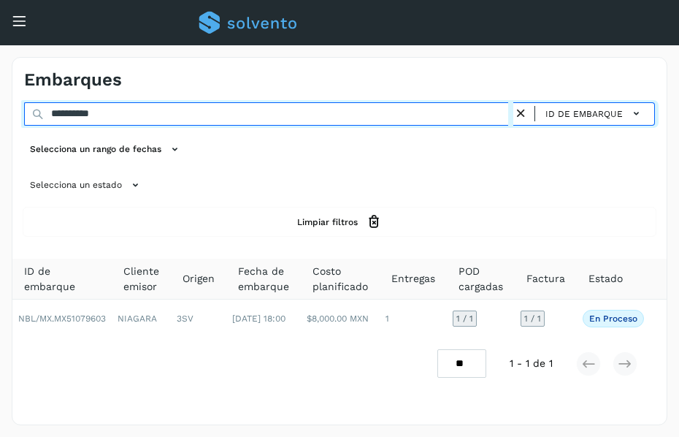
drag, startPoint x: 150, startPoint y: 115, endPoint x: -1, endPoint y: 130, distance: 151.9
click at [0, 130] on html "**********" at bounding box center [339, 218] width 679 height 437
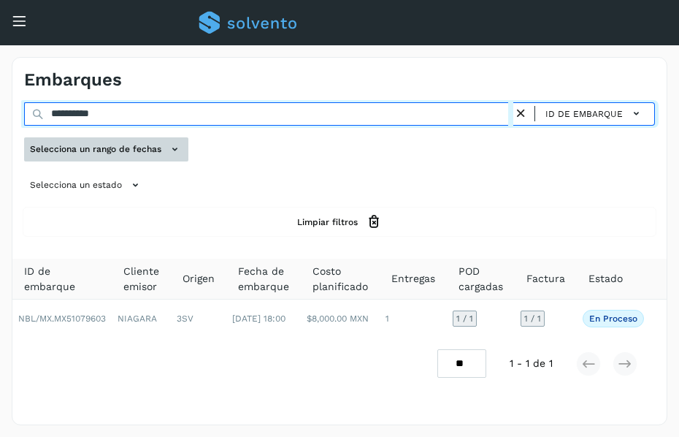
paste input "text"
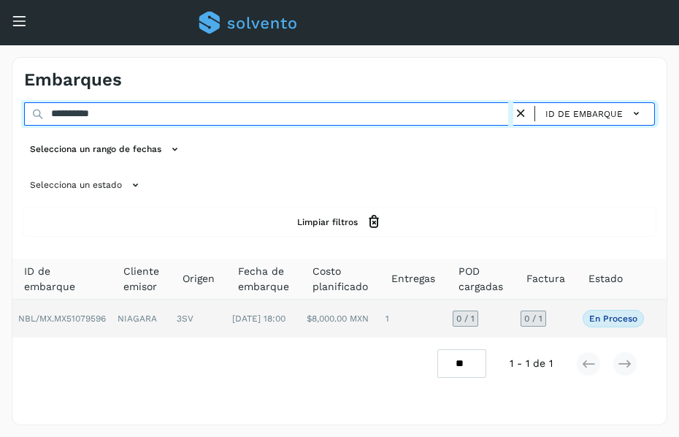
type input "**********"
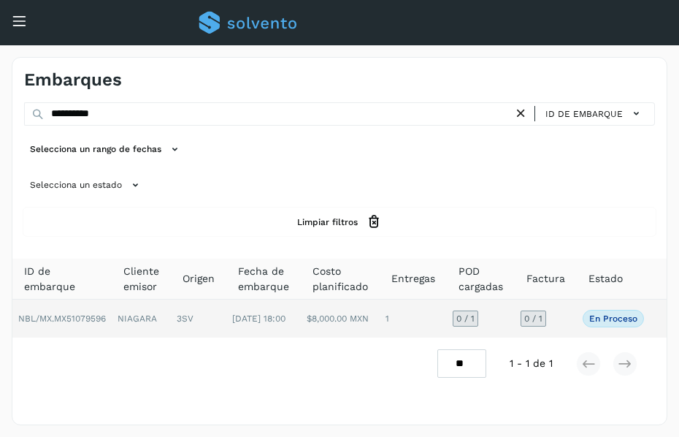
click at [166, 309] on td "NIAGARA" at bounding box center [141, 318] width 59 height 38
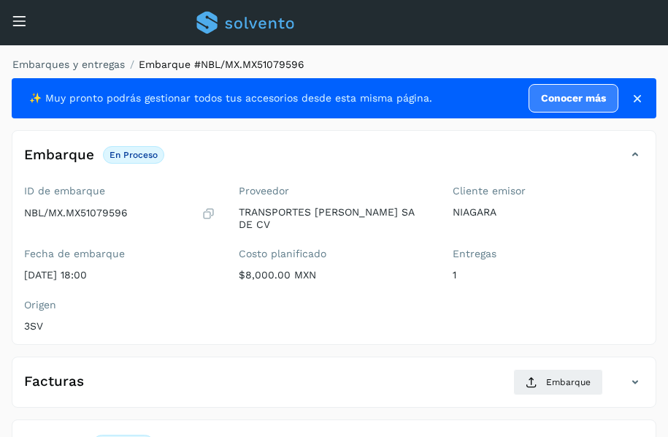
click at [405, 65] on ol "Embarques y entregas Embarque #NBL/MX.MX51079596" at bounding box center [330, 64] width 654 height 15
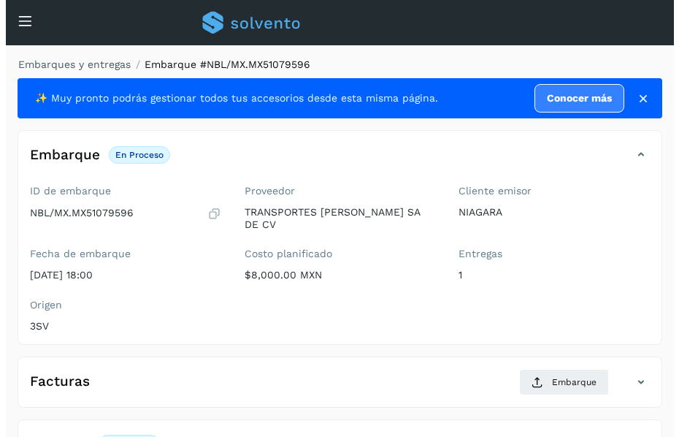
scroll to position [205, 0]
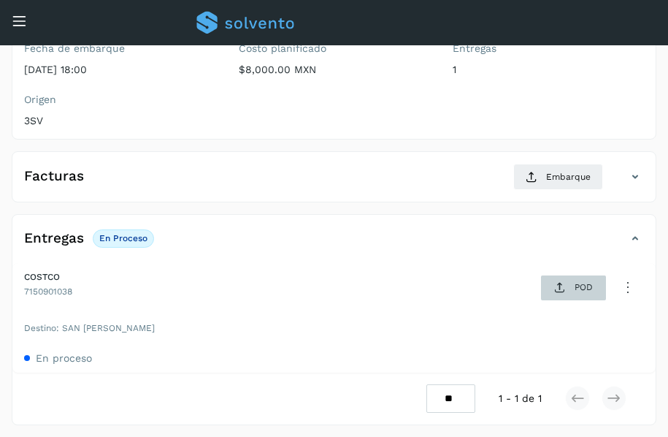
click at [557, 293] on icon at bounding box center [560, 288] width 12 height 12
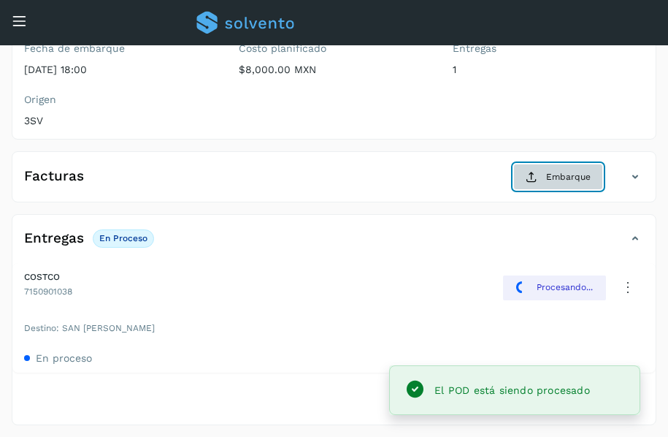
click at [543, 175] on button "Embarque" at bounding box center [558, 177] width 90 height 26
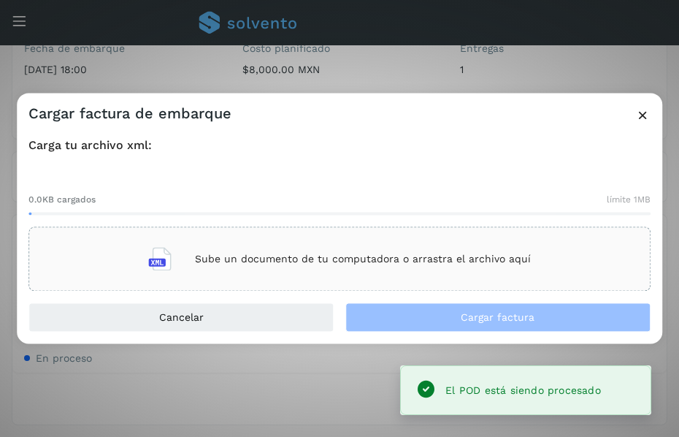
click at [375, 262] on p "Sube un documento de tu computadora o arrastra el archivo aquí" at bounding box center [363, 259] width 336 height 12
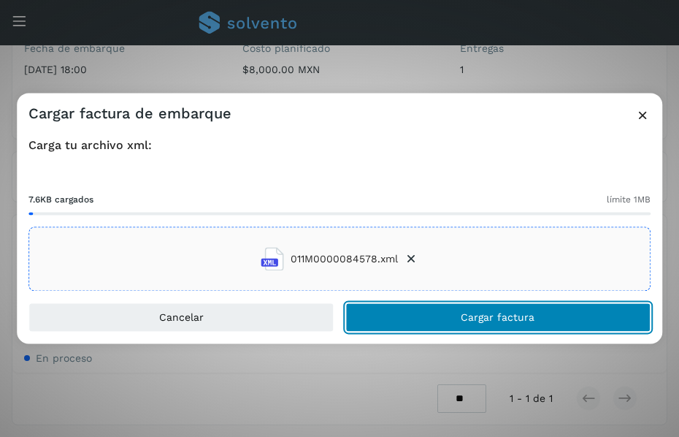
click at [486, 314] on span "Cargar factura" at bounding box center [498, 318] width 74 height 10
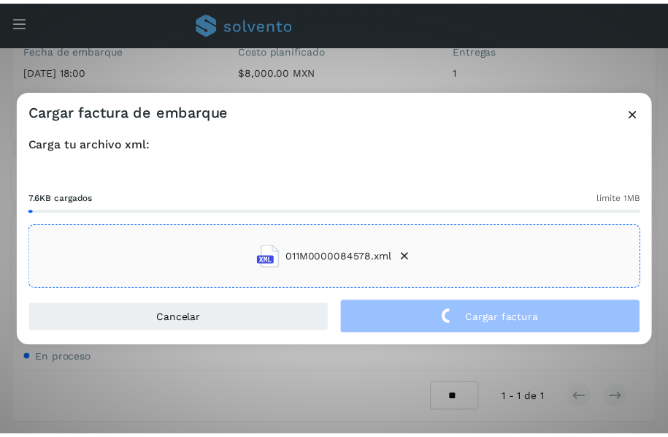
scroll to position [204, 0]
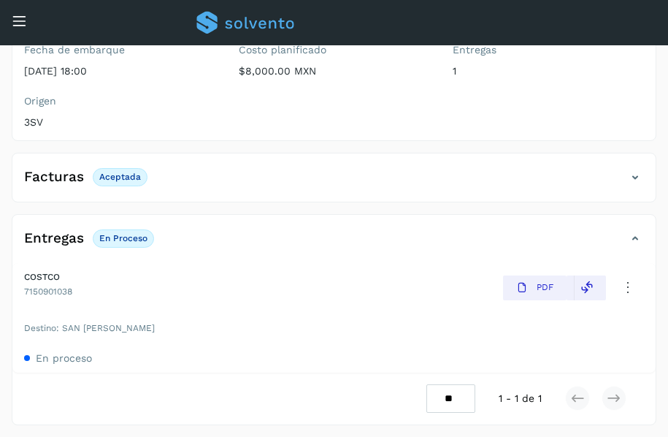
click at [24, 20] on icon at bounding box center [19, 20] width 15 height 15
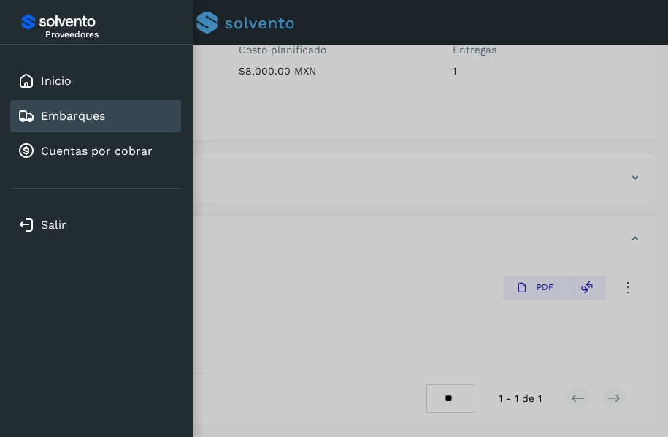
click at [83, 115] on link "Embarques" at bounding box center [73, 116] width 64 height 14
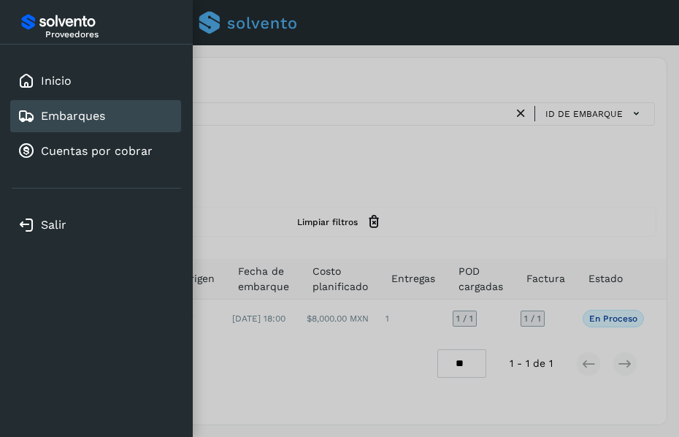
click at [272, 134] on div at bounding box center [339, 218] width 679 height 437
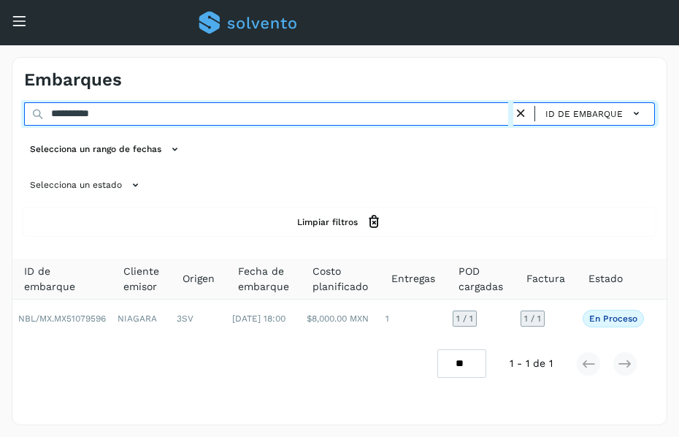
drag, startPoint x: 132, startPoint y: 116, endPoint x: -1, endPoint y: 134, distance: 134.1
click at [0, 134] on html "**********" at bounding box center [339, 218] width 679 height 437
paste input "text"
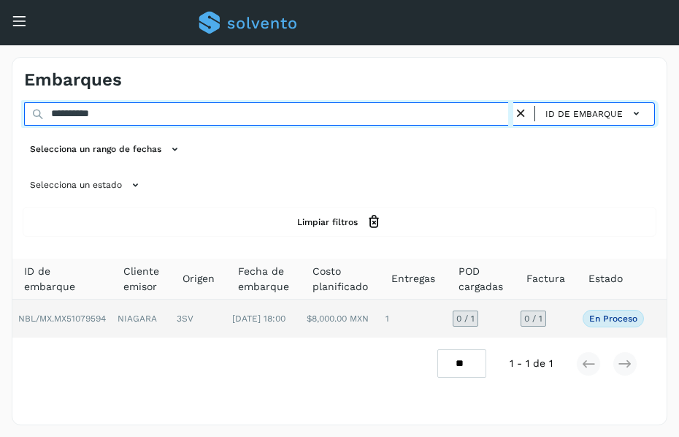
type input "**********"
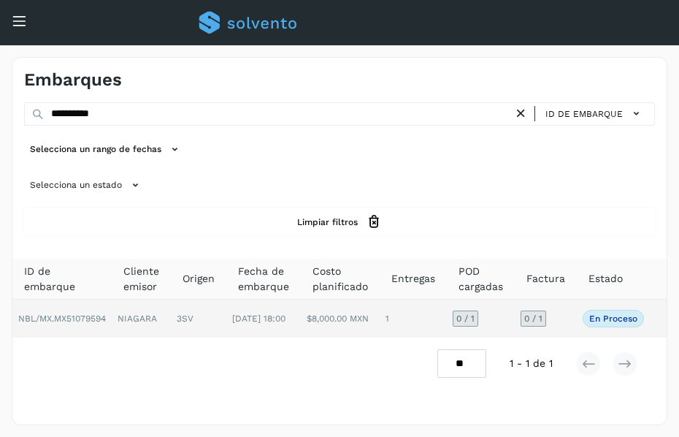
click at [85, 317] on span "NBL/MX.MX51079594" at bounding box center [62, 318] width 88 height 10
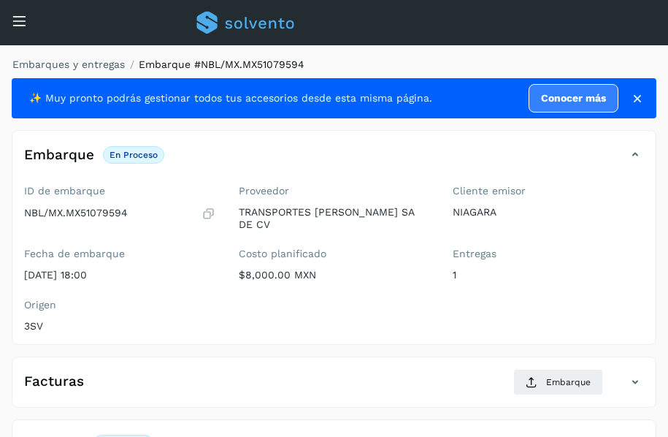
click at [421, 60] on ol "Embarques y entregas Embarque #NBL/MX.MX51079594" at bounding box center [330, 64] width 654 height 15
click at [424, 56] on div "Embarques y entregas Embarque #NBL/MX.MX51079594 ✨ Muy pronto podrás gestionar …" at bounding box center [334, 343] width 668 height 597
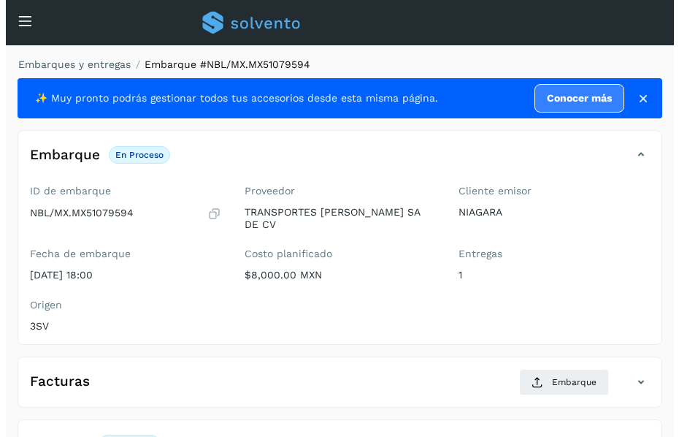
scroll to position [205, 0]
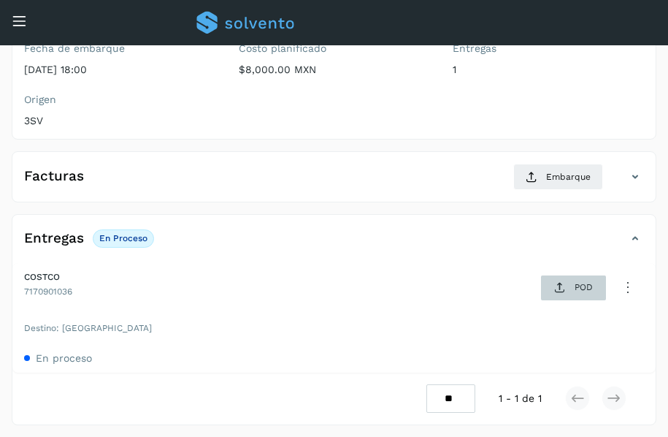
click at [564, 295] on span "POD" at bounding box center [573, 287] width 50 height 23
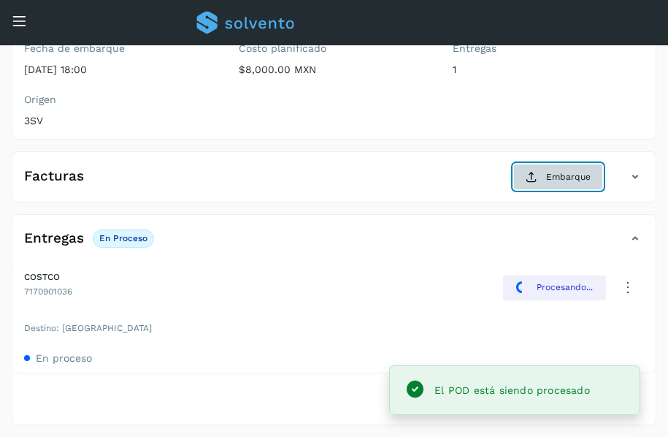
click at [547, 178] on span "Embarque" at bounding box center [568, 176] width 45 height 13
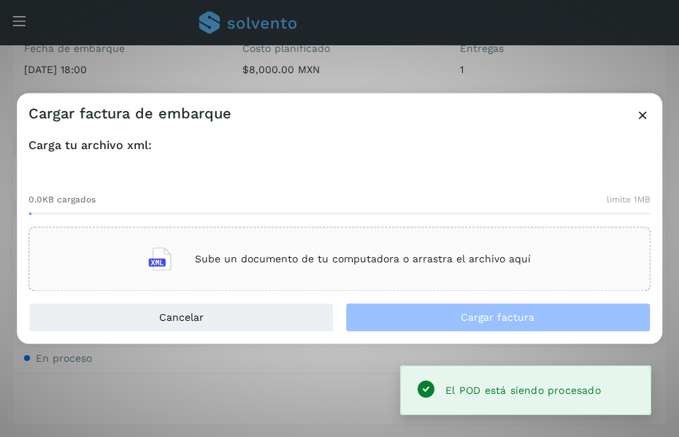
click at [269, 283] on div "Sube un documento de tu computadora o arrastra el archivo aquí" at bounding box center [339, 259] width 622 height 64
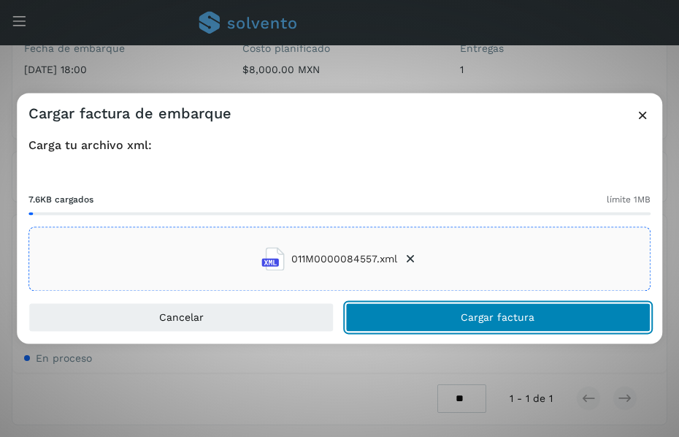
click at [480, 308] on button "Cargar factura" at bounding box center [497, 317] width 305 height 29
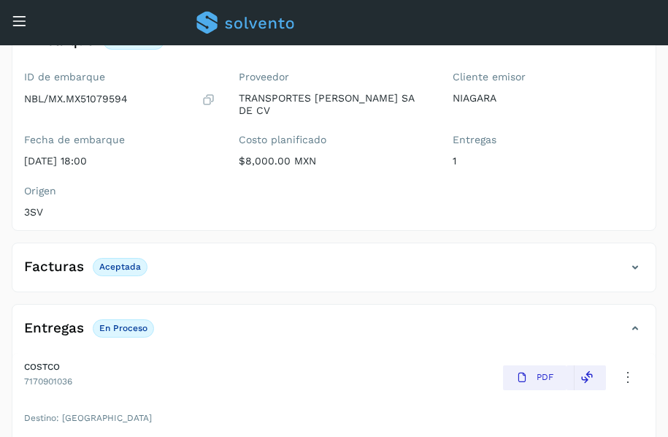
scroll to position [204, 0]
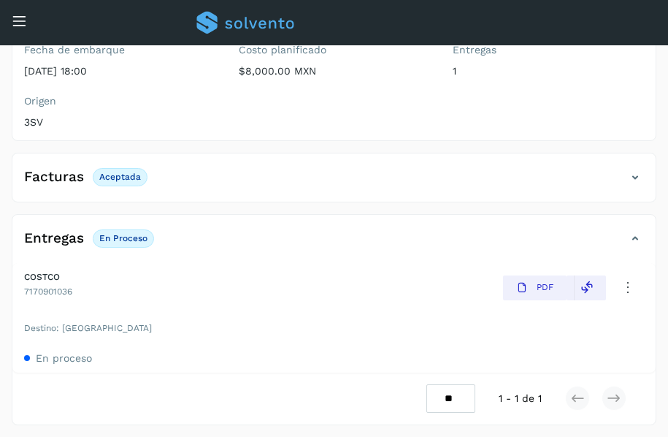
click at [22, 23] on icon at bounding box center [19, 20] width 15 height 15
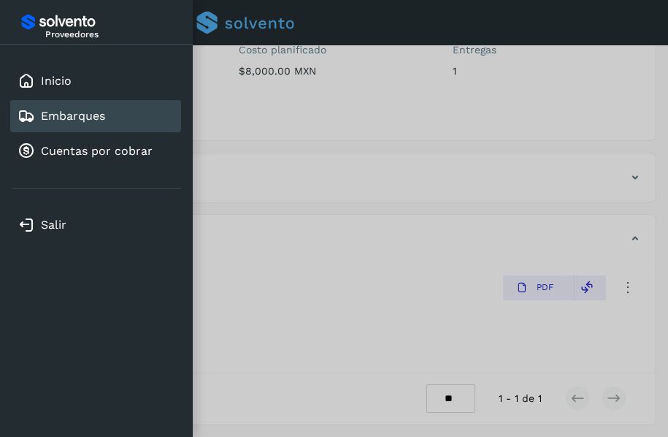
click at [67, 112] on link "Embarques" at bounding box center [73, 116] width 64 height 14
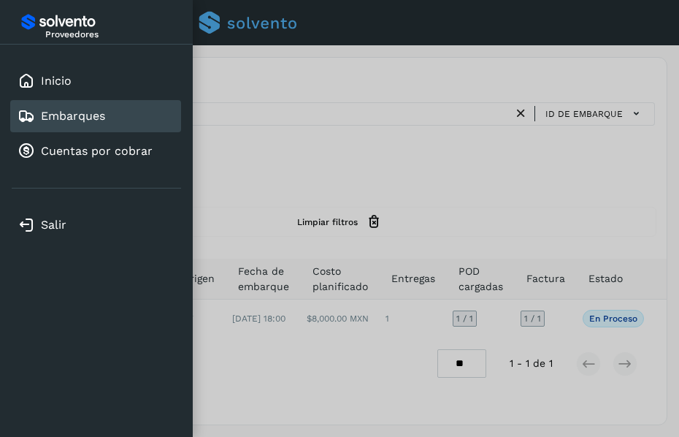
click at [248, 118] on div at bounding box center [339, 218] width 679 height 437
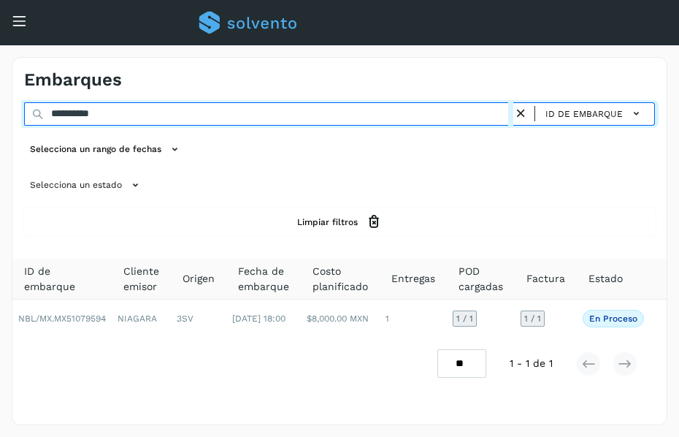
drag, startPoint x: 220, startPoint y: 111, endPoint x: 0, endPoint y: 110, distance: 219.8
click at [0, 110] on html "**********" at bounding box center [339, 218] width 679 height 437
paste input "text"
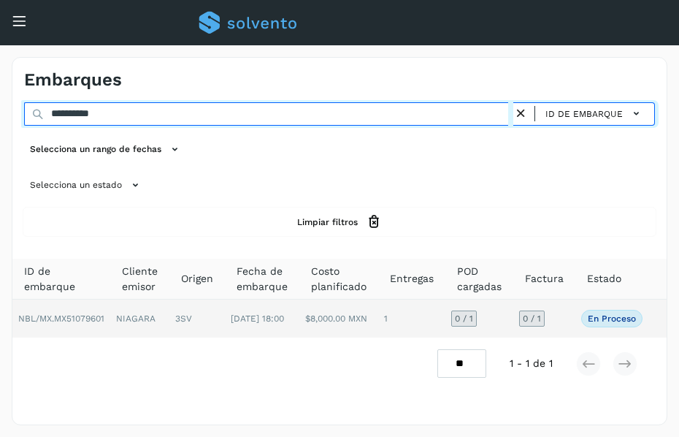
type input "**********"
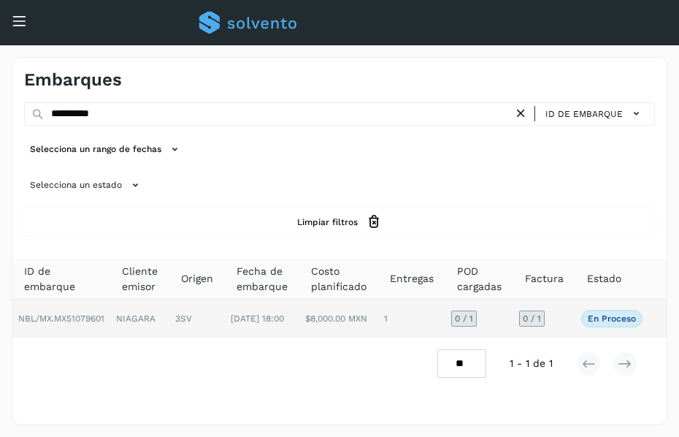
click at [112, 315] on td "NIAGARA" at bounding box center [139, 318] width 59 height 38
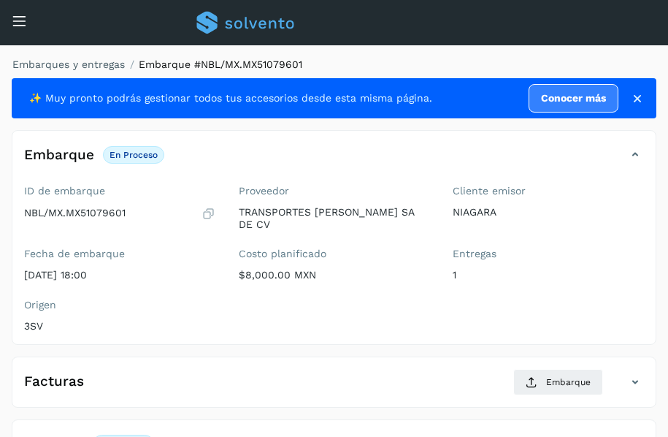
click at [492, 65] on ol "Embarques y entregas Embarque #NBL/MX.MX51079601" at bounding box center [330, 64] width 654 height 15
click at [415, 64] on ol "Embarques y entregas Embarque #NBL/MX.MX51079601" at bounding box center [330, 64] width 654 height 15
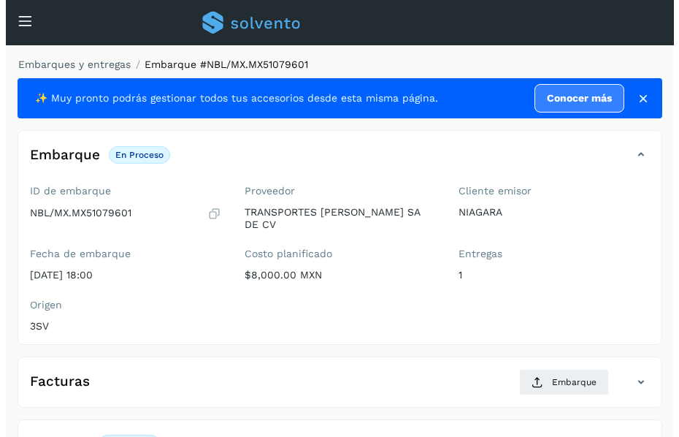
scroll to position [205, 0]
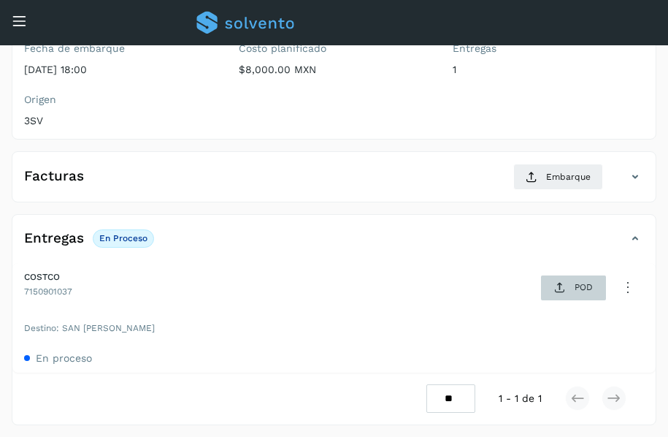
click at [560, 289] on icon at bounding box center [560, 288] width 12 height 12
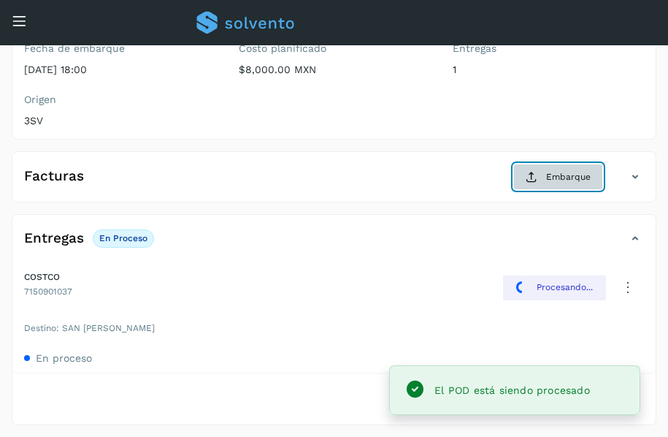
click at [548, 176] on span "Embarque" at bounding box center [568, 176] width 45 height 13
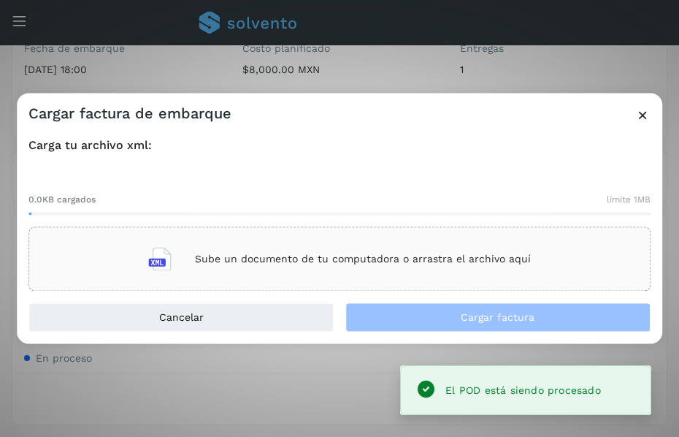
click at [451, 224] on div "0.0KB cargados límite 1MB Sube un documento de tu computadora o arrastra el arc…" at bounding box center [339, 230] width 622 height 121
click at [391, 253] on p "Sube un documento de tu computadora o arrastra el archivo aquí" at bounding box center [363, 259] width 336 height 12
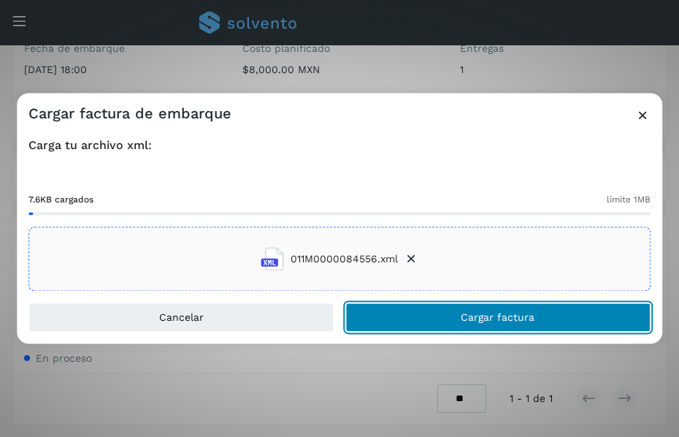
click at [436, 318] on button "Cargar factura" at bounding box center [497, 317] width 305 height 29
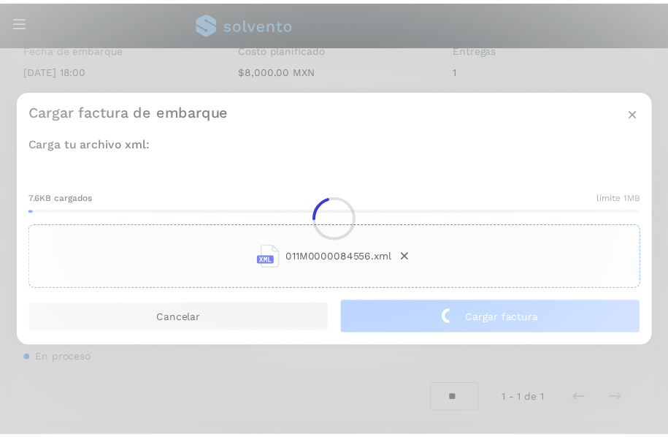
scroll to position [204, 0]
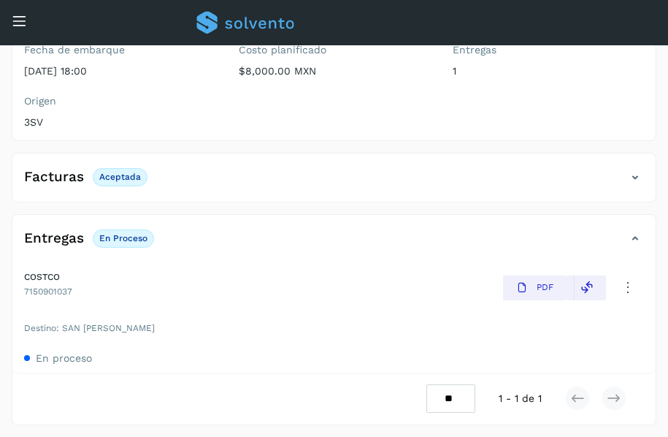
click at [22, 18] on icon at bounding box center [19, 20] width 15 height 15
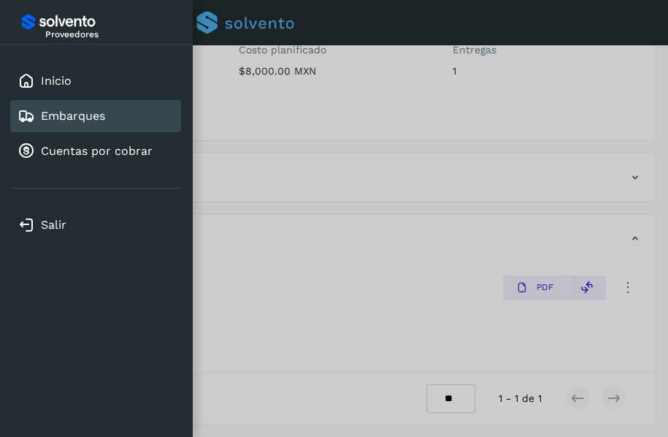
click at [75, 120] on link "Embarques" at bounding box center [73, 116] width 64 height 14
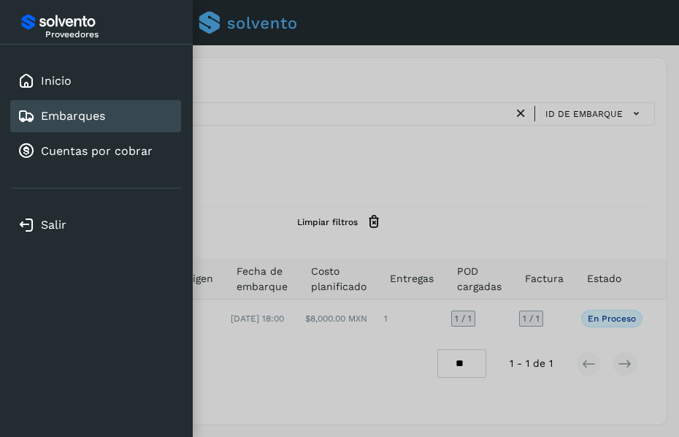
click at [305, 107] on div at bounding box center [339, 218] width 679 height 437
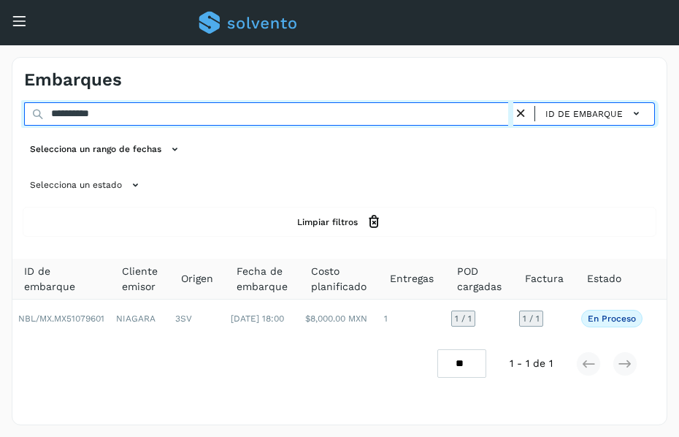
drag, startPoint x: 185, startPoint y: 114, endPoint x: -1, endPoint y: 120, distance: 186.3
click at [0, 120] on html "**********" at bounding box center [339, 218] width 679 height 437
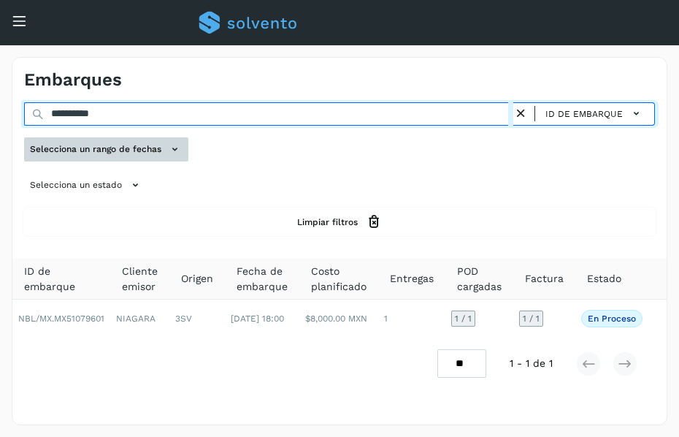
paste input "text"
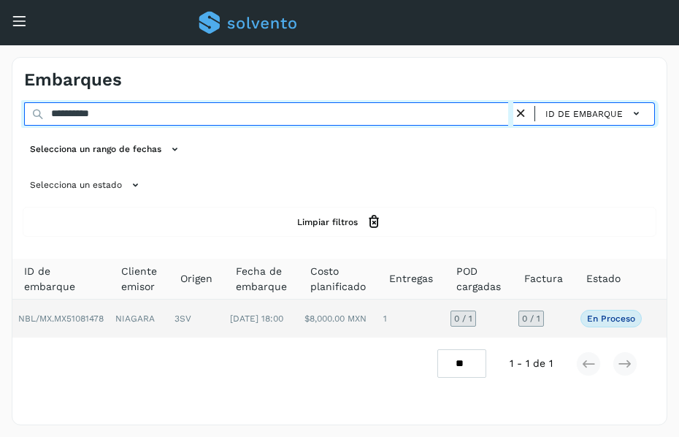
type input "**********"
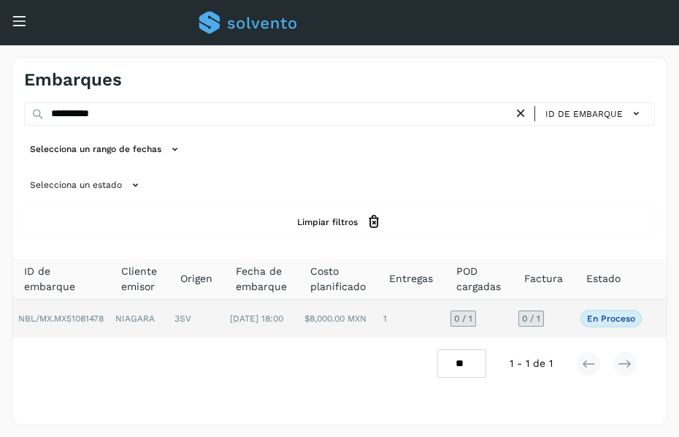
click at [176, 313] on td "3SV" at bounding box center [196, 318] width 55 height 38
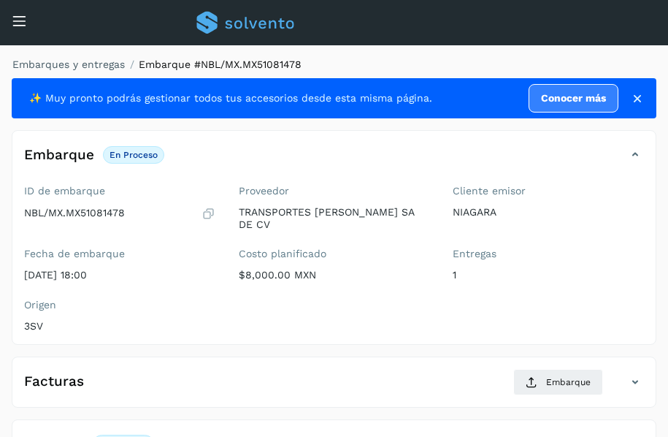
click at [429, 58] on ol "Embarques y entregas Embarque #NBL/MX.MX51081478" at bounding box center [330, 64] width 654 height 15
click at [505, 61] on ol "Embarques y entregas Embarque #NBL/MX.MX51081478" at bounding box center [330, 64] width 654 height 15
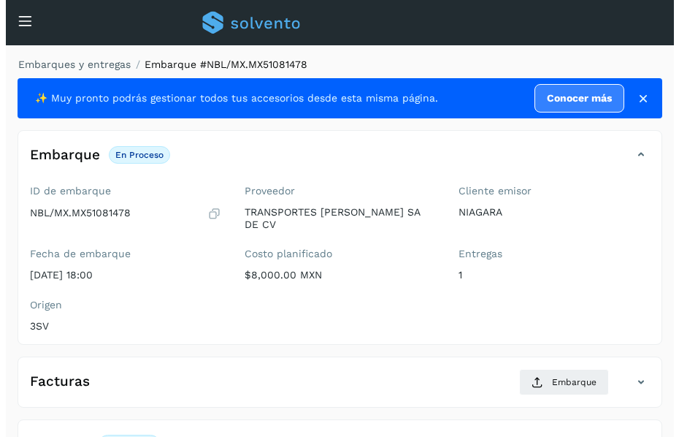
scroll to position [205, 0]
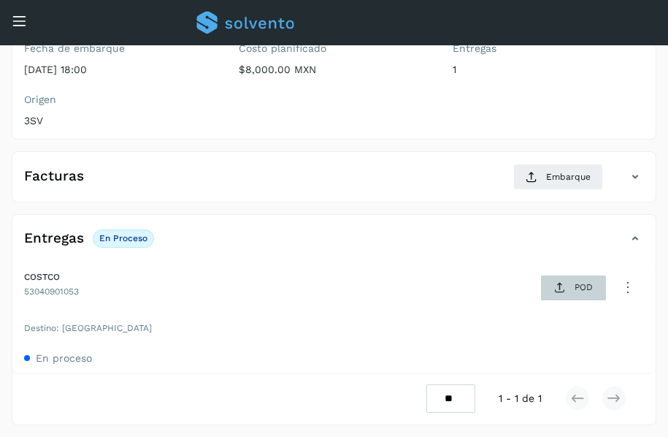
click at [559, 291] on icon at bounding box center [560, 288] width 12 height 12
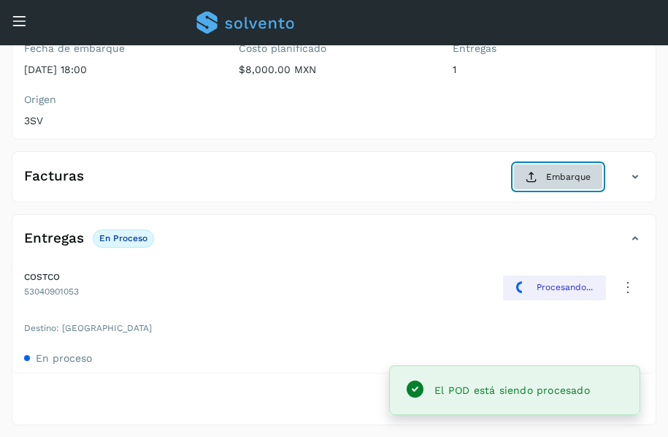
click at [551, 177] on span "Embarque" at bounding box center [568, 176] width 45 height 13
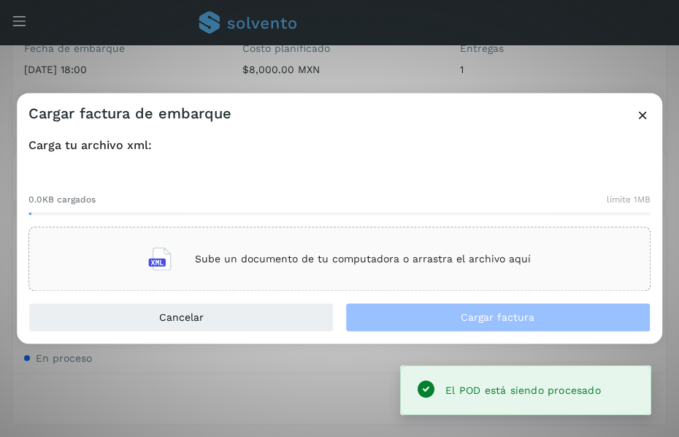
click at [417, 264] on p "Sube un documento de tu computadora o arrastra el archivo aquí" at bounding box center [363, 259] width 336 height 12
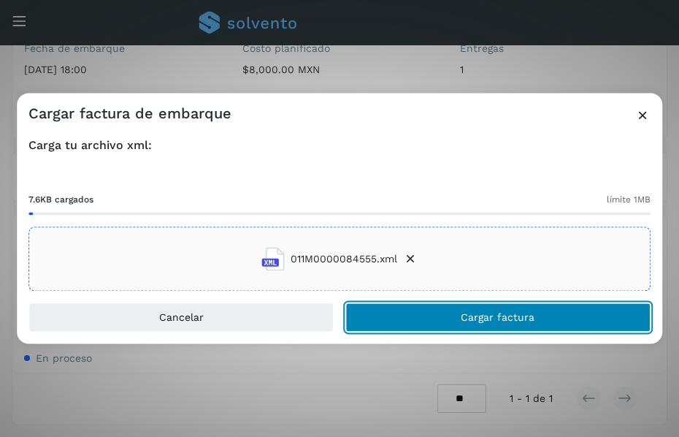
click at [461, 309] on button "Cargar factura" at bounding box center [497, 317] width 305 height 29
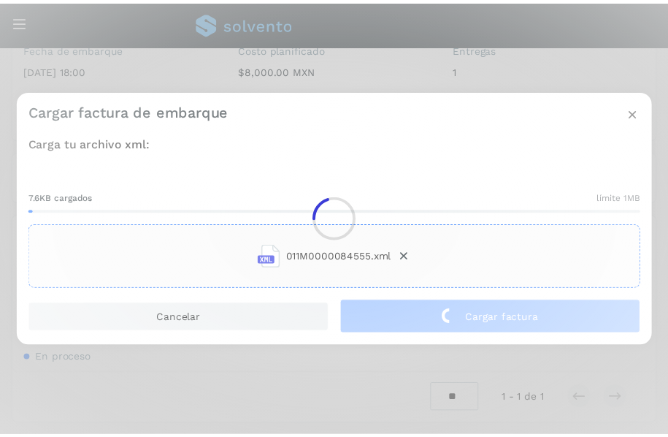
scroll to position [204, 0]
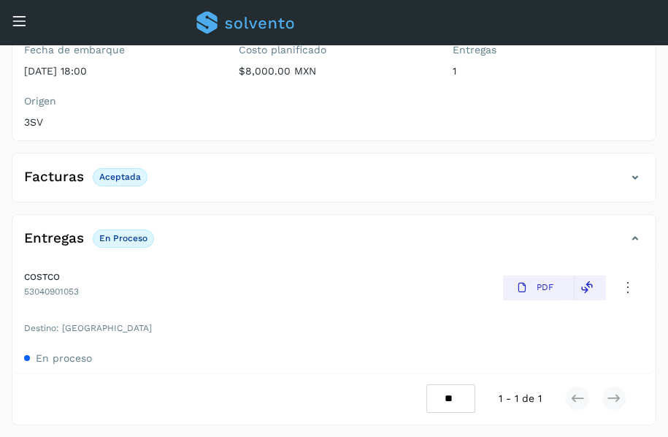
click at [12, 20] on icon at bounding box center [19, 20] width 15 height 15
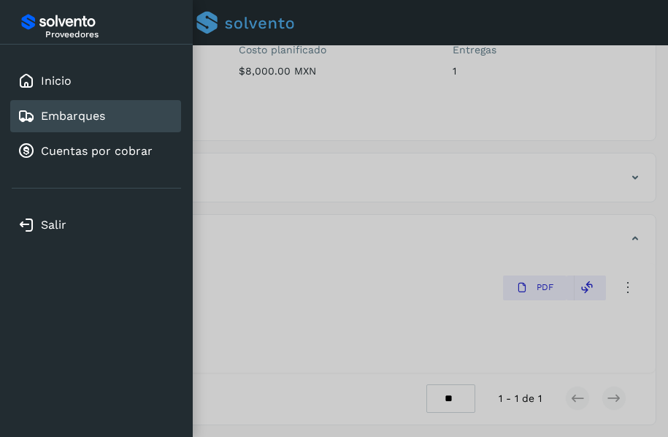
click at [70, 107] on div "Embarques" at bounding box center [62, 116] width 88 height 18
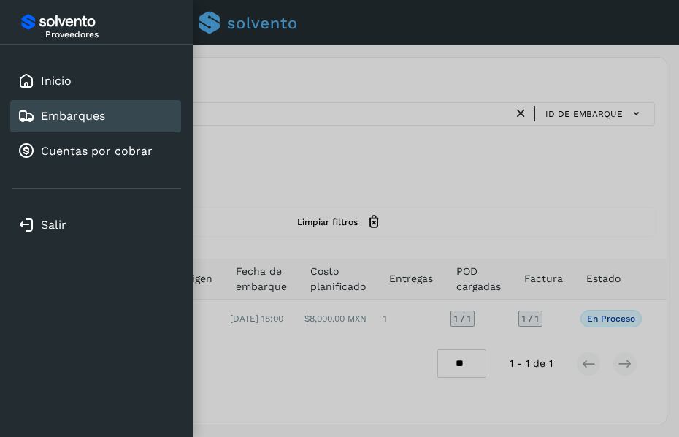
drag, startPoint x: 325, startPoint y: 177, endPoint x: 317, endPoint y: 175, distance: 8.3
click at [323, 177] on div at bounding box center [339, 218] width 679 height 437
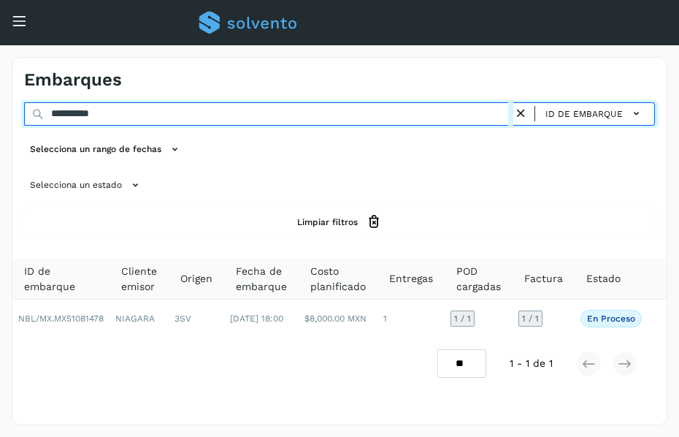
drag, startPoint x: 84, startPoint y: 115, endPoint x: -1, endPoint y: 137, distance: 87.7
click at [0, 137] on html "**********" at bounding box center [339, 218] width 679 height 437
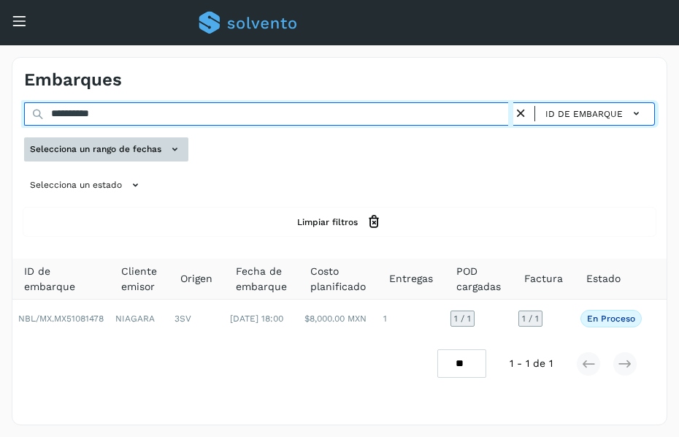
paste input "text"
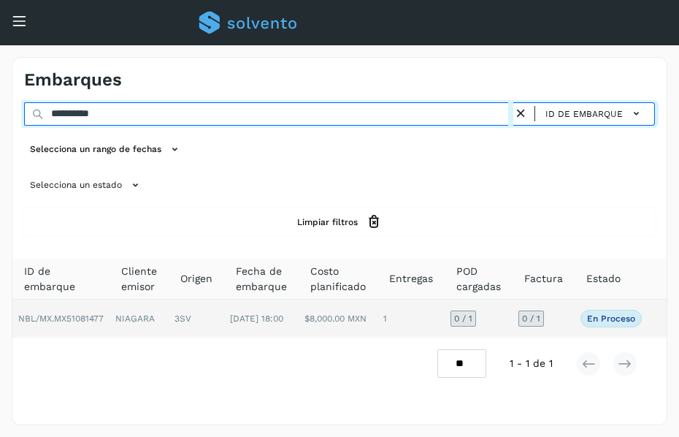
type input "**********"
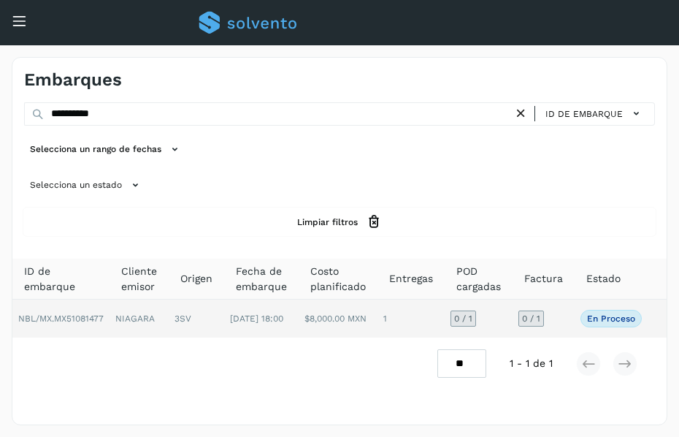
click at [267, 318] on td "[DATE] 18:00" at bounding box center [261, 318] width 74 height 38
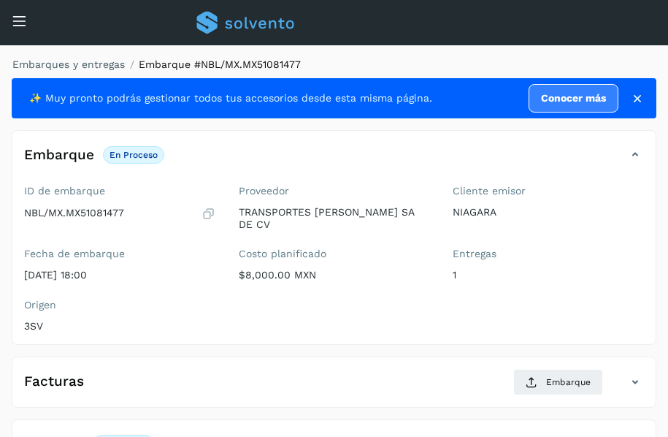
click at [520, 63] on ol "Embarques y entregas Embarque #NBL/MX.MX51081477" at bounding box center [330, 64] width 654 height 15
click at [509, 65] on ol "Embarques y entregas Embarque #NBL/MX.MX51081477" at bounding box center [330, 64] width 654 height 15
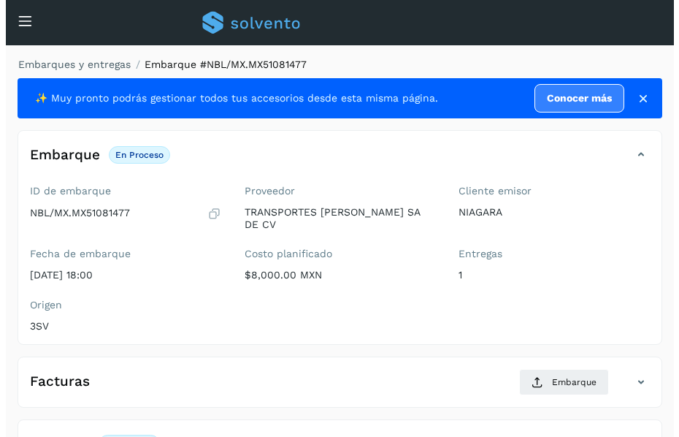
scroll to position [205, 0]
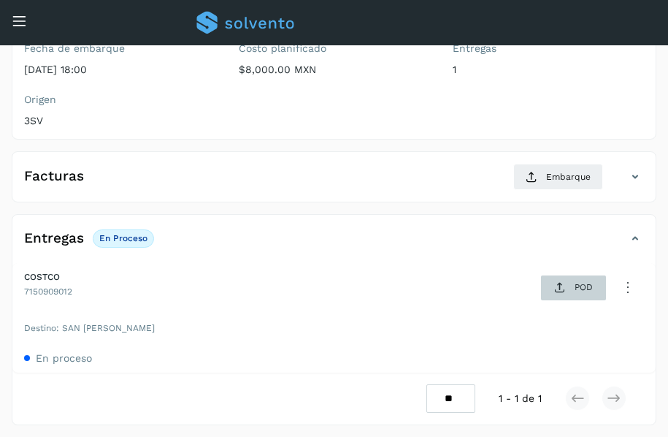
click at [581, 291] on p "POD" at bounding box center [584, 287] width 18 height 10
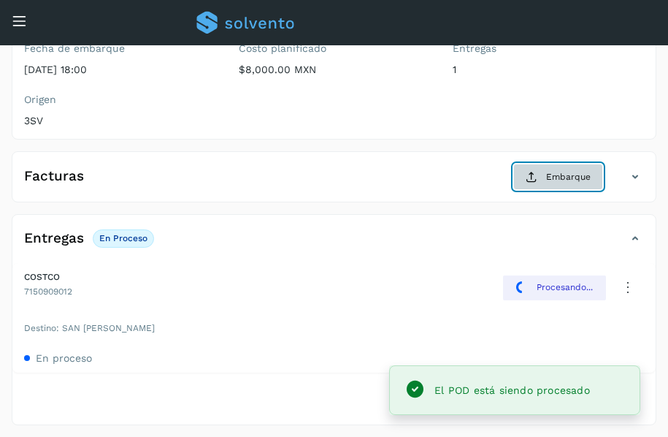
click at [540, 179] on button "Embarque" at bounding box center [558, 177] width 90 height 26
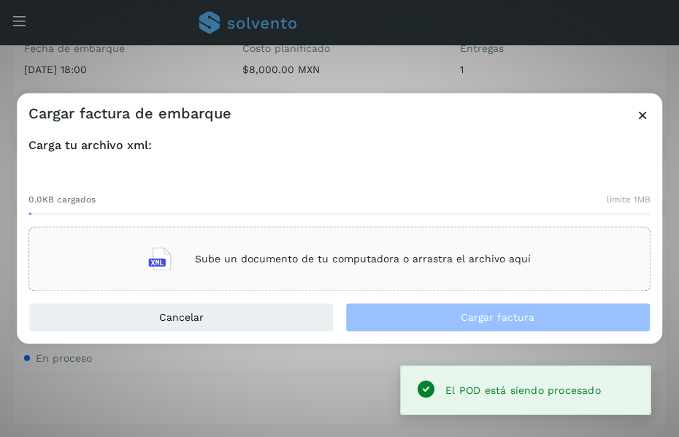
click at [406, 265] on div "Sube un documento de tu computadora o arrastra el archivo aquí" at bounding box center [339, 259] width 383 height 39
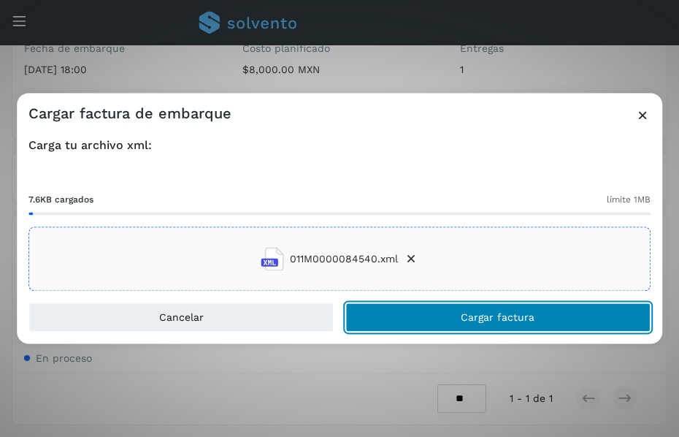
click at [437, 316] on button "Cargar factura" at bounding box center [497, 317] width 305 height 29
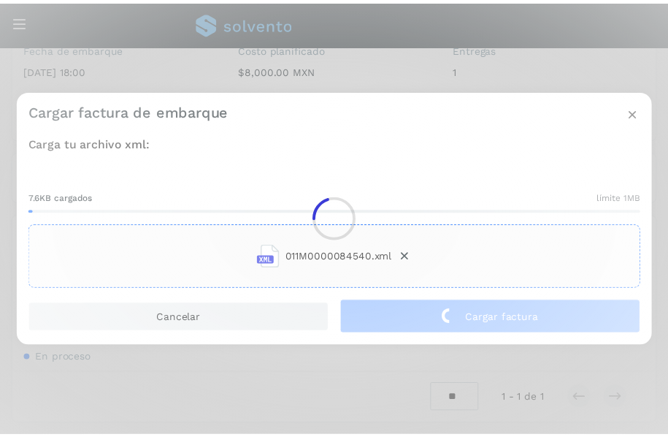
scroll to position [204, 0]
